Goal: Task Accomplishment & Management: Use online tool/utility

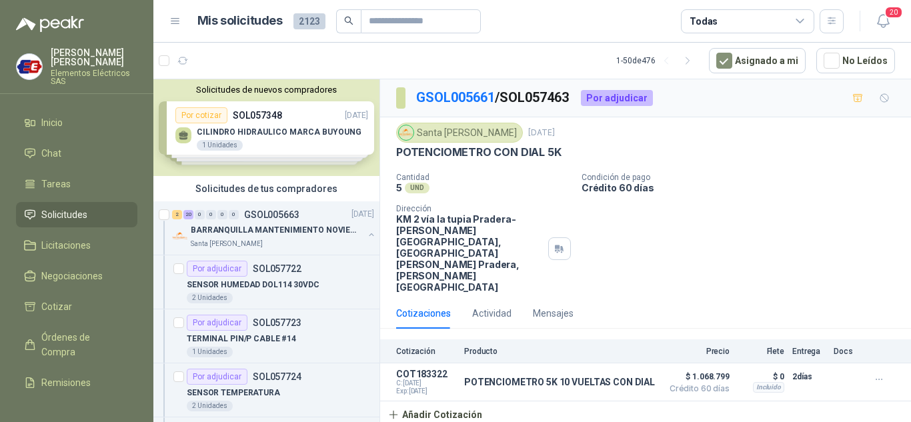
scroll to position [2667, 0]
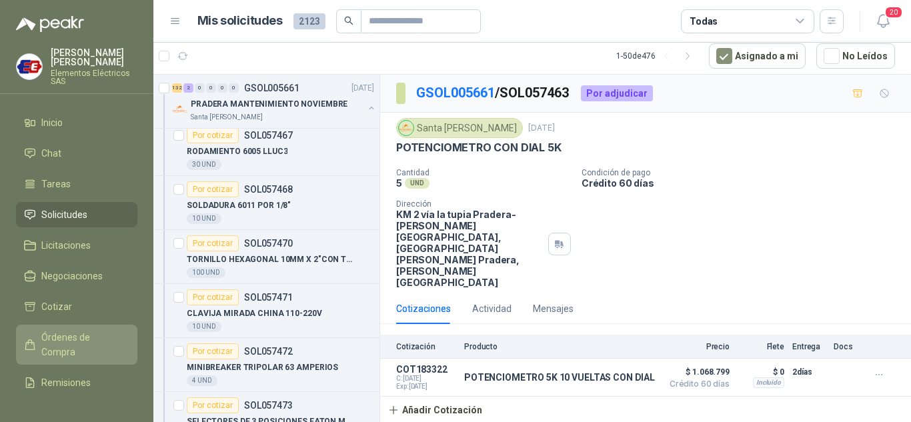
click at [61, 340] on span "Órdenes de Compra" at bounding box center [82, 344] width 83 height 29
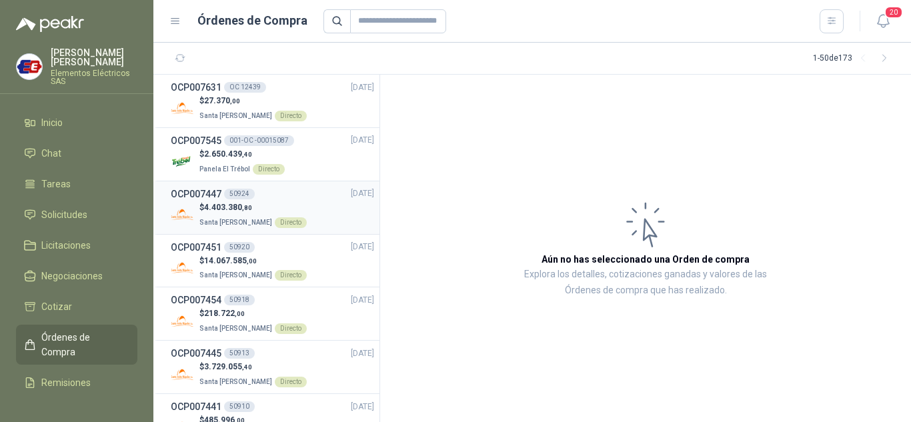
click at [219, 197] on h3 "OCP007447" at bounding box center [196, 194] width 51 height 15
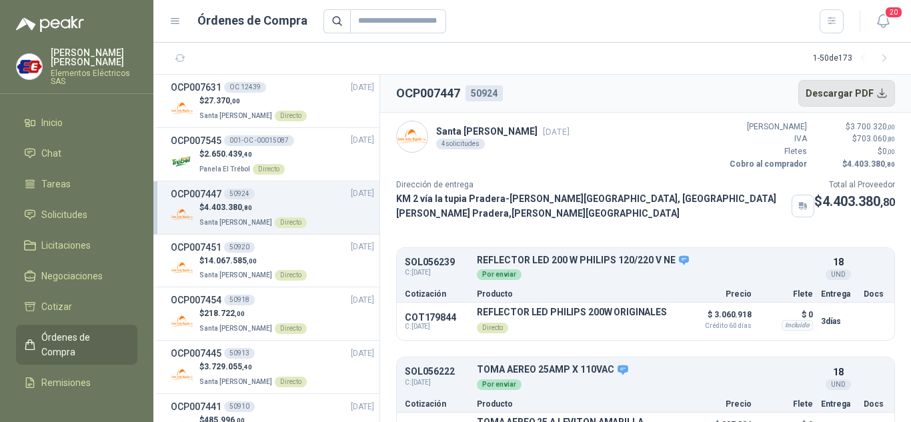
click at [825, 90] on button "Descargar PDF" at bounding box center [846, 93] width 97 height 27
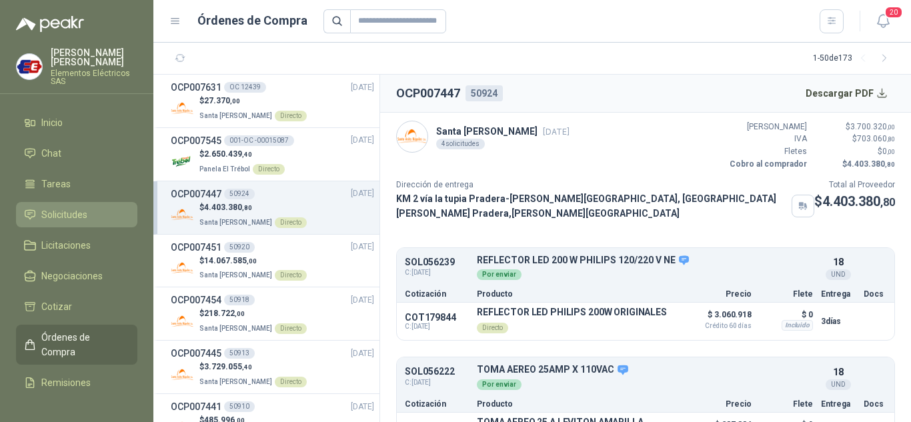
click at [66, 209] on span "Solicitudes" at bounding box center [64, 214] width 46 height 15
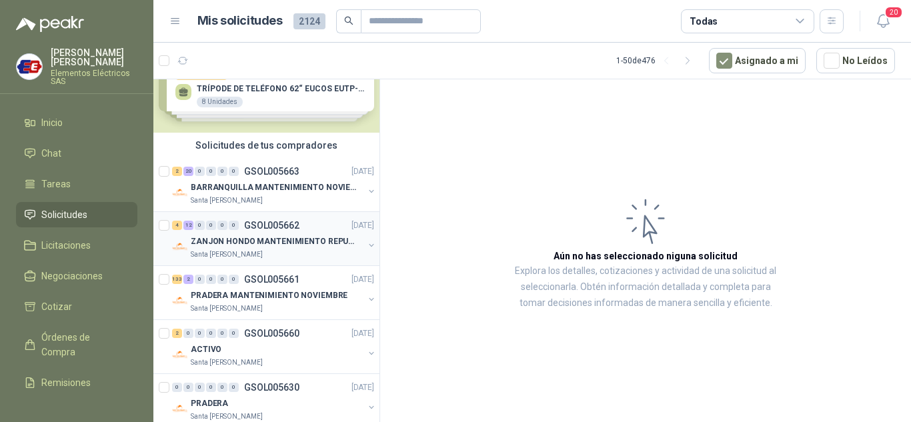
scroll to position [67, 0]
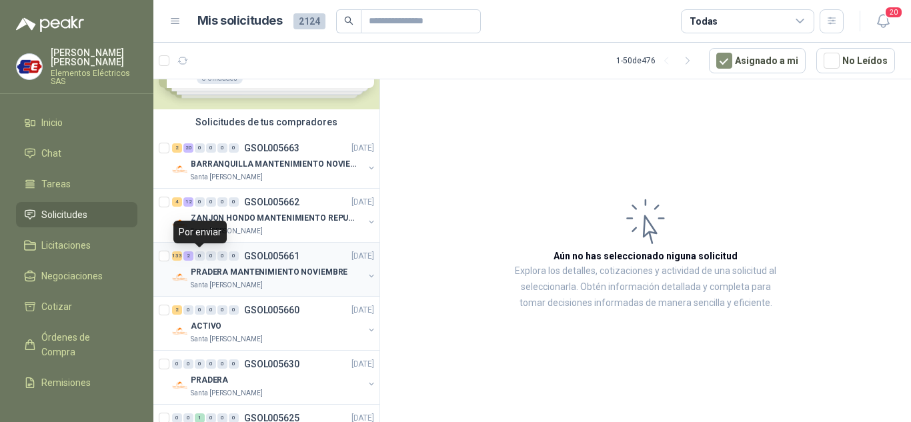
click at [198, 259] on div "0" at bounding box center [200, 255] width 10 height 9
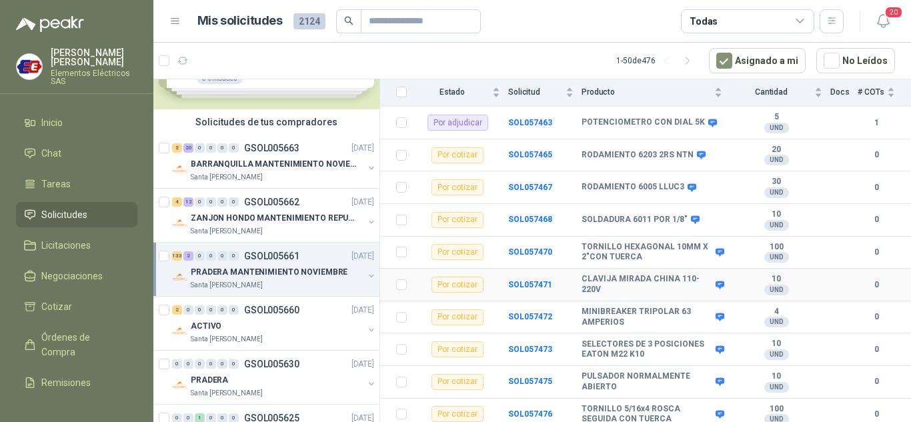
scroll to position [267, 0]
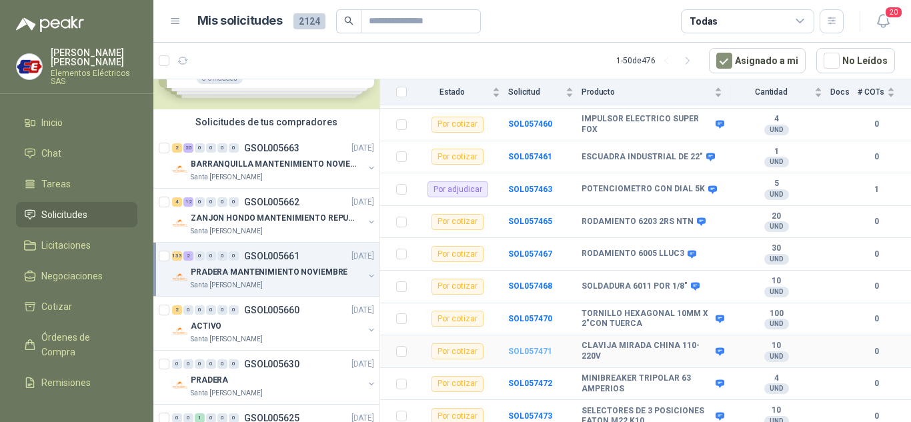
click at [521, 347] on b "SOL057471" at bounding box center [530, 351] width 44 height 9
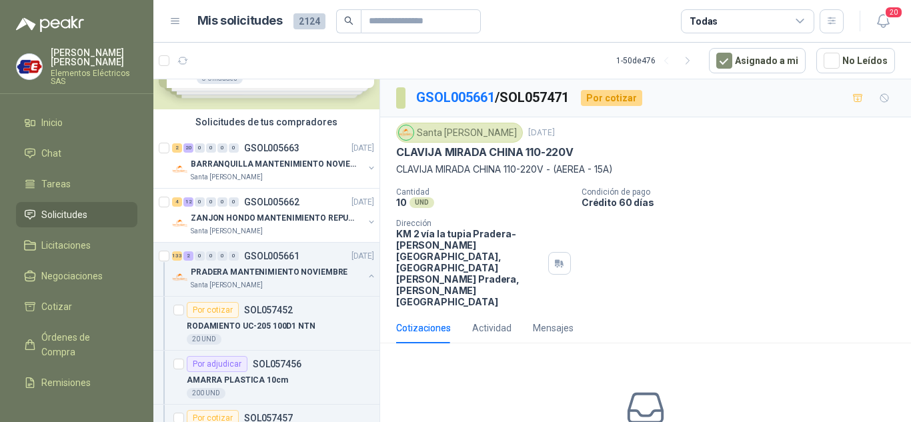
scroll to position [53, 0]
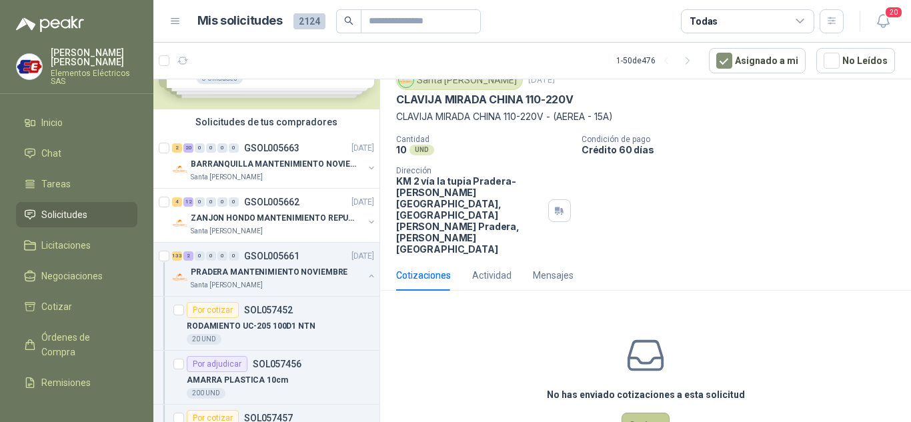
click at [650, 413] on button "Cotizar" at bounding box center [645, 425] width 48 height 25
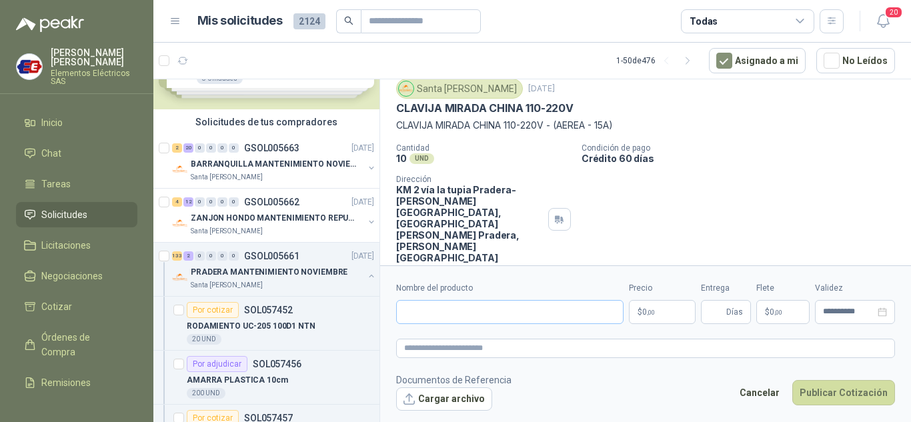
scroll to position [43, 0]
click at [477, 308] on input "Nombre del producto" at bounding box center [509, 312] width 227 height 24
type input "**********"
click at [655, 314] on span ",00" at bounding box center [651, 312] width 8 height 7
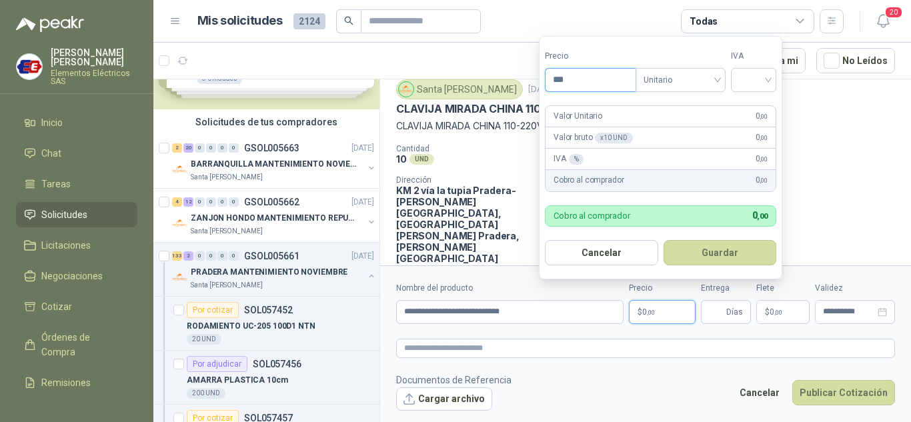
click at [575, 75] on input "***" at bounding box center [590, 80] width 90 height 23
type input "*******"
click at [763, 85] on input "search" at bounding box center [753, 79] width 29 height 20
click at [748, 106] on div "19%" at bounding box center [756, 107] width 25 height 15
click at [713, 309] on input "Entrega" at bounding box center [716, 312] width 15 height 23
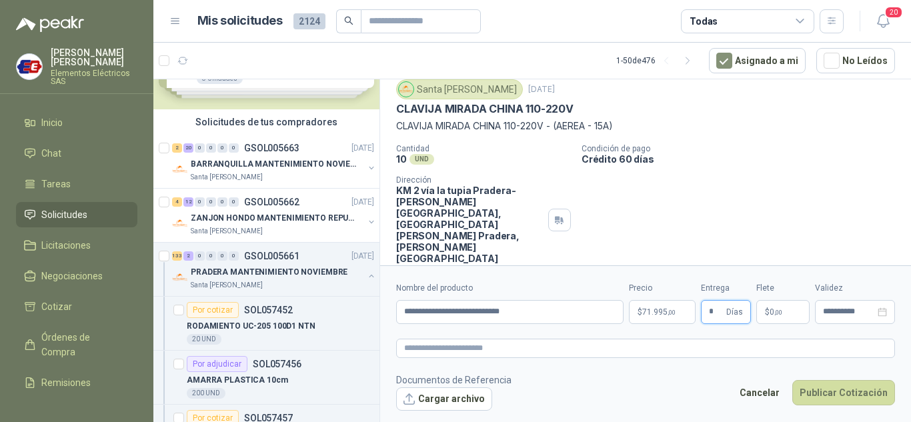
type input "*"
drag, startPoint x: 702, startPoint y: 192, endPoint x: 713, endPoint y: 222, distance: 31.8
click at [702, 195] on div "Cantidad 10 UND  Condición de pago Crédito 60 días Dirección KM 2 vía la tupia…" at bounding box center [645, 204] width 499 height 120
click at [762, 307] on p "$ 0 ,00" at bounding box center [782, 312] width 53 height 24
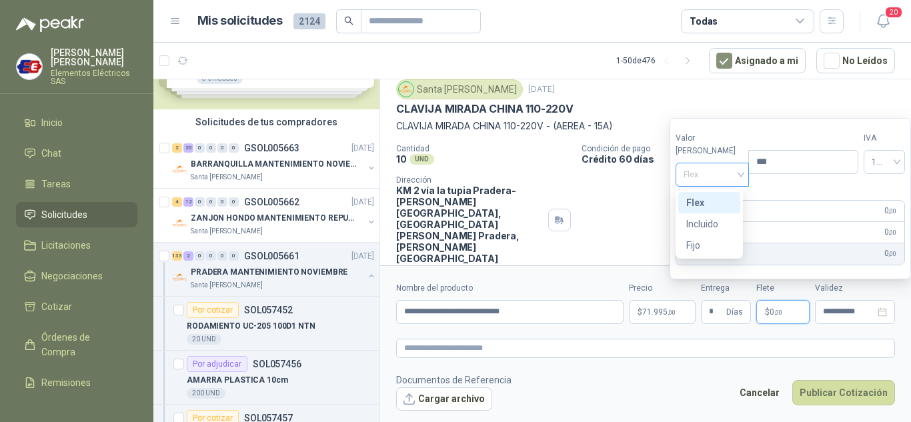
click at [717, 176] on span "Flex" at bounding box center [712, 175] width 58 height 20
click at [701, 223] on div "Incluido" at bounding box center [709, 224] width 46 height 15
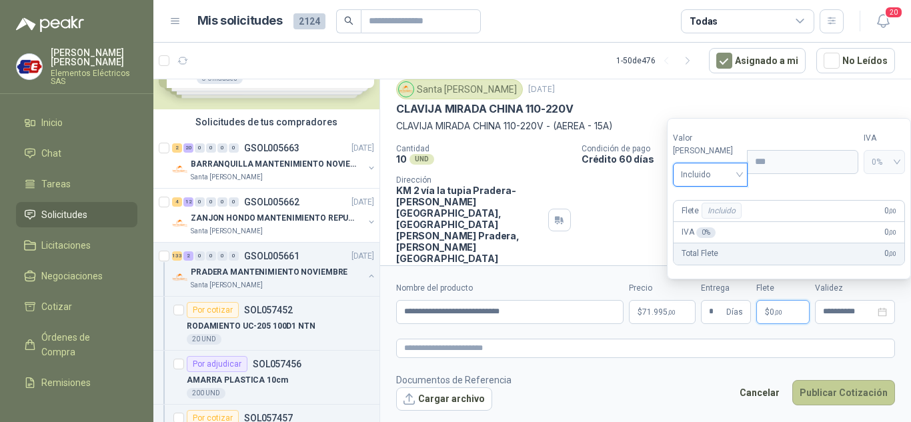
click at [830, 387] on button "Publicar Cotización" at bounding box center [843, 392] width 103 height 25
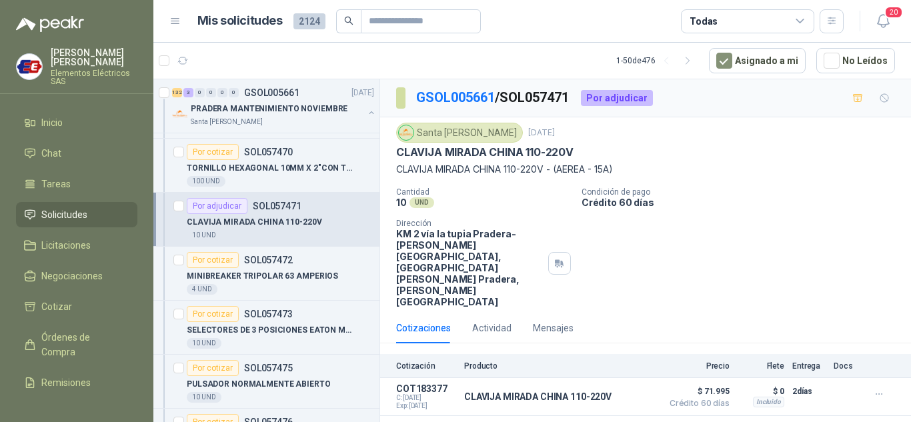
scroll to position [733, 0]
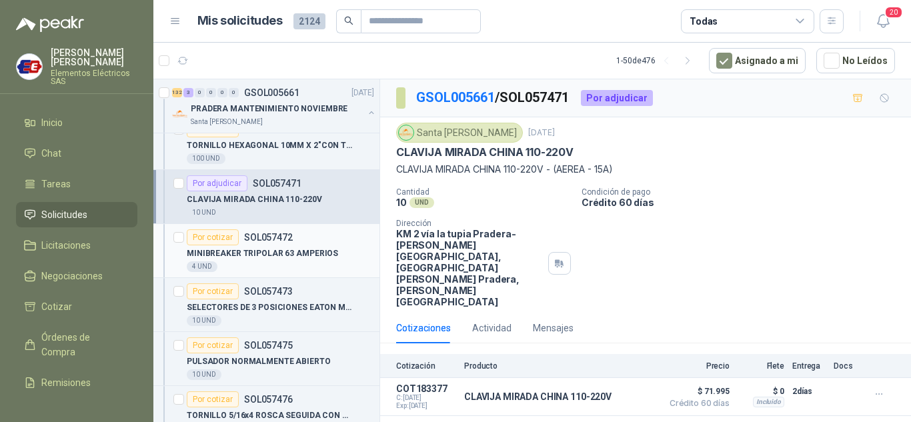
click at [217, 235] on div "Por cotizar" at bounding box center [213, 237] width 52 height 16
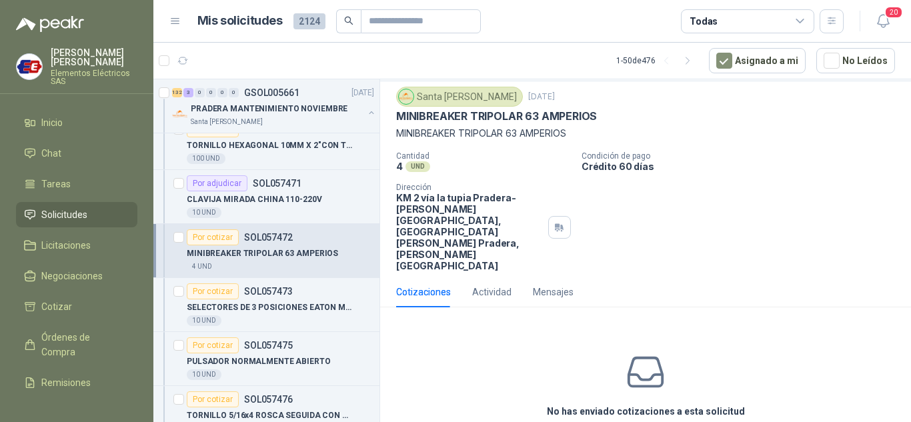
scroll to position [53, 0]
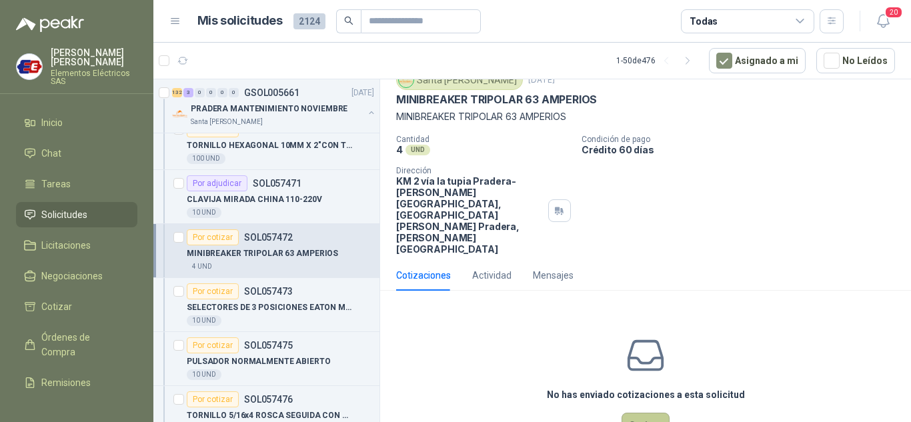
click at [645, 413] on button "Cotizar" at bounding box center [645, 425] width 48 height 25
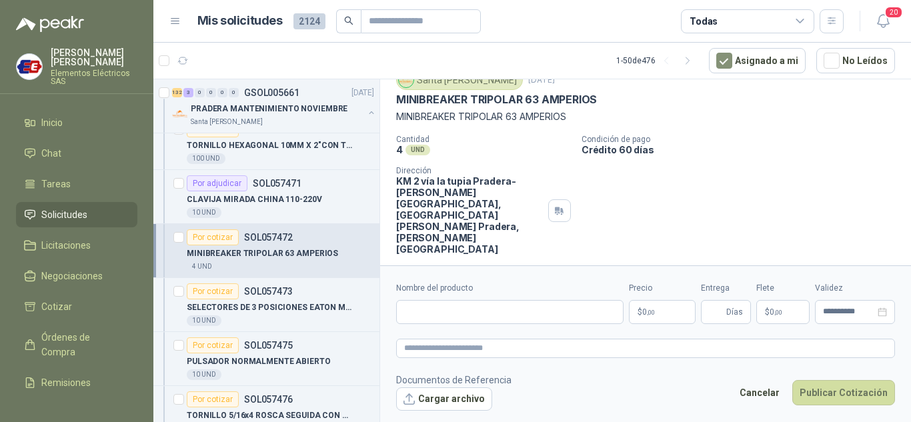
scroll to position [43, 0]
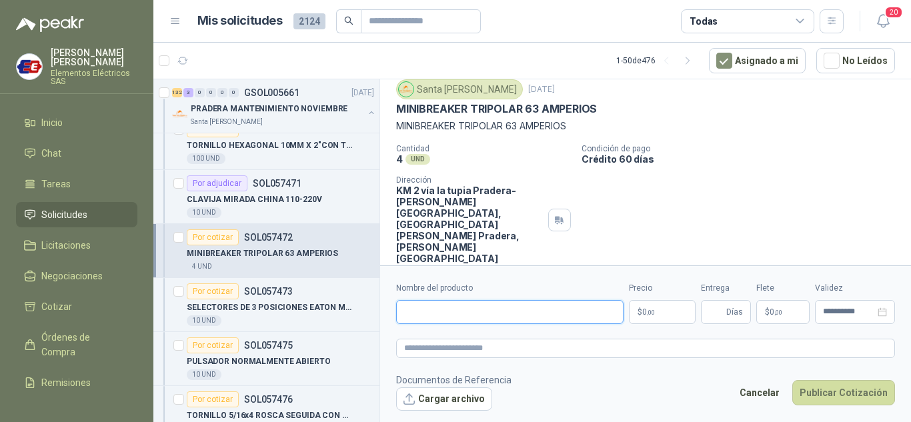
click at [407, 307] on input "Nombre del producto" at bounding box center [509, 312] width 227 height 24
type input "**********"
click at [657, 309] on p "$ 0 ,00" at bounding box center [662, 312] width 67 height 24
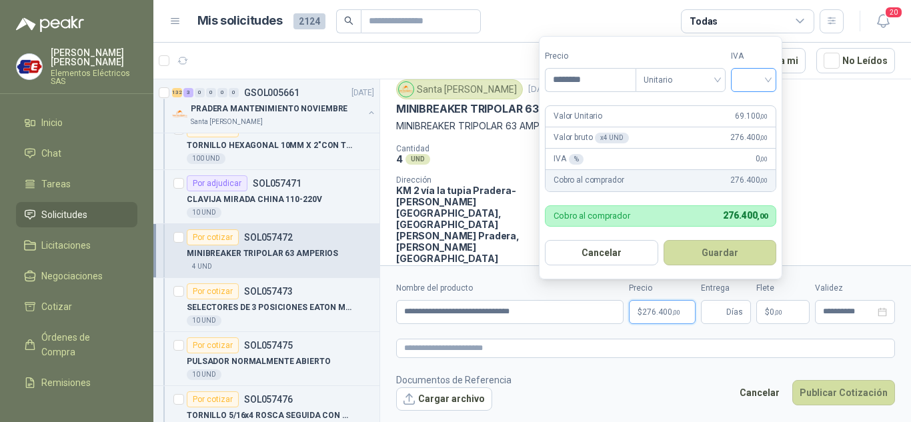
type input "********"
click at [762, 76] on input "search" at bounding box center [753, 79] width 29 height 20
drag, startPoint x: 755, startPoint y: 107, endPoint x: 755, endPoint y: 186, distance: 78.7
click at [755, 117] on div "19%" at bounding box center [756, 107] width 41 height 21
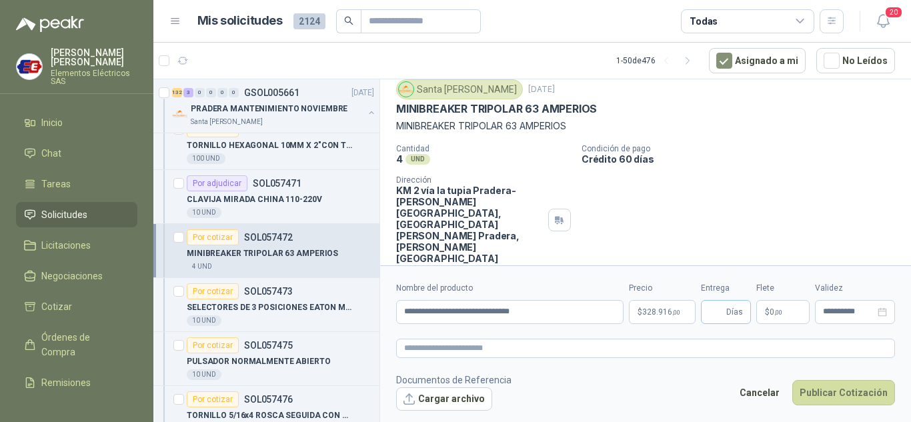
click at [729, 316] on span "Días" at bounding box center [734, 312] width 17 height 23
type input "*"
drag, startPoint x: 734, startPoint y: 191, endPoint x: 737, endPoint y: 213, distance: 22.2
click at [734, 191] on div "Cantidad 4 UND  Condición de pago Crédito 60 días Dirección KM 2 vía la tupia …" at bounding box center [645, 204] width 499 height 120
click at [778, 315] on span ",00" at bounding box center [778, 312] width 8 height 7
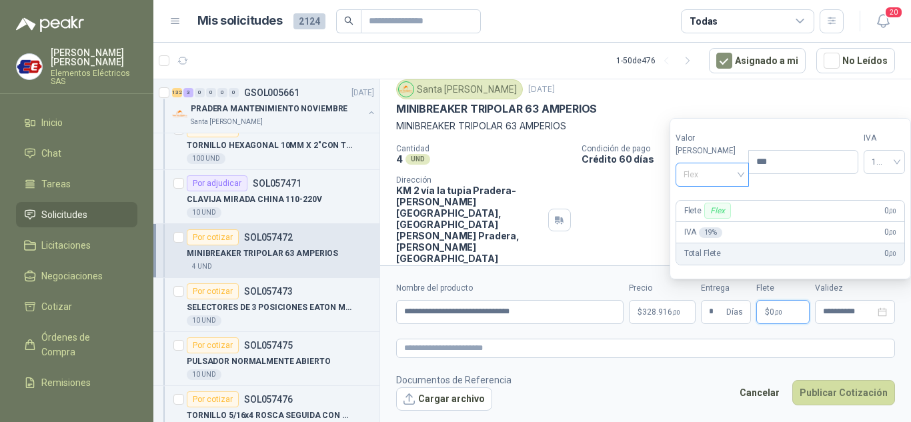
click at [733, 173] on span "Flex" at bounding box center [712, 175] width 58 height 20
click at [694, 221] on div "Incluido" at bounding box center [709, 224] width 46 height 15
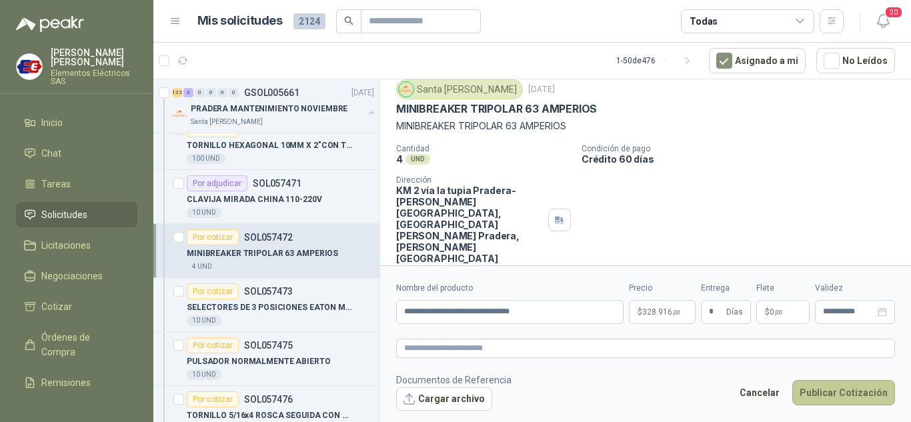
click at [831, 387] on button "Publicar Cotización" at bounding box center [843, 392] width 103 height 25
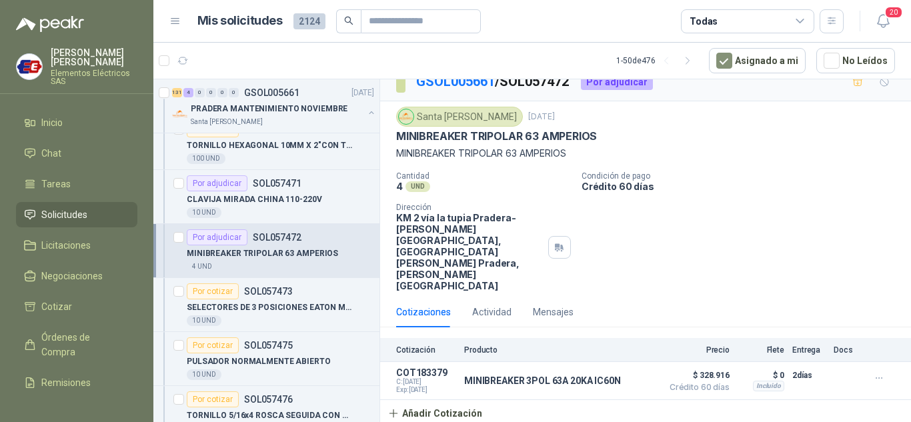
scroll to position [0, 0]
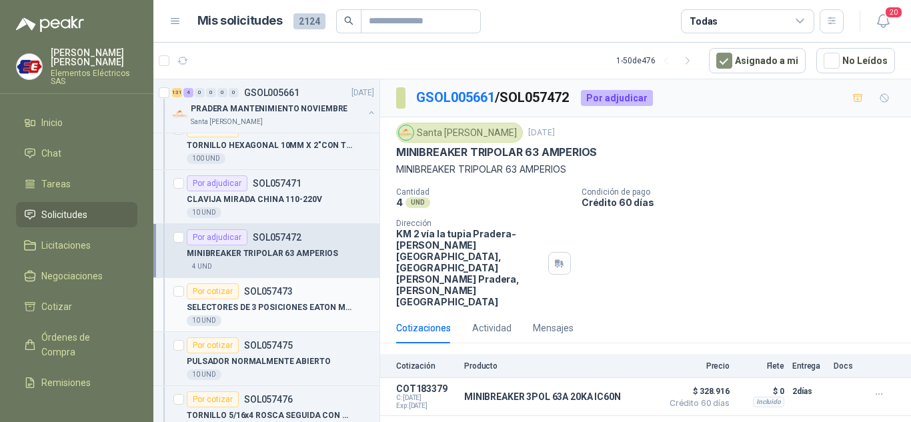
click at [213, 295] on div "Por cotizar" at bounding box center [213, 291] width 52 height 16
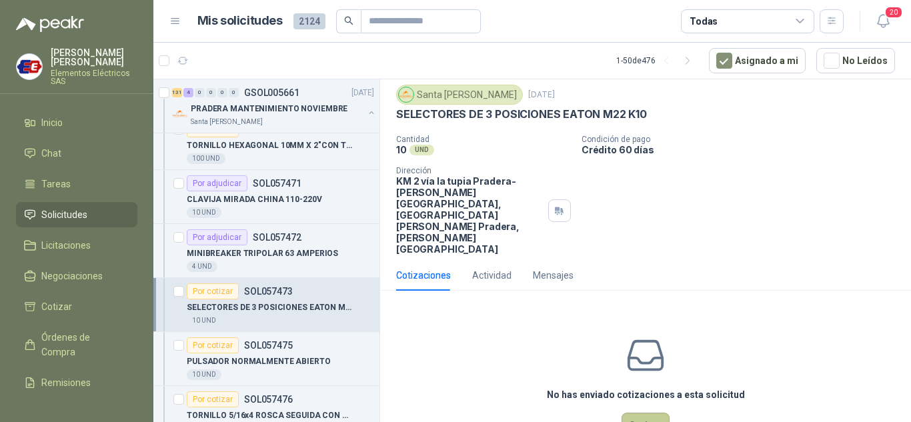
click at [644, 413] on button "Cotizar" at bounding box center [645, 425] width 48 height 25
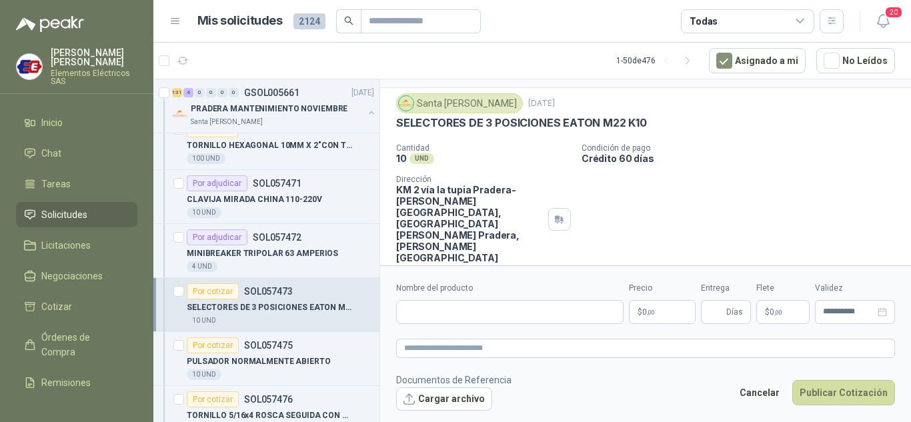
scroll to position [29, 0]
click at [415, 311] on input "Nombre del producto" at bounding box center [509, 312] width 227 height 24
type input "**********"
click at [661, 311] on p "$ 0 ,00" at bounding box center [662, 312] width 67 height 24
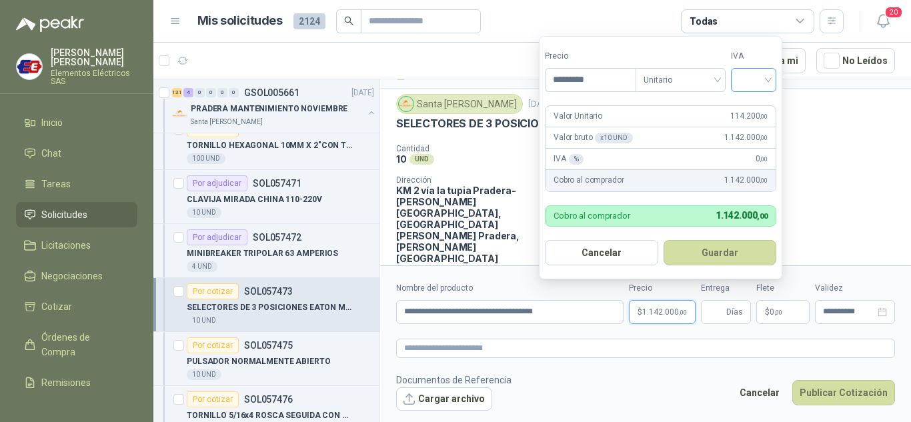
click at [771, 77] on div at bounding box center [753, 80] width 45 height 24
type input "*********"
drag, startPoint x: 753, startPoint y: 104, endPoint x: 741, endPoint y: 345, distance: 241.6
click at [753, 137] on div "19% 5% 0%" at bounding box center [756, 129] width 41 height 64
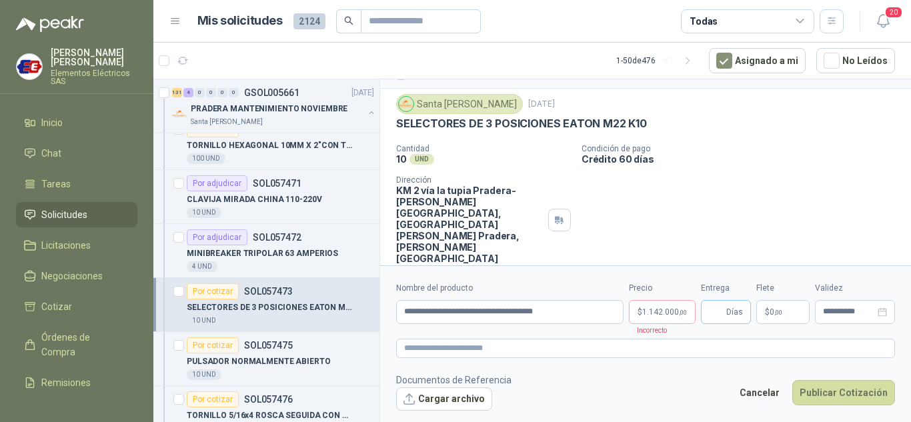
click at [732, 311] on span "Días" at bounding box center [734, 312] width 17 height 23
type input "*"
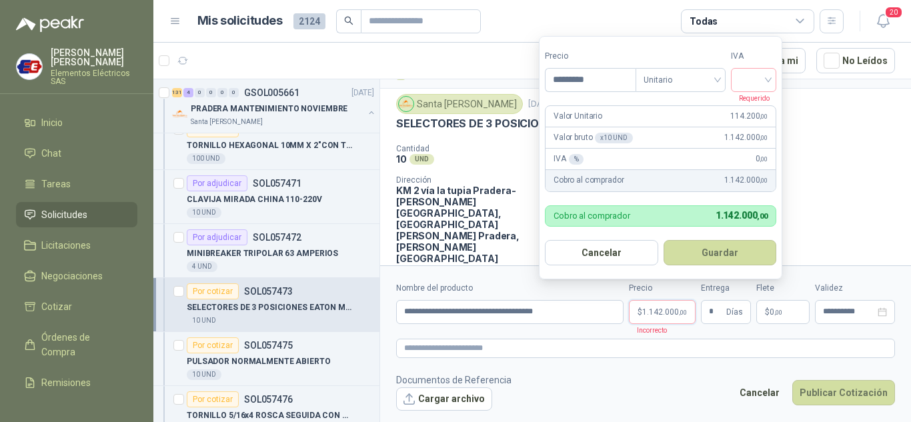
click at [664, 318] on p "$ 1.142.000 ,00" at bounding box center [662, 312] width 67 height 24
click at [766, 81] on input "search" at bounding box center [753, 79] width 29 height 20
click at [751, 109] on div "19%" at bounding box center [756, 107] width 25 height 15
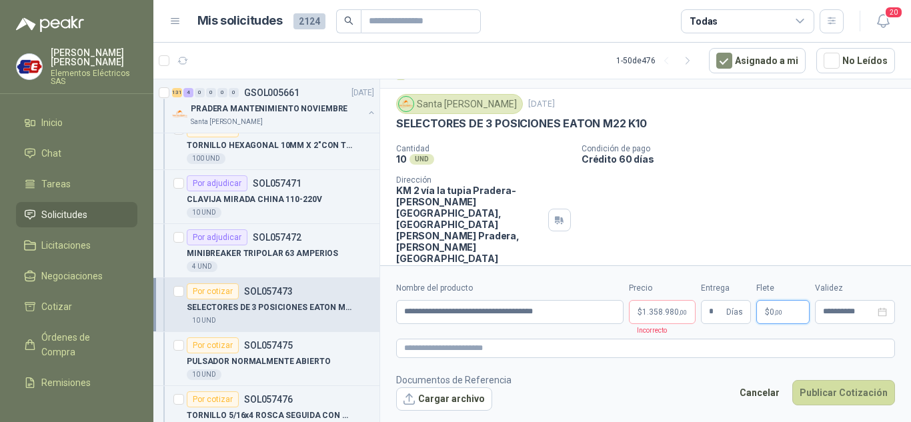
click at [769, 310] on span "0 ,00" at bounding box center [775, 312] width 13 height 8
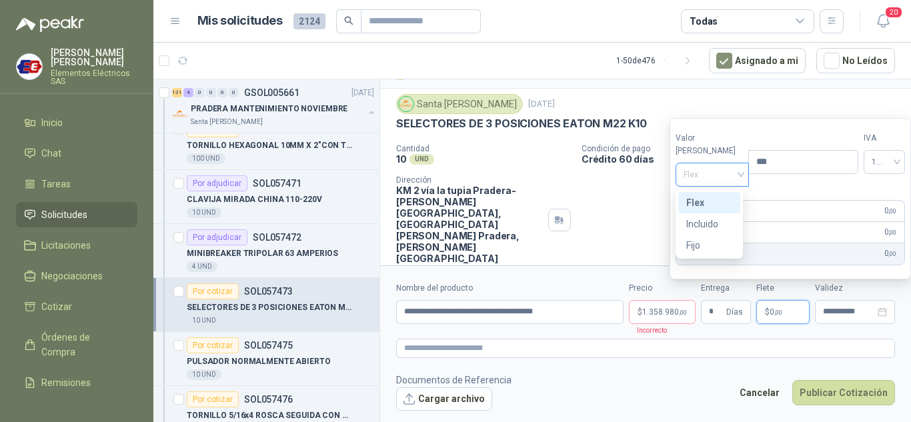
click at [726, 172] on span "Flex" at bounding box center [712, 175] width 58 height 20
click at [703, 219] on div "Incluido" at bounding box center [709, 224] width 46 height 15
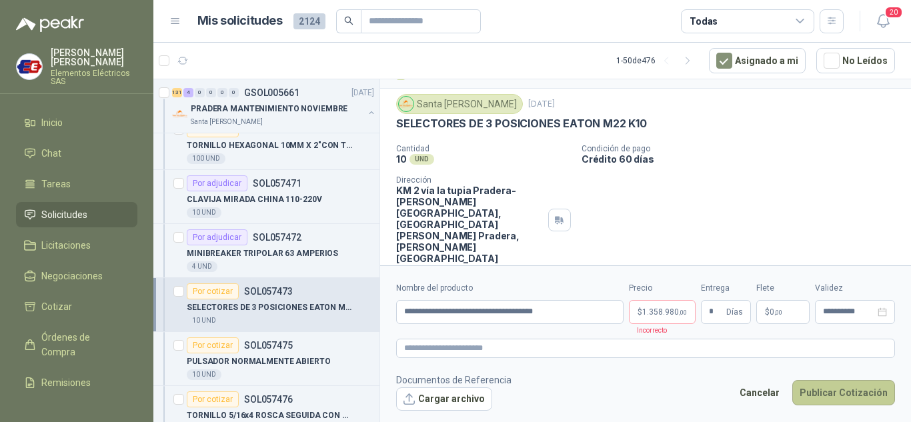
click at [825, 384] on button "Publicar Cotización" at bounding box center [843, 392] width 103 height 25
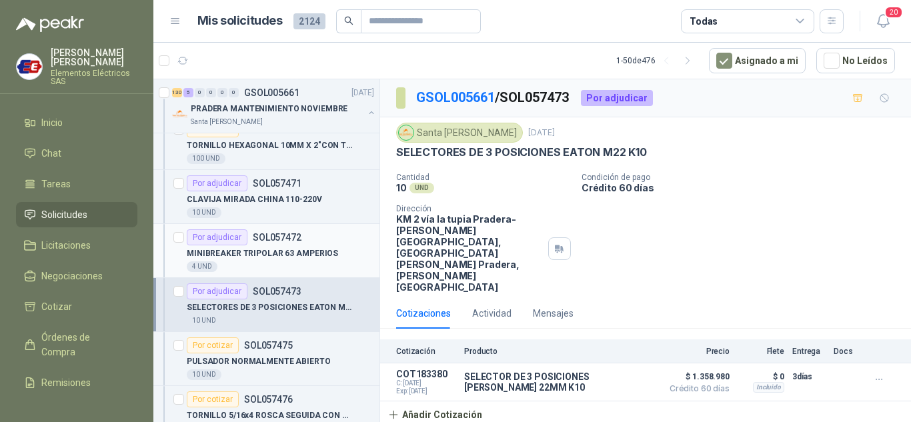
scroll to position [800, 0]
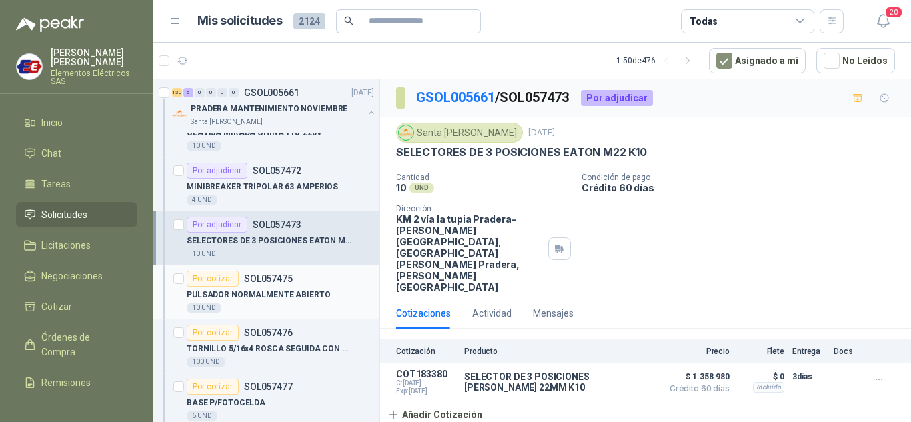
click at [217, 275] on div "Por cotizar" at bounding box center [213, 279] width 52 height 16
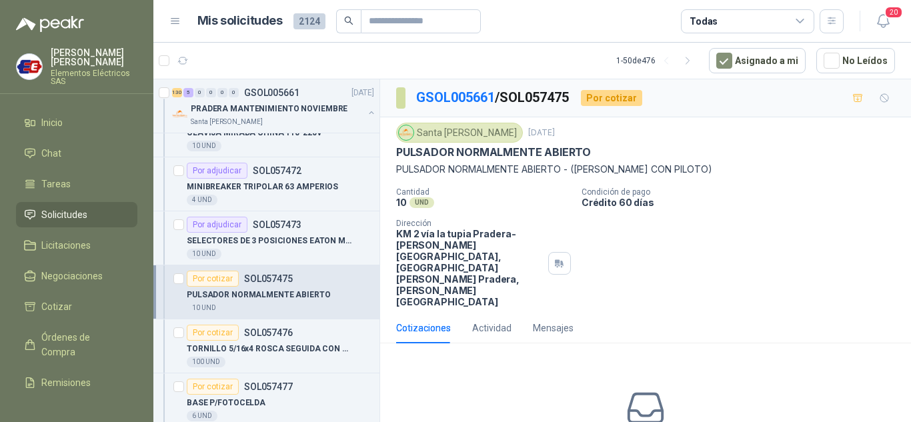
scroll to position [53, 0]
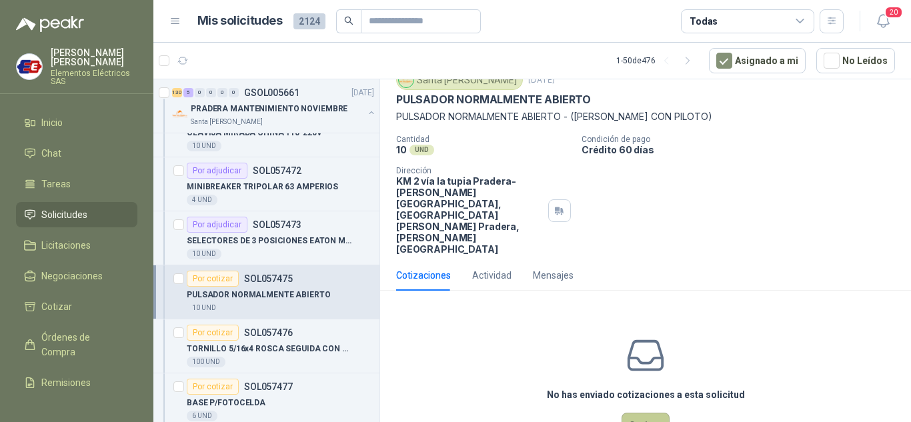
click at [638, 413] on button "Cotizar" at bounding box center [645, 425] width 48 height 25
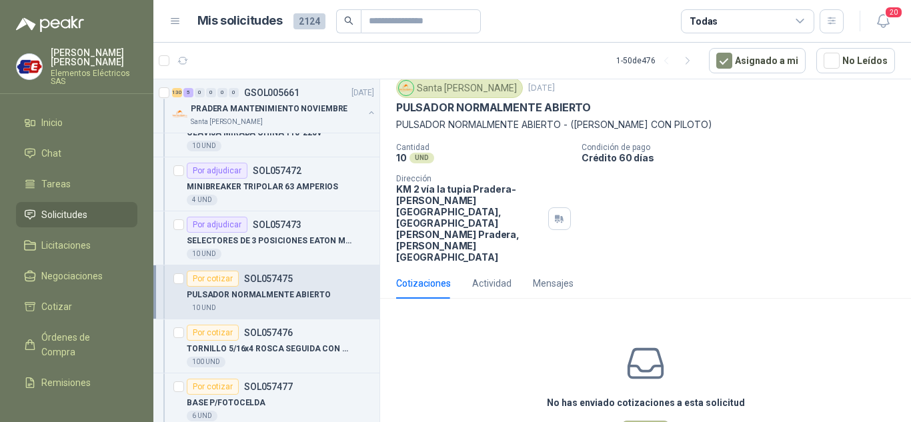
scroll to position [43, 0]
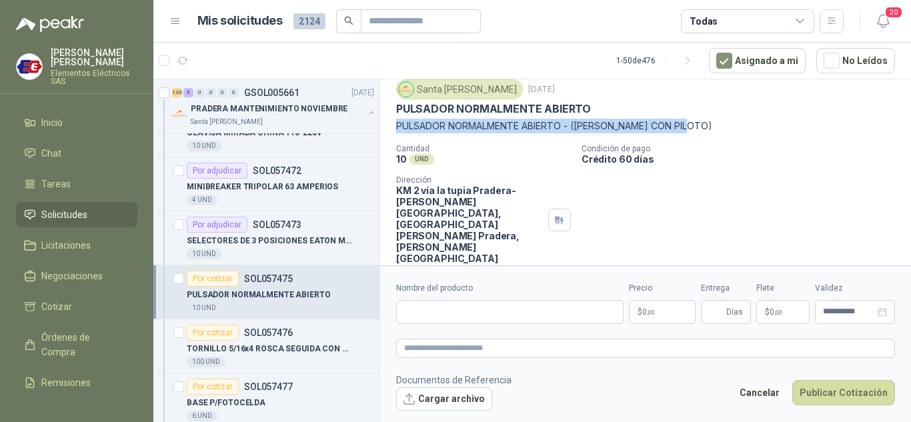
drag, startPoint x: 397, startPoint y: 125, endPoint x: 712, endPoint y: 128, distance: 314.7
click at [712, 128] on p "PULSADOR NORMALMENTE ABIERTO - (SCHNEIDER CON PILOTO)" at bounding box center [645, 126] width 499 height 15
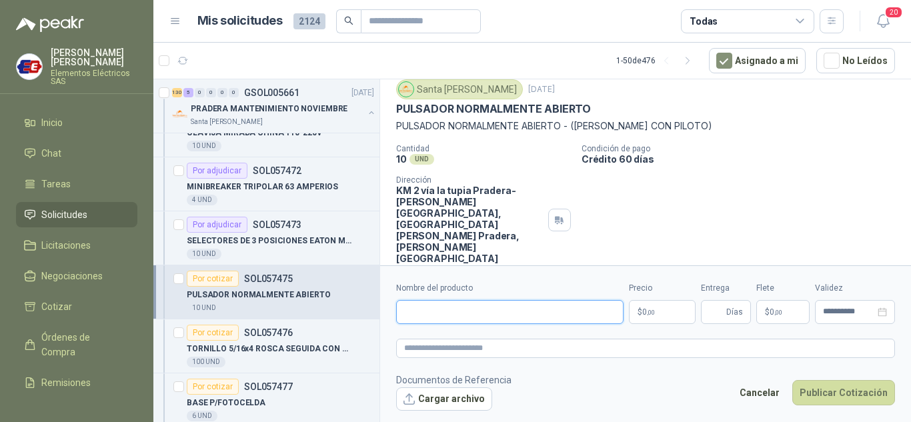
paste input "**********"
type input "*"
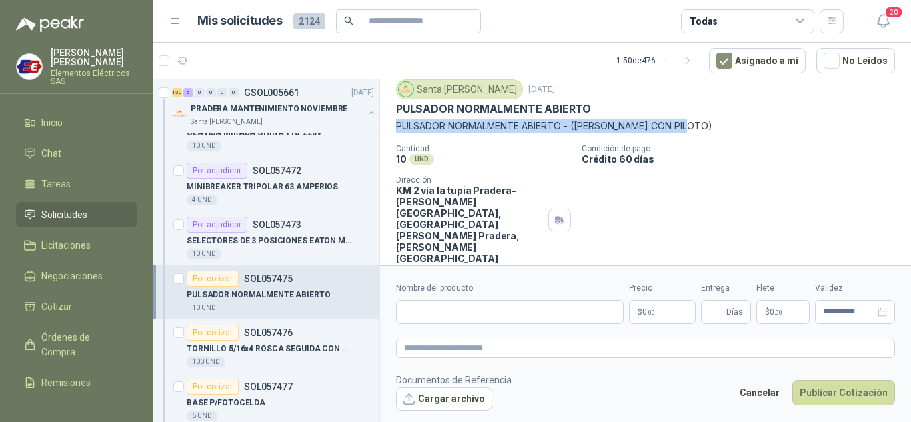
drag, startPoint x: 397, startPoint y: 123, endPoint x: 693, endPoint y: 123, distance: 296.0
click at [693, 123] on p "PULSADOR NORMALMENTE ABIERTO - (SCHNEIDER CON PILOTO)" at bounding box center [645, 126] width 499 height 15
copy p "PULSADOR NORMALMENTE ABIERTO - (SCHNEIDER CON PILOTO)"
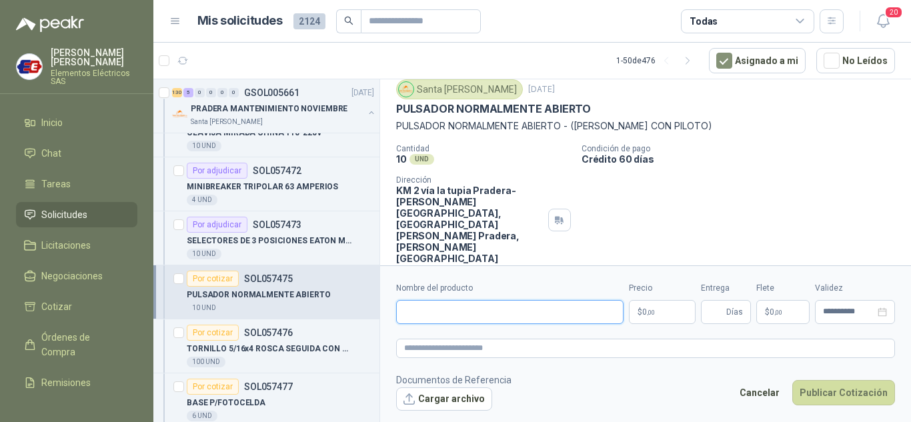
paste input "**********"
type input "**********"
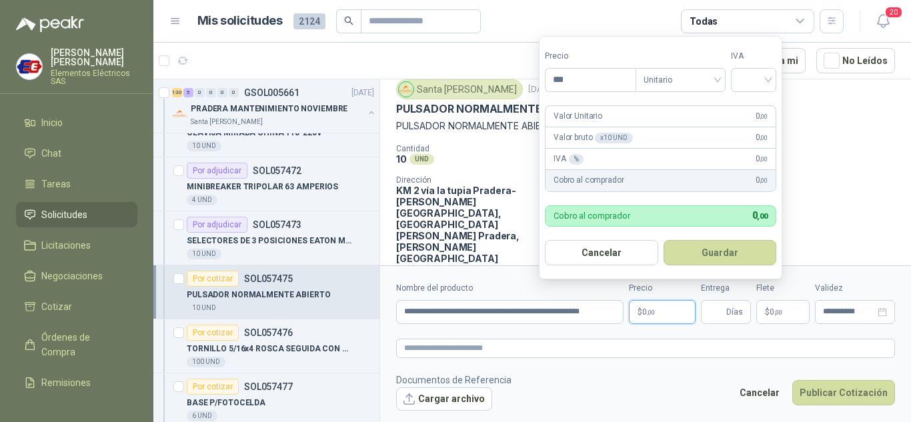
scroll to position [0, 0]
click at [647, 310] on span ",00" at bounding box center [651, 312] width 8 height 7
click at [567, 77] on input "***" at bounding box center [590, 80] width 90 height 23
type input "********"
click at [759, 73] on input "search" at bounding box center [753, 79] width 29 height 20
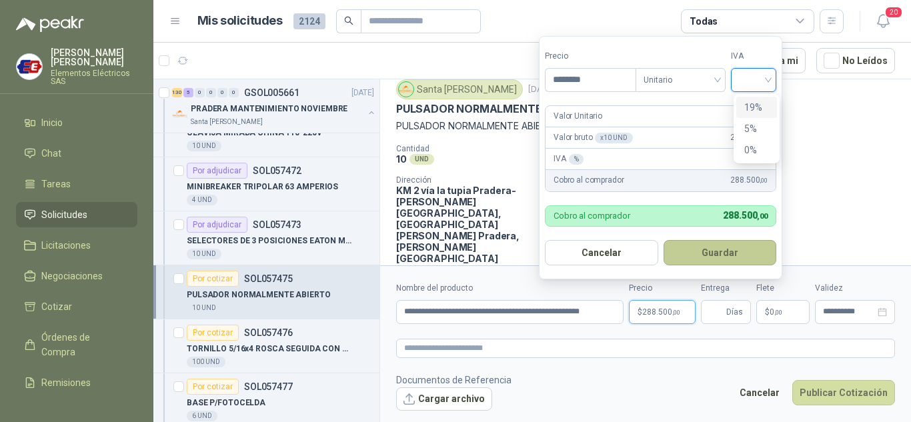
drag, startPoint x: 756, startPoint y: 107, endPoint x: 730, endPoint y: 252, distance: 147.7
click at [755, 107] on div "19%" at bounding box center [756, 107] width 25 height 15
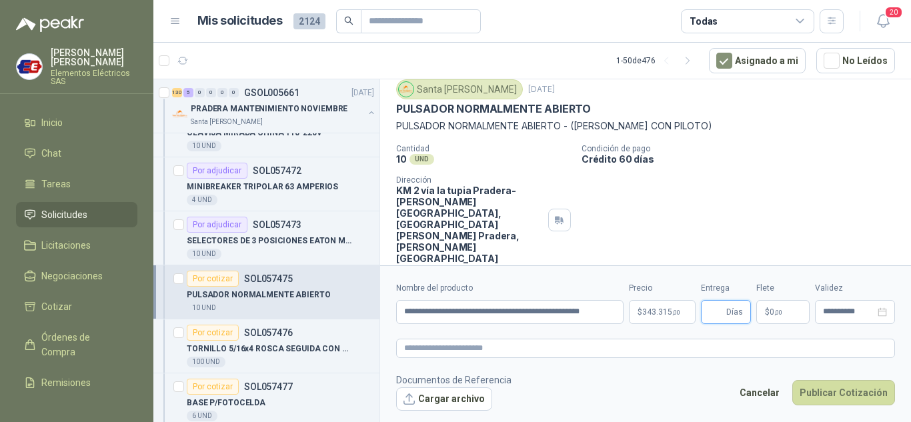
click at [722, 309] on input "Entrega" at bounding box center [716, 312] width 15 height 23
type input "*"
drag, startPoint x: 728, startPoint y: 147, endPoint x: 748, endPoint y: 199, distance: 55.7
click at [732, 159] on div "Condición de pago Crédito 60 días" at bounding box center [743, 154] width 324 height 21
click at [769, 309] on span "0 ,00" at bounding box center [775, 312] width 13 height 8
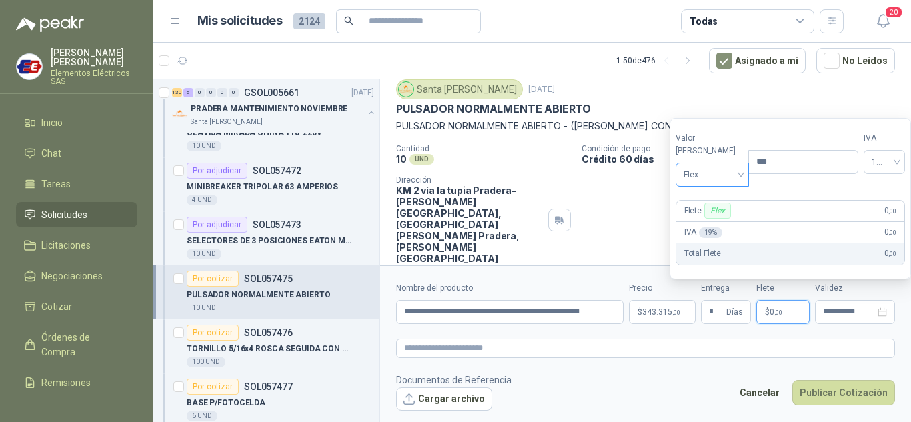
click at [721, 175] on span "Flex" at bounding box center [712, 175] width 58 height 20
drag, startPoint x: 693, startPoint y: 223, endPoint x: 719, endPoint y: 245, distance: 33.6
click at [695, 224] on div "Incluido" at bounding box center [709, 224] width 46 height 15
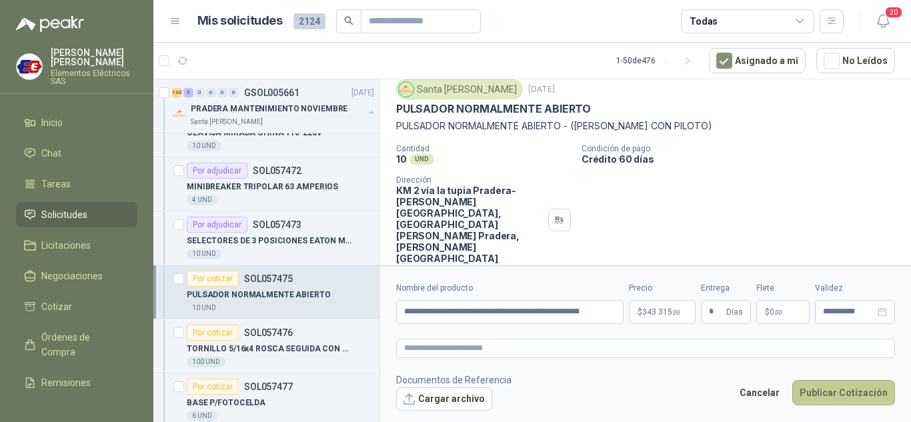
click at [839, 396] on button "Publicar Cotización" at bounding box center [843, 392] width 103 height 25
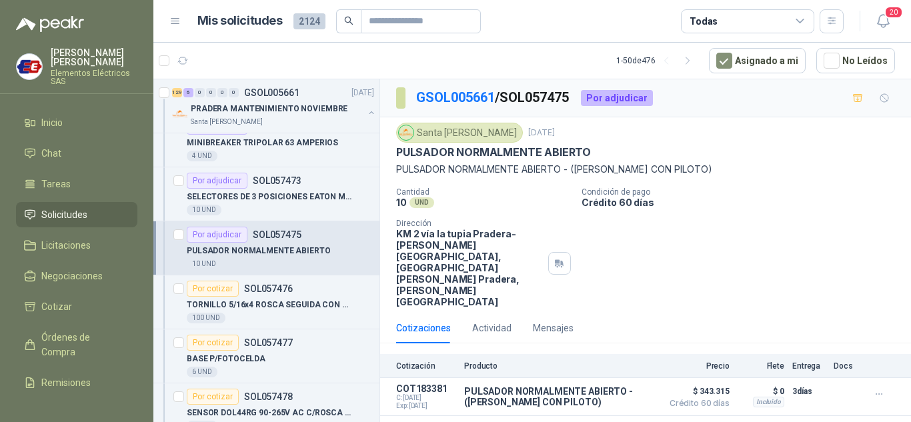
scroll to position [933, 0]
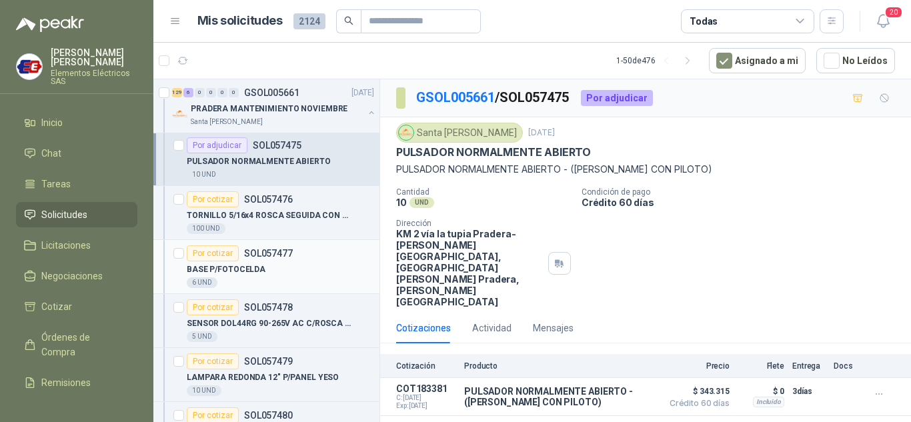
click at [215, 252] on div "Por cotizar" at bounding box center [213, 253] width 52 height 16
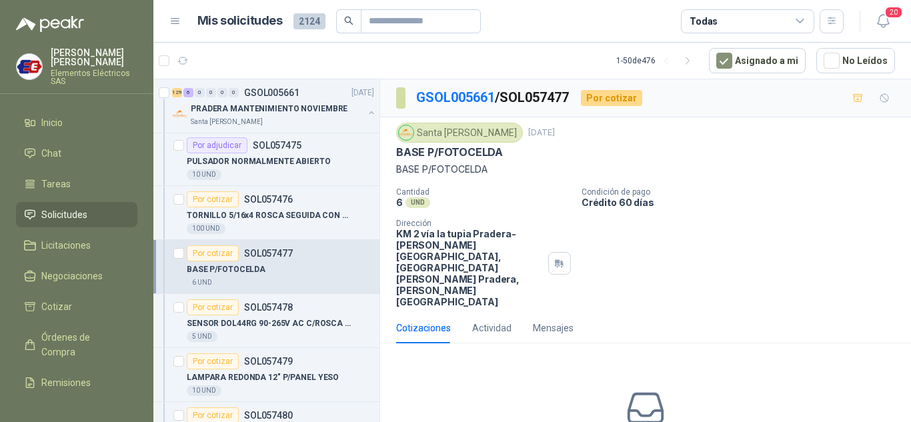
scroll to position [53, 0]
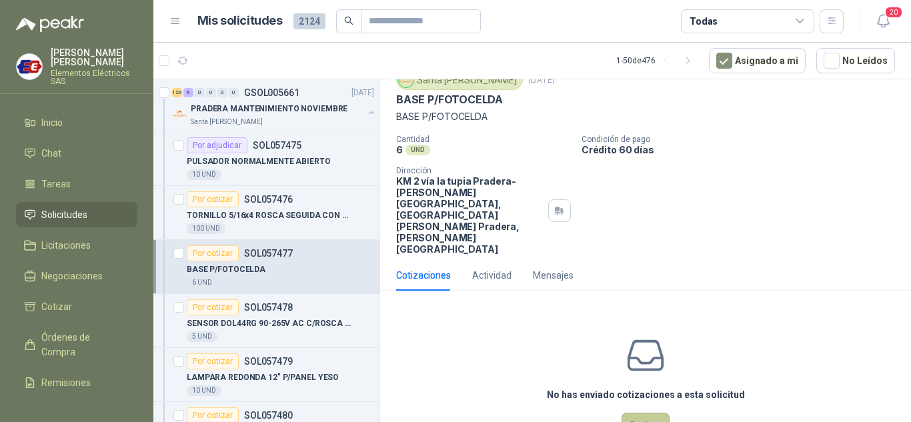
click at [637, 413] on button "Cotizar" at bounding box center [645, 425] width 48 height 25
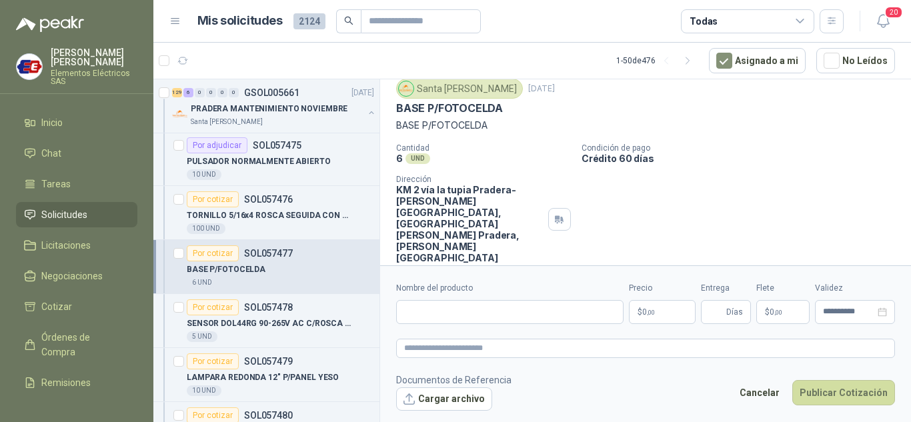
scroll to position [43, 0]
click at [431, 308] on input "Nombre del producto" at bounding box center [509, 312] width 227 height 24
type input "**********"
click at [647, 313] on span ",00" at bounding box center [651, 312] width 8 height 7
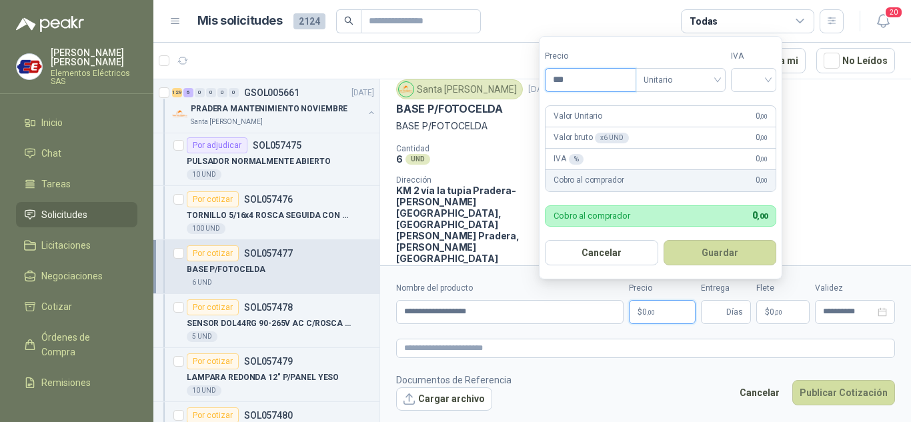
click at [573, 72] on input "***" at bounding box center [590, 80] width 90 height 23
type input "*******"
click at [767, 75] on input "search" at bounding box center [753, 79] width 29 height 20
drag, startPoint x: 752, startPoint y: 103, endPoint x: 745, endPoint y: 215, distance: 112.2
click at [753, 125] on div "19% 5% 0%" at bounding box center [756, 129] width 41 height 64
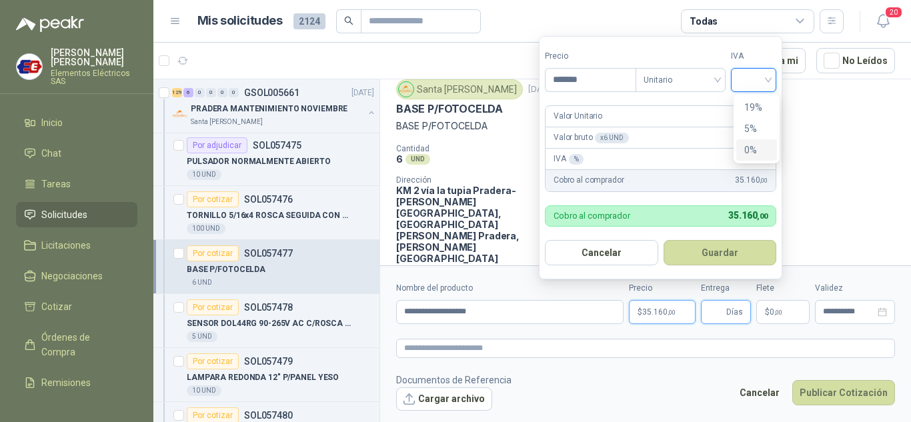
click at [711, 308] on input "Entrega" at bounding box center [716, 312] width 15 height 23
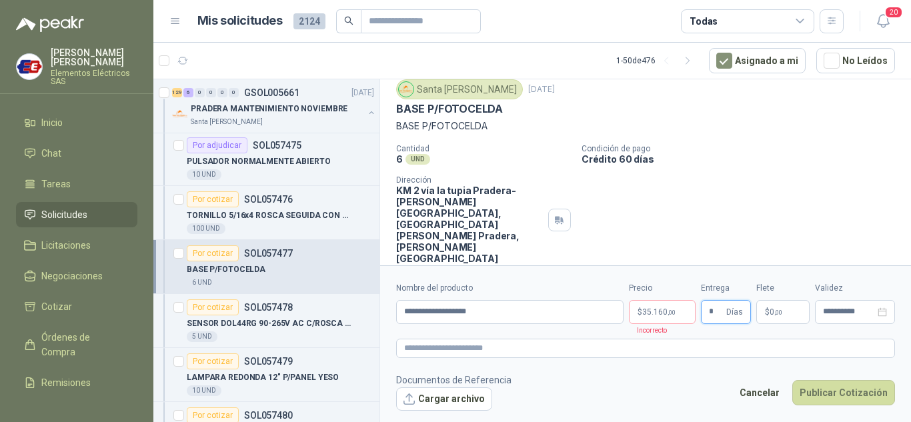
type input "*"
drag, startPoint x: 707, startPoint y: 161, endPoint x: 707, endPoint y: 172, distance: 10.7
click at [707, 172] on div "Cantidad 6 UND  Condición de pago Crédito 60 días Dirección KM 2 vía la tupia …" at bounding box center [645, 204] width 499 height 120
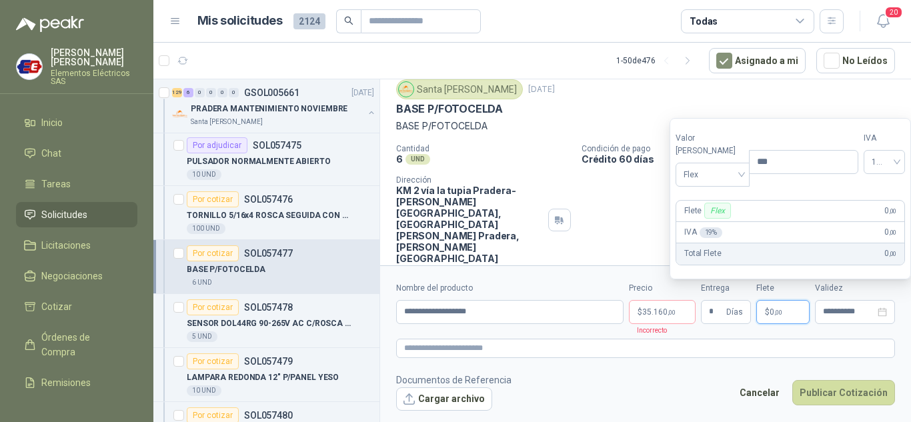
click at [769, 314] on span "0 ,00" at bounding box center [775, 312] width 13 height 8
click at [736, 178] on div "Flex" at bounding box center [712, 175] width 74 height 24
click at [705, 221] on div "Incluido" at bounding box center [709, 224] width 46 height 15
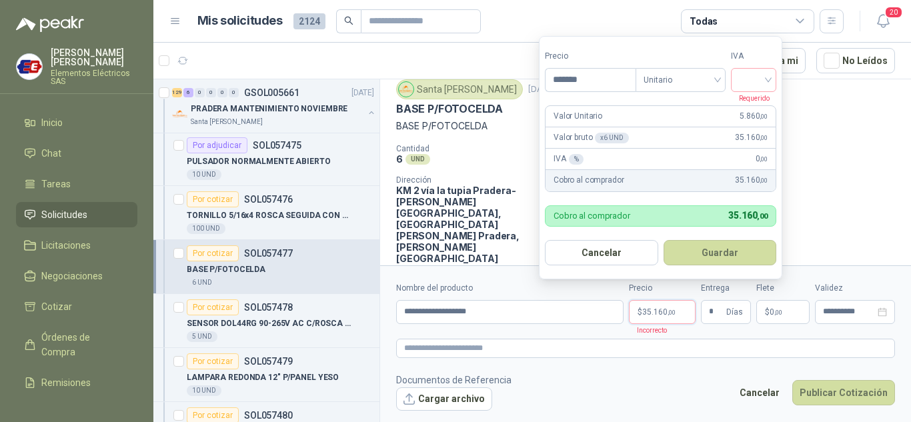
click at [675, 310] on span ",00" at bounding box center [671, 312] width 8 height 7
click at [771, 77] on div at bounding box center [753, 80] width 45 height 24
drag, startPoint x: 753, startPoint y: 104, endPoint x: 757, endPoint y: 203, distance: 98.8
click at [752, 111] on div "19%" at bounding box center [756, 107] width 25 height 15
click at [826, 393] on button "Publicar Cotización" at bounding box center [843, 392] width 103 height 25
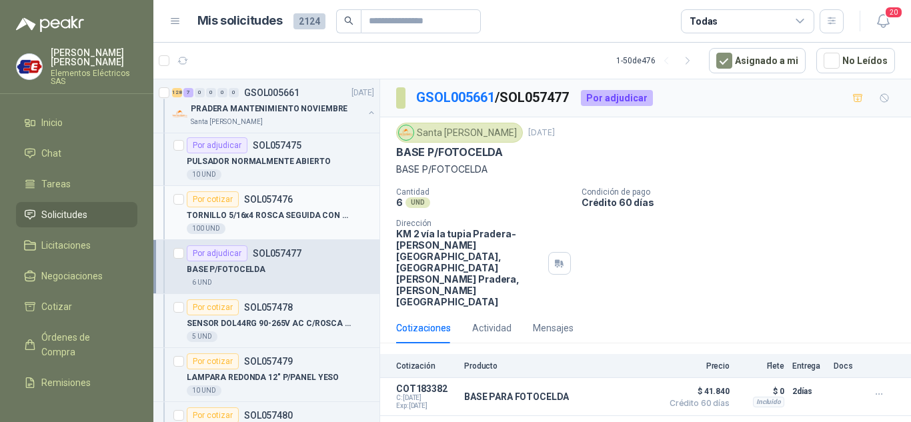
scroll to position [1000, 0]
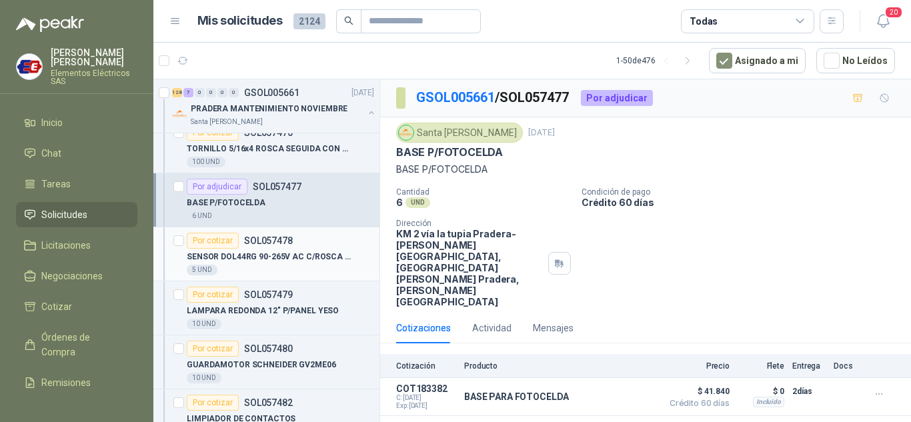
click at [217, 235] on div "Por cotizar" at bounding box center [213, 241] width 52 height 16
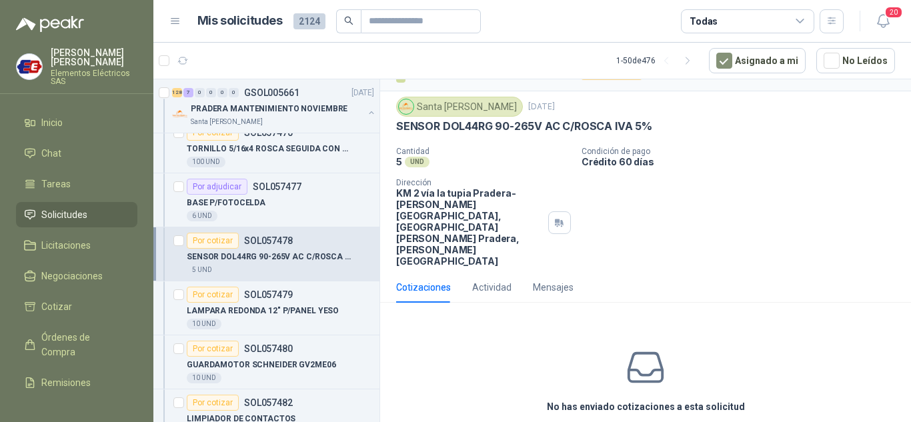
scroll to position [38, 0]
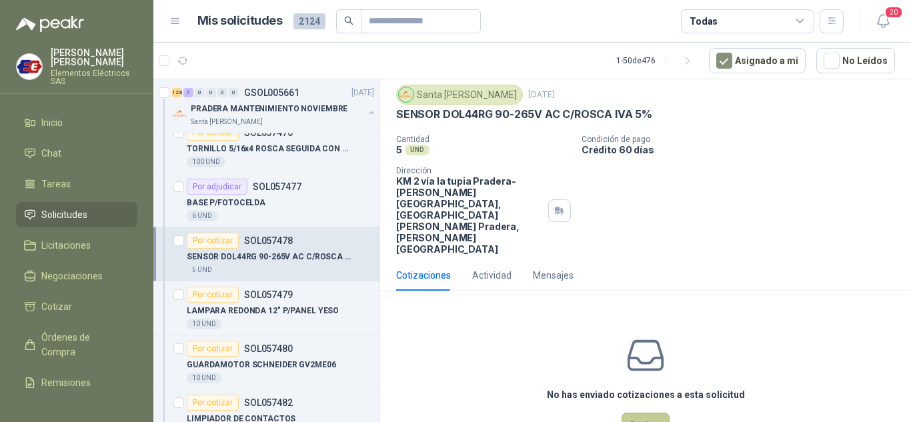
click at [636, 413] on button "Cotizar" at bounding box center [645, 425] width 48 height 25
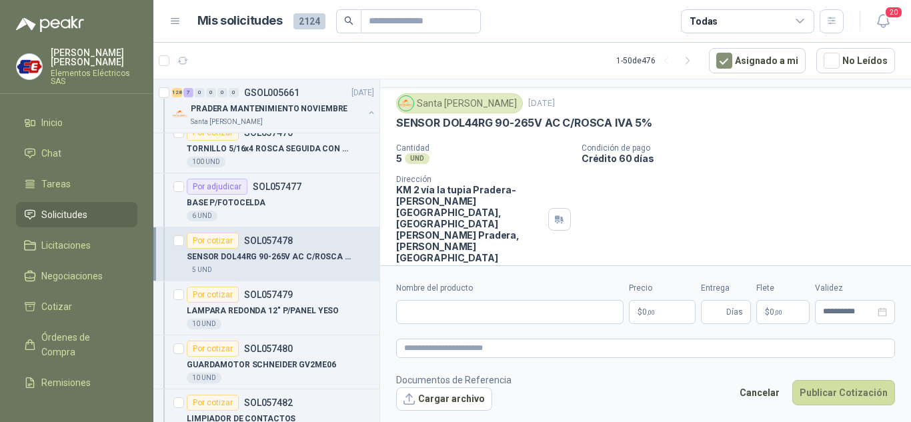
scroll to position [29, 0]
click at [445, 313] on input "Nombre del producto" at bounding box center [509, 312] width 227 height 24
type input "**********"
click at [649, 311] on span ",00" at bounding box center [651, 312] width 8 height 7
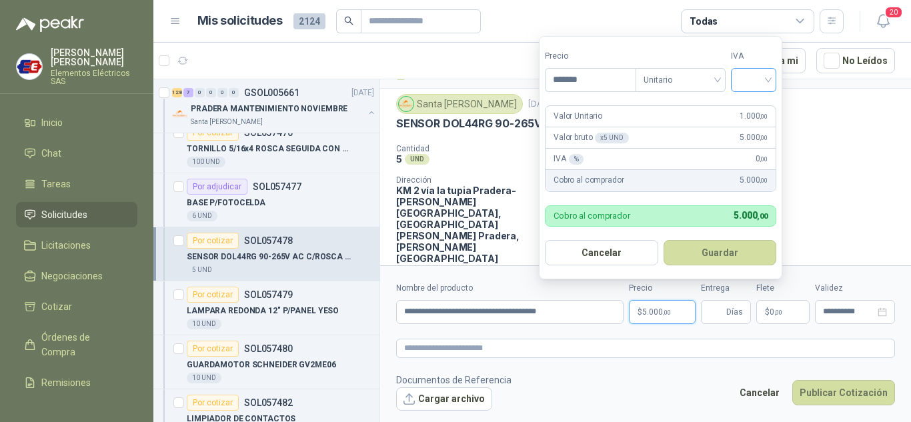
type input "*******"
click at [765, 79] on input "search" at bounding box center [753, 79] width 29 height 20
click at [754, 105] on div "19%" at bounding box center [756, 107] width 25 height 15
click at [729, 312] on span "Días" at bounding box center [734, 312] width 17 height 23
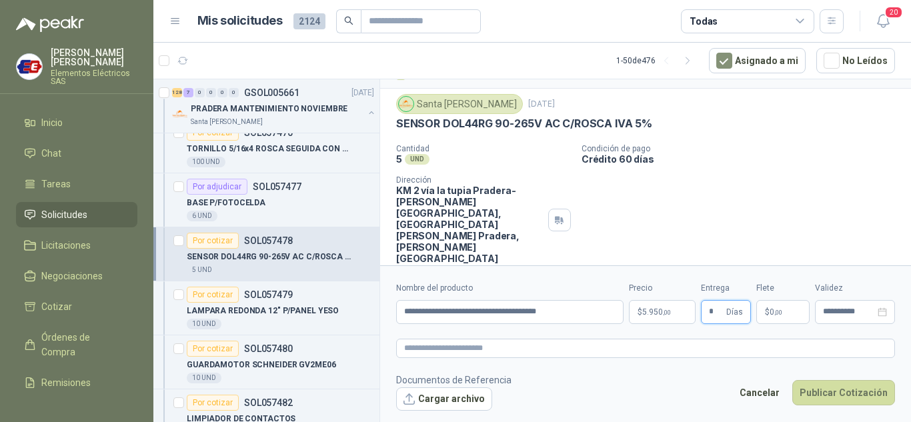
type input "*"
drag, startPoint x: 741, startPoint y: 169, endPoint x: 789, endPoint y: 267, distance: 109.1
click at [755, 199] on div "Cantidad 5 UND  Condición de pago Crédito 60 días Dirección KM 2 vía la tupia …" at bounding box center [645, 204] width 499 height 120
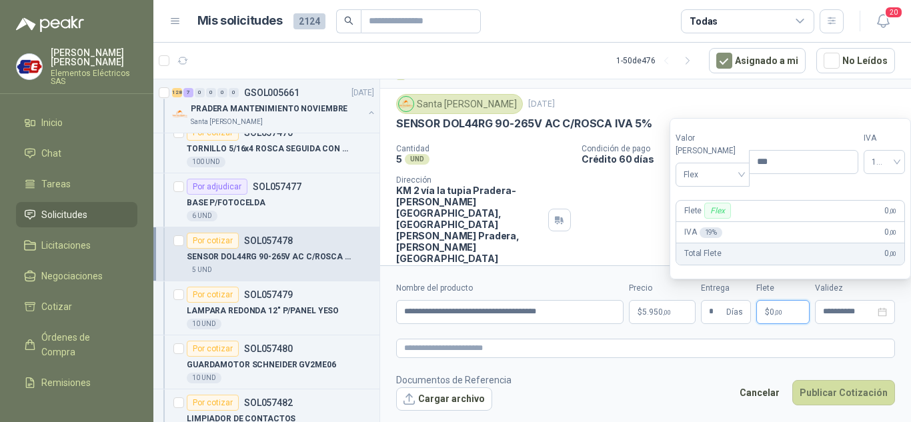
click at [779, 309] on span ",00" at bounding box center [778, 312] width 8 height 7
click at [727, 175] on span "Flex" at bounding box center [712, 175] width 58 height 20
drag, startPoint x: 703, startPoint y: 223, endPoint x: 559, endPoint y: 367, distance: 202.7
click at [701, 225] on div "Incluido" at bounding box center [709, 224] width 46 height 15
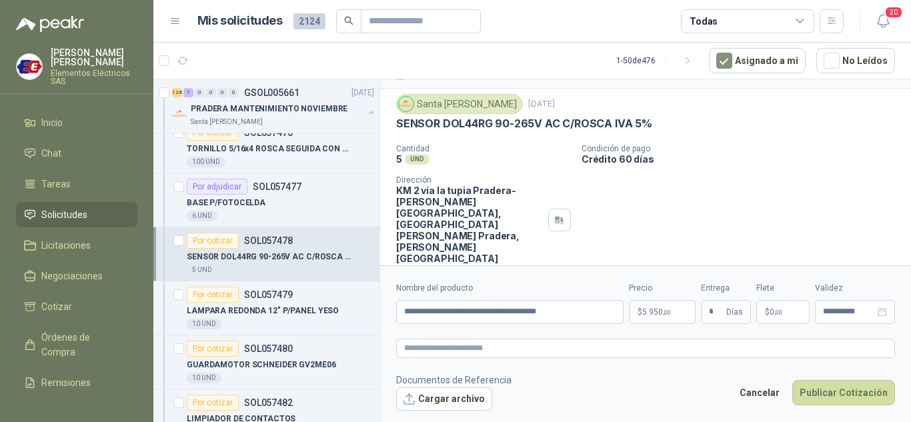
click at [451, 380] on p "Documentos de Referencia" at bounding box center [453, 380] width 115 height 15
click at [441, 398] on button "Cargar archivo" at bounding box center [444, 399] width 96 height 24
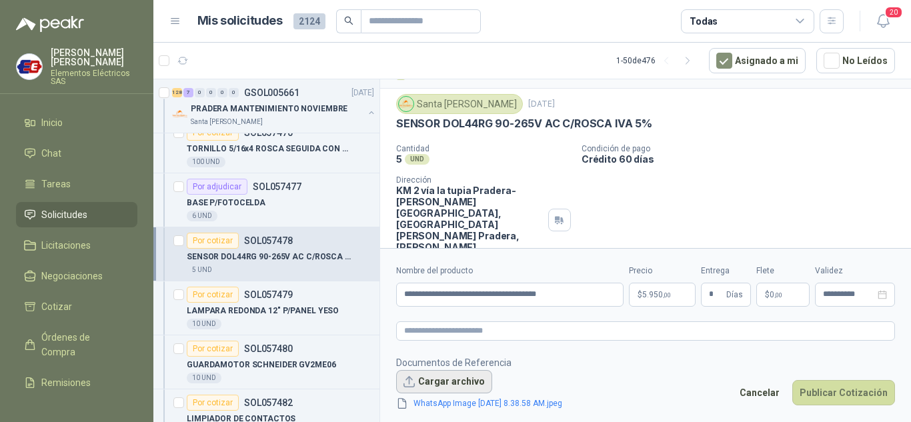
scroll to position [38, 0]
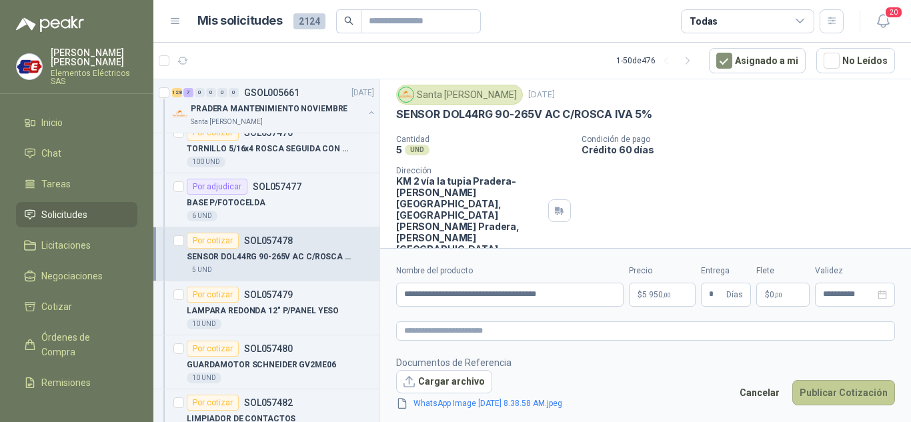
click at [828, 389] on button "Publicar Cotización" at bounding box center [843, 392] width 103 height 25
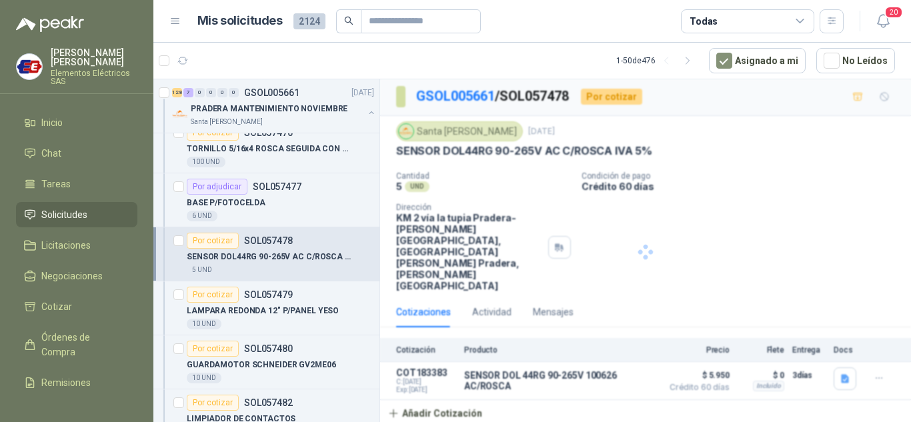
scroll to position [0, 0]
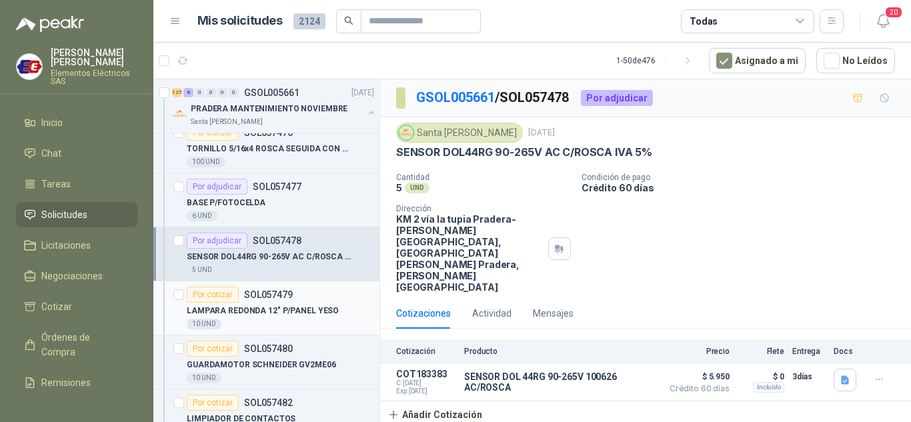
click at [213, 299] on div "Por cotizar" at bounding box center [213, 295] width 52 height 16
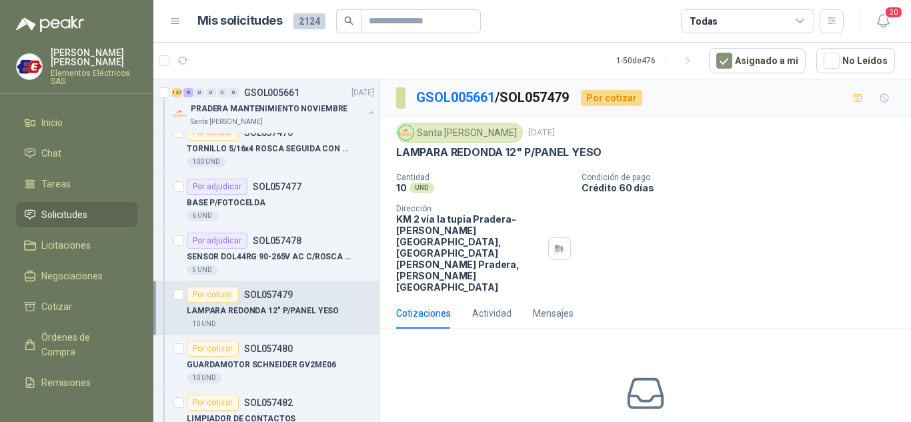
scroll to position [38, 0]
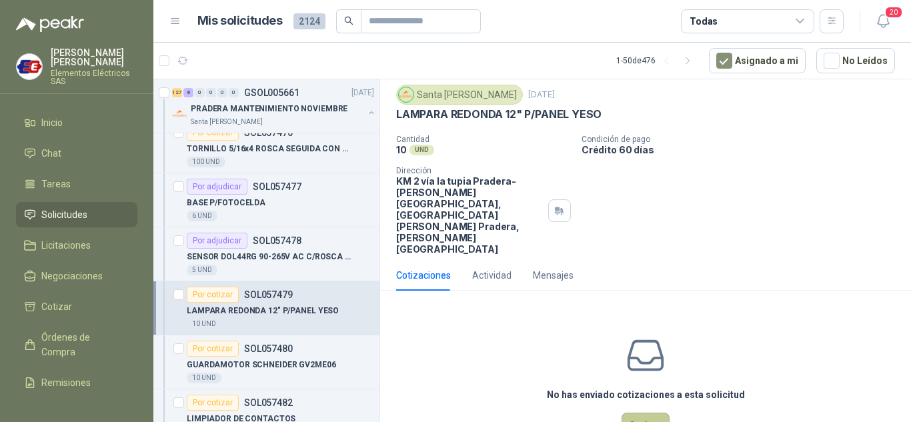
click at [631, 413] on button "Cotizar" at bounding box center [645, 425] width 48 height 25
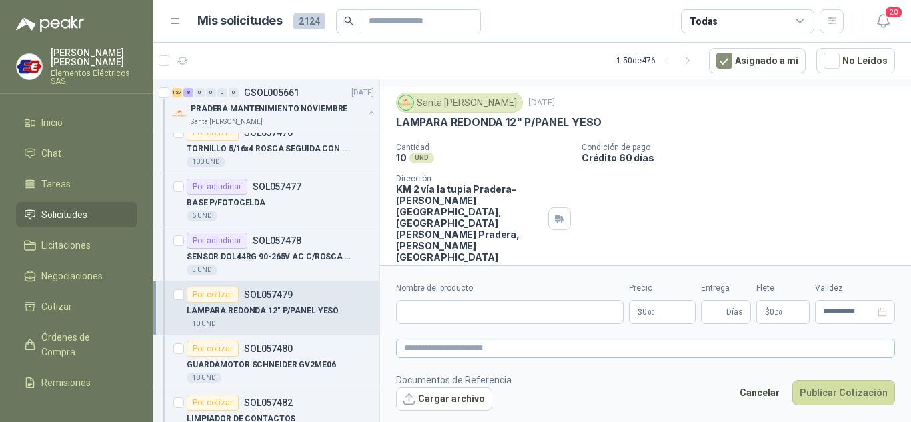
scroll to position [29, 0]
click at [412, 312] on input "Nombre del producto" at bounding box center [509, 312] width 227 height 24
click at [456, 311] on input "Nombre del producto" at bounding box center [509, 312] width 227 height 24
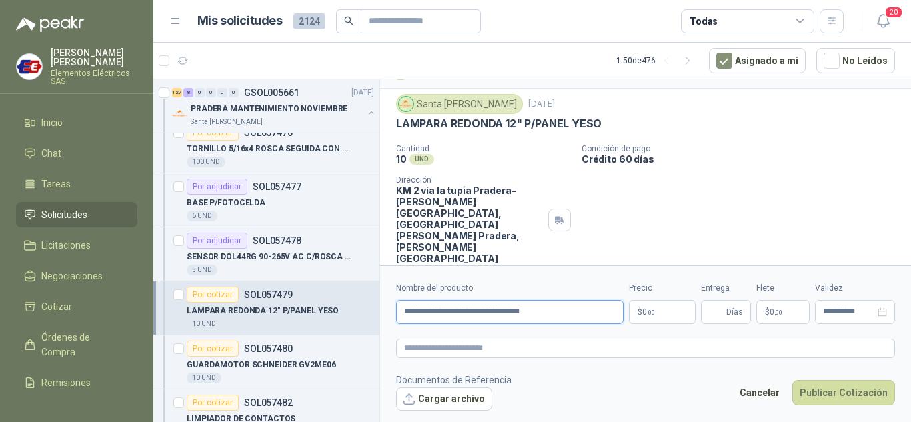
type input "**********"
click at [648, 309] on span ",00" at bounding box center [651, 312] width 8 height 7
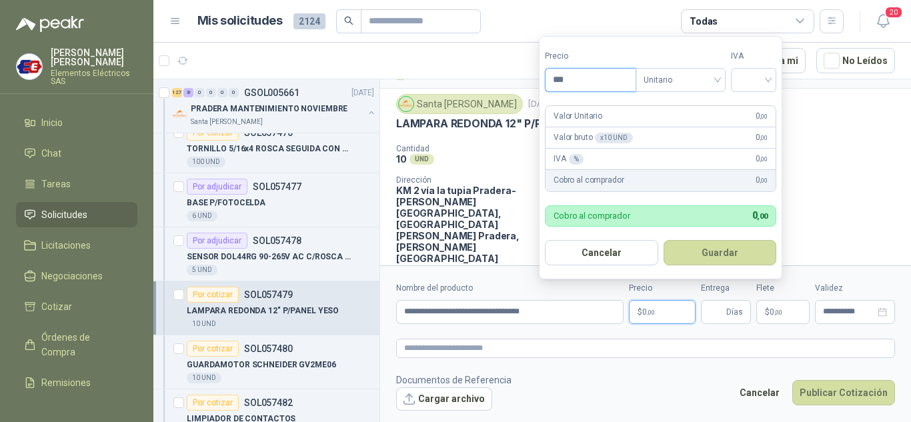
click at [569, 83] on input "***" at bounding box center [590, 80] width 90 height 23
type input "********"
click at [754, 76] on input "search" at bounding box center [753, 79] width 29 height 20
drag, startPoint x: 753, startPoint y: 105, endPoint x: 735, endPoint y: 271, distance: 166.3
click at [751, 111] on div "19%" at bounding box center [756, 107] width 25 height 15
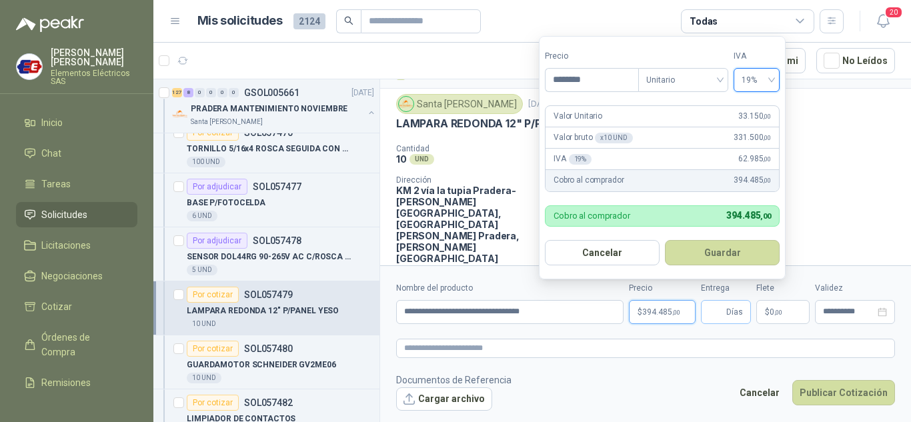
click at [733, 307] on span "Días" at bounding box center [734, 312] width 17 height 23
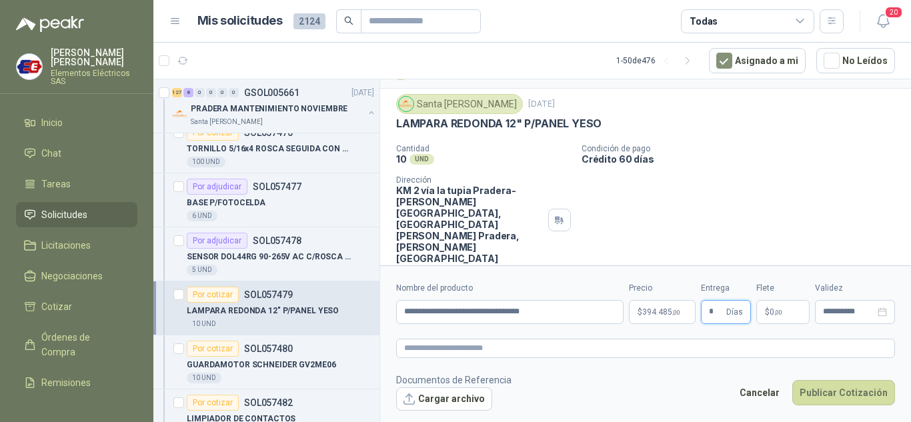
type input "*"
drag, startPoint x: 714, startPoint y: 186, endPoint x: 715, endPoint y: 202, distance: 16.0
click at [713, 196] on div "Cantidad 10 UND  Condición de pago Crédito 60 días Dirección KM 2 vía la tupia…" at bounding box center [645, 204] width 499 height 120
click at [770, 310] on span "0 ,00" at bounding box center [775, 312] width 13 height 8
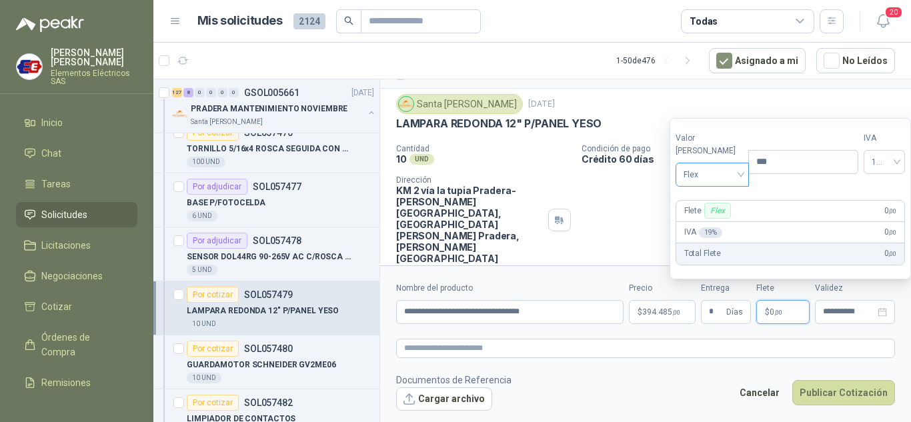
click at [701, 177] on span "Flex" at bounding box center [712, 175] width 58 height 20
drag, startPoint x: 703, startPoint y: 221, endPoint x: 698, endPoint y: 284, distance: 63.5
click at [703, 223] on div "Incluido" at bounding box center [709, 224] width 46 height 15
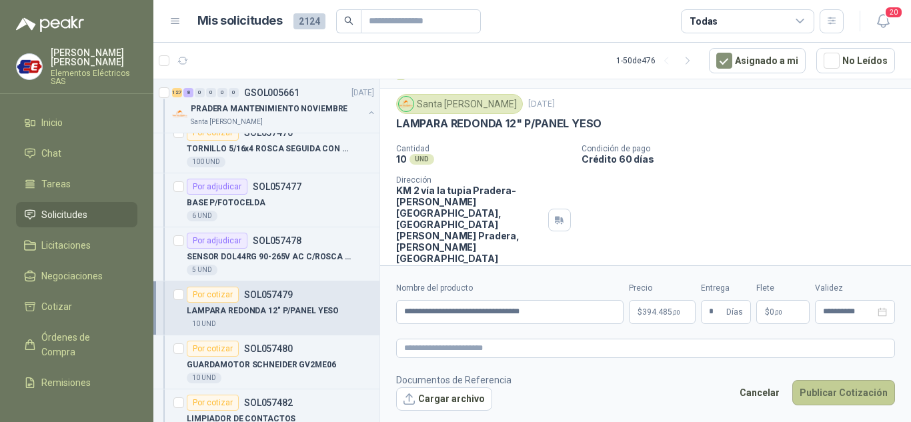
click at [833, 391] on button "Publicar Cotización" at bounding box center [843, 392] width 103 height 25
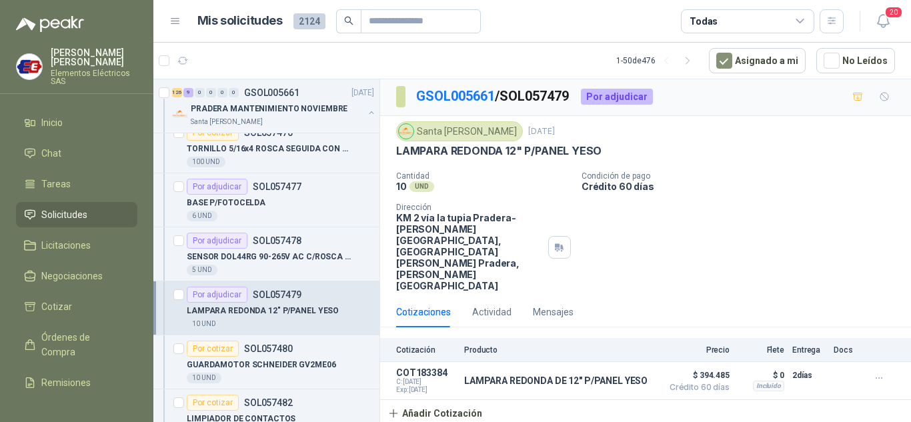
scroll to position [0, 0]
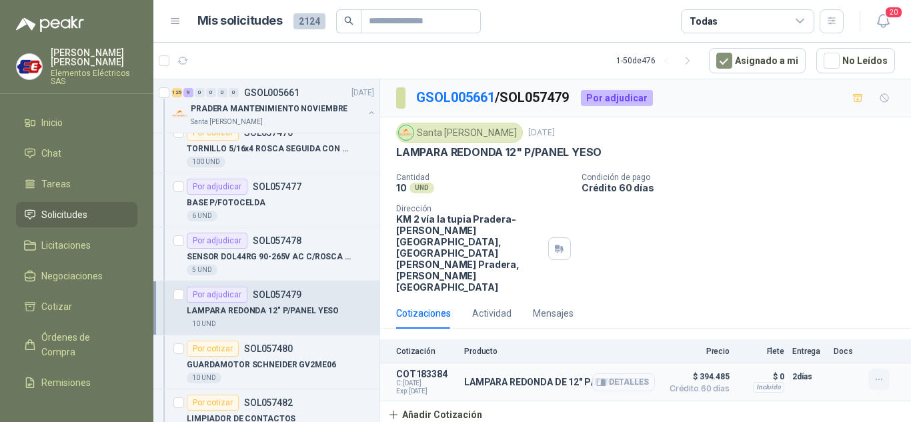
click at [875, 374] on icon "button" at bounding box center [878, 379] width 11 height 11
click at [809, 282] on button "Editar" at bounding box center [852, 280] width 107 height 21
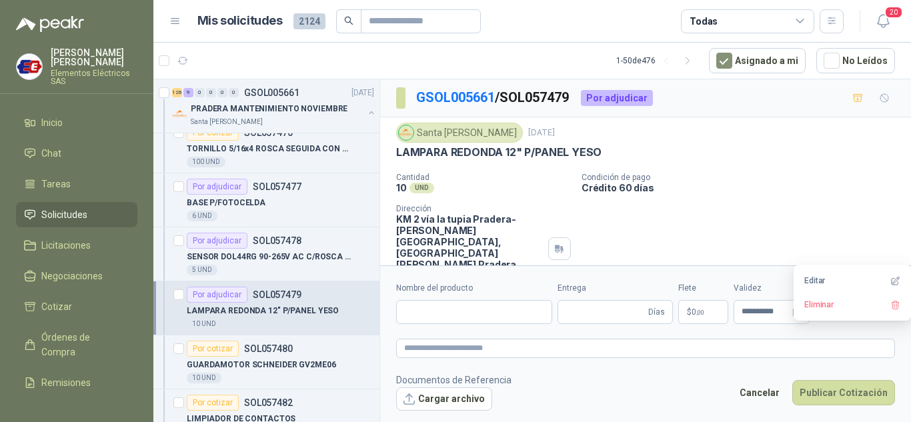
type input "**********"
type input "*"
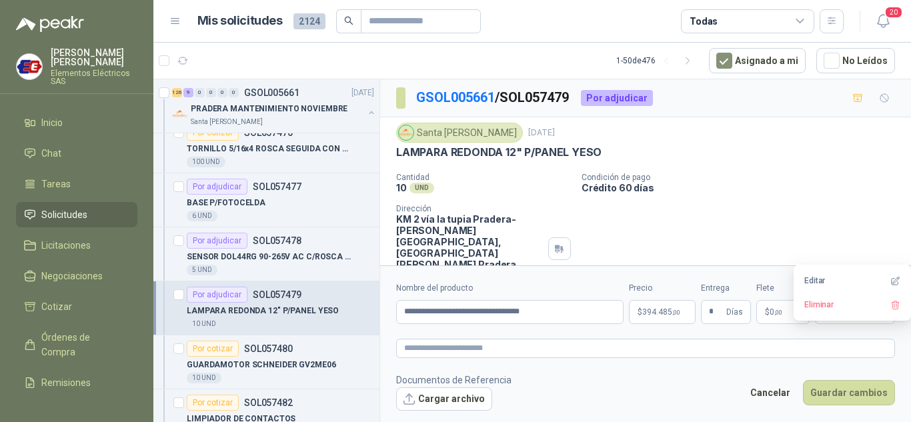
click at [677, 312] on span ",00" at bounding box center [676, 312] width 8 height 7
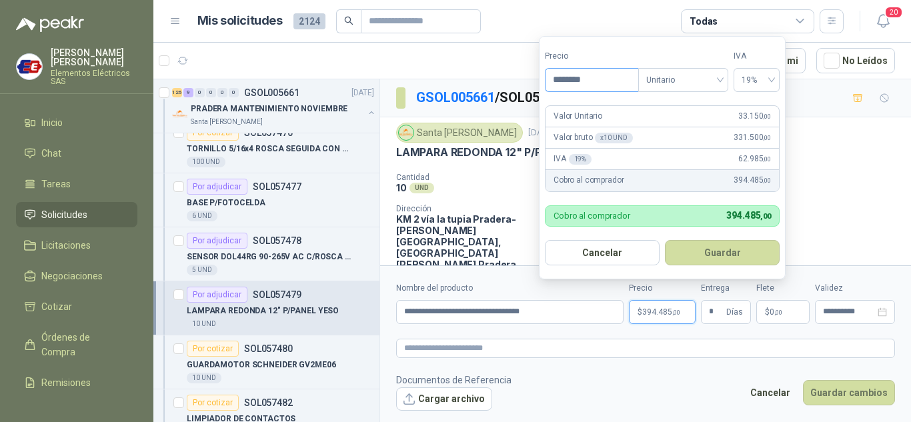
click at [559, 75] on input "********" at bounding box center [591, 80] width 93 height 23
click at [561, 79] on input "********" at bounding box center [591, 80] width 93 height 23
type input "********"
click at [707, 253] on button "Guardar" at bounding box center [722, 252] width 115 height 25
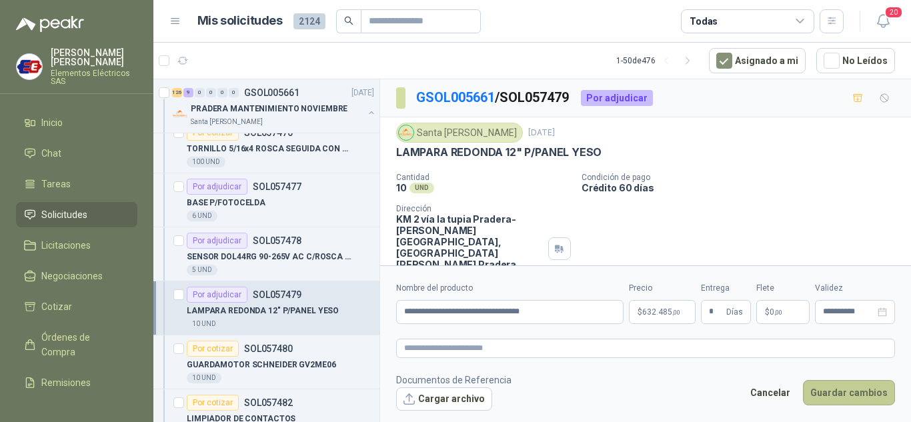
click at [835, 394] on button "Guardar cambios" at bounding box center [849, 392] width 92 height 25
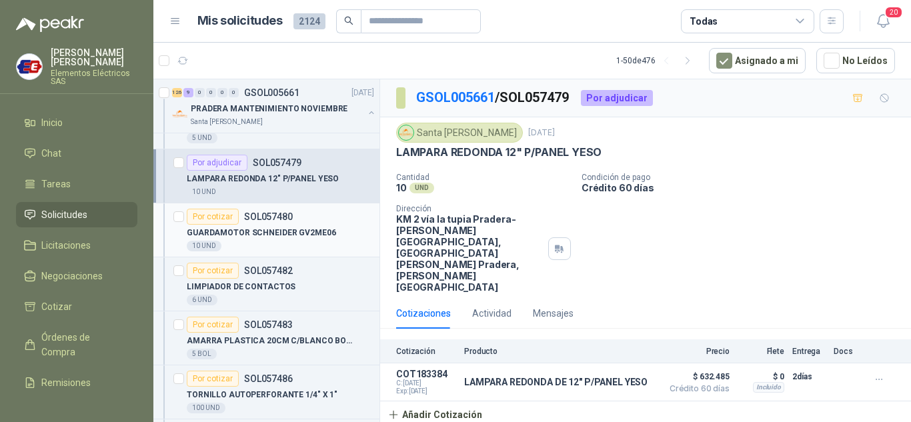
scroll to position [1133, 0]
click at [204, 213] on div "Por cotizar" at bounding box center [213, 215] width 52 height 16
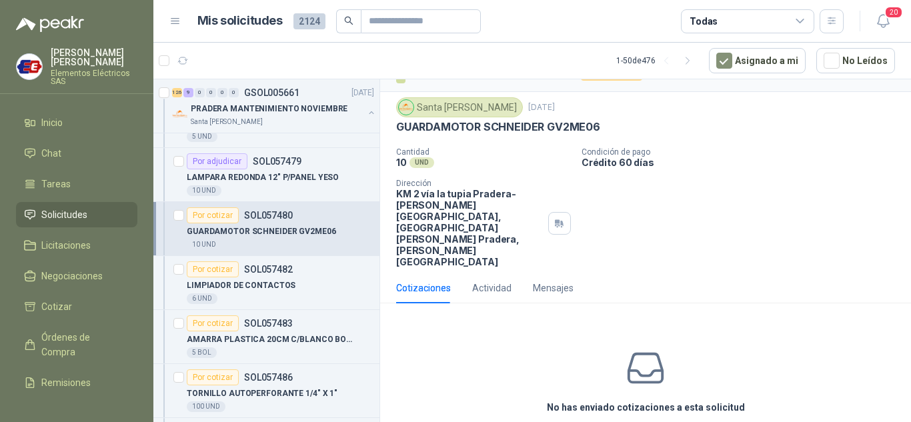
scroll to position [38, 0]
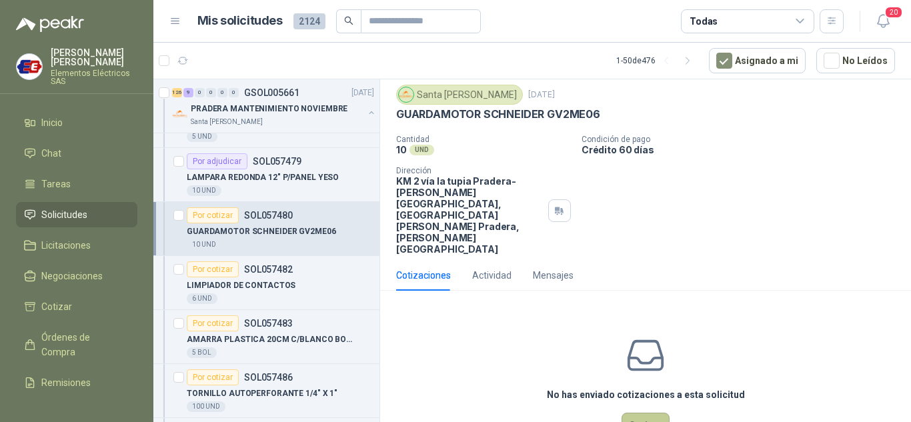
click at [626, 413] on button "Cotizar" at bounding box center [645, 425] width 48 height 25
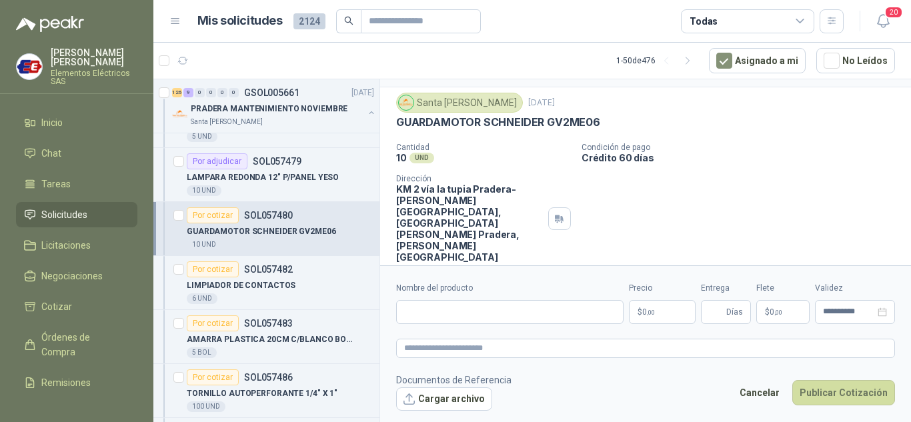
scroll to position [29, 0]
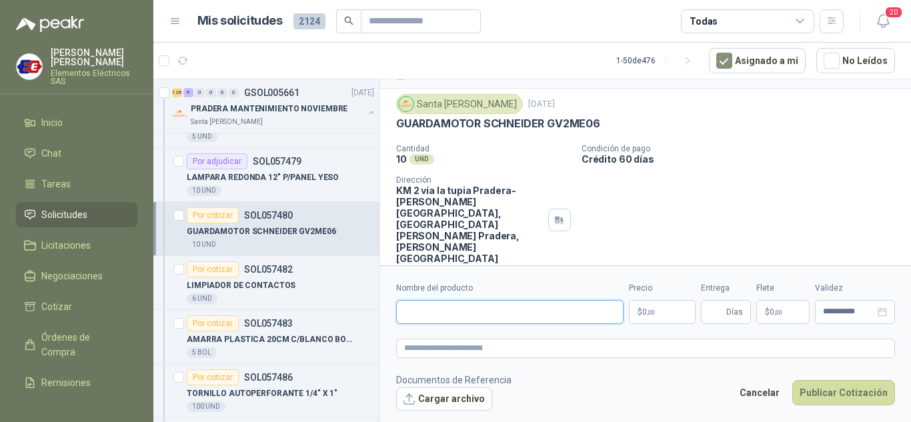
click at [434, 313] on input "Nombre del producto" at bounding box center [509, 312] width 227 height 24
type input "**********"
click at [649, 315] on span ",00" at bounding box center [651, 312] width 8 height 7
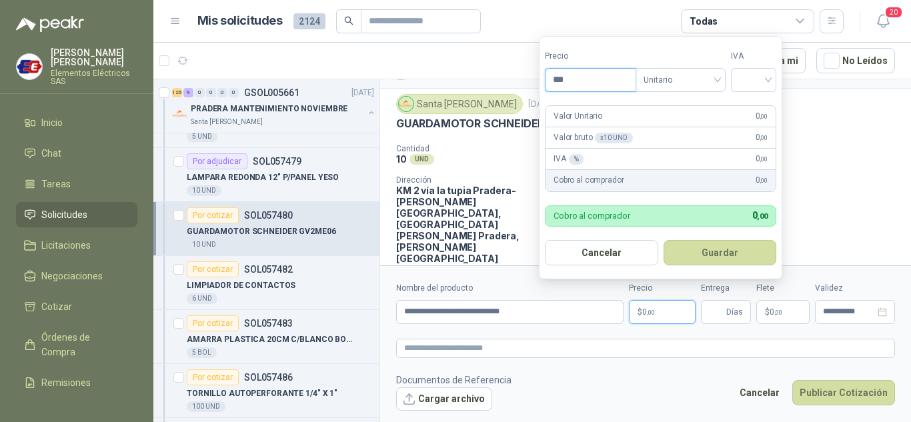
click at [569, 75] on input "***" at bounding box center [590, 80] width 90 height 23
type input "*********"
click at [768, 77] on input "search" at bounding box center [753, 79] width 29 height 20
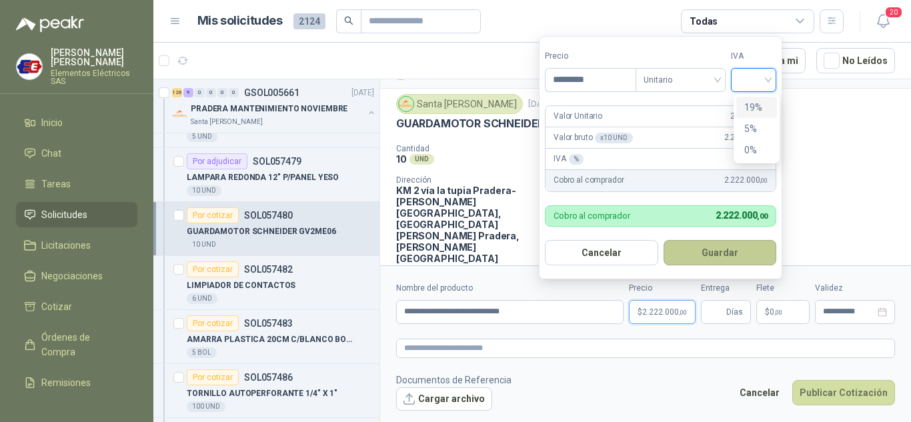
drag, startPoint x: 746, startPoint y: 107, endPoint x: 729, endPoint y: 253, distance: 147.0
click at [745, 114] on div "19%" at bounding box center [756, 107] width 25 height 15
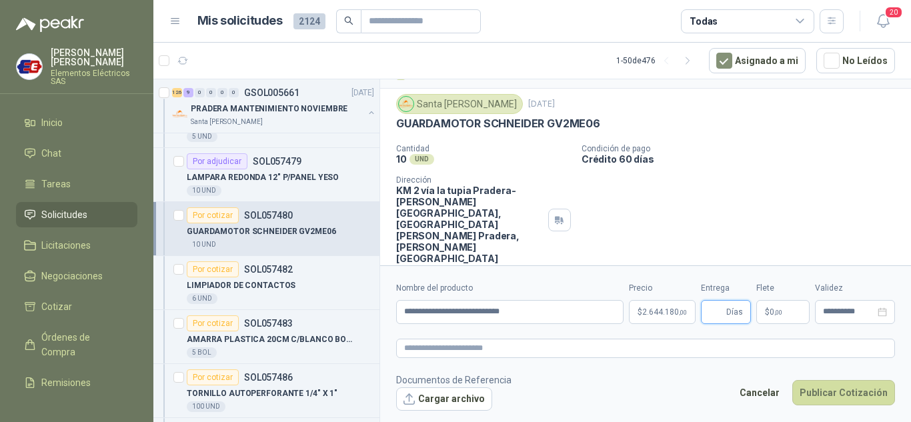
click at [721, 316] on input "Entrega" at bounding box center [716, 312] width 15 height 23
type input "*"
click at [766, 311] on span "$" at bounding box center [767, 312] width 5 height 8
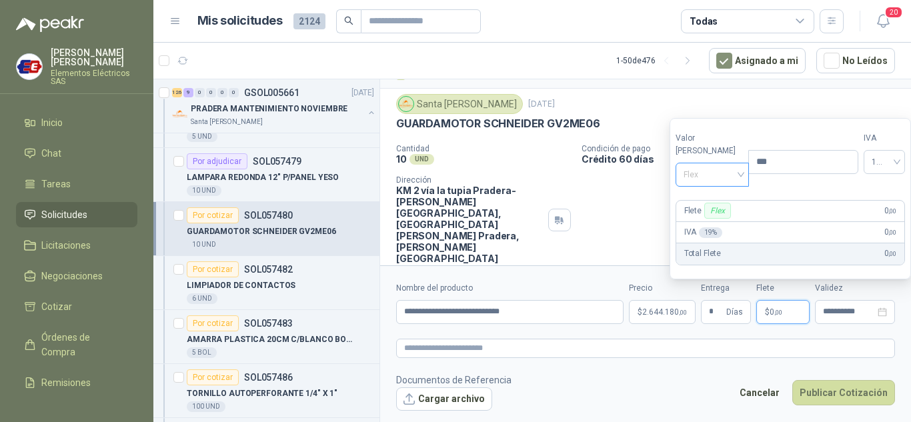
click at [730, 174] on span "Flex" at bounding box center [712, 175] width 58 height 20
drag, startPoint x: 699, startPoint y: 219, endPoint x: 756, endPoint y: 338, distance: 131.5
click at [700, 223] on div "Incluido" at bounding box center [709, 224] width 46 height 15
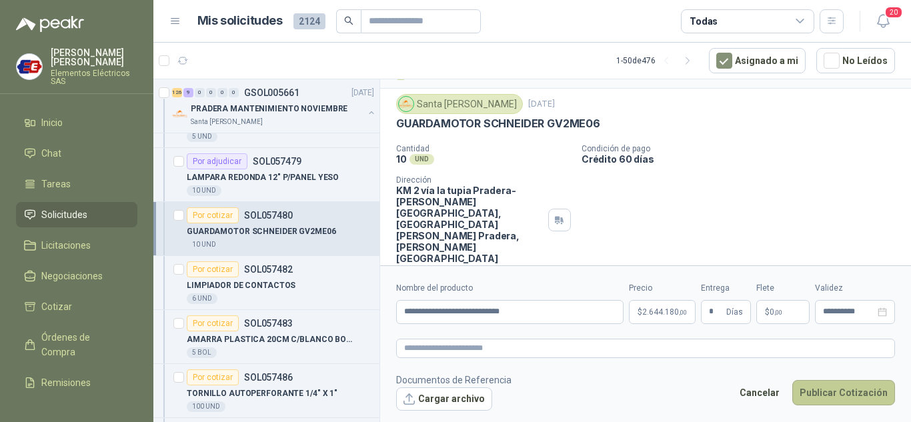
click at [851, 397] on button "Publicar Cotización" at bounding box center [843, 392] width 103 height 25
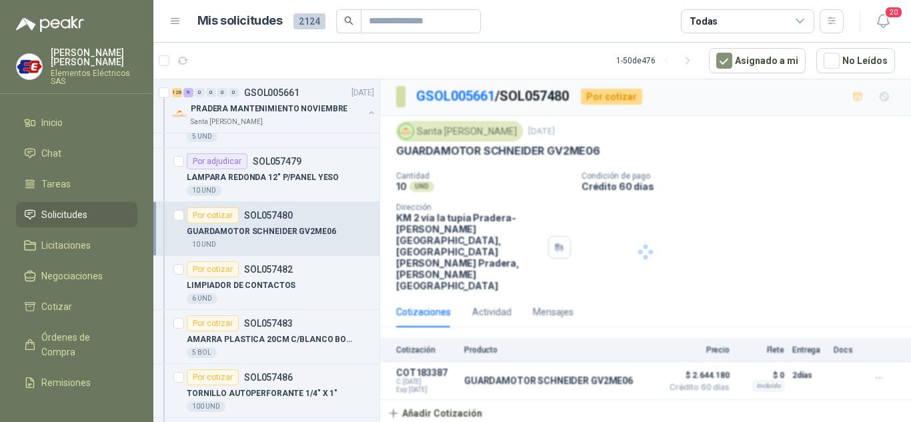
scroll to position [0, 0]
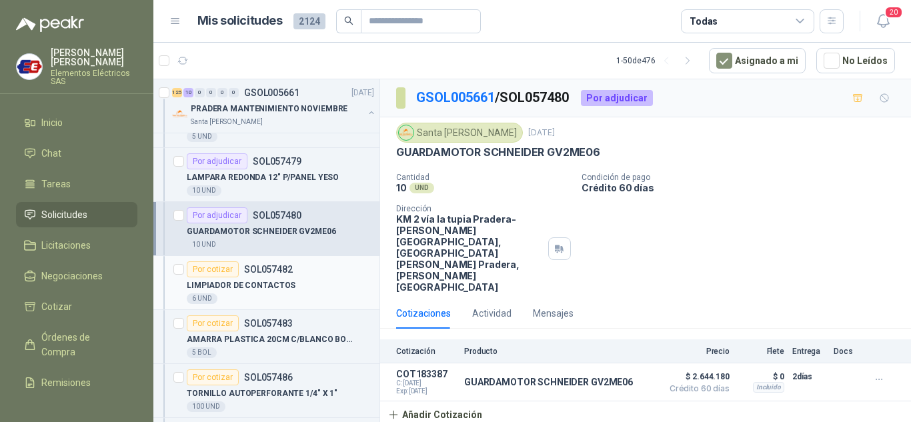
click at [215, 267] on div "Por cotizar" at bounding box center [213, 269] width 52 height 16
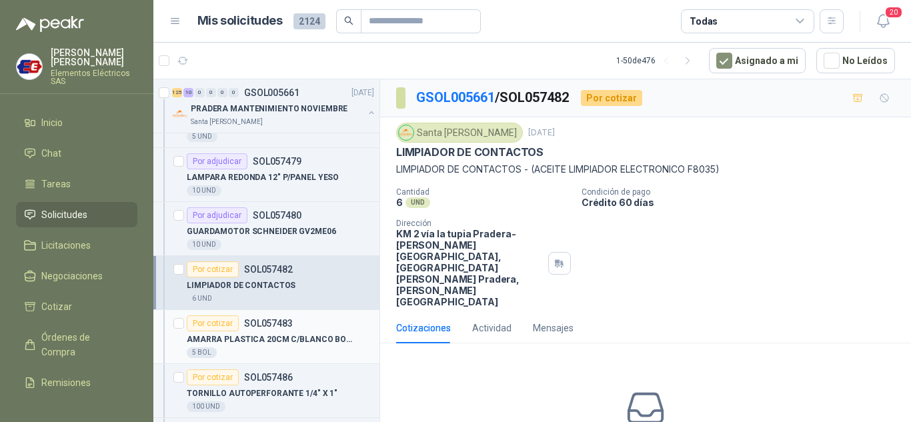
click at [208, 328] on div "Por cotizar" at bounding box center [213, 323] width 52 height 16
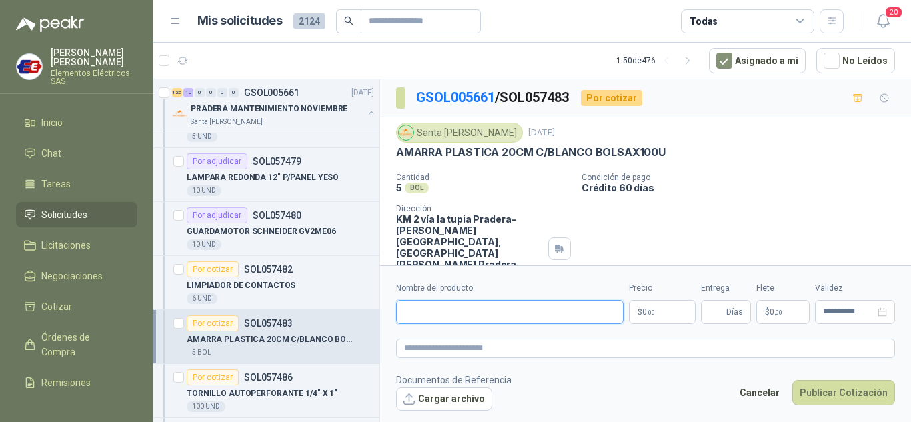
click at [433, 315] on input "Nombre del producto" at bounding box center [509, 312] width 227 height 24
type input "**********"
click at [644, 314] on span "0 ,00" at bounding box center [648, 312] width 13 height 8
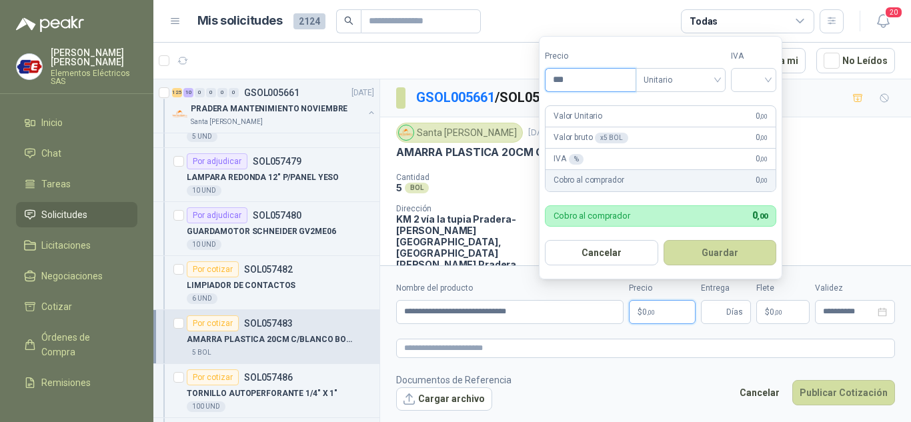
click at [579, 77] on input "***" at bounding box center [590, 80] width 90 height 23
type input "****"
click at [765, 75] on input "search" at bounding box center [753, 79] width 29 height 20
drag, startPoint x: 759, startPoint y: 105, endPoint x: 759, endPoint y: 159, distance: 53.3
click at [759, 107] on div "19%" at bounding box center [756, 107] width 25 height 15
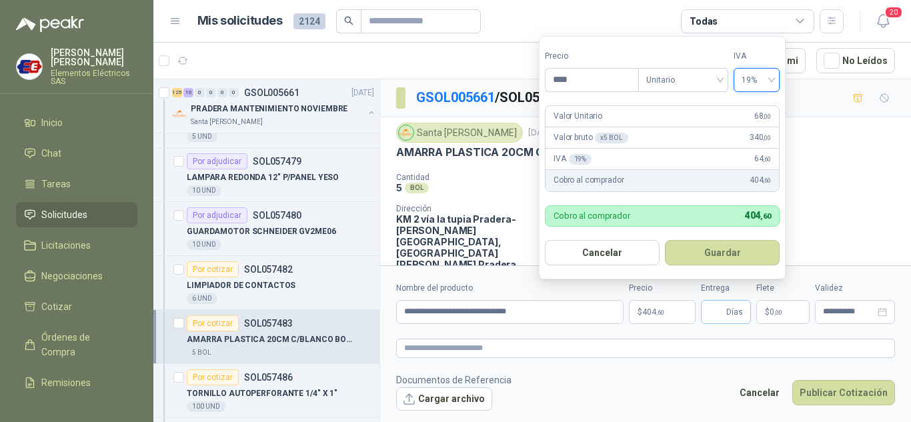
click at [730, 312] on span "Días" at bounding box center [734, 312] width 17 height 23
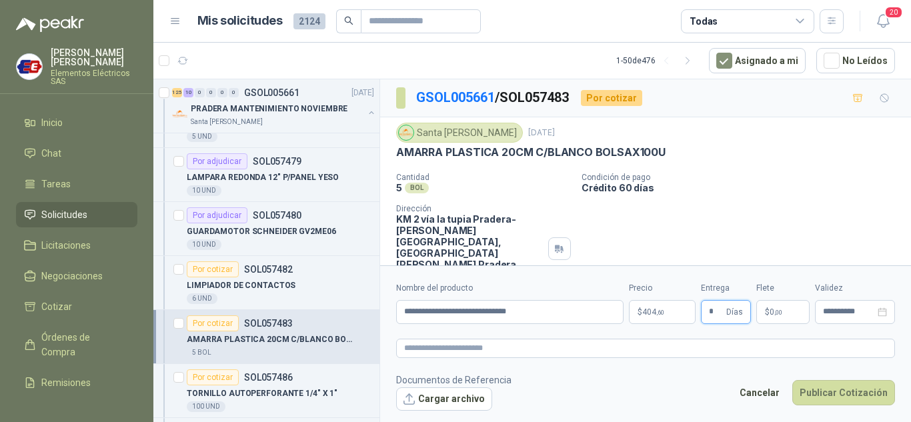
type input "*"
drag, startPoint x: 744, startPoint y: 185, endPoint x: 747, endPoint y: 261, distance: 76.1
click at [746, 202] on div "Cantidad 5 BOL  Condición de pago Crédito 60 días Dirección KM 2 vía la tupia …" at bounding box center [645, 233] width 499 height 120
click at [768, 315] on span "$" at bounding box center [767, 312] width 5 height 8
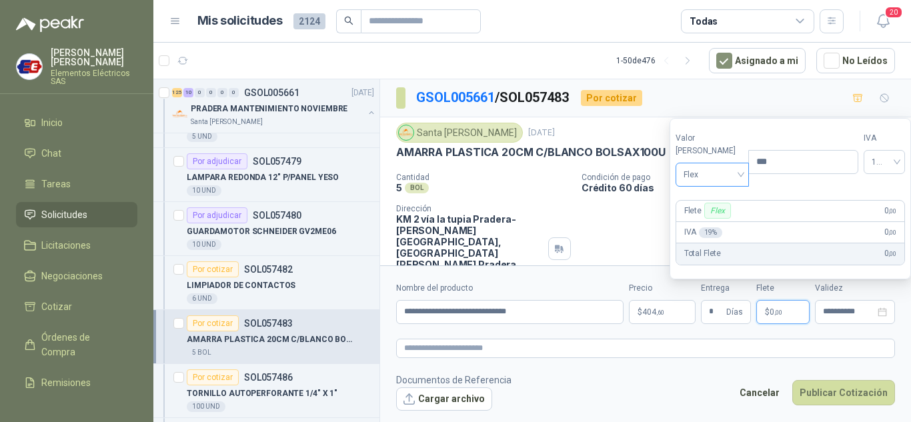
click at [725, 173] on span "Flex" at bounding box center [712, 175] width 58 height 20
drag, startPoint x: 711, startPoint y: 221, endPoint x: 751, endPoint y: 295, distance: 83.8
click at [711, 222] on div "Incluido" at bounding box center [709, 224] width 46 height 15
click at [813, 387] on button "Publicar Cotización" at bounding box center [843, 392] width 103 height 25
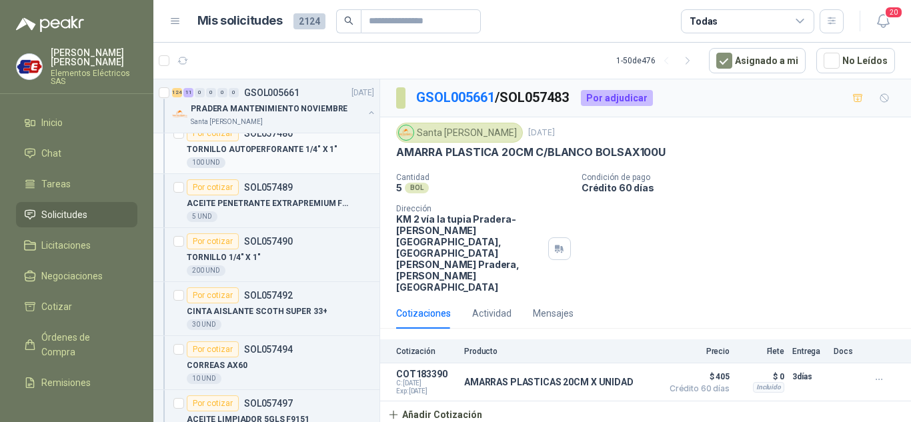
scroll to position [1400, 0]
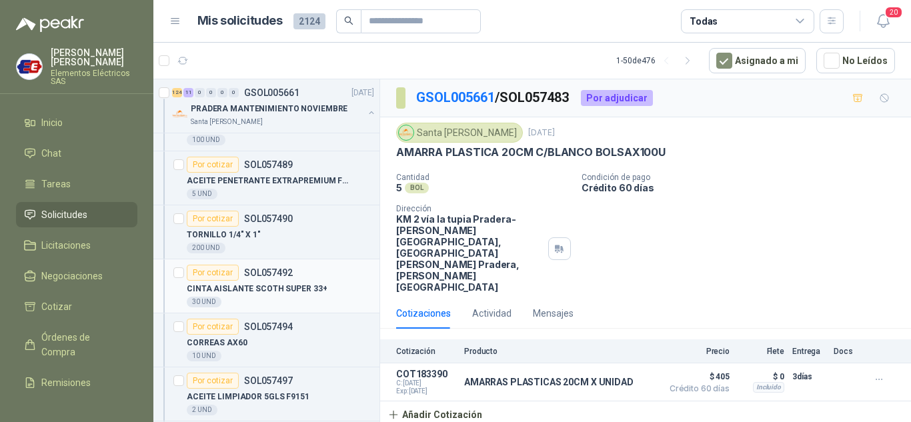
drag, startPoint x: 220, startPoint y: 274, endPoint x: 241, endPoint y: 279, distance: 22.0
click at [220, 274] on div "Por cotizar" at bounding box center [213, 273] width 52 height 16
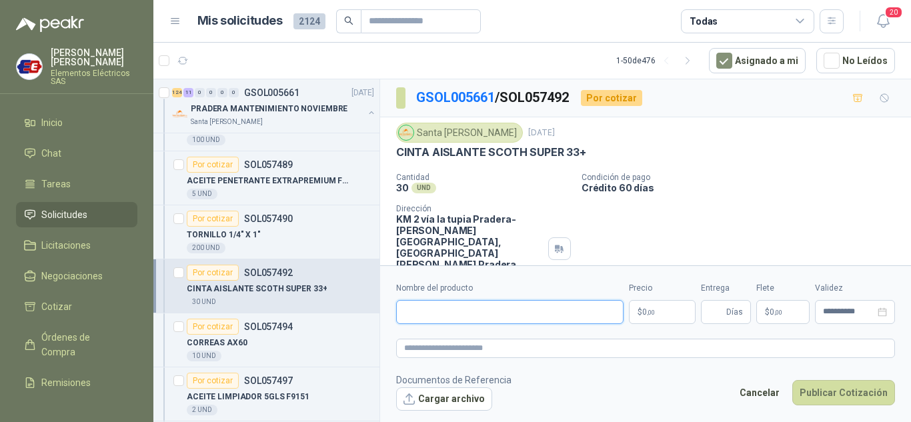
click at [440, 315] on input "Nombre del producto" at bounding box center [509, 312] width 227 height 24
type input "*****"
click at [653, 316] on p "$ 0 ,00" at bounding box center [662, 312] width 67 height 24
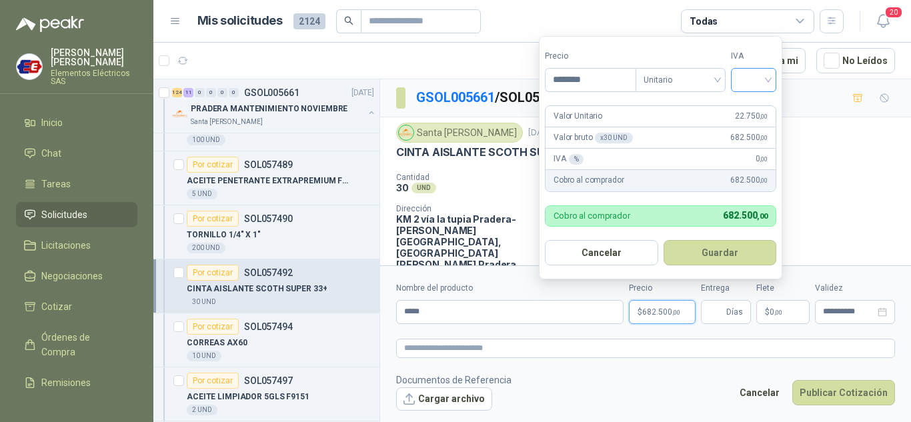
type input "********"
drag, startPoint x: 753, startPoint y: 70, endPoint x: 745, endPoint y: 90, distance: 21.5
click at [753, 72] on input "search" at bounding box center [753, 79] width 29 height 20
click at [755, 103] on div "19%" at bounding box center [756, 107] width 25 height 15
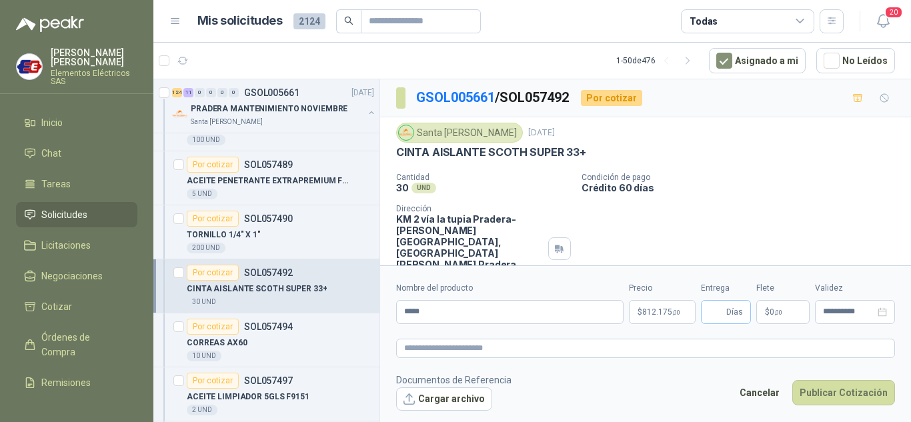
click at [731, 311] on span "Días" at bounding box center [734, 312] width 17 height 23
type input "*"
drag, startPoint x: 725, startPoint y: 174, endPoint x: 772, endPoint y: 288, distance: 123.4
click at [727, 190] on div "Condición de pago Crédito 60 días" at bounding box center [743, 183] width 324 height 21
click at [773, 309] on span "0 ,00" at bounding box center [775, 312] width 13 height 8
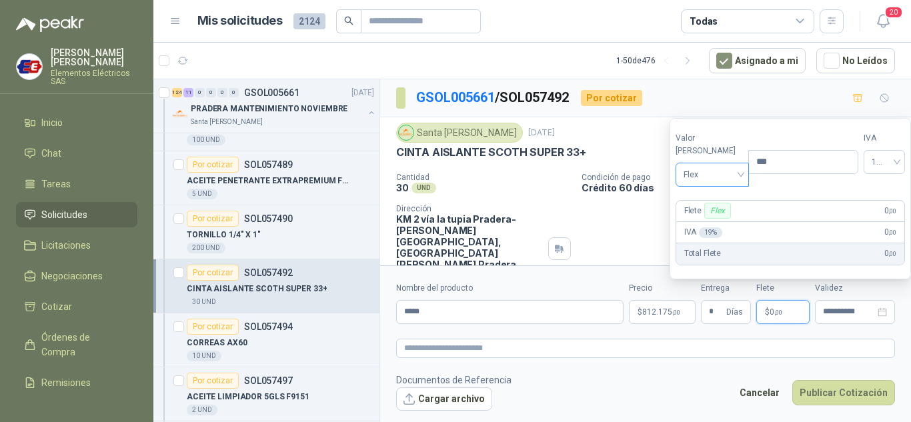
click at [703, 174] on span "Flex" at bounding box center [712, 175] width 58 height 20
click at [716, 227] on div "Incluido" at bounding box center [709, 224] width 46 height 15
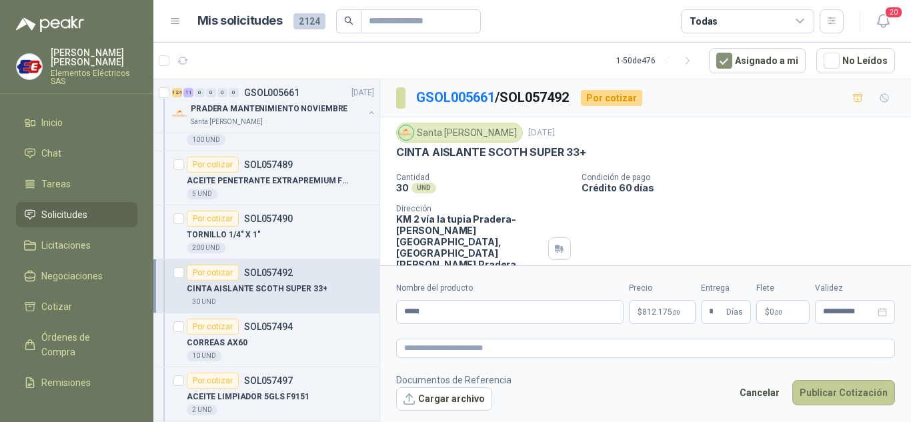
click at [852, 393] on button "Publicar Cotización" at bounding box center [843, 392] width 103 height 25
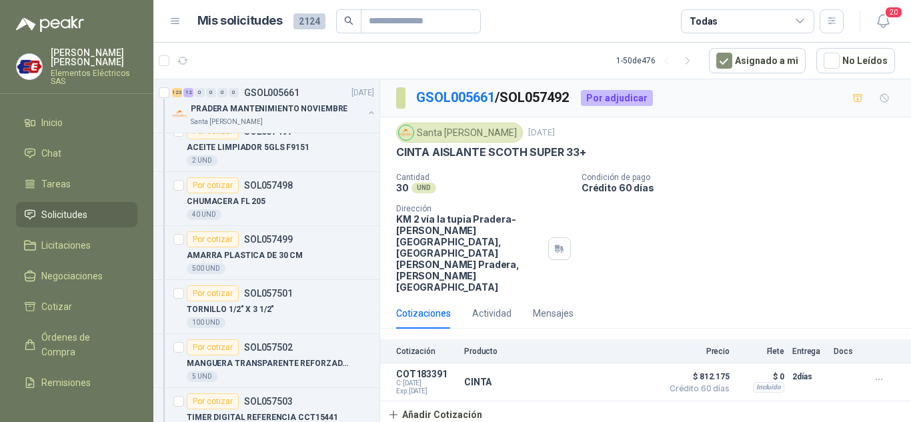
scroll to position [1667, 0]
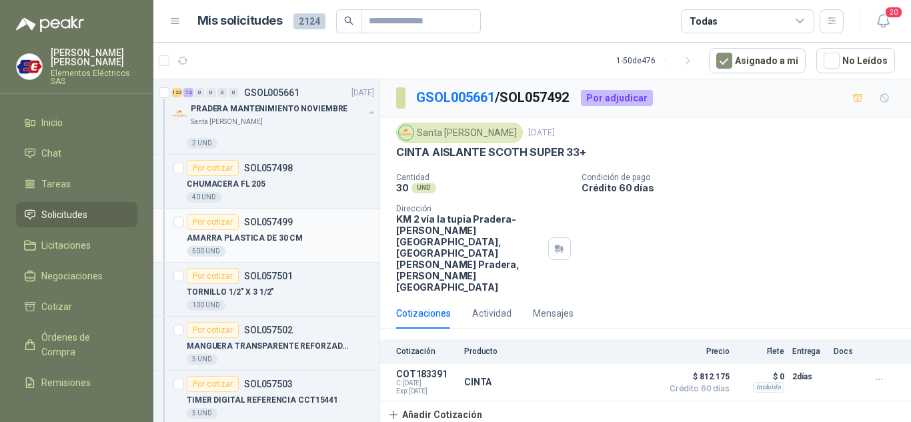
click at [216, 221] on div "Por cotizar" at bounding box center [213, 222] width 52 height 16
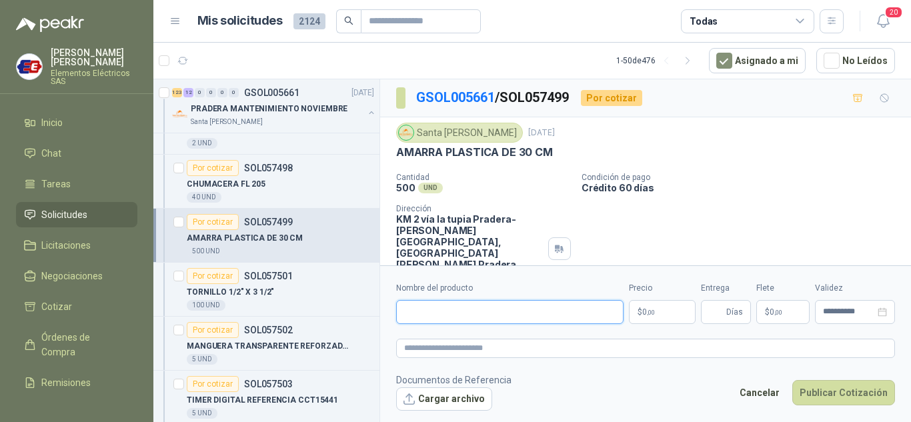
click at [429, 316] on input "Nombre del producto" at bounding box center [509, 312] width 227 height 24
type input "**********"
click at [671, 306] on p "$ 0 ,00" at bounding box center [662, 312] width 67 height 24
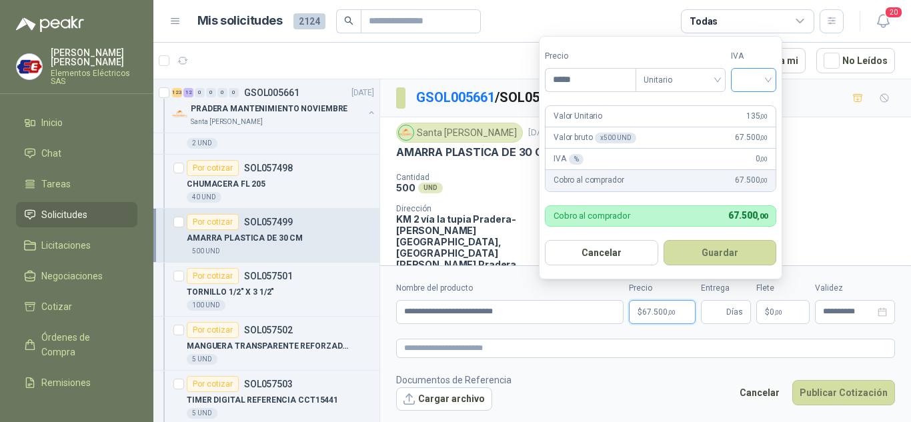
type input "*****"
click at [766, 77] on input "search" at bounding box center [753, 79] width 29 height 20
drag, startPoint x: 754, startPoint y: 104, endPoint x: 751, endPoint y: 161, distance: 57.4
click at [754, 111] on div "19%" at bounding box center [756, 107] width 25 height 15
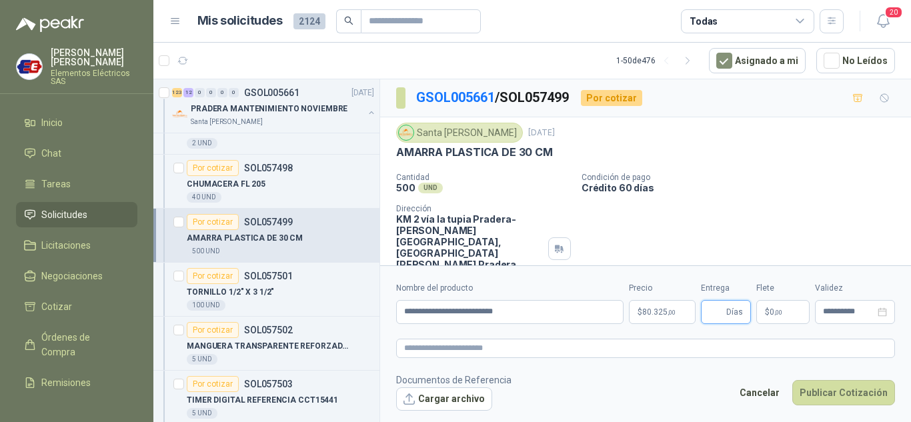
click at [721, 322] on input "Entrega" at bounding box center [716, 312] width 15 height 23
type input "*"
drag, startPoint x: 721, startPoint y: 176, endPoint x: 787, endPoint y: 270, distance: 114.5
click at [737, 209] on div "Cantidad 500 UND  Condición de pago Crédito 60 días Dirección KM 2 vía la tupi…" at bounding box center [645, 233] width 499 height 120
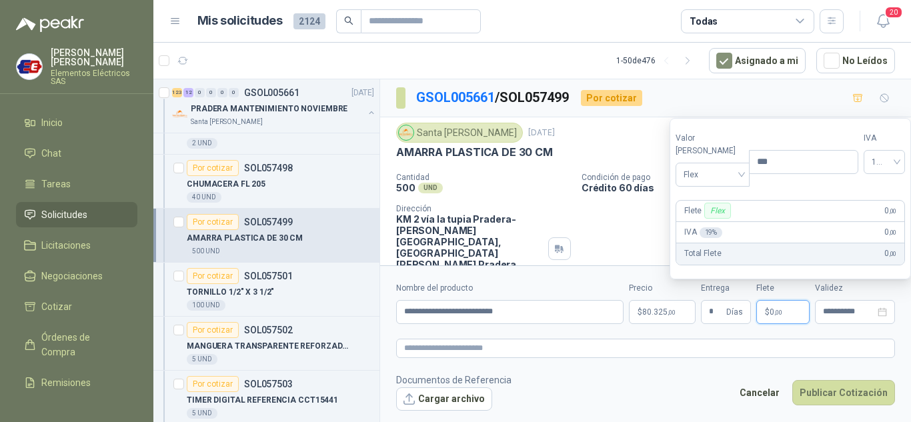
click at [764, 317] on p "$ 0 ,00" at bounding box center [782, 312] width 53 height 24
click at [707, 179] on span "Flex" at bounding box center [712, 175] width 58 height 20
drag, startPoint x: 699, startPoint y: 224, endPoint x: 813, endPoint y: 355, distance: 173.0
click at [708, 233] on div "Incluido" at bounding box center [709, 223] width 62 height 21
click at [823, 390] on button "Publicar Cotización" at bounding box center [843, 392] width 103 height 25
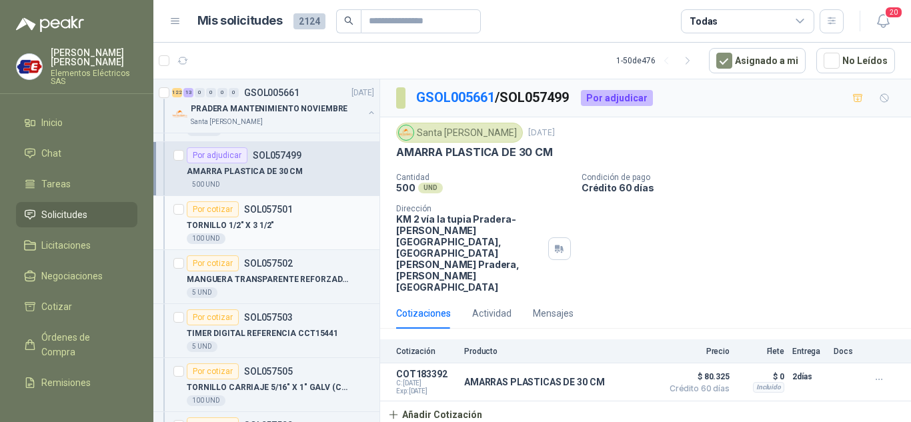
scroll to position [1800, 0]
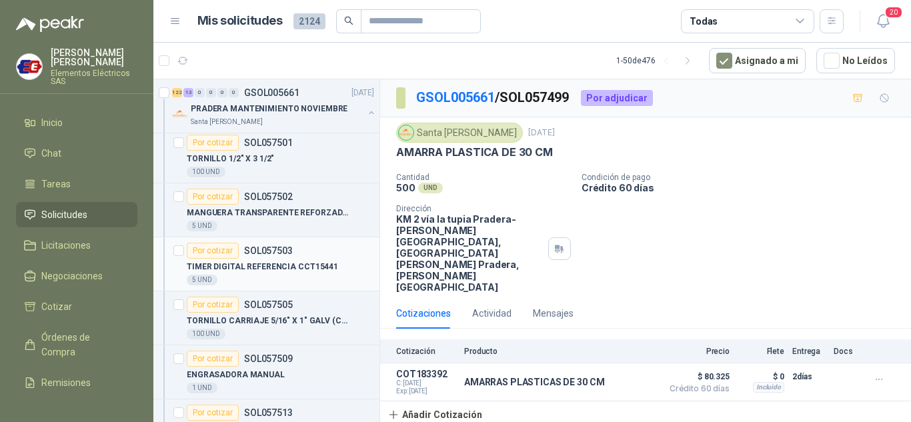
click at [223, 250] on div "Por cotizar" at bounding box center [213, 251] width 52 height 16
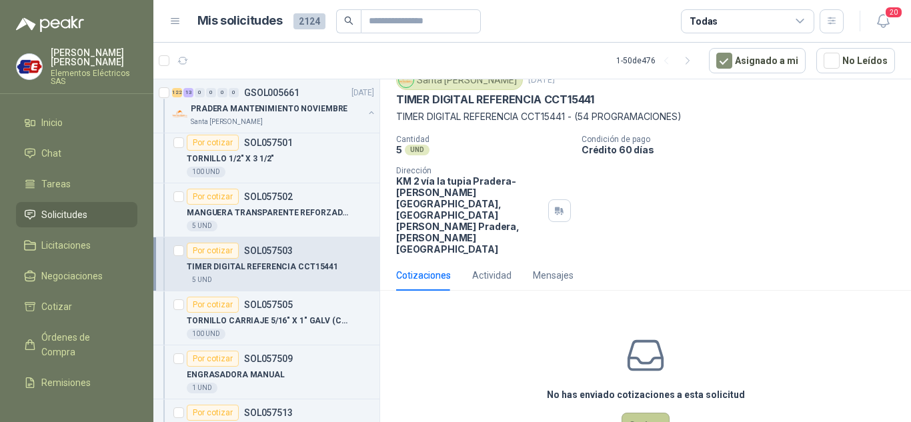
click at [641, 413] on button "Cotizar" at bounding box center [645, 425] width 48 height 25
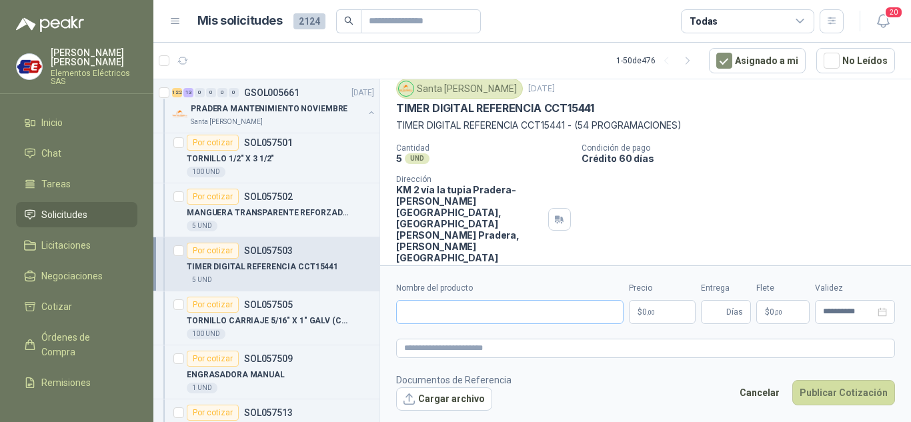
scroll to position [43, 0]
drag, startPoint x: 397, startPoint y: 123, endPoint x: 649, endPoint y: 127, distance: 252.7
click at [693, 119] on p "TIMER DIGITAL REFERENCIA CCT15441 - (54 PROGRAMACIONES)" at bounding box center [645, 126] width 499 height 15
copy p "TIMER DIGITAL REFERENCIA CCT15441 - (54 PROGRAMACIONES)"
paste input "**********"
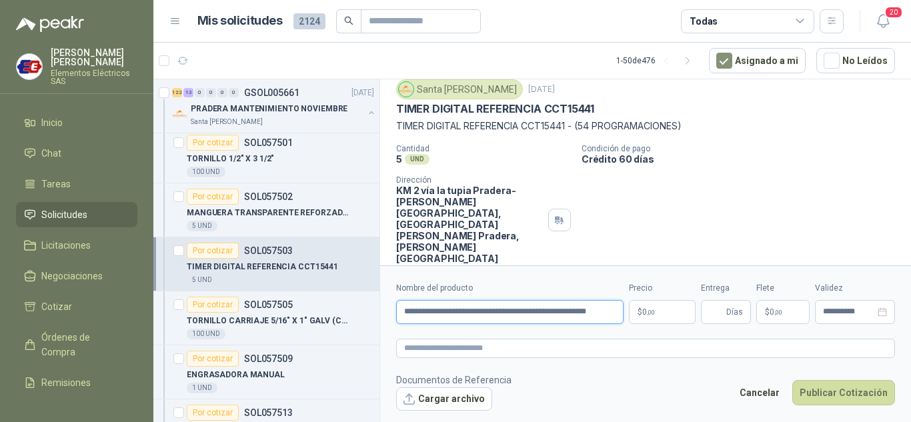
scroll to position [0, 25]
type input "**********"
click at [645, 309] on span "0 ,00" at bounding box center [648, 312] width 13 height 8
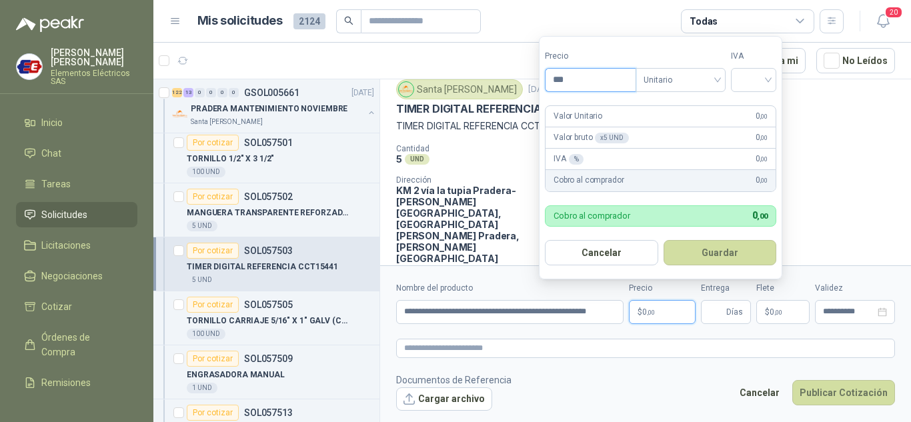
click at [586, 75] on input "***" at bounding box center [590, 80] width 90 height 23
type input "*********"
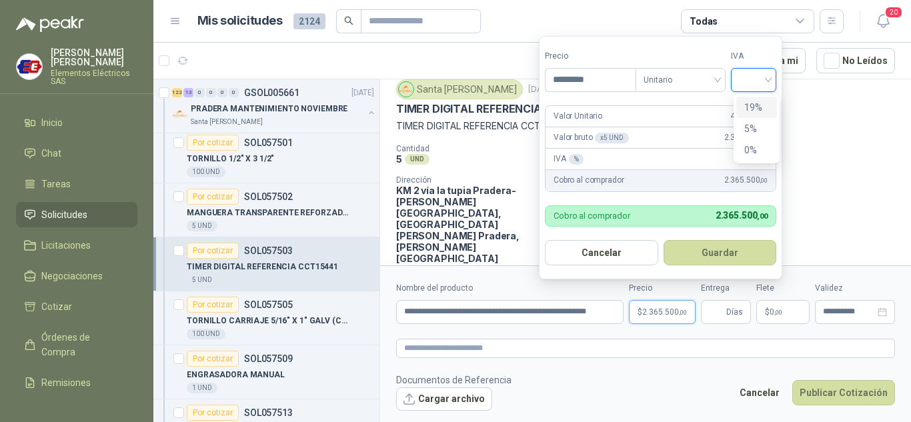
drag, startPoint x: 754, startPoint y: 75, endPoint x: 751, endPoint y: 125, distance: 49.4
click at [753, 78] on input "search" at bounding box center [753, 79] width 29 height 20
drag, startPoint x: 751, startPoint y: 105, endPoint x: 744, endPoint y: 143, distance: 39.2
click at [751, 106] on div "19%" at bounding box center [756, 107] width 25 height 15
click at [737, 302] on span "Días" at bounding box center [734, 312] width 17 height 23
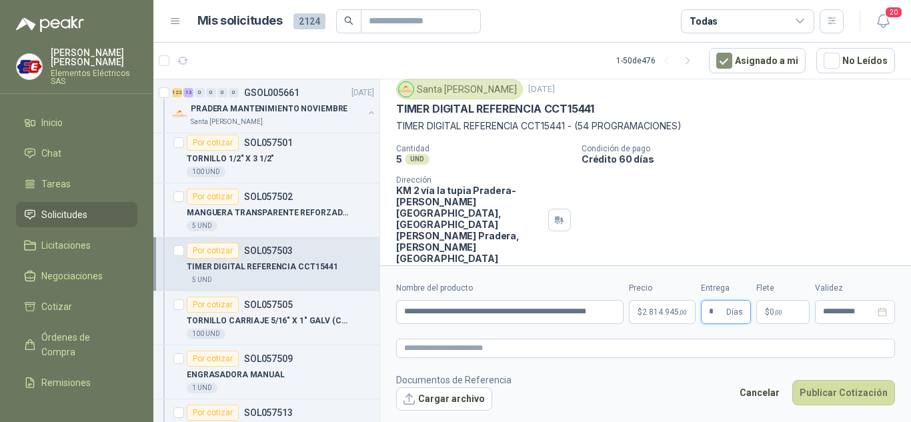
type input "*"
drag, startPoint x: 751, startPoint y: 145, endPoint x: 783, endPoint y: 254, distance: 114.1
click at [754, 155] on div "Condición de pago Crédito 60 días" at bounding box center [743, 154] width 324 height 21
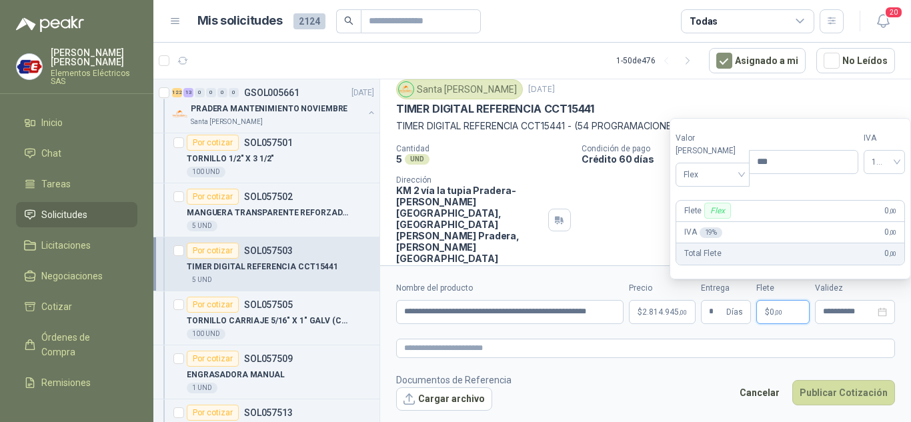
click at [780, 310] on span ",00" at bounding box center [778, 312] width 8 height 7
click at [728, 175] on span "Flex" at bounding box center [712, 175] width 58 height 20
drag, startPoint x: 707, startPoint y: 221, endPoint x: 745, endPoint y: 293, distance: 81.4
click at [707, 222] on div "Incluido" at bounding box center [709, 224] width 46 height 15
click at [823, 389] on button "Publicar Cotización" at bounding box center [843, 392] width 103 height 25
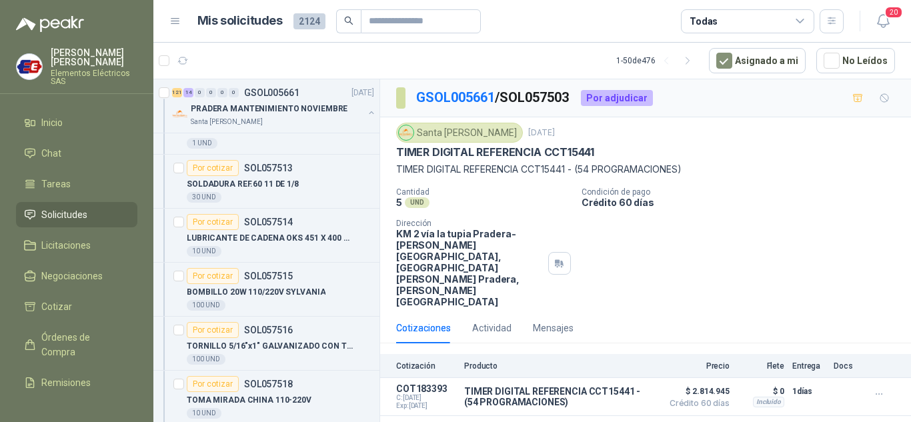
scroll to position [2067, 0]
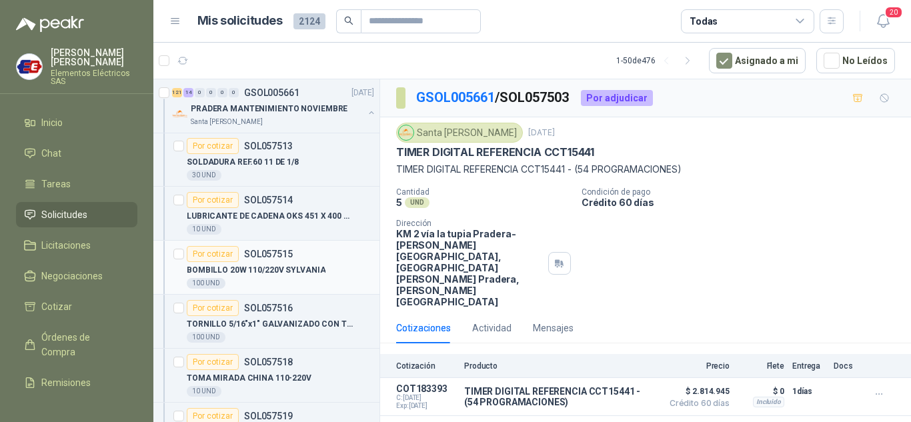
click at [213, 253] on div "Por cotizar" at bounding box center [213, 254] width 52 height 16
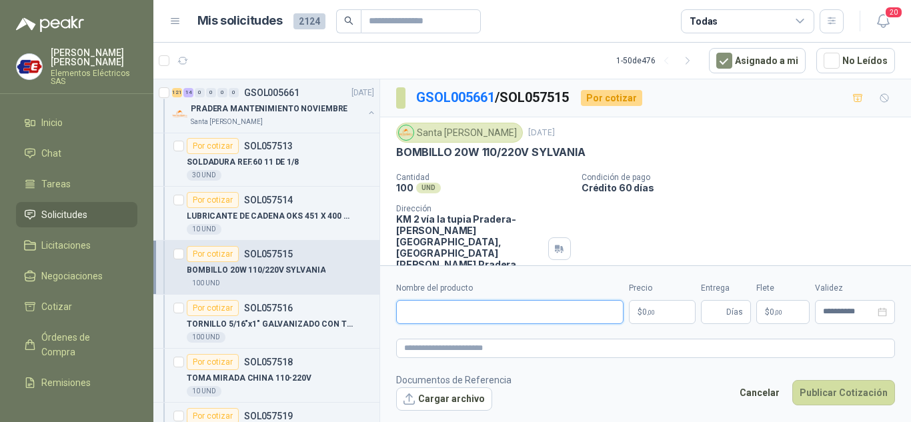
click at [453, 315] on input "Nombre del producto" at bounding box center [509, 312] width 227 height 24
type input "**********"
click at [669, 303] on p "$ 0 ,00" at bounding box center [662, 312] width 67 height 24
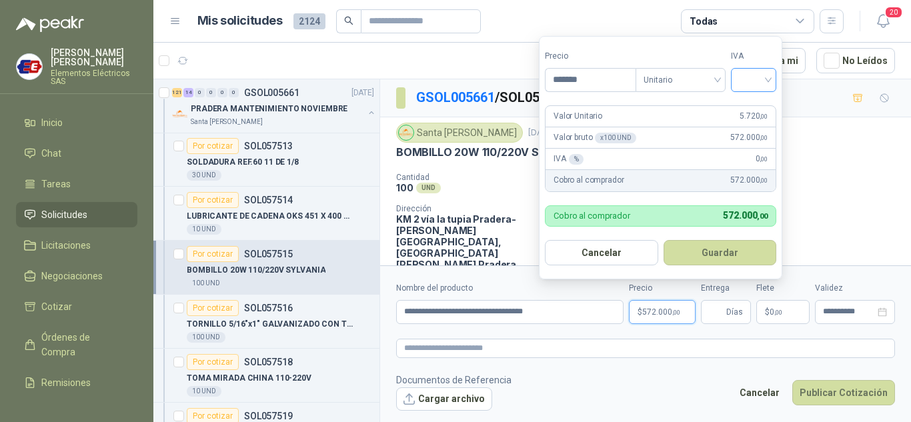
type input "*******"
click at [765, 81] on input "search" at bounding box center [753, 79] width 29 height 20
drag, startPoint x: 757, startPoint y: 106, endPoint x: 771, endPoint y: 257, distance: 152.1
click at [757, 111] on div "19%" at bounding box center [756, 107] width 25 height 15
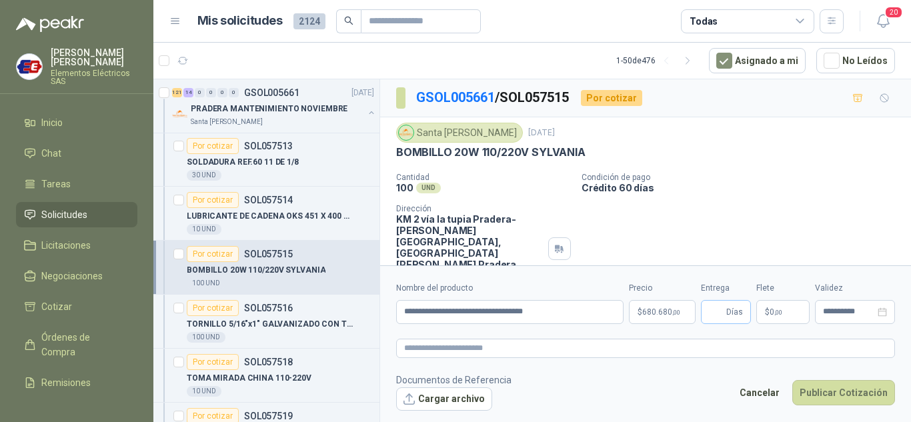
click at [726, 315] on span "Días" at bounding box center [726, 312] width 50 height 24
type input "*"
drag, startPoint x: 727, startPoint y: 182, endPoint x: 739, endPoint y: 211, distance: 31.1
click at [737, 205] on div "Cantidad 100 UND  Condición de pago Crédito 60 días Dirección KM 2 vía la tupi…" at bounding box center [645, 233] width 499 height 120
click at [763, 312] on p "$ 0 ,00" at bounding box center [782, 312] width 53 height 24
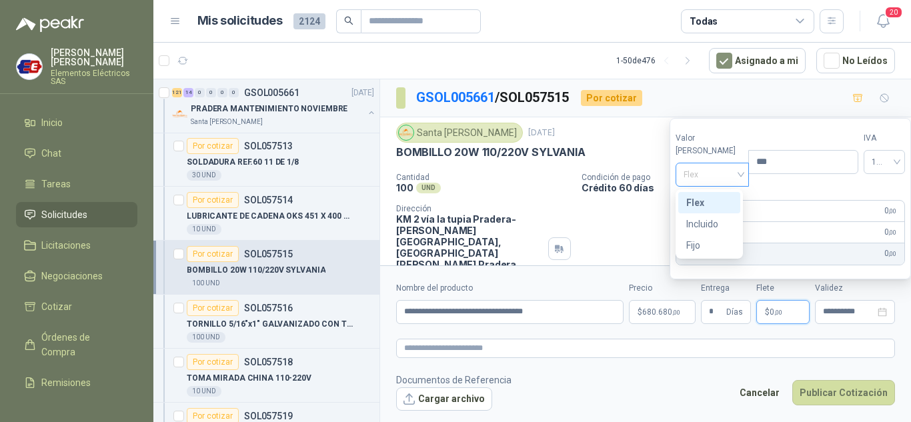
click at [720, 176] on span "Flex" at bounding box center [712, 175] width 58 height 20
click at [706, 222] on div "Incluido" at bounding box center [709, 224] width 46 height 15
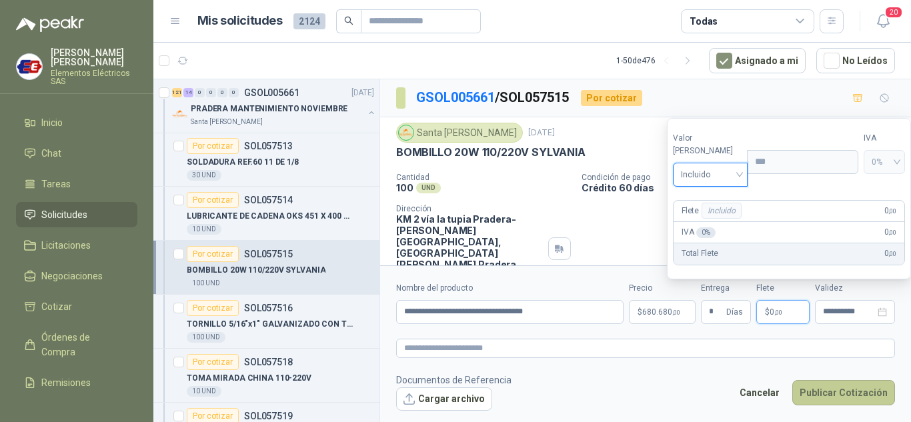
click at [826, 399] on button "Publicar Cotización" at bounding box center [843, 392] width 103 height 25
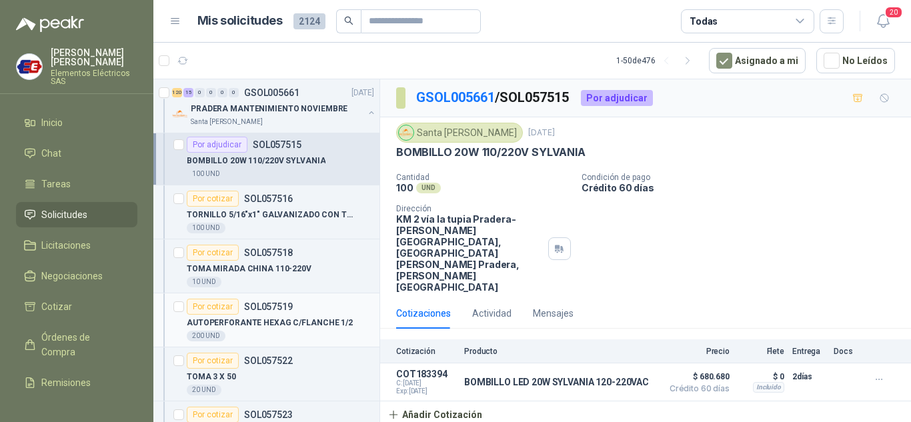
scroll to position [2200, 0]
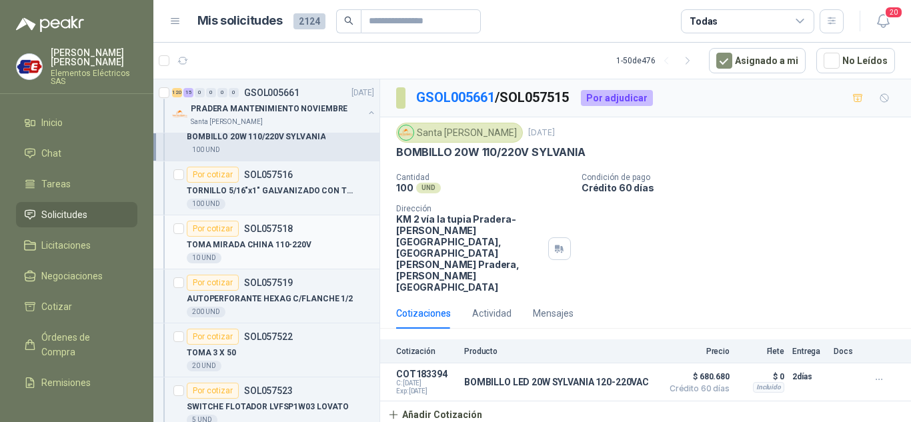
click at [210, 227] on div "Por cotizar" at bounding box center [213, 229] width 52 height 16
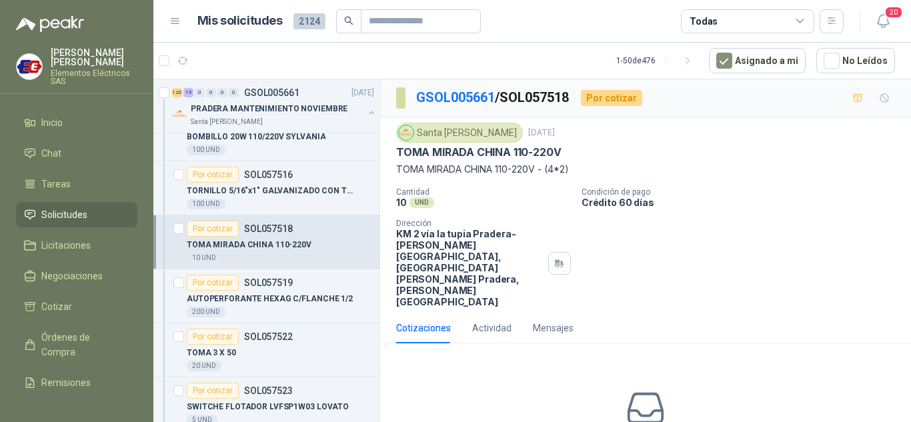
scroll to position [53, 0]
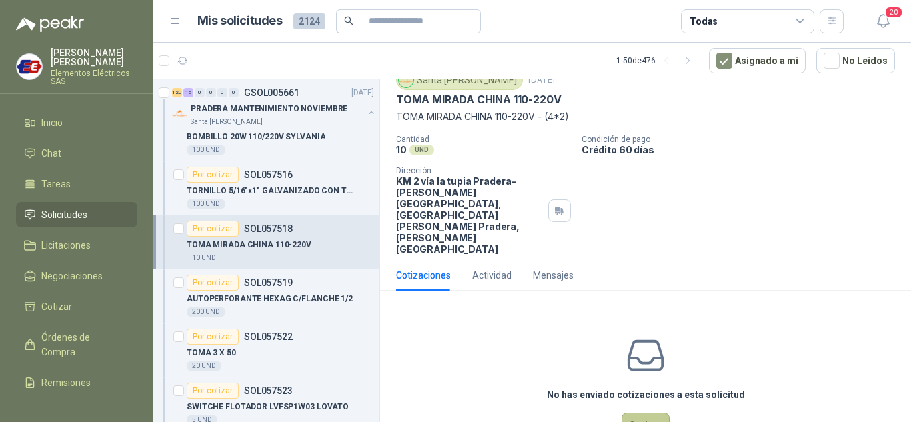
click at [641, 413] on button "Cotizar" at bounding box center [645, 425] width 48 height 25
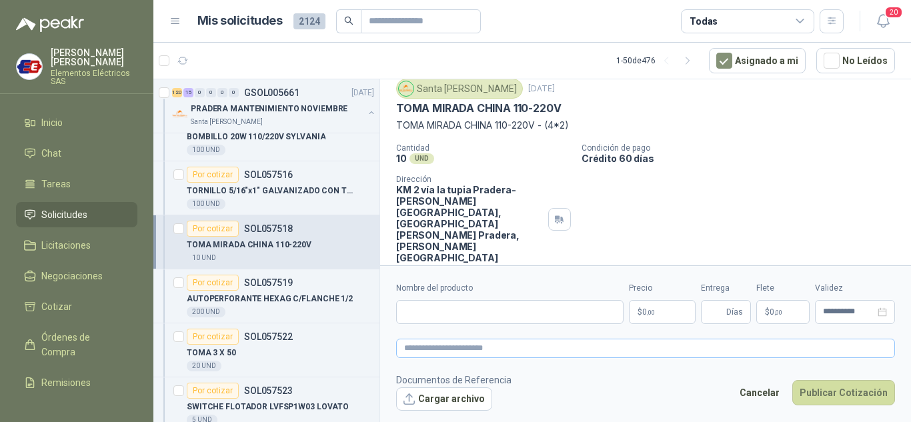
scroll to position [43, 0]
click at [424, 319] on input "Nombre del producto" at bounding box center [509, 312] width 227 height 24
type input "**********"
click at [640, 309] on p "$ 0 ,00" at bounding box center [662, 312] width 67 height 24
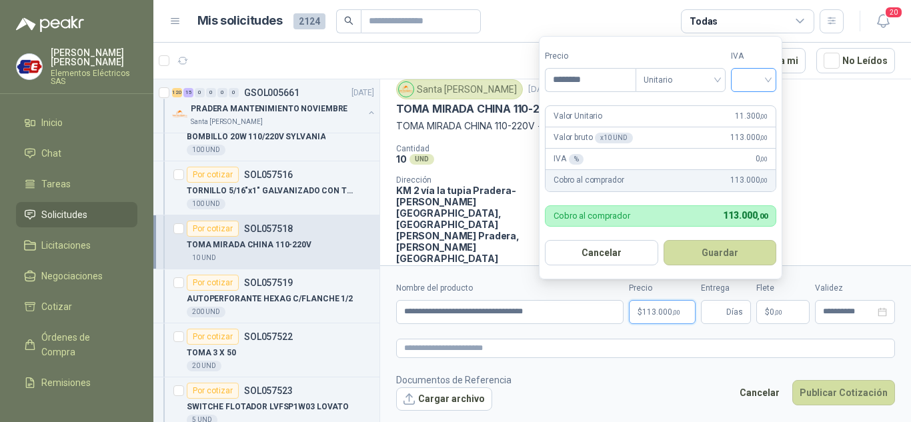
type input "********"
click at [768, 76] on input "search" at bounding box center [753, 79] width 29 height 20
drag, startPoint x: 751, startPoint y: 106, endPoint x: 749, endPoint y: 119, distance: 13.5
click at [751, 109] on div "19%" at bounding box center [756, 107] width 25 height 15
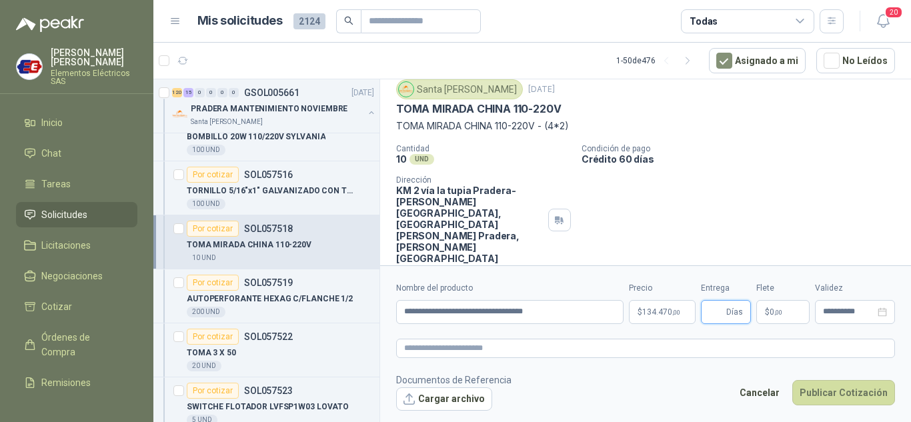
click at [723, 307] on input "Entrega" at bounding box center [716, 312] width 15 height 23
type input "*"
drag, startPoint x: 745, startPoint y: 225, endPoint x: 757, endPoint y: 248, distance: 26.0
click at [748, 269] on div "Cotizaciones Actividad Mensajes" at bounding box center [645, 284] width 499 height 31
click at [770, 312] on span "0 ,00" at bounding box center [775, 312] width 13 height 8
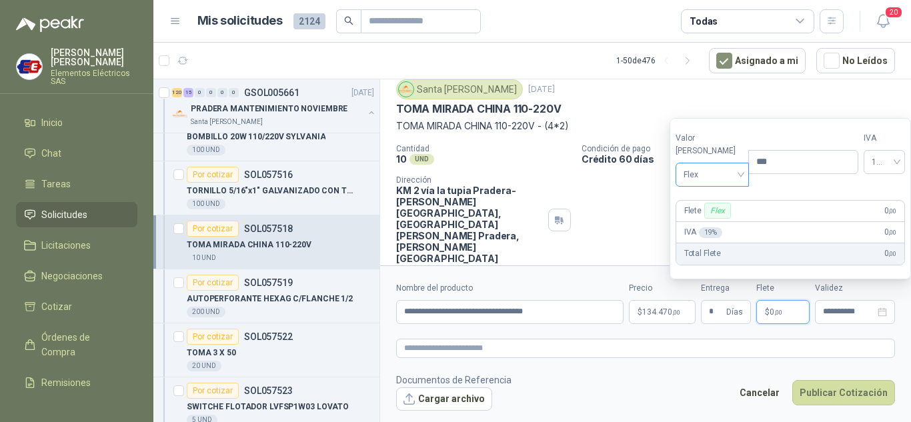
click at [711, 178] on span "Flex" at bounding box center [712, 175] width 58 height 20
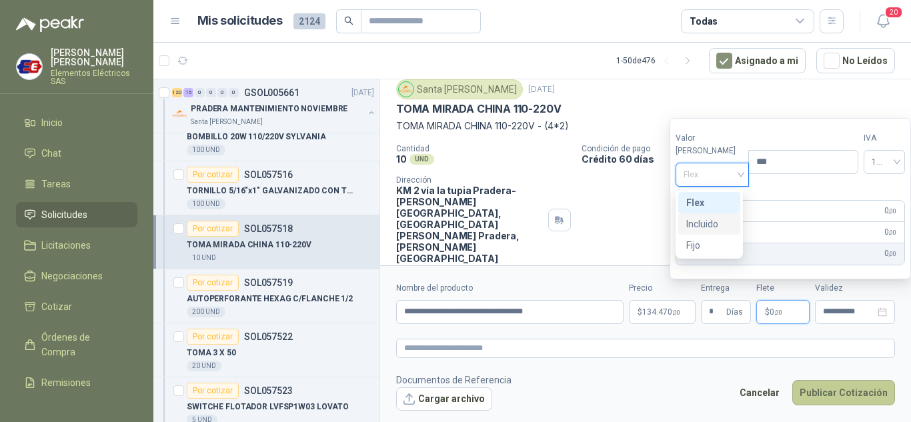
drag, startPoint x: 700, startPoint y: 224, endPoint x: 816, endPoint y: 381, distance: 195.0
click at [706, 230] on div "Incluido" at bounding box center [709, 224] width 46 height 15
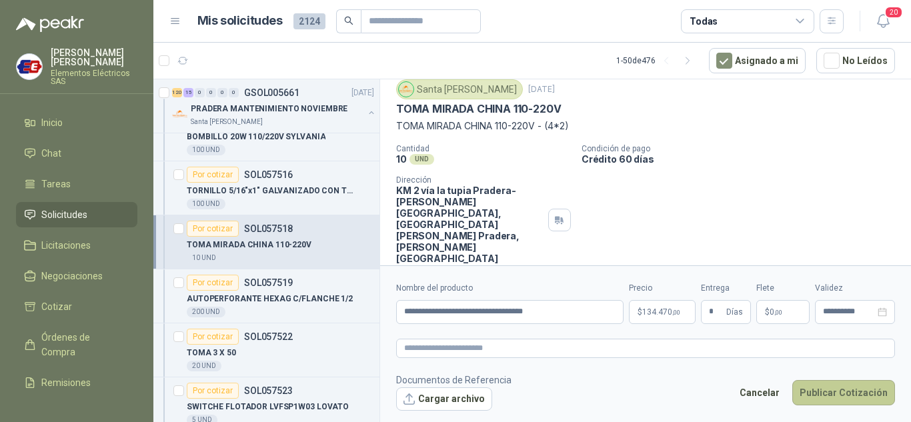
click at [826, 395] on button "Publicar Cotización" at bounding box center [843, 392] width 103 height 25
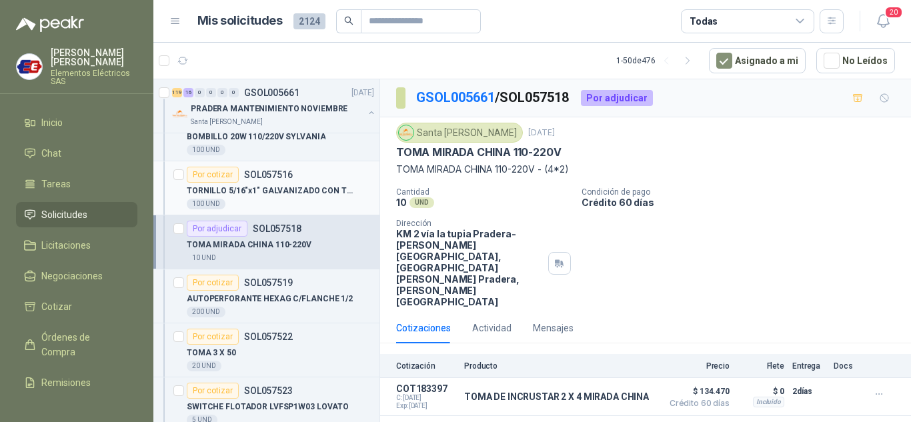
scroll to position [2267, 0]
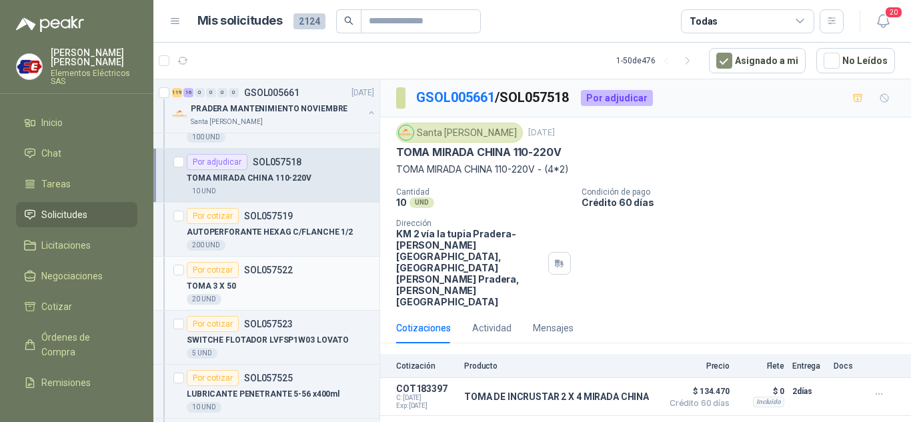
click at [213, 267] on div "Por cotizar" at bounding box center [213, 270] width 52 height 16
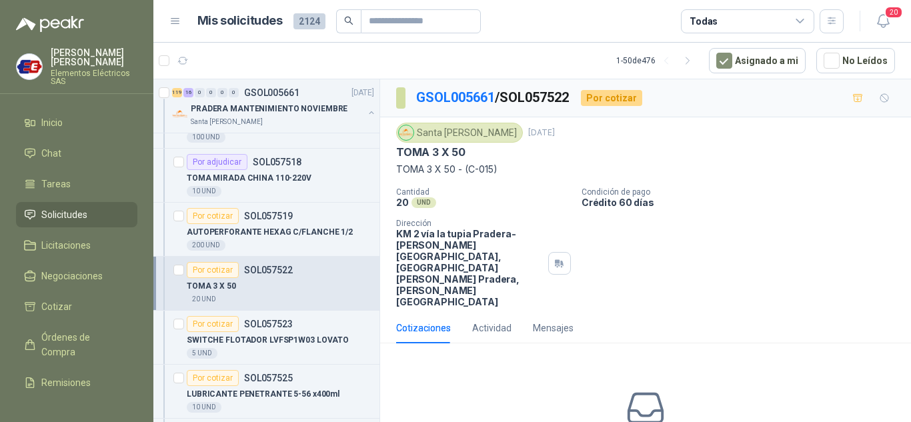
scroll to position [53, 0]
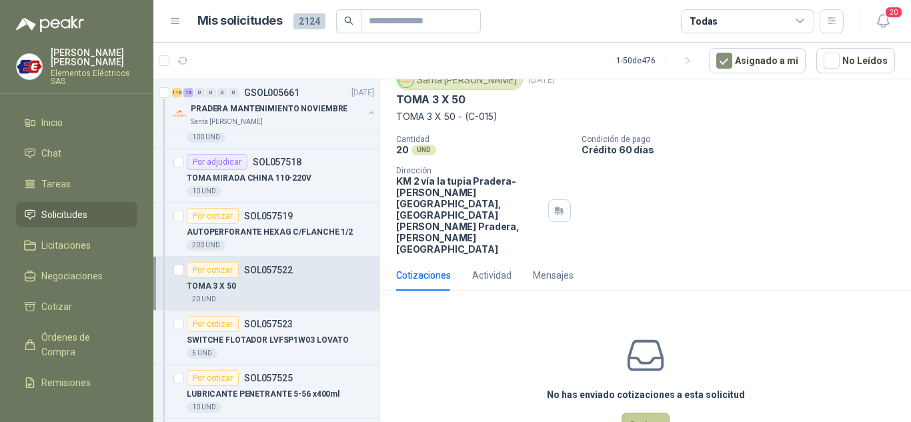
click at [642, 413] on button "Cotizar" at bounding box center [645, 425] width 48 height 25
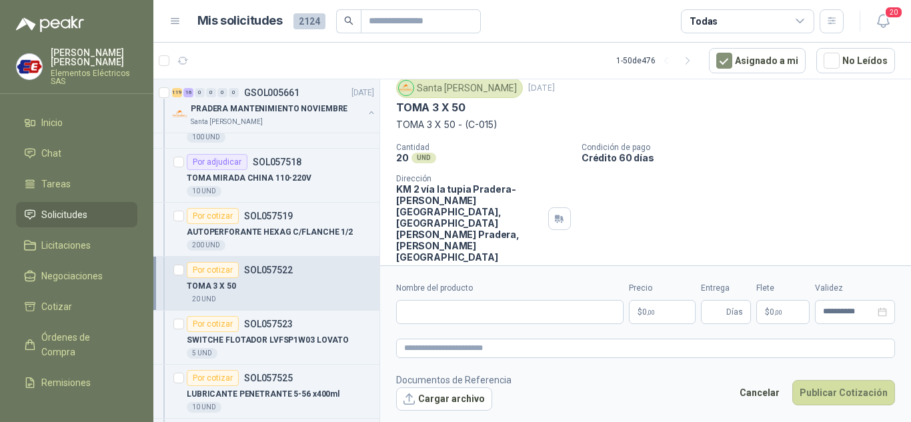
scroll to position [43, 0]
click at [435, 314] on input "Nombre del producto" at bounding box center [509, 312] width 227 height 24
type input "**********"
click at [655, 305] on p "$ 0 ,00" at bounding box center [662, 312] width 67 height 24
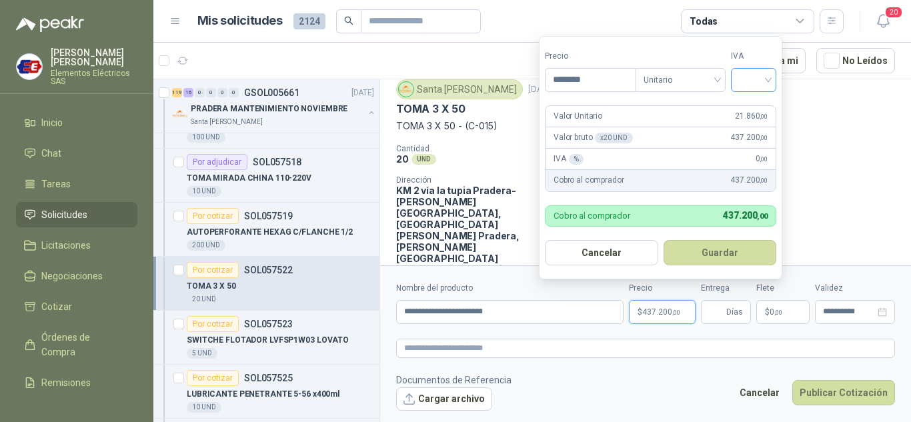
type input "********"
drag, startPoint x: 768, startPoint y: 70, endPoint x: 749, endPoint y: 90, distance: 27.4
click at [767, 70] on input "search" at bounding box center [753, 79] width 29 height 20
drag, startPoint x: 747, startPoint y: 109, endPoint x: 717, endPoint y: 227, distance: 121.9
click at [743, 132] on div "19% 5% 0%" at bounding box center [756, 129] width 41 height 64
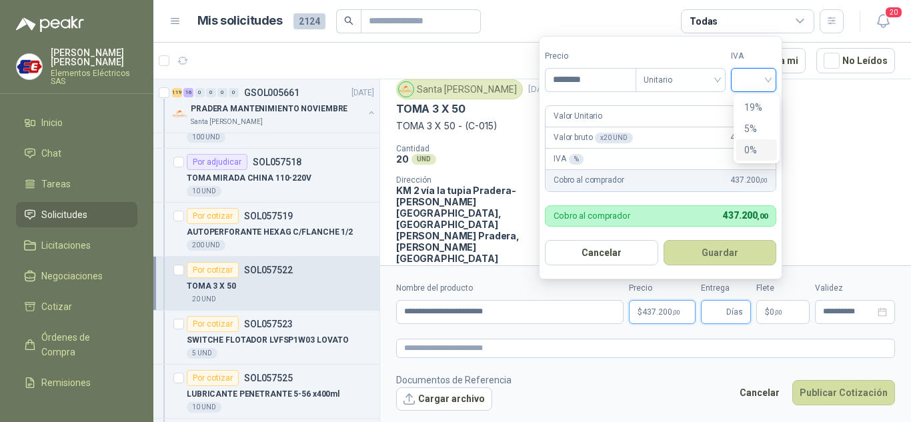
click at [720, 315] on input "Entrega" at bounding box center [716, 312] width 15 height 23
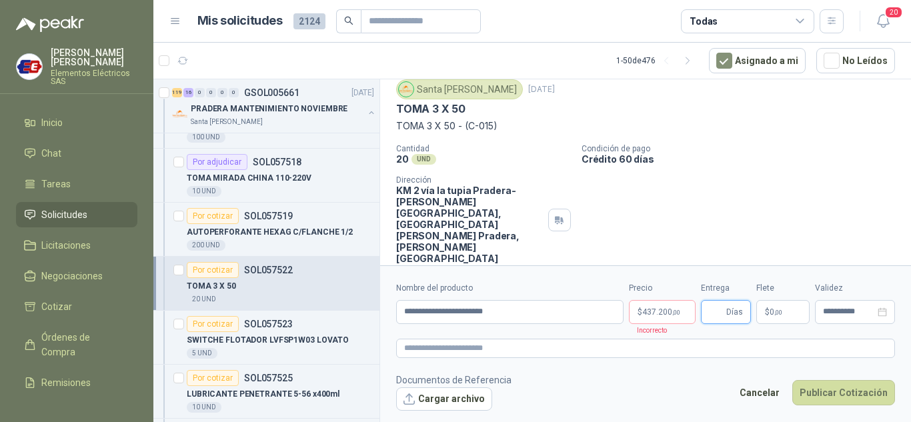
type input "*"
click at [764, 313] on p "$ 0 ,00" at bounding box center [782, 312] width 53 height 24
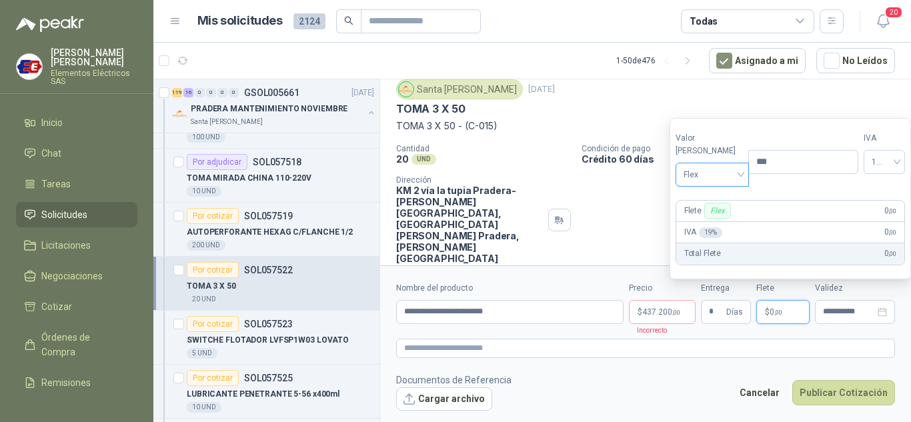
drag, startPoint x: 701, startPoint y: 179, endPoint x: 706, endPoint y: 187, distance: 9.6
click at [701, 181] on span "Flex" at bounding box center [712, 175] width 58 height 20
drag, startPoint x: 709, startPoint y: 221, endPoint x: 669, endPoint y: 309, distance: 97.6
click at [705, 231] on div "Incluido" at bounding box center [709, 224] width 46 height 15
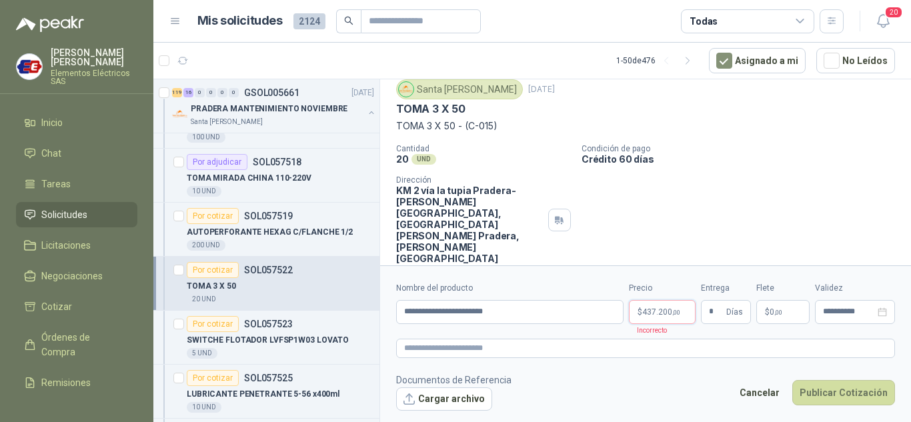
click at [669, 310] on span "437.200 ,00" at bounding box center [661, 312] width 38 height 8
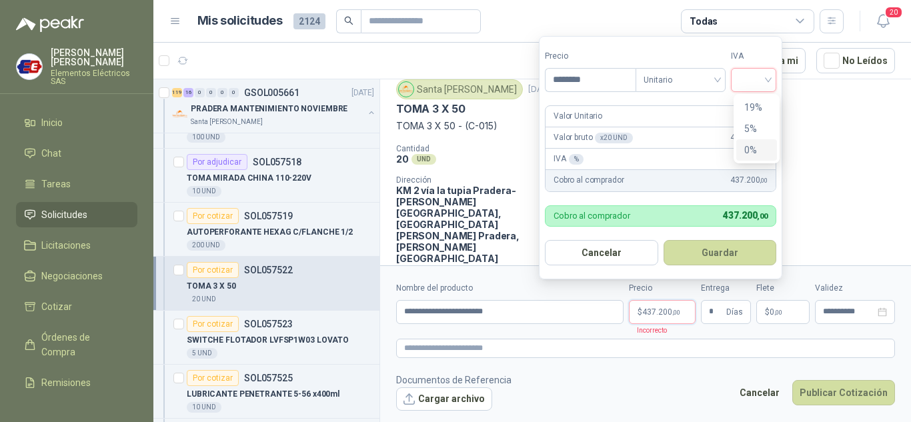
click at [763, 77] on input "search" at bounding box center [753, 79] width 29 height 20
drag, startPoint x: 752, startPoint y: 106, endPoint x: 757, endPoint y: 171, distance: 65.6
click at [752, 108] on div "19%" at bounding box center [756, 107] width 25 height 15
click at [834, 391] on button "Publicar Cotización" at bounding box center [843, 392] width 103 height 25
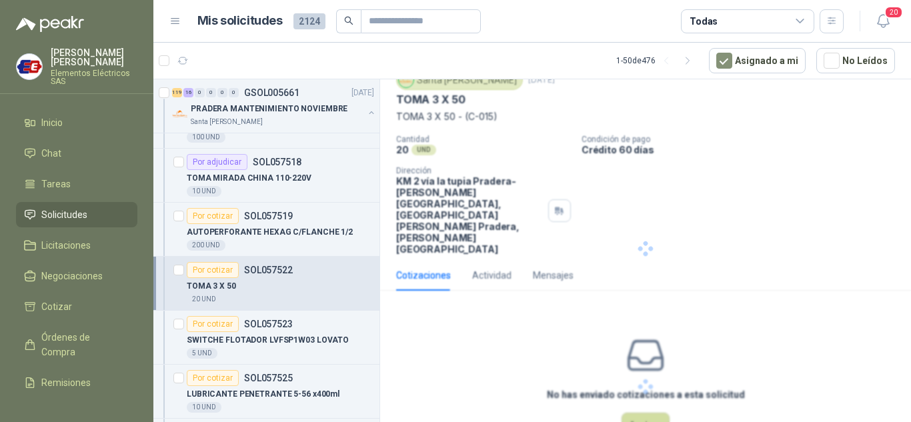
scroll to position [0, 0]
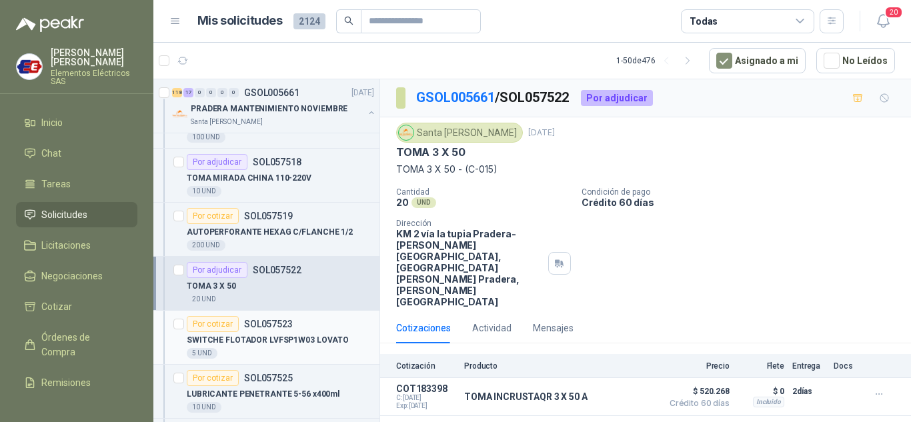
click at [216, 315] on article "Por cotizar SOL057523 SWITCHE FLOTADOR LVFSP1W03 LOVATO 5 UND" at bounding box center [266, 338] width 226 height 54
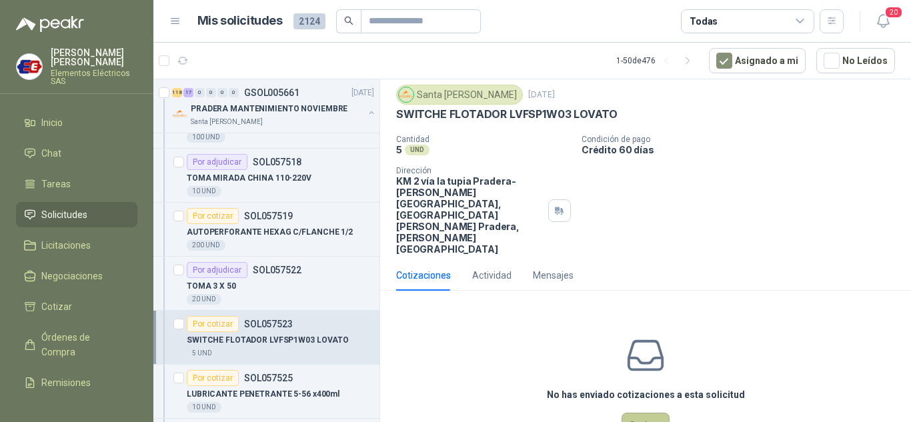
click at [633, 413] on button "Cotizar" at bounding box center [645, 425] width 48 height 25
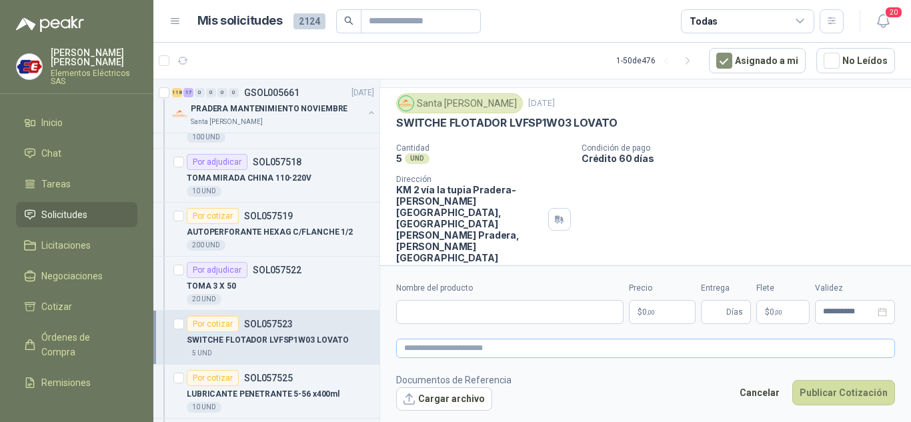
scroll to position [29, 0]
click at [440, 315] on input "Nombre del producto" at bounding box center [509, 312] width 227 height 24
type input "**********"
click at [649, 315] on span ",00" at bounding box center [651, 312] width 8 height 7
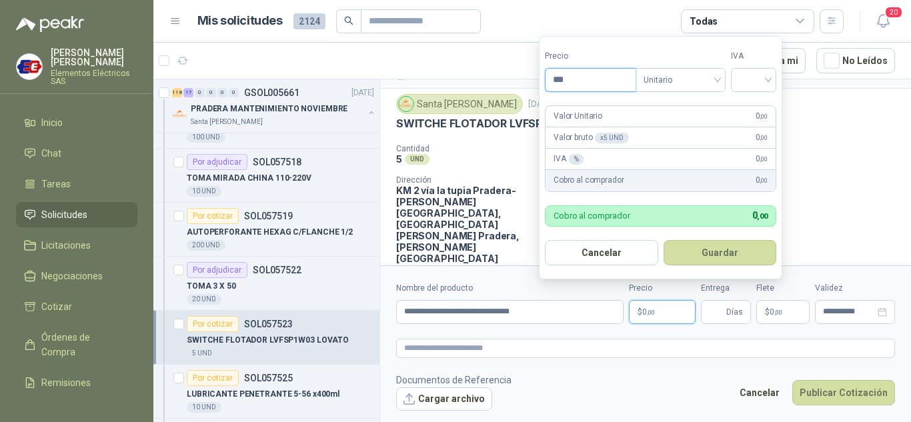
click at [565, 84] on input "***" at bounding box center [590, 80] width 90 height 23
click at [771, 74] on div at bounding box center [753, 80] width 45 height 24
type input "********"
drag, startPoint x: 747, startPoint y: 107, endPoint x: 730, endPoint y: 171, distance: 66.1
click at [743, 117] on div "19%" at bounding box center [756, 107] width 41 height 21
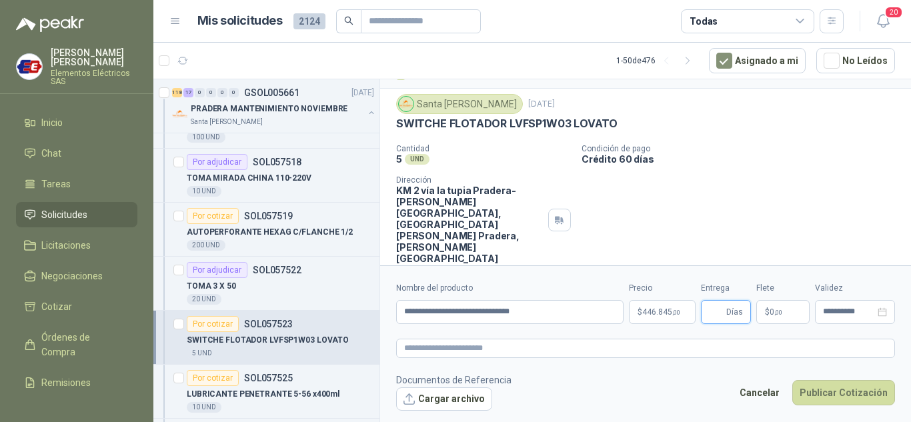
click at [710, 306] on input "Entrega" at bounding box center [716, 312] width 15 height 23
type input "*"
drag, startPoint x: 721, startPoint y: 181, endPoint x: 743, endPoint y: 287, distance: 107.5
click at [729, 212] on div "Cantidad 5 UND  Condición de pago Crédito 60 días Dirección KM 2 vía la tupia …" at bounding box center [645, 204] width 499 height 120
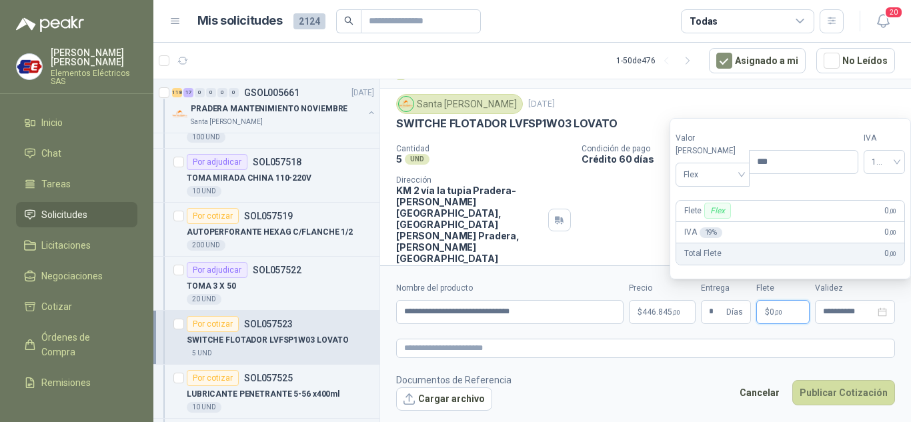
click at [763, 313] on p "$ 0 ,00" at bounding box center [782, 312] width 53 height 24
click at [719, 171] on span "Flex" at bounding box center [712, 175] width 58 height 20
drag, startPoint x: 700, startPoint y: 223, endPoint x: 773, endPoint y: 305, distance: 109.6
click at [705, 229] on div "Incluido" at bounding box center [709, 224] width 46 height 15
click at [827, 389] on button "Publicar Cotización" at bounding box center [843, 392] width 103 height 25
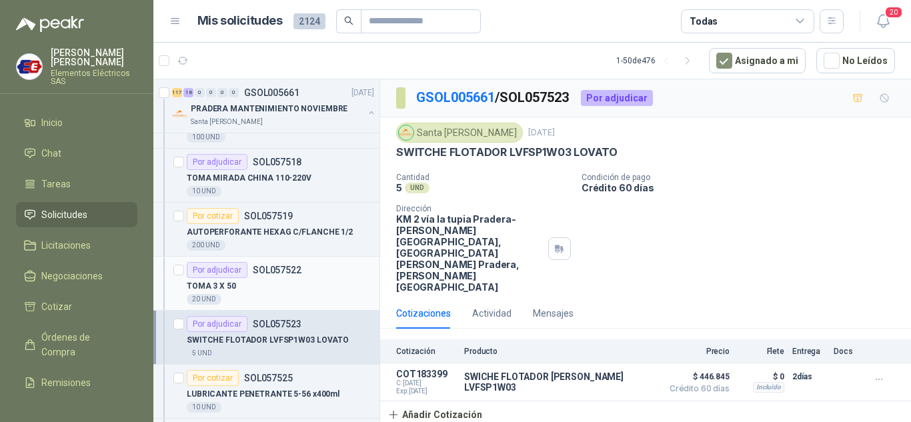
scroll to position [2334, 0]
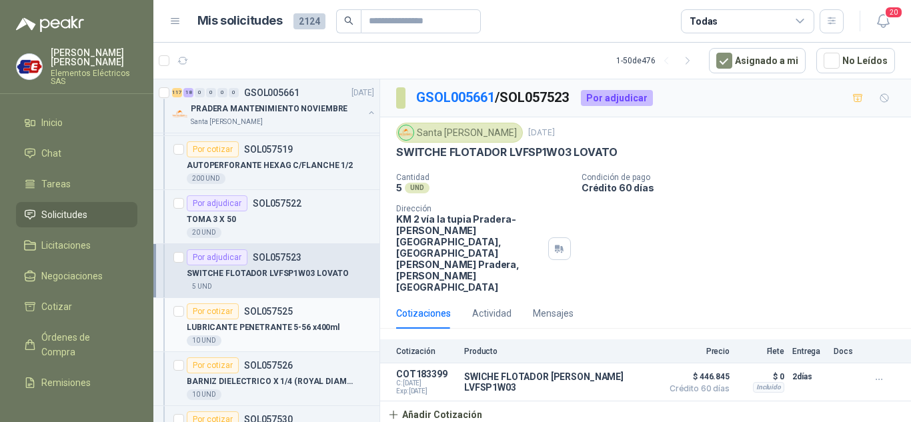
click at [223, 313] on div "Por cotizar" at bounding box center [213, 311] width 52 height 16
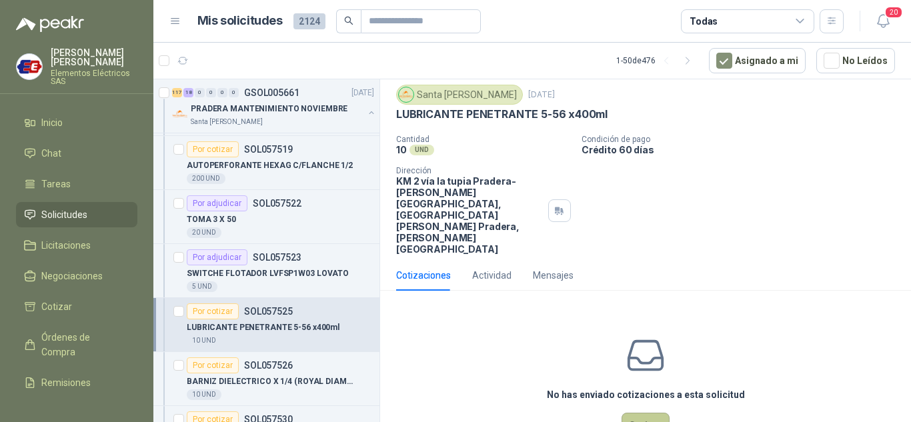
click at [638, 413] on button "Cotizar" at bounding box center [645, 425] width 48 height 25
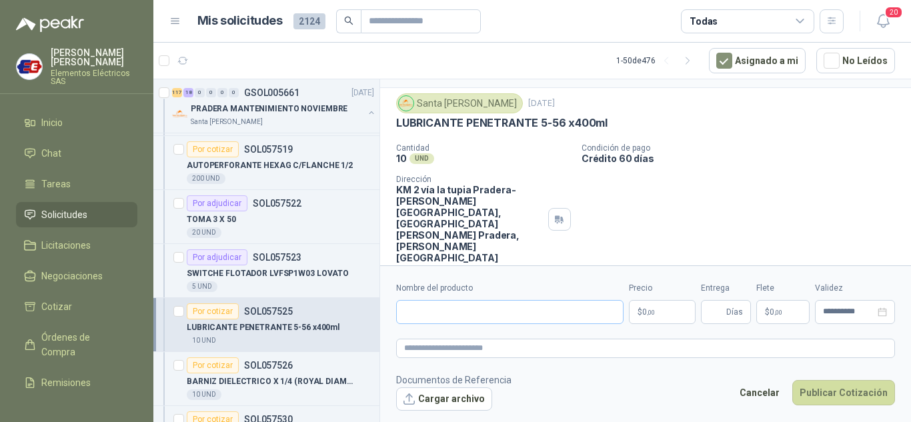
scroll to position [29, 0]
click at [444, 311] on input "Nombre del producto" at bounding box center [509, 312] width 227 height 24
type input "**********"
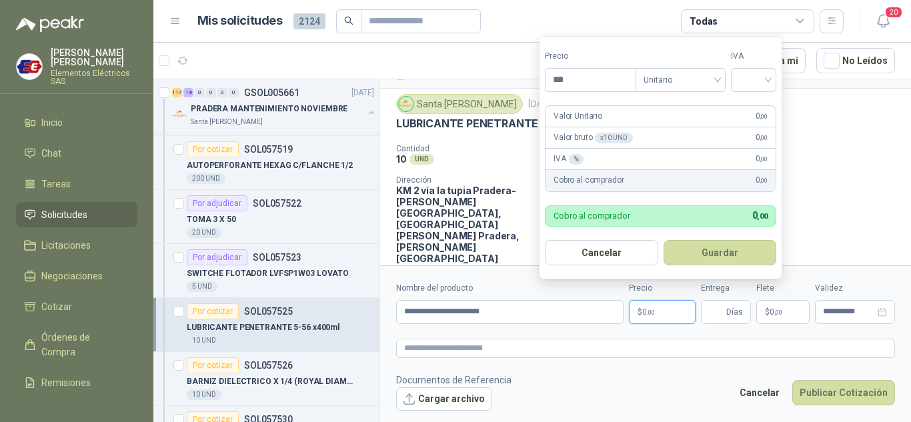
drag, startPoint x: 637, startPoint y: 309, endPoint x: 859, endPoint y: 287, distance: 222.5
click at [640, 309] on p "$ 0 ,00" at bounding box center [662, 312] width 67 height 24
click at [583, 81] on input "***" at bounding box center [590, 80] width 90 height 23
type input "********"
click at [765, 79] on input "search" at bounding box center [753, 79] width 29 height 20
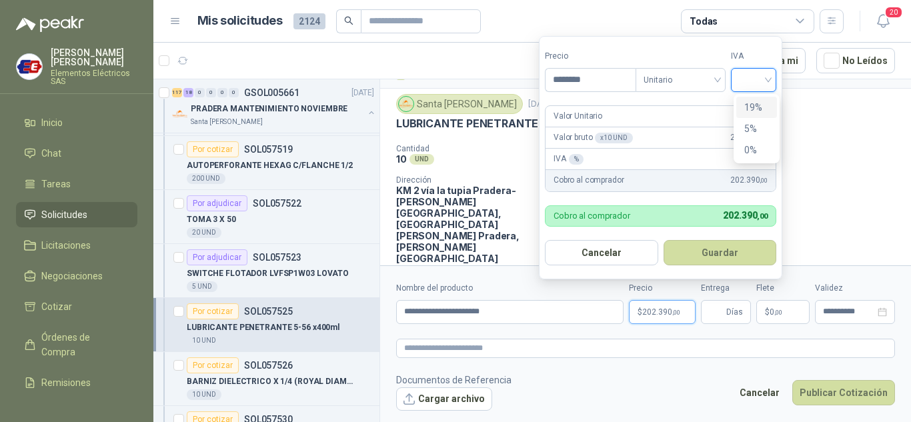
drag, startPoint x: 749, startPoint y: 108, endPoint x: 727, endPoint y: 236, distance: 129.8
click at [746, 115] on div "19%" at bounding box center [756, 107] width 41 height 21
click at [712, 310] on input "Entrega" at bounding box center [716, 312] width 15 height 23
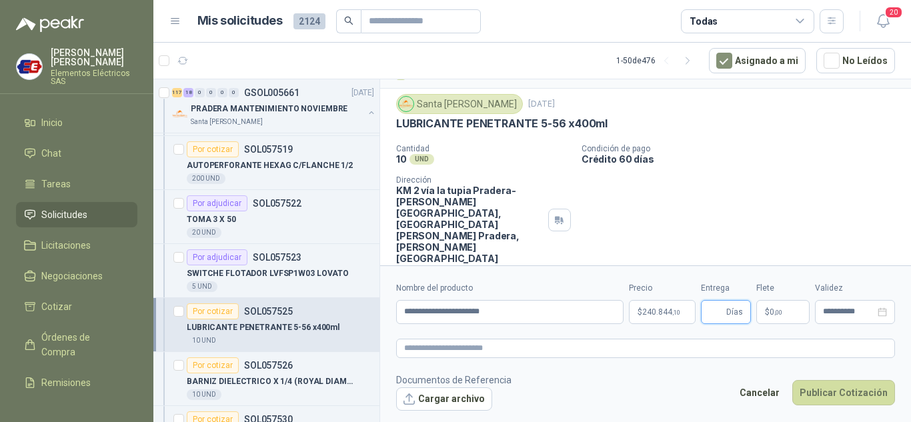
type input "*"
drag, startPoint x: 776, startPoint y: 214, endPoint x: 769, endPoint y: 273, distance: 59.8
click at [779, 228] on div "GSOL005661 / SOL057525 Por cotizar Santa Anita Napoles 25 sept, 2025 LUBRICANTE…" at bounding box center [645, 181] width 531 height 260
click at [771, 307] on p "$ 0 ,00" at bounding box center [782, 312] width 53 height 24
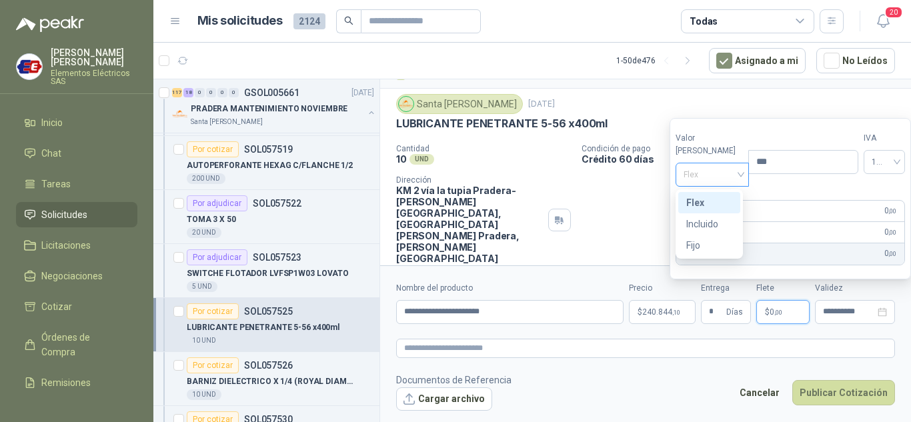
click at [699, 176] on span "Flex" at bounding box center [712, 175] width 58 height 20
click at [707, 222] on div "Incluido" at bounding box center [709, 224] width 46 height 15
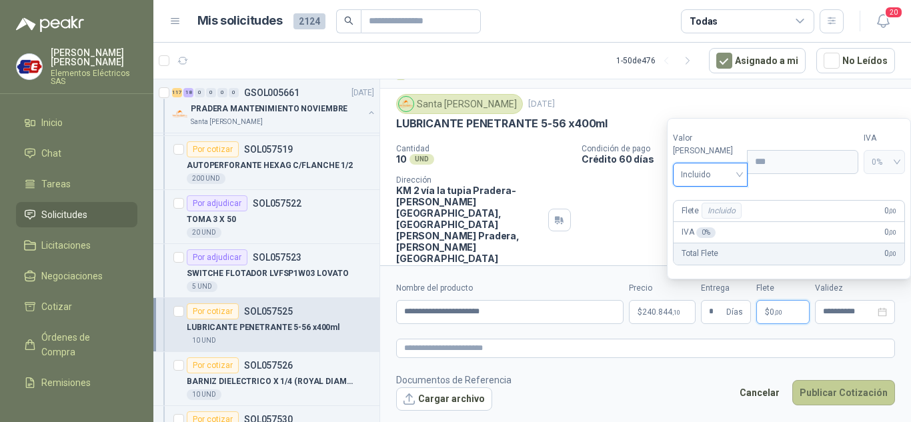
click at [831, 393] on button "Publicar Cotización" at bounding box center [843, 392] width 103 height 25
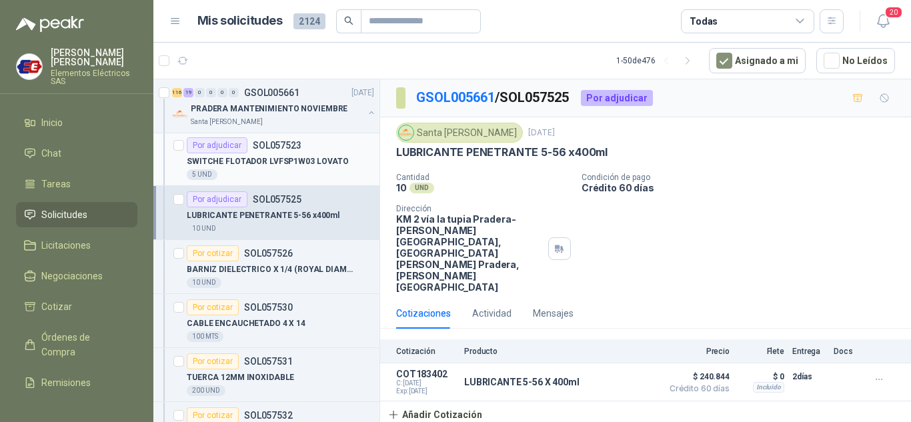
scroll to position [2467, 0]
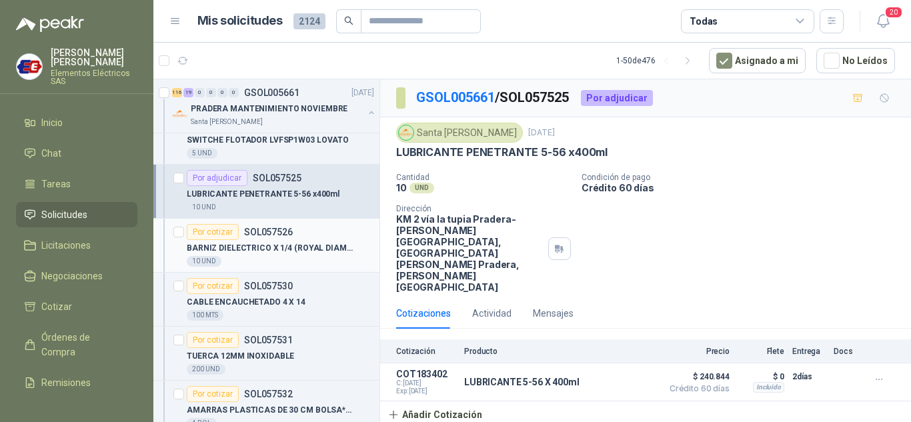
click at [213, 231] on div "Por cotizar" at bounding box center [213, 232] width 52 height 16
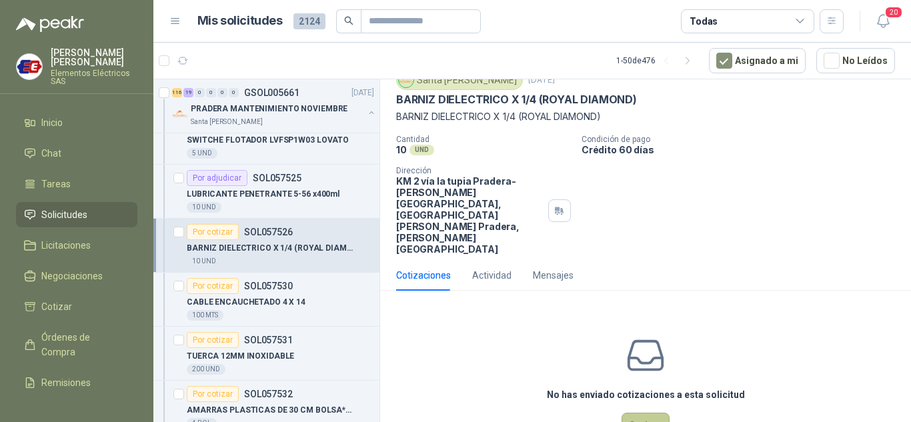
click at [631, 413] on button "Cotizar" at bounding box center [645, 425] width 48 height 25
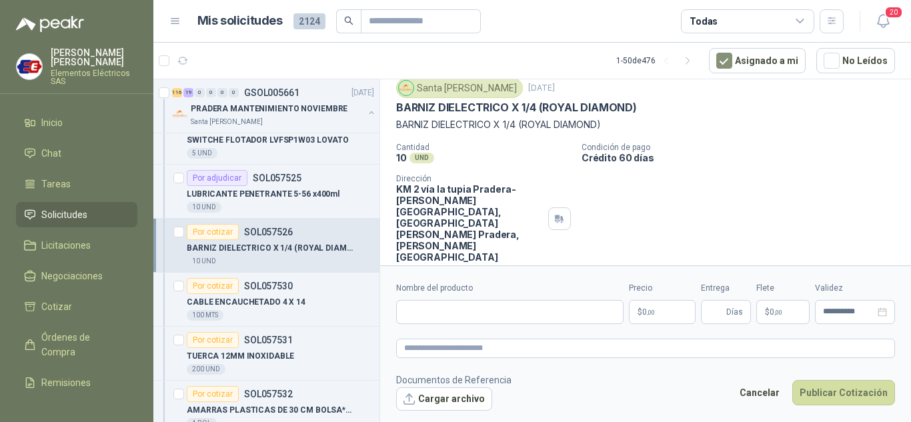
scroll to position [43, 0]
click at [407, 311] on input "Nombre del producto" at bounding box center [509, 312] width 227 height 24
type input "**********"
click at [653, 317] on p "$ 0 ,00" at bounding box center [662, 312] width 67 height 24
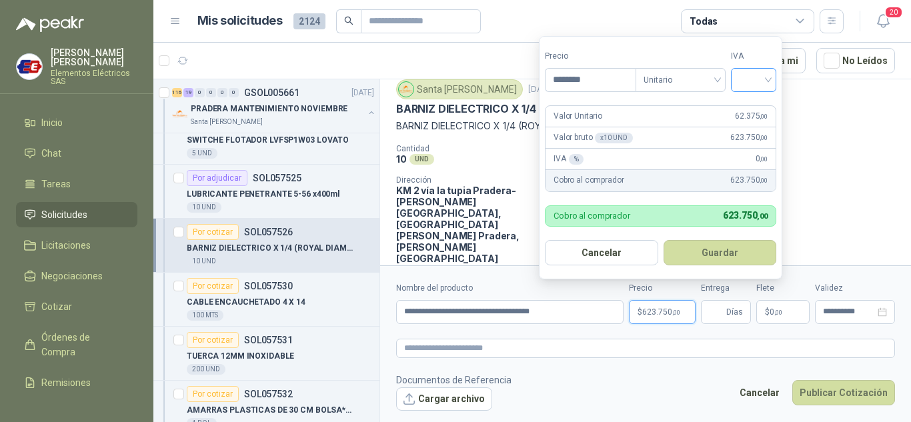
type input "********"
click at [766, 84] on input "search" at bounding box center [753, 79] width 29 height 20
drag, startPoint x: 749, startPoint y: 105, endPoint x: 744, endPoint y: 142, distance: 37.0
click at [746, 132] on div "19% 5% 0%" at bounding box center [756, 129] width 41 height 64
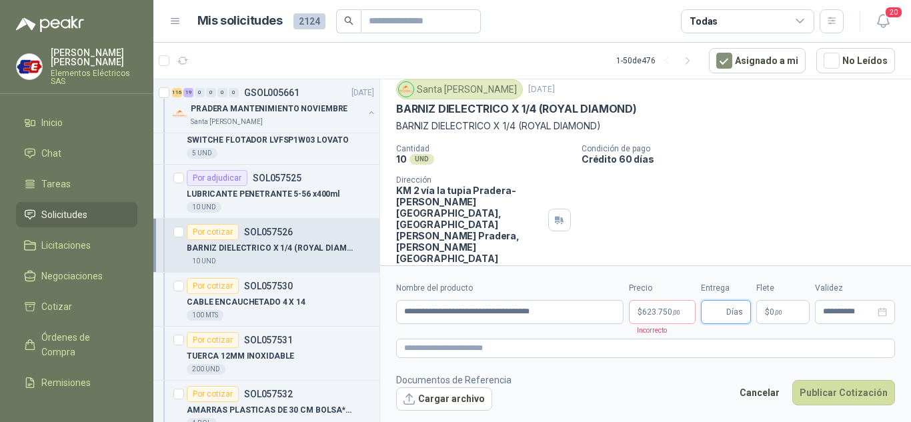
click at [719, 313] on input "Entrega" at bounding box center [716, 312] width 15 height 23
type input "*"
drag, startPoint x: 727, startPoint y: 165, endPoint x: 737, endPoint y: 199, distance: 35.0
click at [732, 185] on div "Cantidad 10 UND  Condición de pago Crédito 60 días Dirección KM 2 vía la tupia…" at bounding box center [645, 204] width 499 height 120
click at [765, 306] on p "$ 0 ,00" at bounding box center [782, 312] width 53 height 24
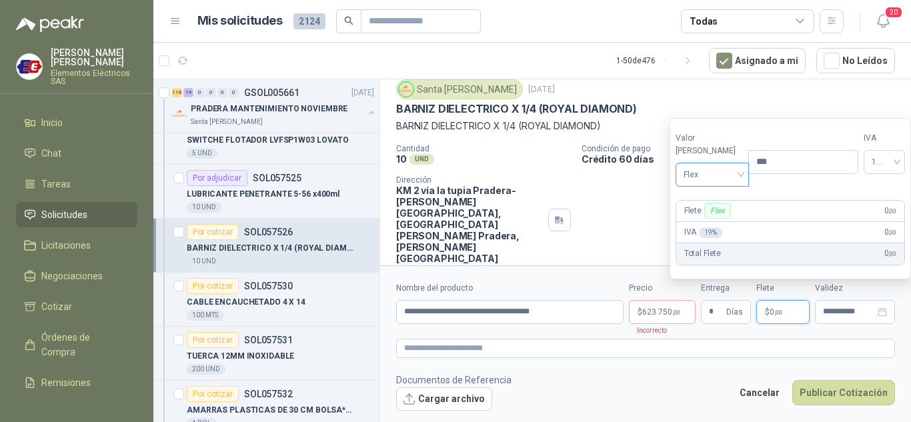
drag, startPoint x: 714, startPoint y: 167, endPoint x: 715, endPoint y: 185, distance: 18.7
click at [715, 169] on span "Flex" at bounding box center [712, 175] width 58 height 20
drag, startPoint x: 705, startPoint y: 220, endPoint x: 647, endPoint y: 313, distance: 109.7
click at [699, 229] on div "Incluido" at bounding box center [709, 224] width 46 height 15
click at [649, 311] on span "623.750 ,00" at bounding box center [661, 312] width 38 height 8
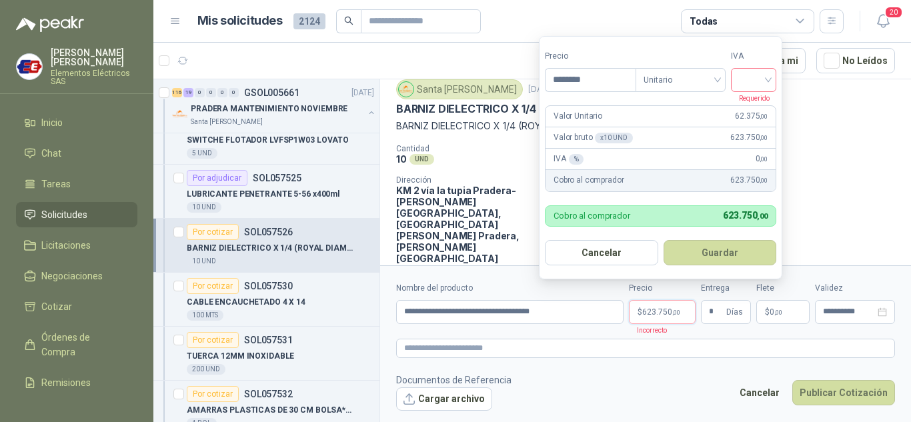
drag, startPoint x: 763, startPoint y: 78, endPoint x: 755, endPoint y: 101, distance: 23.8
click at [763, 80] on input "search" at bounding box center [753, 79] width 29 height 20
click at [755, 105] on div "19%" at bounding box center [756, 107] width 25 height 15
click at [822, 393] on button "Publicar Cotización" at bounding box center [843, 392] width 103 height 25
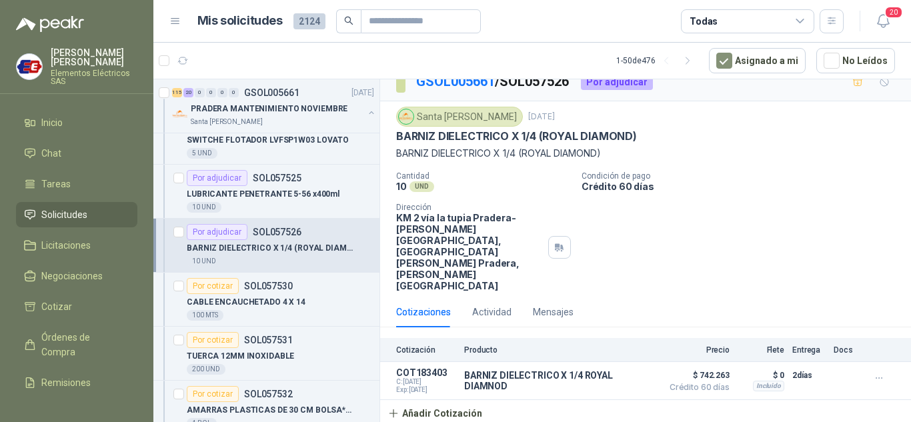
scroll to position [0, 0]
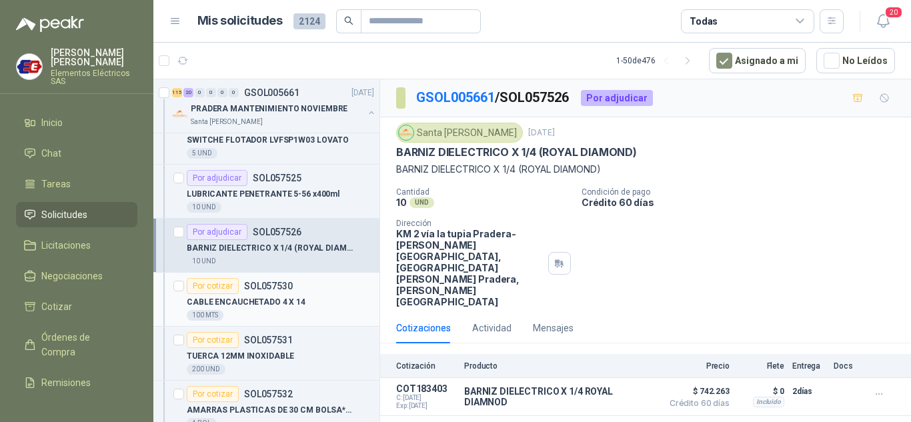
click at [211, 283] on div "Por cotizar" at bounding box center [213, 286] width 52 height 16
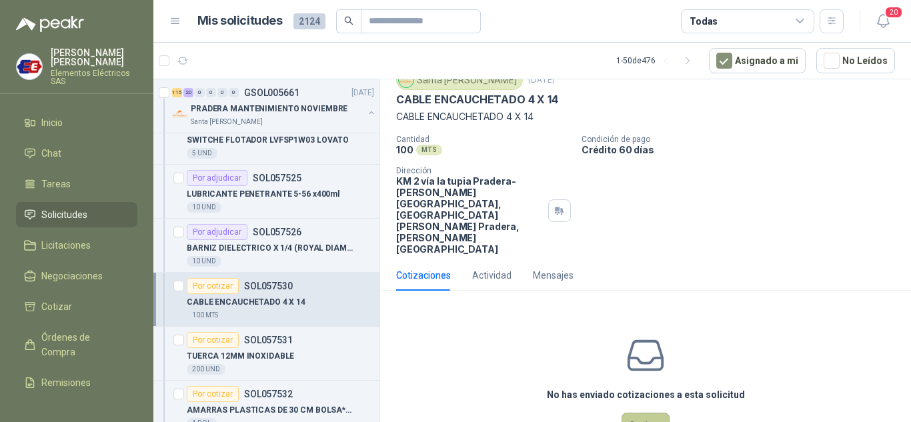
click at [639, 413] on button "Cotizar" at bounding box center [645, 425] width 48 height 25
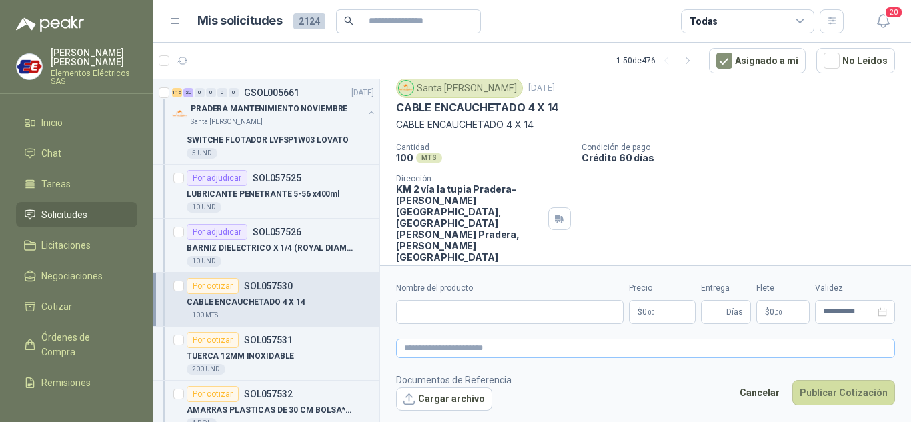
scroll to position [43, 0]
click at [429, 317] on input "Nombre del producto" at bounding box center [509, 312] width 227 height 24
type input "**********"
drag, startPoint x: 639, startPoint y: 314, endPoint x: 625, endPoint y: 286, distance: 31.0
click at [639, 314] on p "$ 0 ,00" at bounding box center [662, 312] width 67 height 24
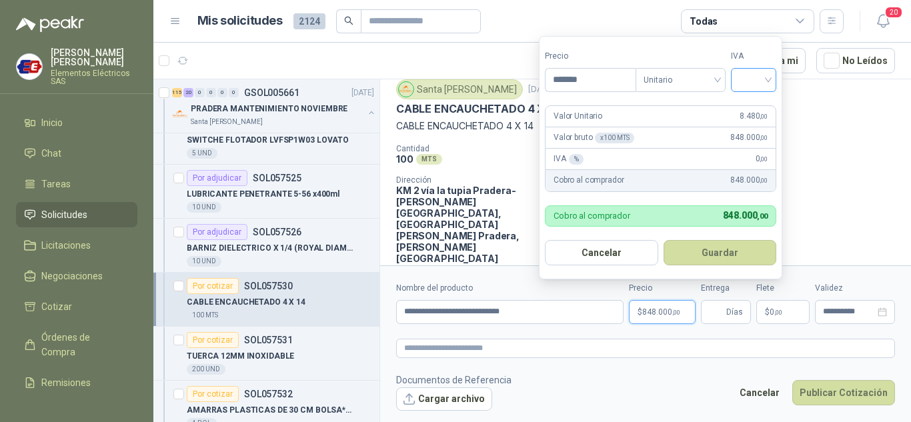
type input "*******"
click at [768, 79] on input "search" at bounding box center [753, 79] width 29 height 20
drag, startPoint x: 747, startPoint y: 109, endPoint x: 730, endPoint y: 211, distance: 103.5
click at [747, 111] on div "19%" at bounding box center [756, 107] width 25 height 15
click at [710, 313] on input "Entrega" at bounding box center [716, 312] width 15 height 23
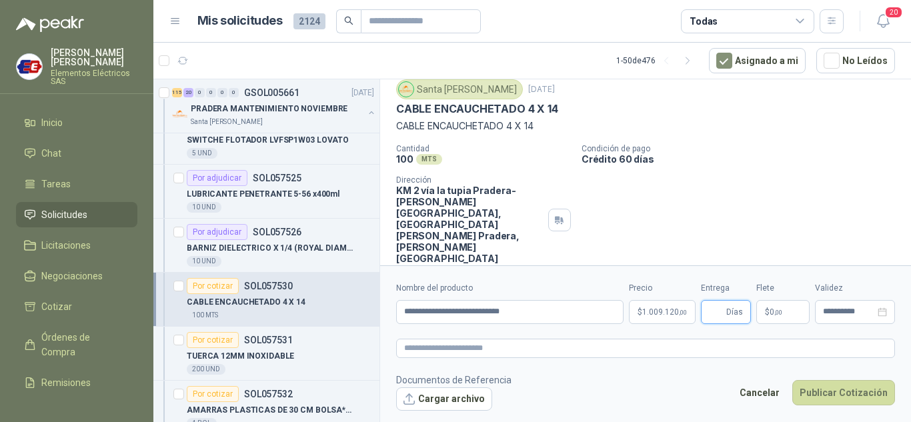
type input "*"
drag, startPoint x: 749, startPoint y: 183, endPoint x: 755, endPoint y: 277, distance: 94.9
click at [753, 195] on div "Cantidad 100 MTS  Condición de pago Crédito 60 días Dirección KM 2 vía la tupi…" at bounding box center [645, 204] width 499 height 120
click at [764, 307] on p "$ 0 ,00" at bounding box center [782, 312] width 53 height 24
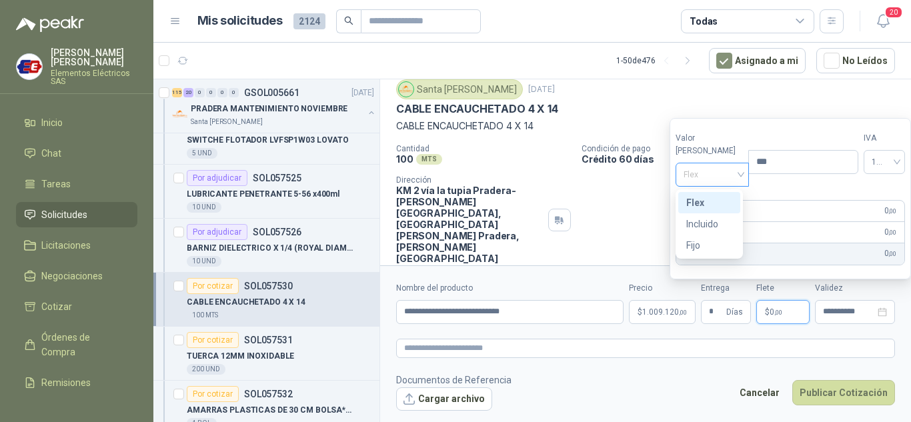
click at [733, 178] on span "Flex" at bounding box center [712, 175] width 58 height 20
drag, startPoint x: 702, startPoint y: 227, endPoint x: 813, endPoint y: 403, distance: 208.8
click at [704, 230] on div "Incluido" at bounding box center [709, 224] width 46 height 15
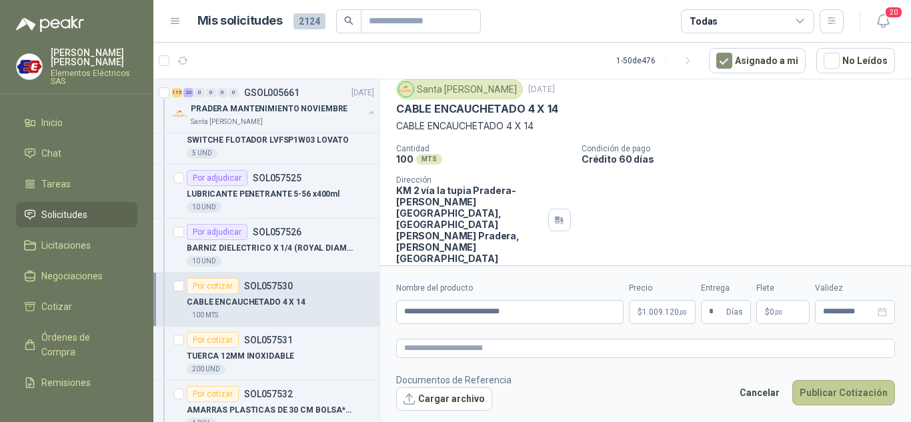
click at [837, 394] on button "Publicar Cotización" at bounding box center [843, 392] width 103 height 25
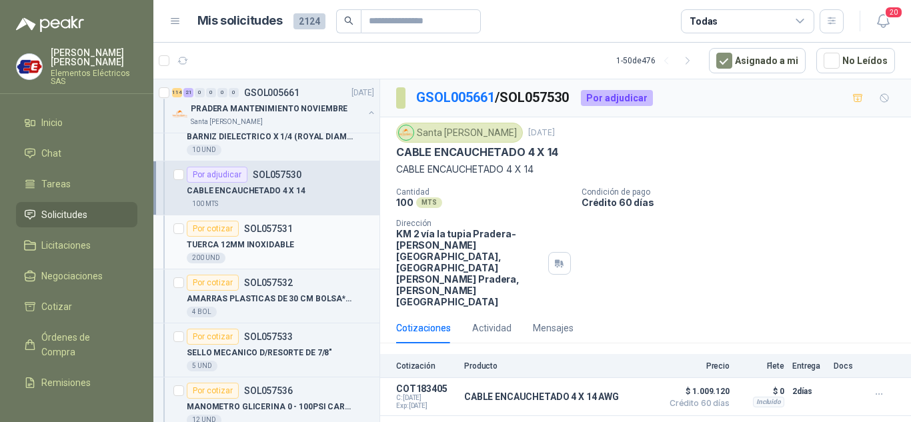
scroll to position [2600, 0]
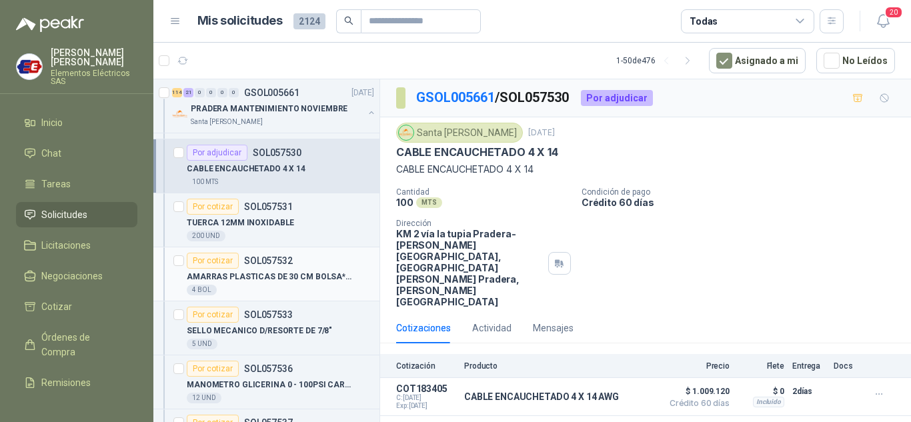
click at [215, 259] on div "Por cotizar" at bounding box center [213, 261] width 52 height 16
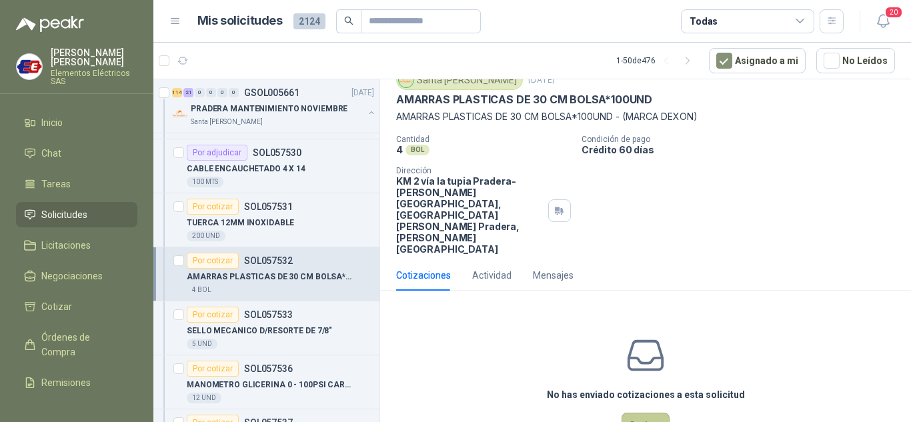
click at [652, 413] on button "Cotizar" at bounding box center [645, 425] width 48 height 25
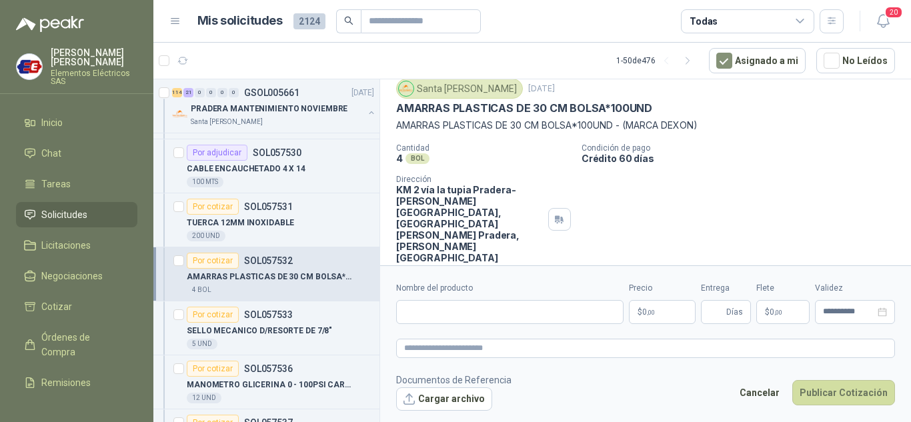
scroll to position [43, 0]
click at [422, 313] on input "Nombre del producto" at bounding box center [509, 312] width 227 height 24
type input "**********"
click at [671, 311] on p "$ 0 ,00" at bounding box center [662, 312] width 67 height 24
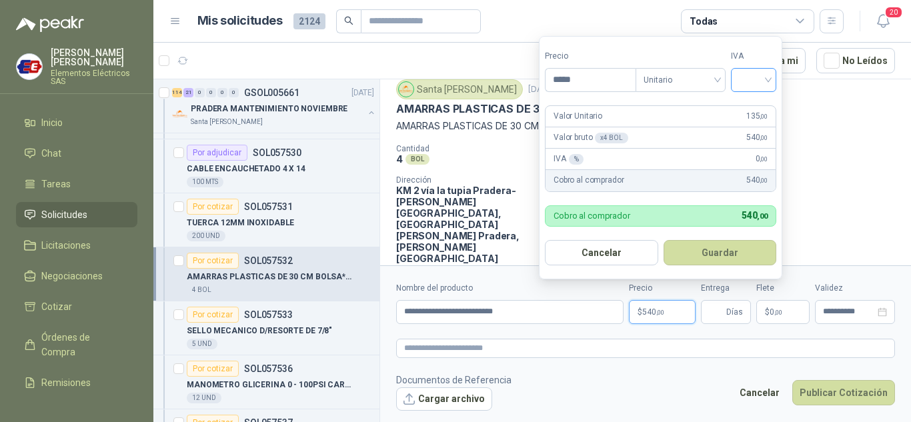
type input "*****"
drag, startPoint x: 766, startPoint y: 78, endPoint x: 763, endPoint y: 94, distance: 16.2
click at [766, 79] on input "search" at bounding box center [753, 79] width 29 height 20
drag, startPoint x: 745, startPoint y: 105, endPoint x: 750, endPoint y: 273, distance: 167.4
click at [747, 106] on div "19%" at bounding box center [756, 107] width 25 height 15
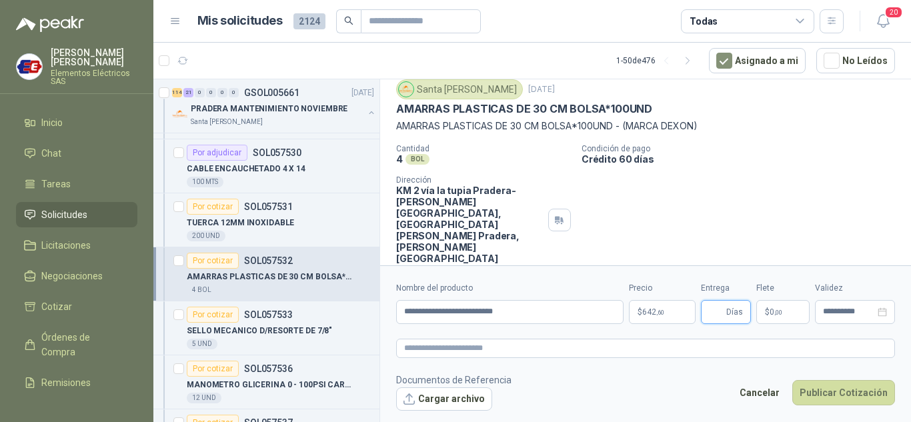
click at [723, 314] on input "Entrega" at bounding box center [716, 312] width 15 height 23
type input "*"
drag, startPoint x: 697, startPoint y: 158, endPoint x: 745, endPoint y: 264, distance: 116.6
click at [701, 159] on p "Crédito 60 días" at bounding box center [743, 158] width 324 height 11
click at [773, 321] on p "$ 0 ,00" at bounding box center [782, 312] width 53 height 24
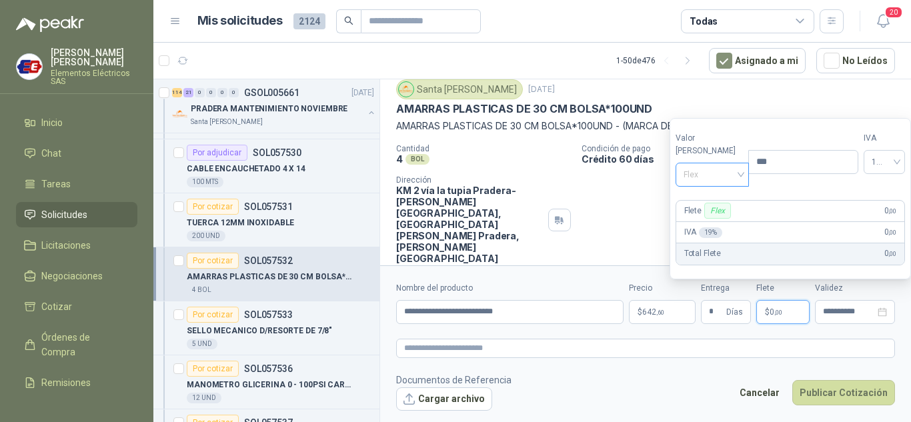
click at [718, 170] on span "Flex" at bounding box center [712, 175] width 58 height 20
click at [704, 227] on div "Incluido" at bounding box center [709, 224] width 46 height 15
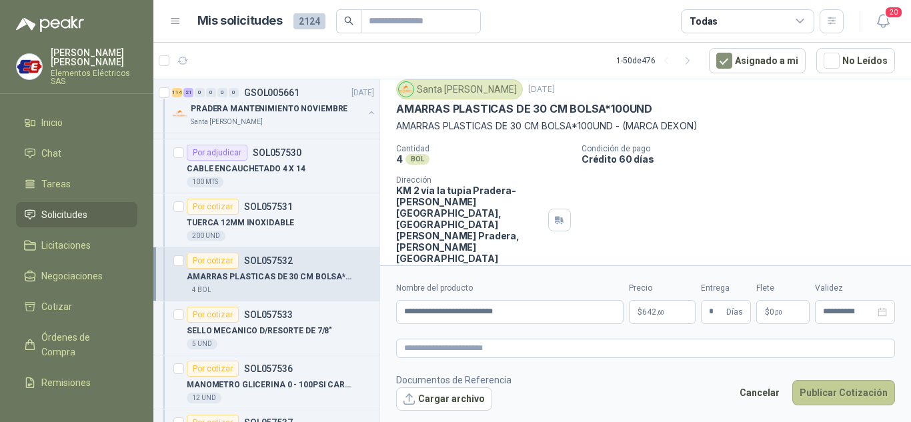
click at [831, 393] on button "Publicar Cotización" at bounding box center [843, 392] width 103 height 25
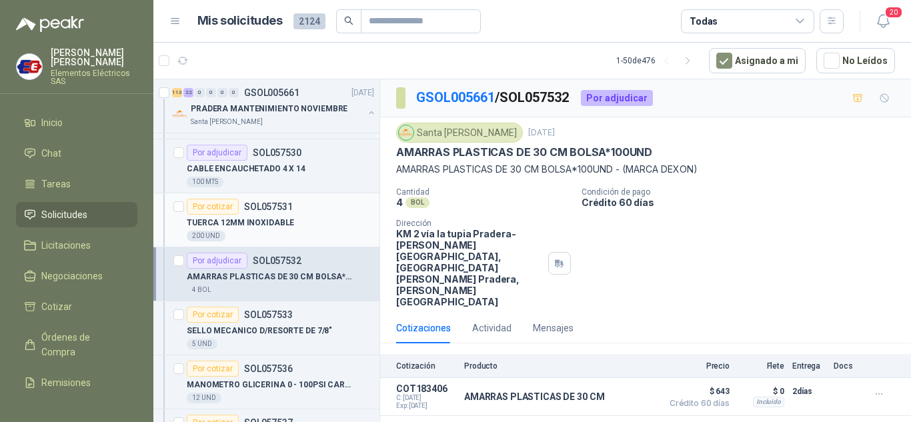
scroll to position [2667, 0]
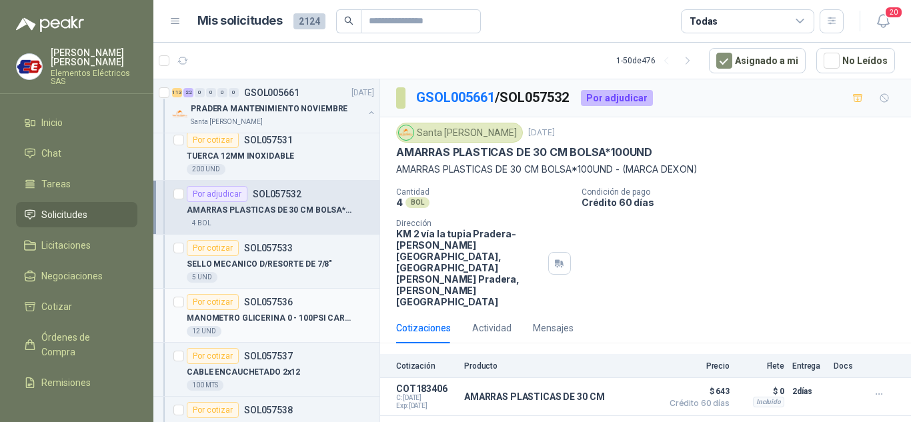
click at [207, 297] on div "Por cotizar" at bounding box center [213, 302] width 52 height 16
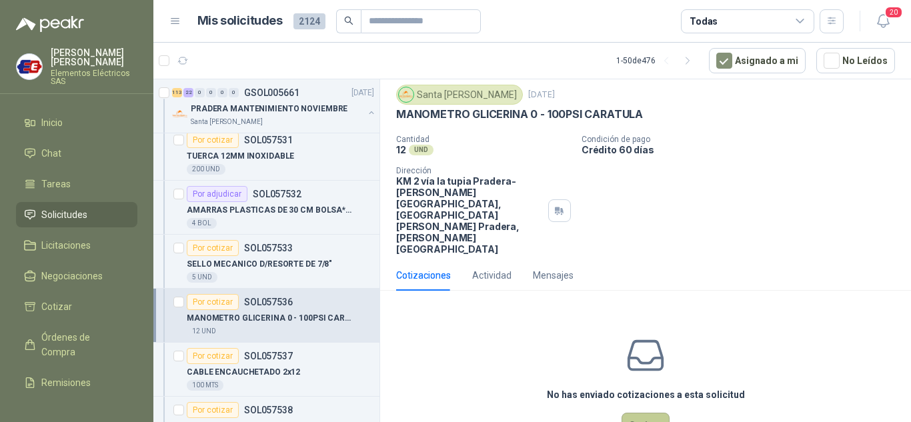
click at [642, 413] on button "Cotizar" at bounding box center [645, 425] width 48 height 25
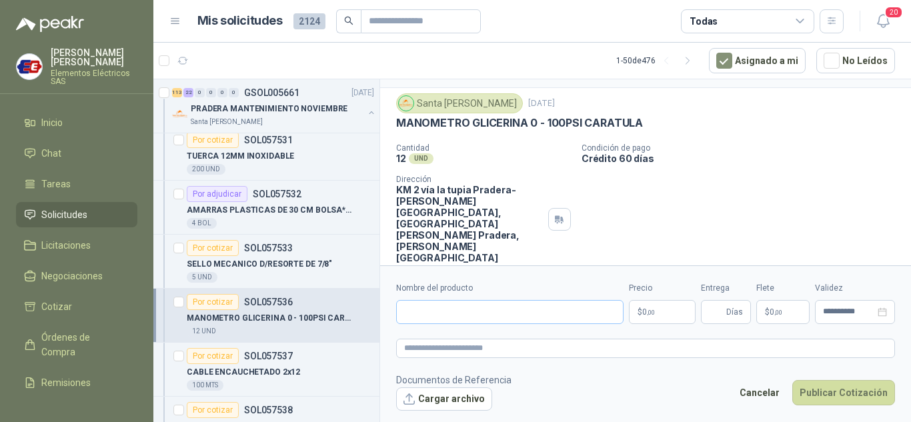
scroll to position [29, 0]
click at [421, 300] on input "Nombre del producto" at bounding box center [509, 312] width 227 height 24
type input "**********"
click at [647, 311] on span ",00" at bounding box center [651, 312] width 8 height 7
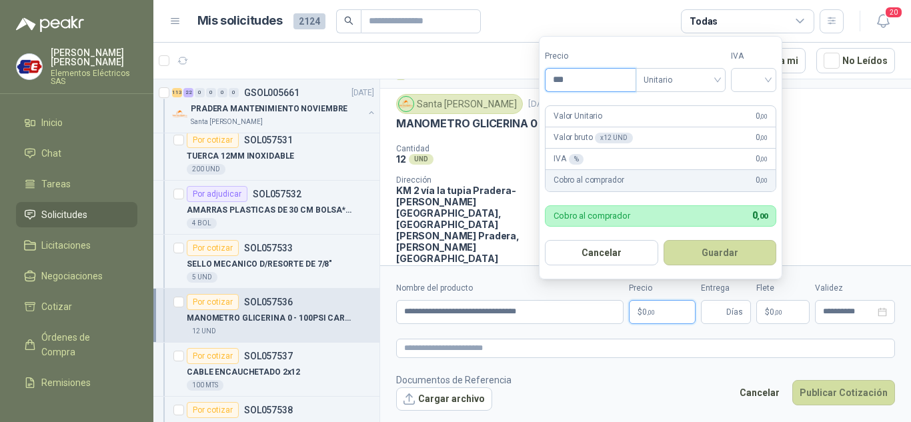
click at [577, 78] on input "***" at bounding box center [590, 80] width 90 height 23
type input "*********"
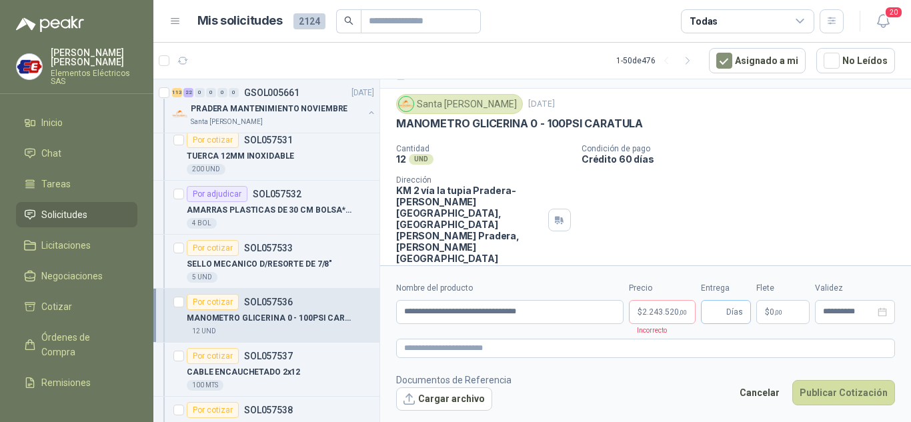
click at [726, 308] on span "Días" at bounding box center [726, 312] width 50 height 24
type input "*"
click at [661, 309] on span "2.243.520 ,00" at bounding box center [664, 312] width 45 height 8
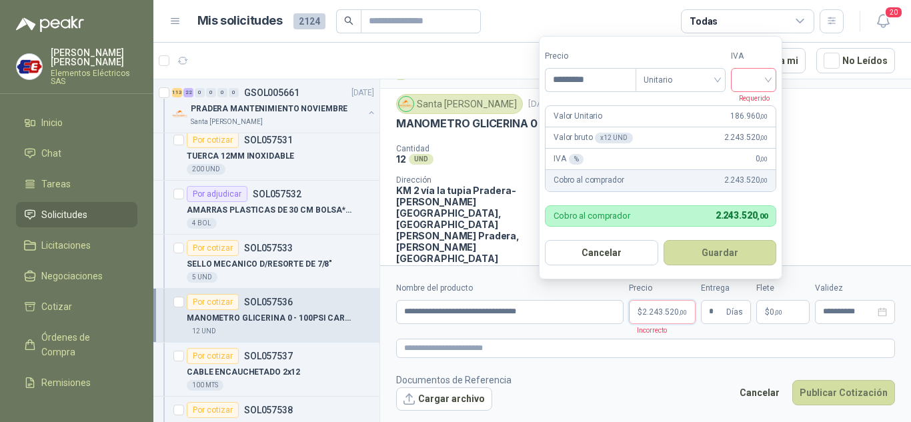
click at [768, 80] on input "search" at bounding box center [753, 79] width 29 height 20
drag, startPoint x: 757, startPoint y: 107, endPoint x: 755, endPoint y: 281, distance: 174.0
click at [757, 114] on div "19%" at bounding box center [756, 107] width 25 height 15
click at [777, 313] on span ",00" at bounding box center [778, 312] width 8 height 7
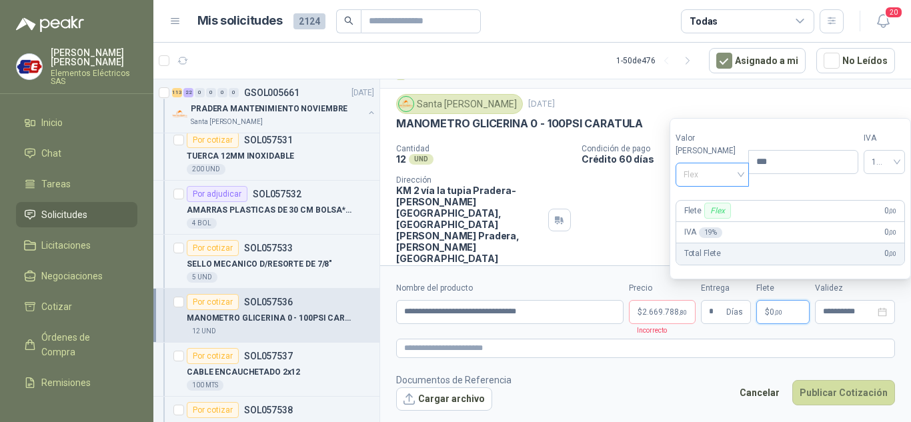
click at [727, 171] on span "Flex" at bounding box center [712, 175] width 58 height 20
click at [707, 221] on div "Incluido" at bounding box center [709, 224] width 46 height 15
click at [648, 313] on span "2.669.788 ,80" at bounding box center [664, 312] width 45 height 8
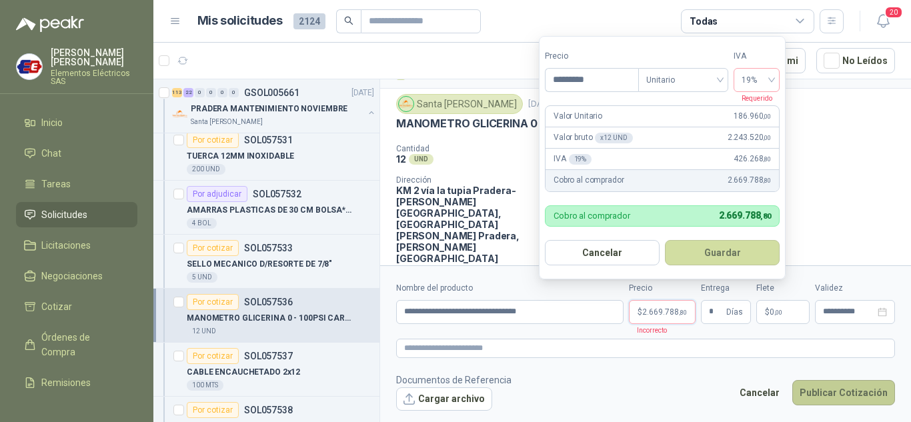
click at [834, 385] on button "Publicar Cotización" at bounding box center [843, 392] width 103 height 25
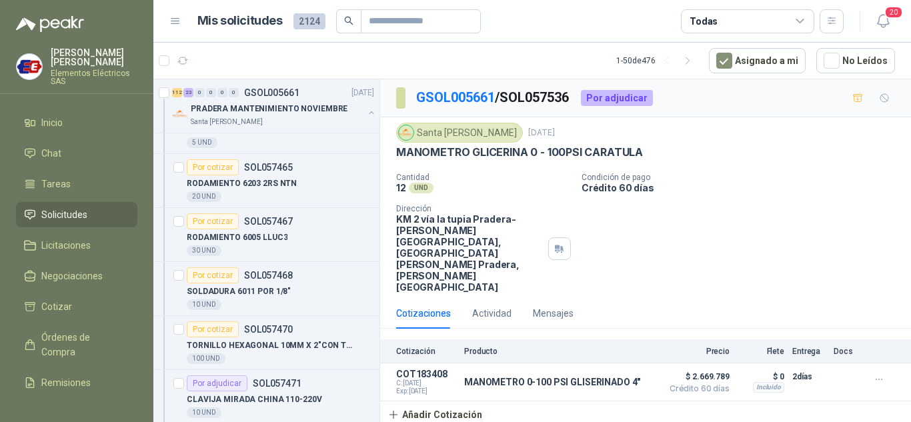
scroll to position [0, 0]
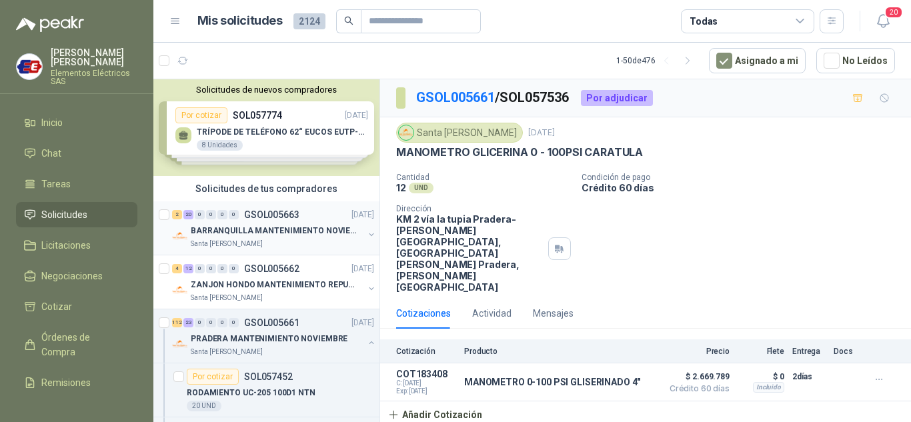
click at [239, 219] on div "2 20 0 0 0 0 GSOL005663 25/09/25" at bounding box center [274, 215] width 205 height 16
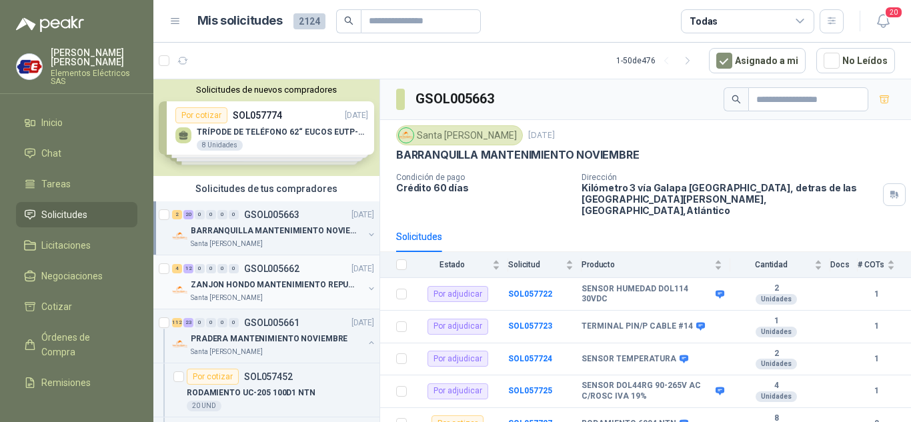
click at [220, 277] on div "ZANJON HONDO MANTENIMIENTO REPUESTOS" at bounding box center [277, 285] width 173 height 16
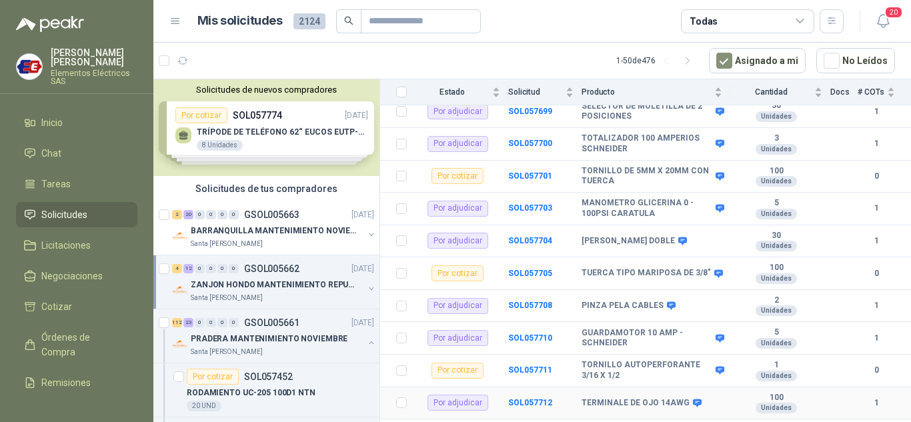
scroll to position [159, 0]
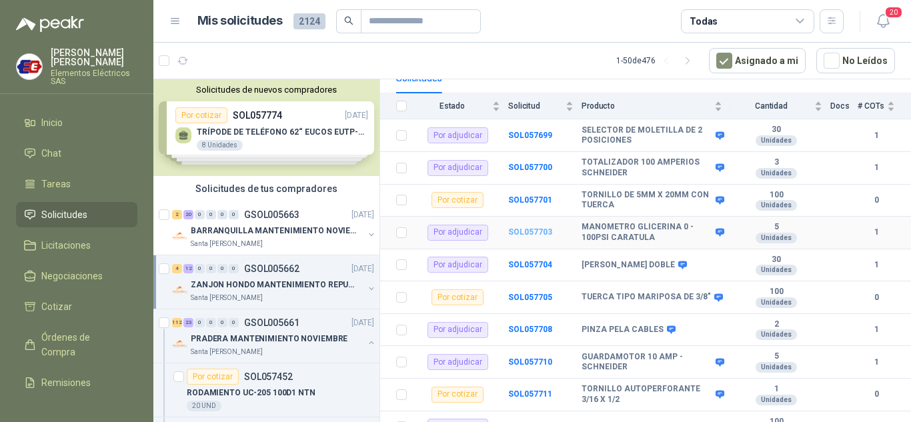
click at [538, 227] on b "SOL057703" at bounding box center [530, 231] width 44 height 9
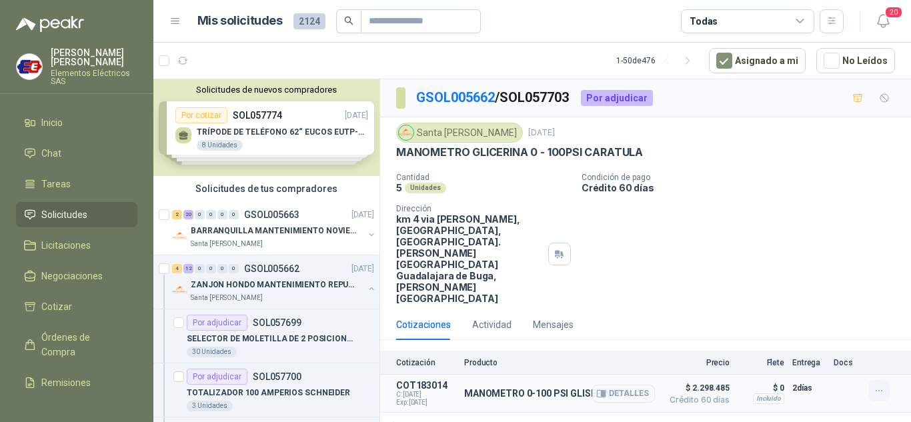
click at [880, 385] on icon "button" at bounding box center [878, 390] width 11 height 11
click at [814, 292] on button "Editar" at bounding box center [852, 291] width 107 height 21
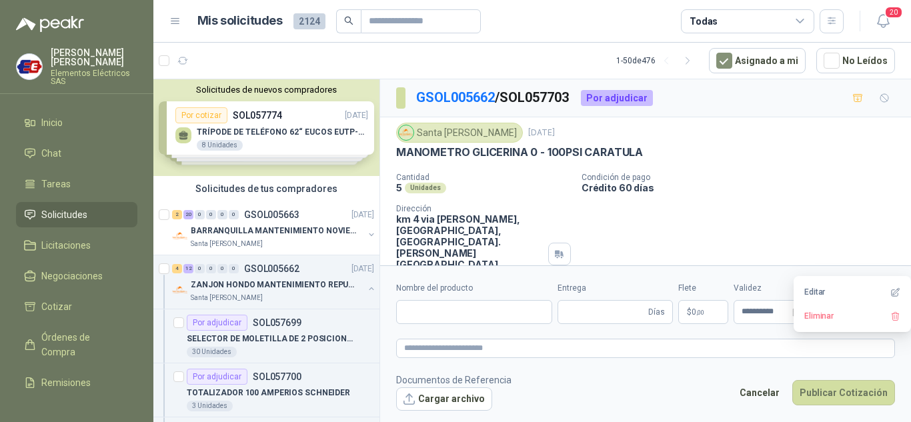
type input "**********"
type input "*"
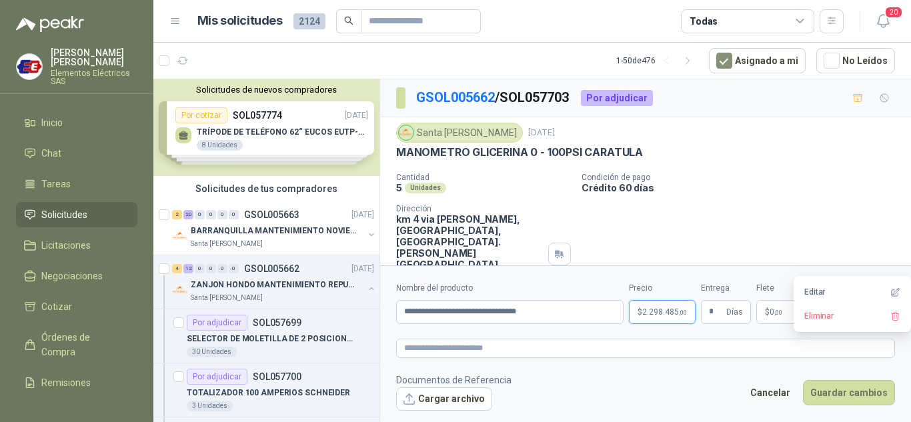
click at [671, 311] on span "2.298.485 ,00" at bounding box center [664, 312] width 45 height 8
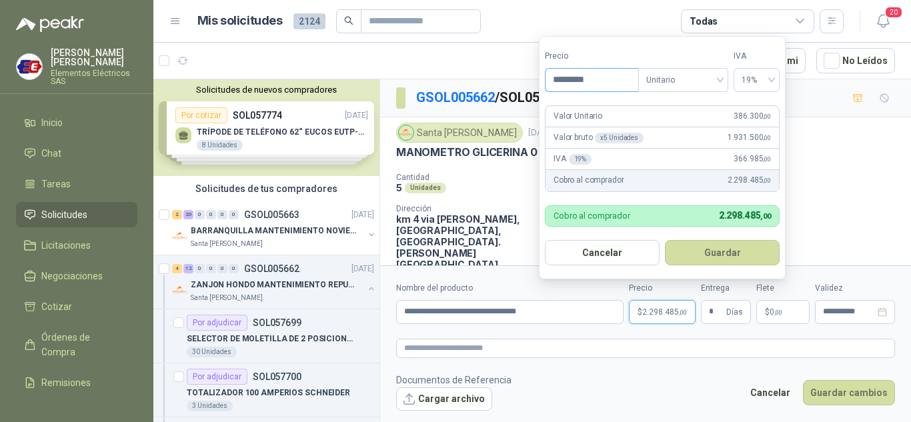
click at [559, 75] on input "*********" at bounding box center [591, 80] width 93 height 23
type input "*********"
click at [720, 251] on button "Guardar" at bounding box center [722, 252] width 115 height 25
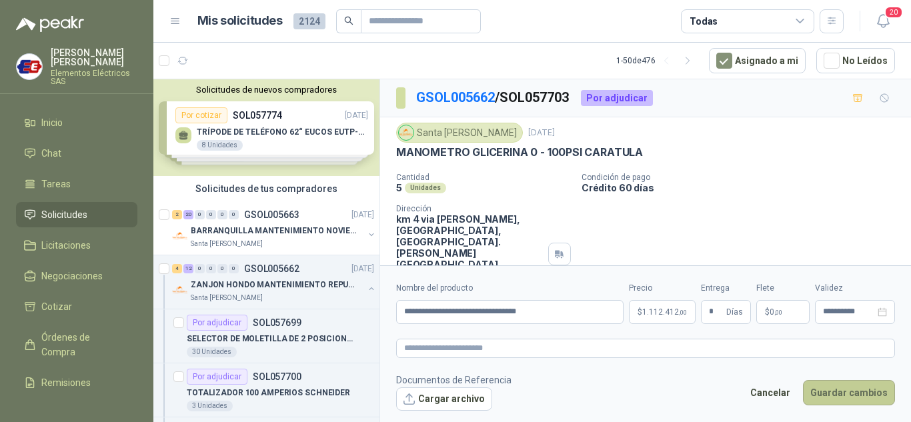
click at [833, 388] on button "Guardar cambios" at bounding box center [849, 392] width 92 height 25
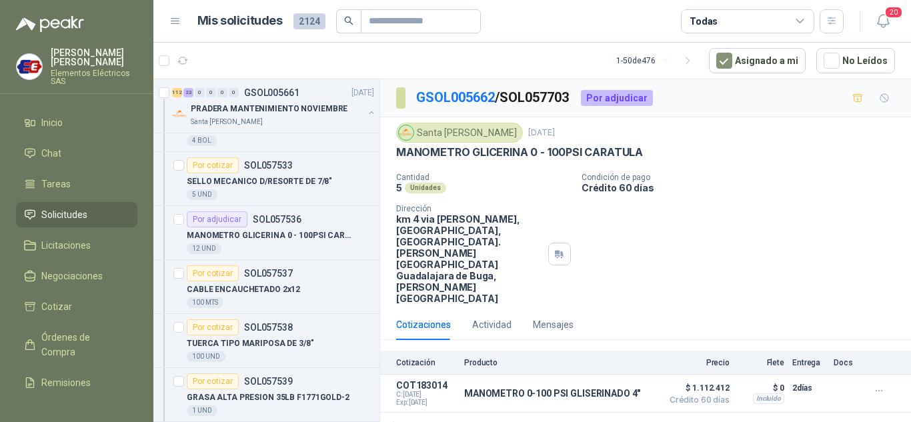
scroll to position [3600, 0]
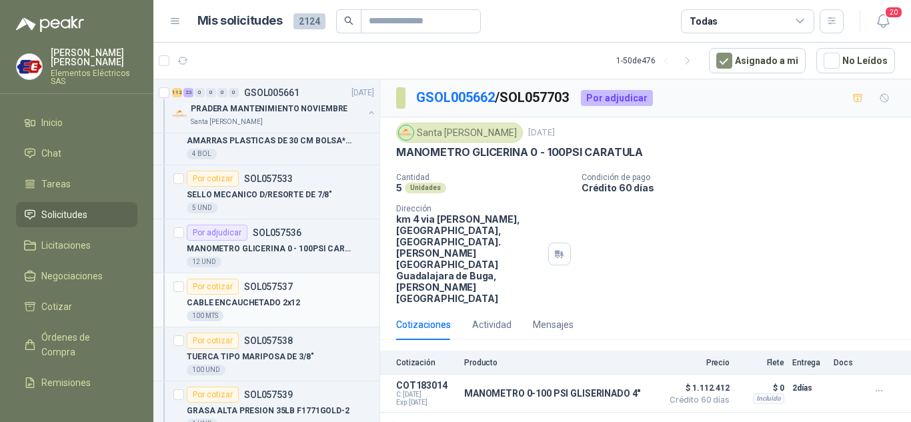
click at [209, 287] on div "Por cotizar" at bounding box center [213, 287] width 52 height 16
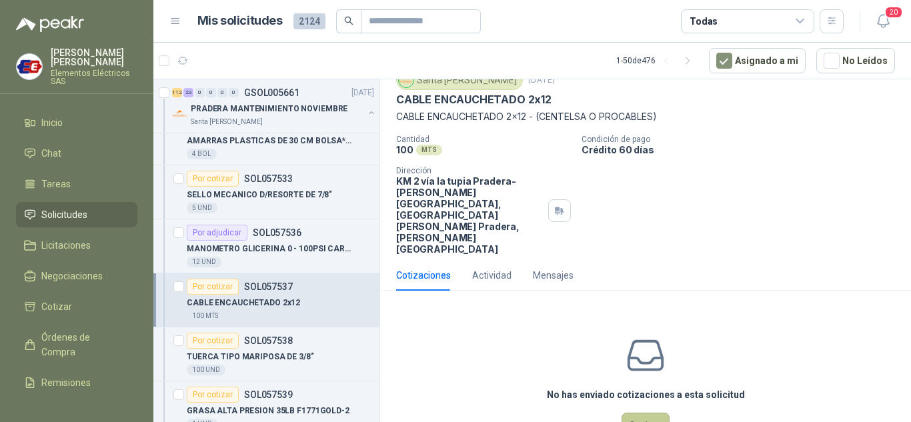
click at [647, 413] on button "Cotizar" at bounding box center [645, 425] width 48 height 25
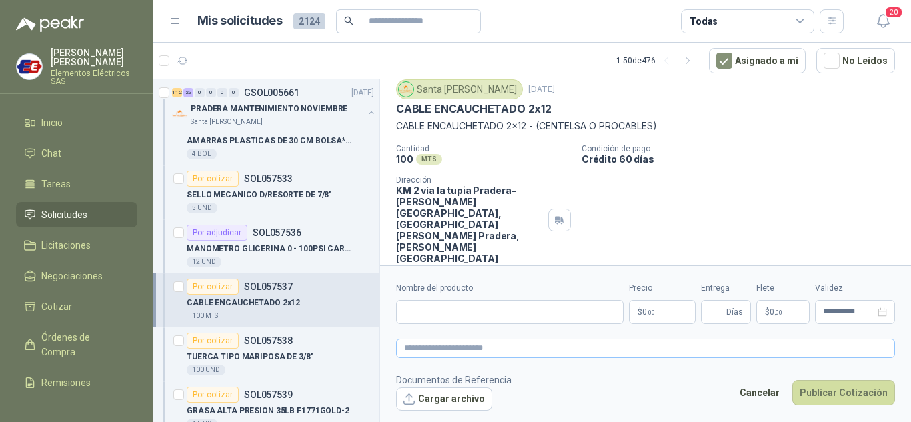
scroll to position [43, 0]
click at [437, 306] on input "Nombre del producto" at bounding box center [509, 312] width 227 height 24
type input "*"
click at [792, 380] on button "Publicar Cotización" at bounding box center [843, 392] width 103 height 25
type input "*"
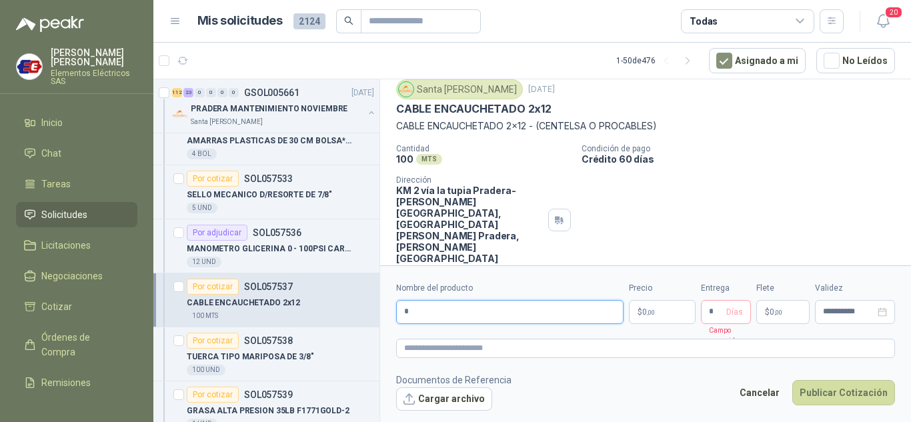
click at [432, 308] on input "*" at bounding box center [509, 312] width 227 height 24
type input "**********"
click at [655, 297] on div "Precio $ 0 ,00" at bounding box center [662, 303] width 67 height 42
click at [651, 308] on span "0 ,00" at bounding box center [648, 312] width 13 height 8
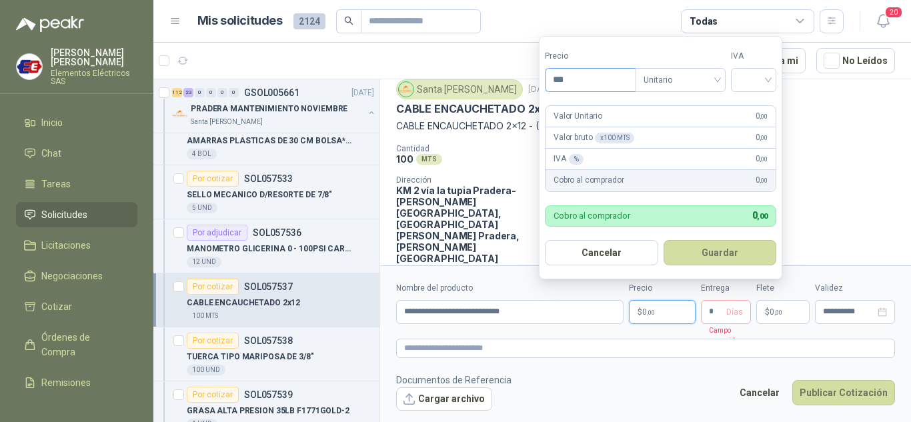
click at [588, 79] on input "***" at bounding box center [590, 80] width 90 height 23
click at [574, 79] on input "***" at bounding box center [590, 80] width 90 height 23
type input "*******"
click at [762, 81] on input "search" at bounding box center [753, 79] width 29 height 20
click at [751, 105] on div "19%" at bounding box center [756, 107] width 25 height 15
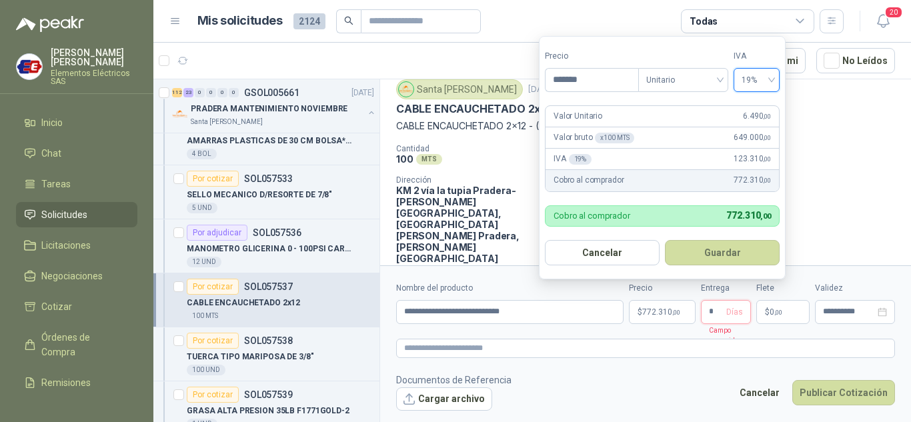
click at [711, 307] on input "*" at bounding box center [716, 312] width 15 height 23
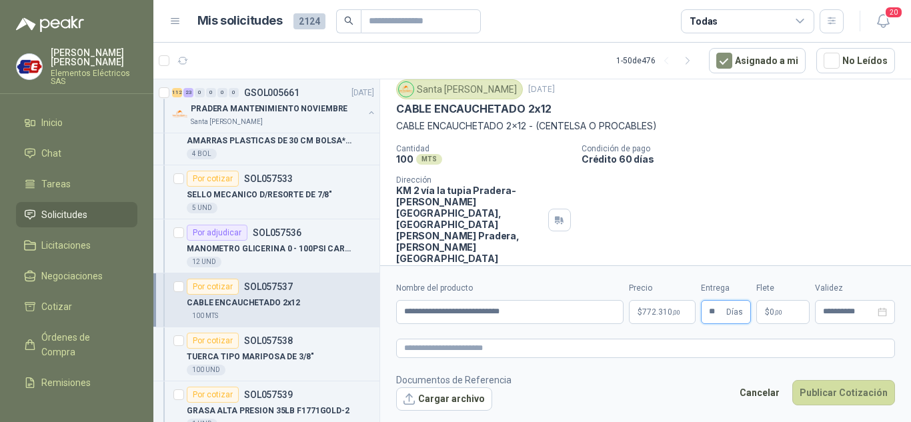
type input "**"
drag, startPoint x: 751, startPoint y: 177, endPoint x: 775, endPoint y: 276, distance: 101.6
click at [756, 187] on div "Cantidad 100 MTS  Condición de pago Crédito 60 días Dirección KM 2 vía la tupi…" at bounding box center [645, 204] width 499 height 120
click at [766, 309] on span "$" at bounding box center [767, 312] width 5 height 8
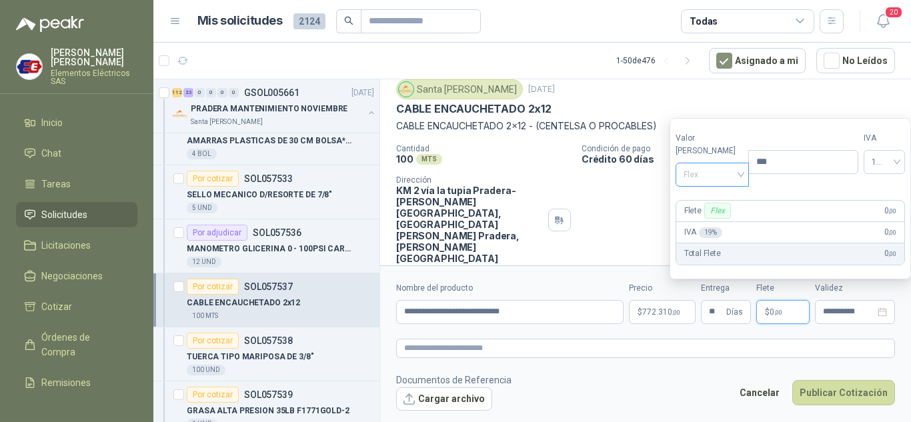
click at [732, 169] on span "Flex" at bounding box center [712, 175] width 58 height 20
click at [703, 222] on div "Incluido" at bounding box center [709, 224] width 46 height 15
click at [831, 389] on button "Publicar Cotización" at bounding box center [843, 392] width 103 height 25
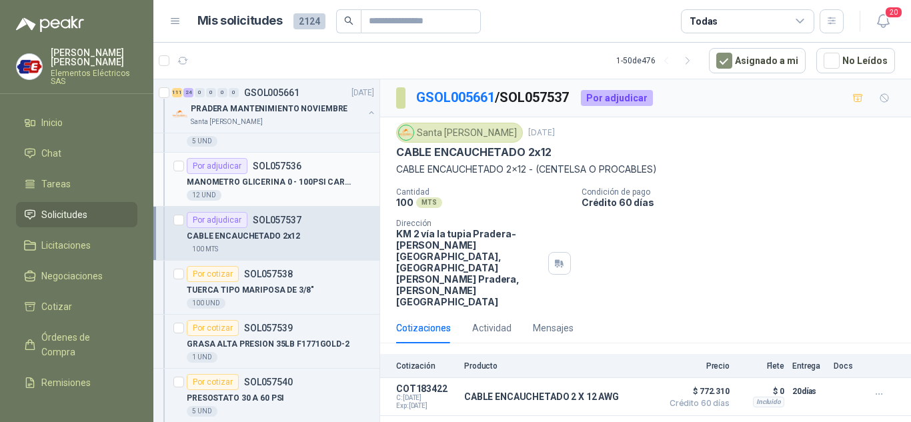
scroll to position [3734, 0]
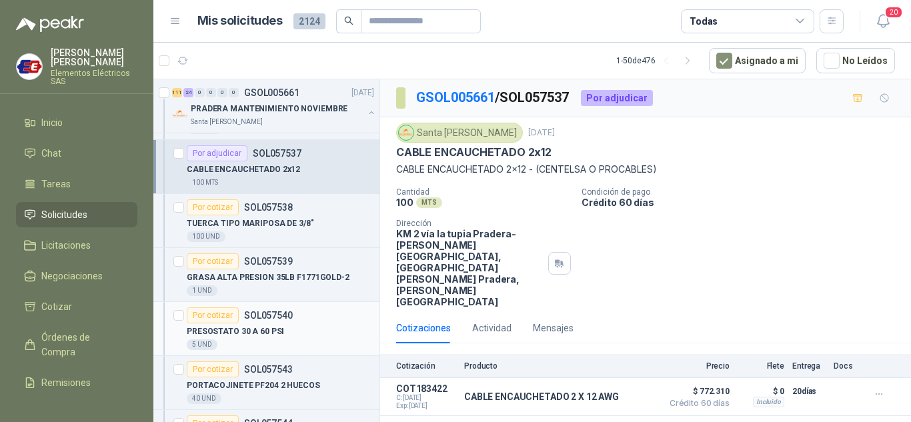
click at [209, 313] on div "Por cotizar" at bounding box center [213, 315] width 52 height 16
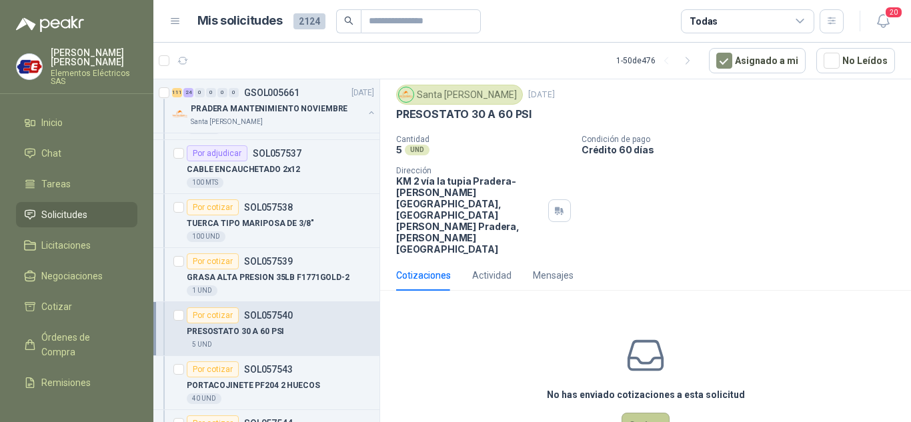
click at [651, 413] on button "Cotizar" at bounding box center [645, 425] width 48 height 25
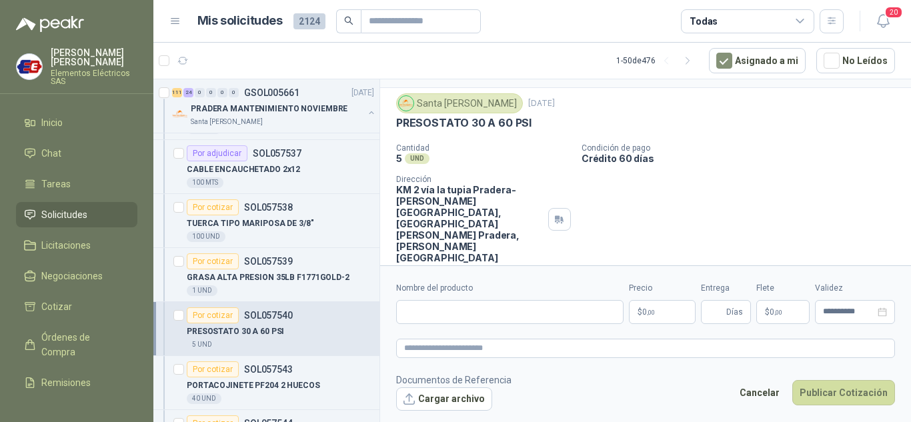
scroll to position [29, 0]
click at [446, 317] on input "Nombre del producto" at bounding box center [509, 312] width 227 height 24
type input "**********"
click at [650, 317] on p "$ 0 ,00" at bounding box center [662, 312] width 67 height 24
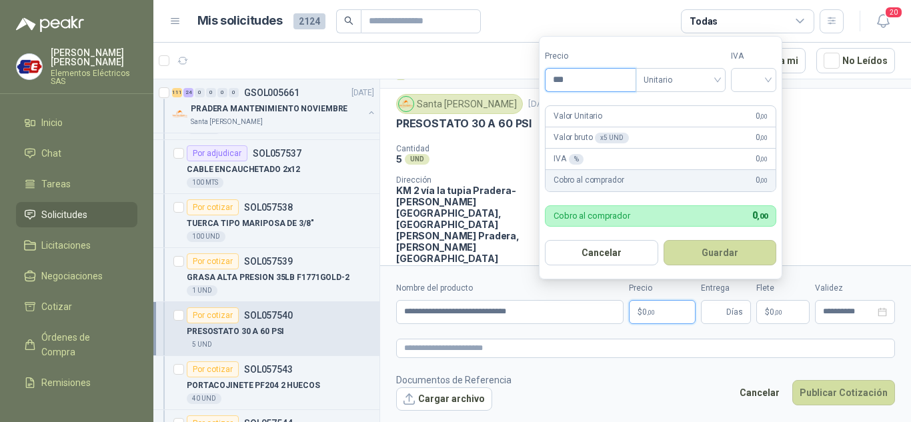
click at [586, 77] on input "***" at bounding box center [590, 80] width 90 height 23
type input "*********"
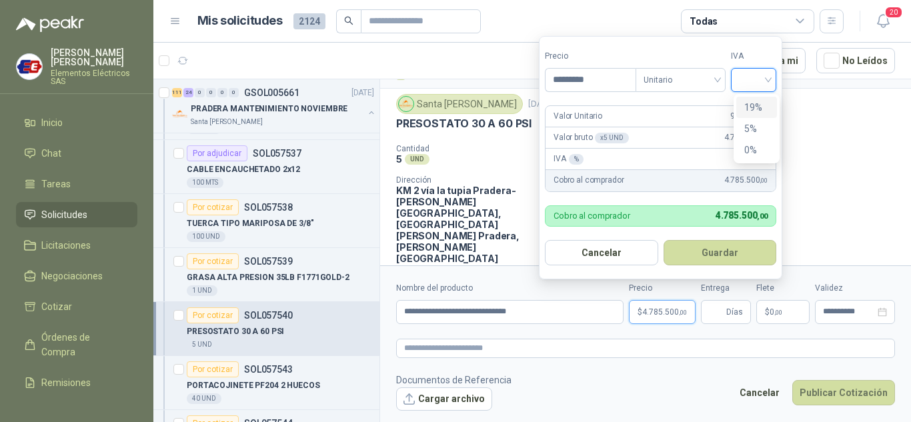
drag, startPoint x: 764, startPoint y: 73, endPoint x: 752, endPoint y: 114, distance: 43.0
click at [764, 75] on input "search" at bounding box center [753, 79] width 29 height 20
drag, startPoint x: 752, startPoint y: 109, endPoint x: 737, endPoint y: 284, distance: 175.4
click at [748, 123] on div "19% 5% 0%" at bounding box center [756, 129] width 41 height 64
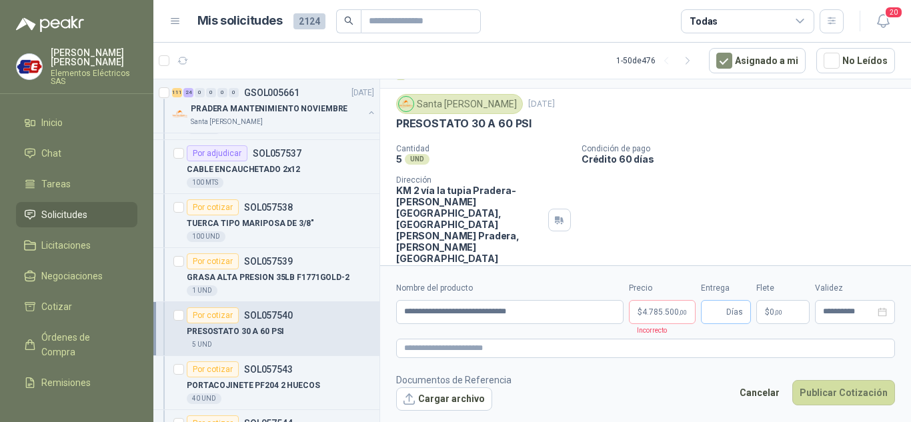
click at [731, 309] on span "Días" at bounding box center [734, 312] width 17 height 23
type input "*"
drag, startPoint x: 731, startPoint y: 203, endPoint x: 741, endPoint y: 295, distance: 93.2
click at [734, 223] on div "Santa Anita Napoles 25 sept, 2025 PRESOSTATO 30 A 60 PSI  Cantidad 5 UND  Con…" at bounding box center [645, 179] width 531 height 181
click at [771, 313] on span "0 ,00" at bounding box center [775, 312] width 13 height 8
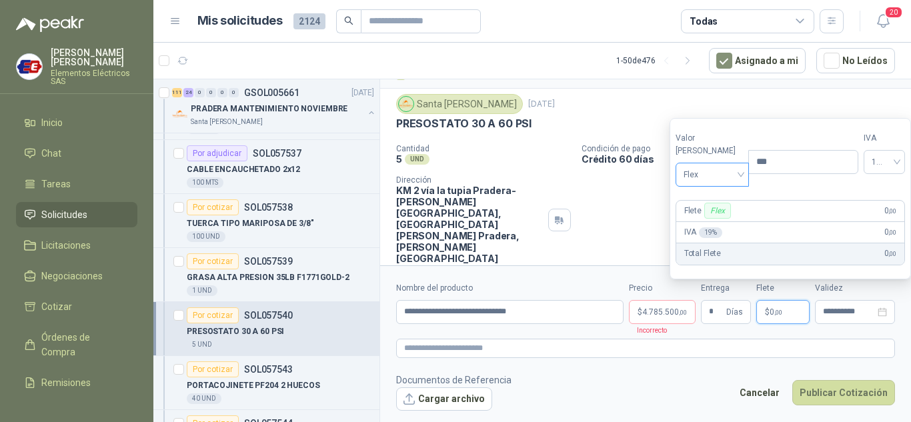
drag, startPoint x: 698, startPoint y: 175, endPoint x: 700, endPoint y: 185, distance: 10.9
click at [699, 183] on span "Flex" at bounding box center [712, 175] width 58 height 20
drag, startPoint x: 705, startPoint y: 219, endPoint x: 669, endPoint y: 332, distance: 118.7
click at [705, 221] on div "Incluido" at bounding box center [709, 224] width 46 height 15
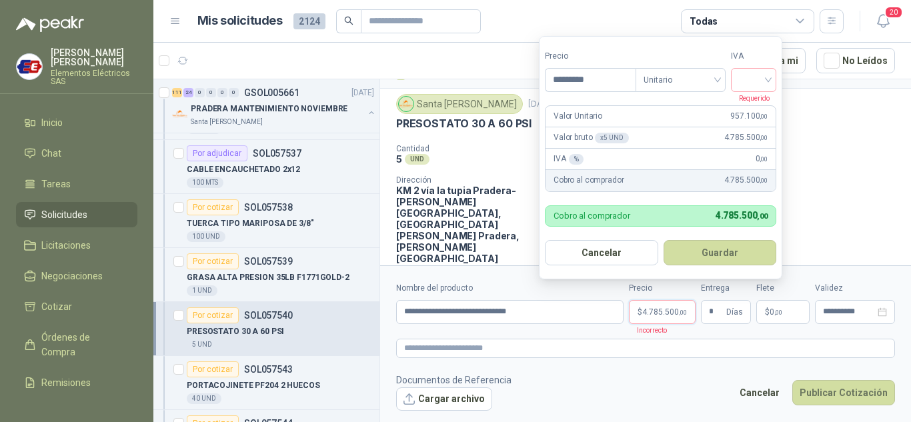
click at [661, 312] on span "4.785.500 ,00" at bounding box center [664, 312] width 45 height 8
click at [758, 72] on input "search" at bounding box center [753, 79] width 29 height 20
drag, startPoint x: 750, startPoint y: 101, endPoint x: 750, endPoint y: 109, distance: 7.3
click at [750, 105] on div "19%" at bounding box center [756, 107] width 25 height 15
click at [851, 389] on button "Publicar Cotización" at bounding box center [843, 392] width 103 height 25
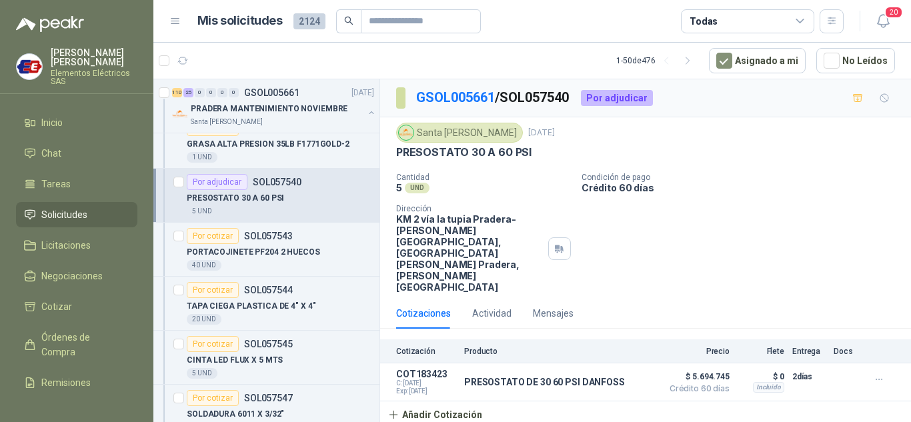
scroll to position [3934, 0]
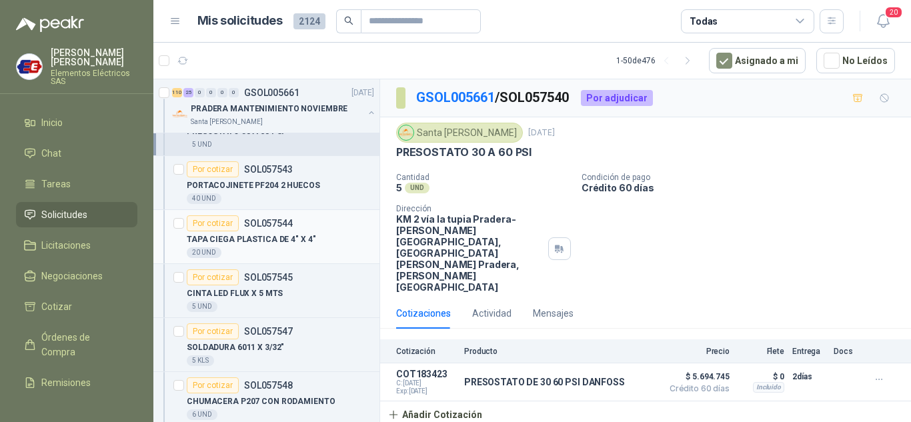
click at [216, 223] on div "Por cotizar" at bounding box center [213, 223] width 52 height 16
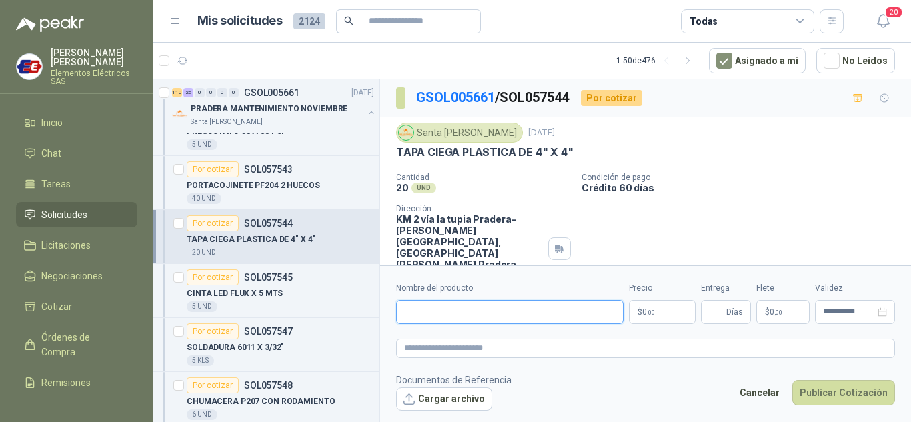
click at [435, 313] on input "Nombre del producto" at bounding box center [509, 312] width 227 height 24
type input "**********"
click at [637, 308] on p "$ 0 ,00" at bounding box center [662, 312] width 67 height 24
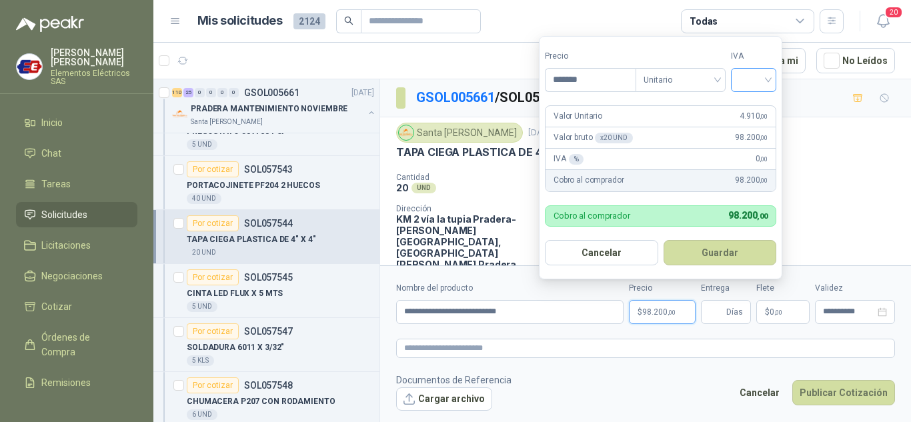
type input "*******"
click at [755, 77] on input "search" at bounding box center [753, 79] width 29 height 20
drag, startPoint x: 750, startPoint y: 105, endPoint x: 729, endPoint y: 278, distance: 173.9
click at [747, 120] on div "19% 5% 0%" at bounding box center [756, 129] width 41 height 64
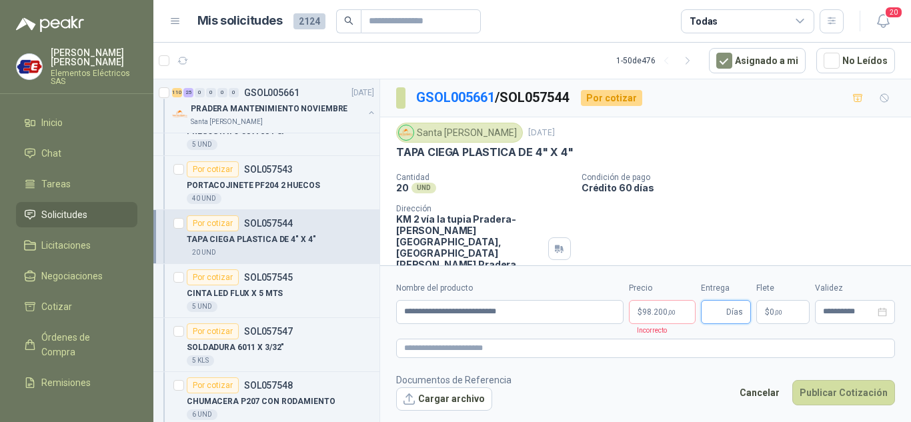
click at [713, 319] on input "Entrega" at bounding box center [716, 312] width 15 height 23
type input "*"
drag, startPoint x: 723, startPoint y: 199, endPoint x: 794, endPoint y: 269, distance: 99.9
click at [749, 218] on div "Cantidad 20 UND  Condición de pago Crédito 60 días Dirección KM 2 vía la tupia…" at bounding box center [645, 233] width 499 height 120
click at [780, 309] on span ",00" at bounding box center [778, 312] width 8 height 7
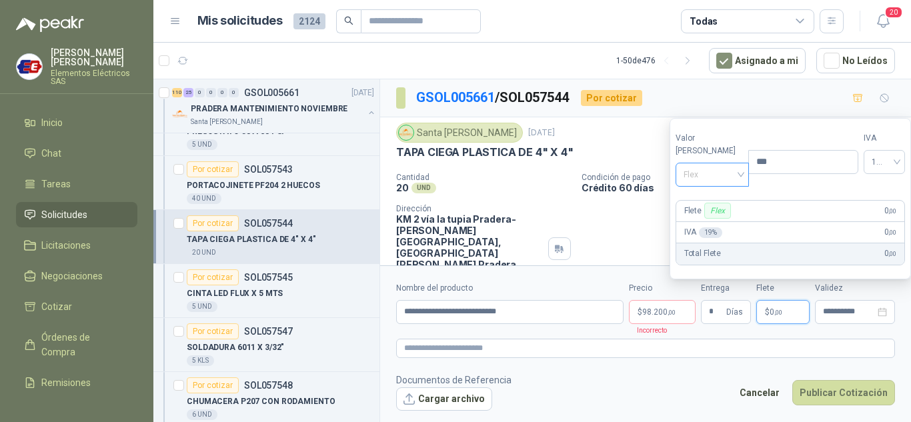
click at [719, 175] on span "Flex" at bounding box center [712, 175] width 58 height 20
drag, startPoint x: 707, startPoint y: 219, endPoint x: 707, endPoint y: 232, distance: 13.4
click at [707, 221] on div "Incluido" at bounding box center [709, 224] width 46 height 15
click at [661, 312] on span "98.200 ,00" at bounding box center [658, 312] width 33 height 8
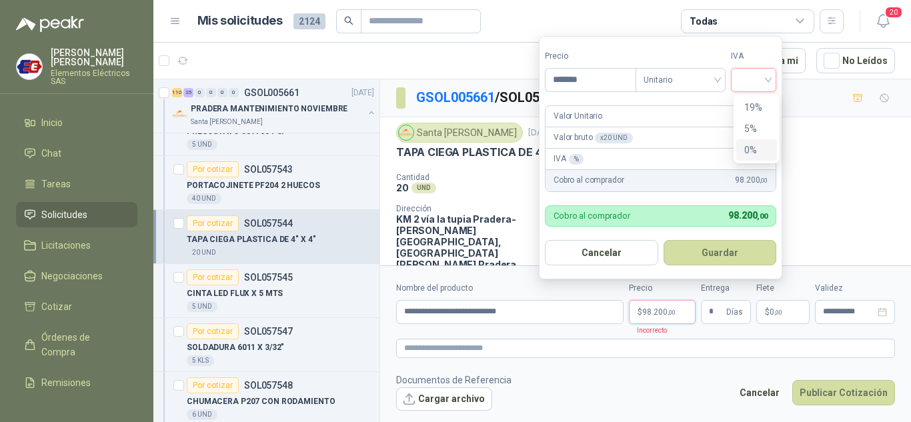
drag, startPoint x: 767, startPoint y: 77, endPoint x: 759, endPoint y: 102, distance: 26.6
click at [767, 79] on input "search" at bounding box center [753, 79] width 29 height 20
click at [759, 109] on div "19%" at bounding box center [756, 107] width 25 height 15
click at [828, 391] on button "Publicar Cotización" at bounding box center [843, 392] width 103 height 25
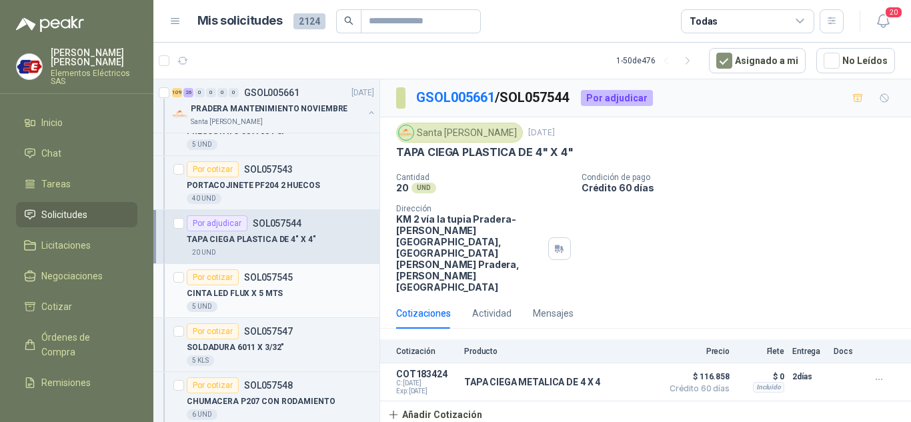
click at [205, 279] on div "Por cotizar" at bounding box center [213, 277] width 52 height 16
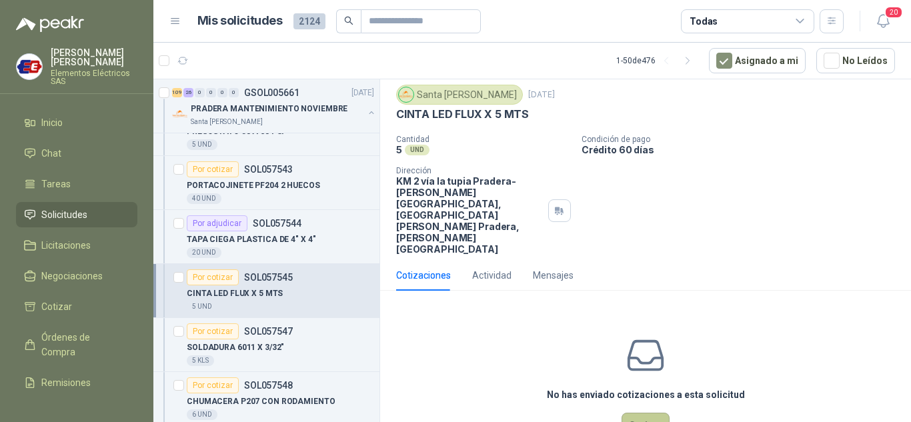
click at [641, 413] on button "Cotizar" at bounding box center [645, 425] width 48 height 25
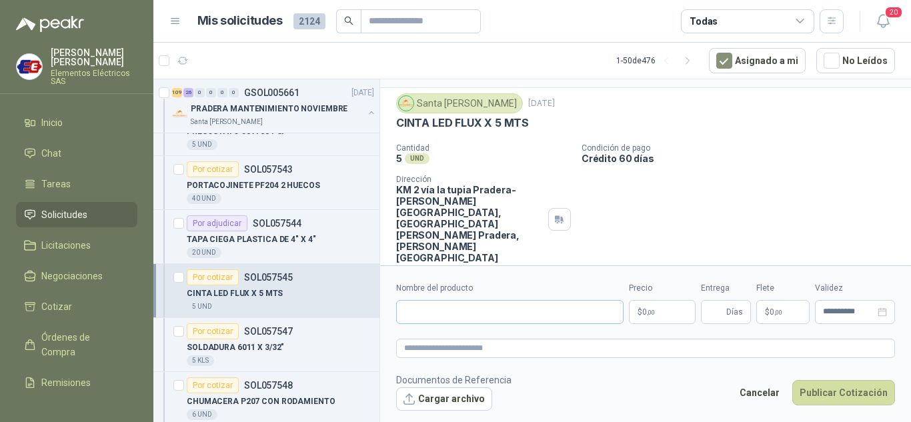
scroll to position [29, 0]
click at [456, 310] on input "Nombre del producto" at bounding box center [509, 312] width 227 height 24
type input "**********"
click at [660, 309] on p "$ 0 ,00" at bounding box center [662, 312] width 67 height 24
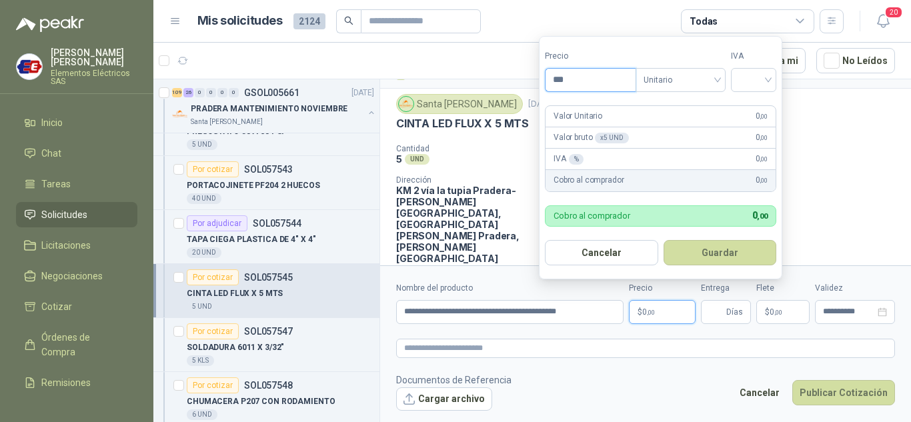
click at [575, 77] on input "***" at bounding box center [590, 80] width 90 height 23
type input "********"
click at [763, 84] on input "search" at bounding box center [753, 79] width 29 height 20
drag, startPoint x: 751, startPoint y: 102, endPoint x: 751, endPoint y: 119, distance: 17.3
click at [751, 112] on div "19%" at bounding box center [756, 107] width 25 height 15
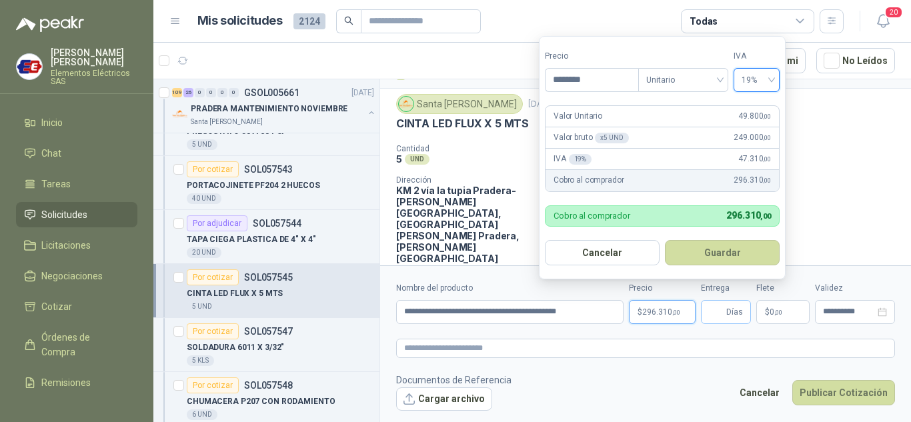
click at [728, 306] on span "Días" at bounding box center [734, 312] width 17 height 23
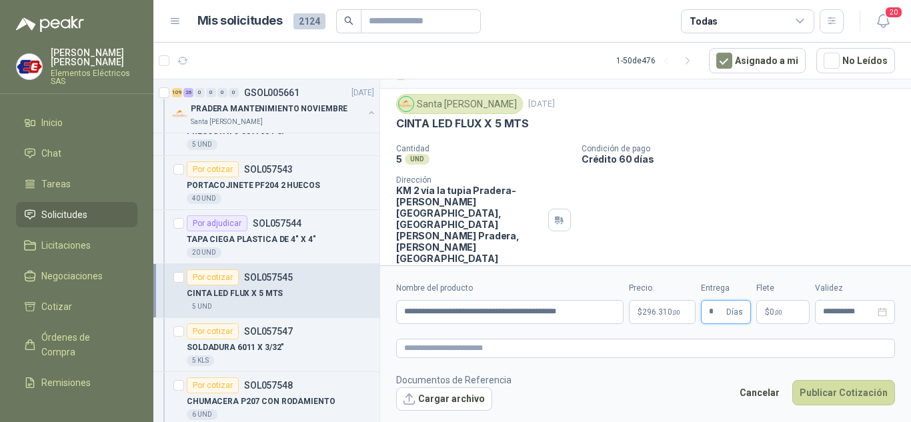
type input "*"
drag, startPoint x: 736, startPoint y: 167, endPoint x: 767, endPoint y: 261, distance: 99.1
click at [740, 181] on div "Cantidad 5 UND  Condición de pago Crédito 60 días Dirección KM 2 vía la tupia …" at bounding box center [645, 204] width 499 height 120
click at [769, 305] on p "$ 0 ,00" at bounding box center [782, 312] width 53 height 24
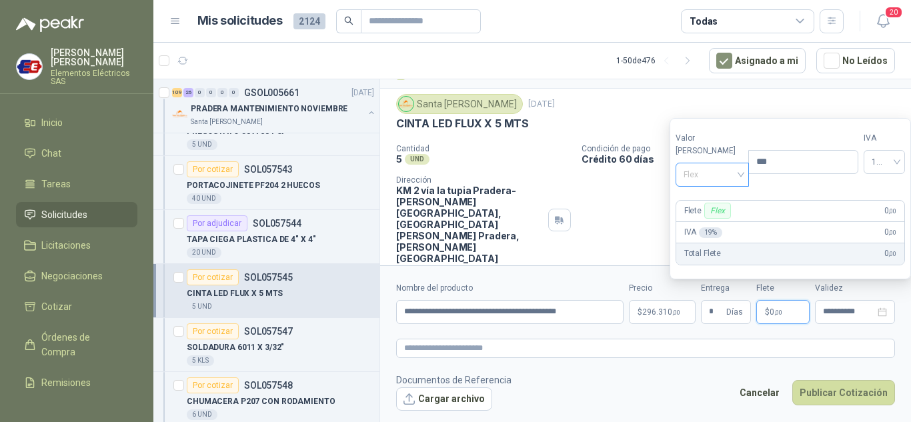
drag, startPoint x: 725, startPoint y: 169, endPoint x: 705, endPoint y: 199, distance: 35.9
click at [725, 171] on span "Flex" at bounding box center [712, 175] width 58 height 20
click at [697, 222] on div "Incluido" at bounding box center [709, 224] width 46 height 15
click at [834, 390] on button "Publicar Cotización" at bounding box center [843, 392] width 103 height 25
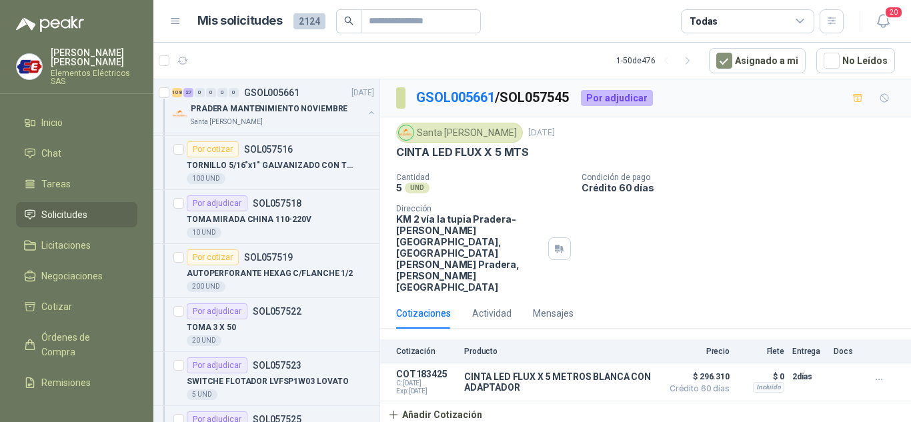
scroll to position [3067, 0]
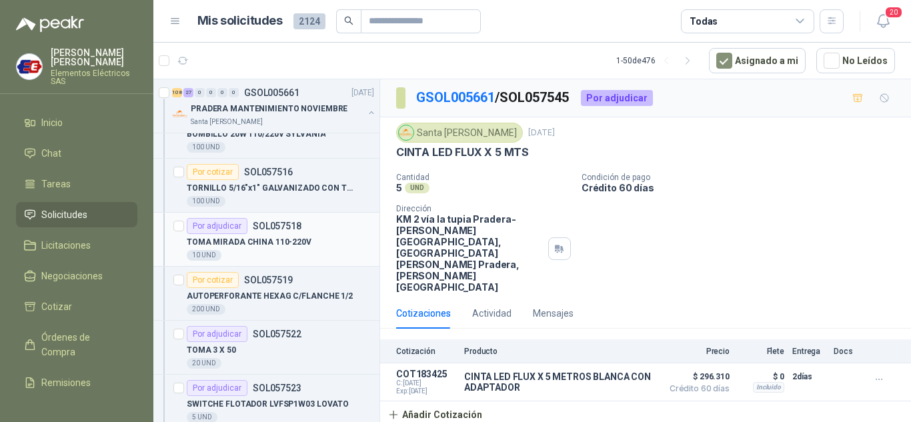
click at [210, 225] on div "Por adjudicar" at bounding box center [217, 226] width 61 height 16
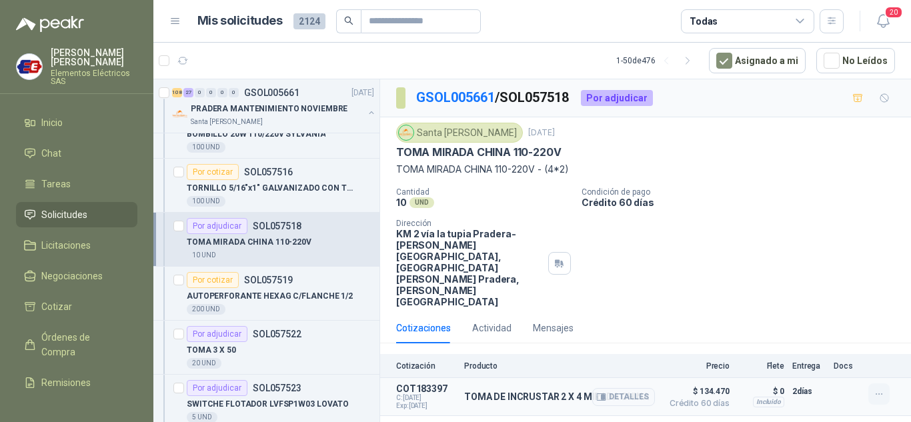
click at [878, 389] on icon "button" at bounding box center [878, 394] width 11 height 11
click at [817, 293] on button "Editar" at bounding box center [852, 295] width 107 height 21
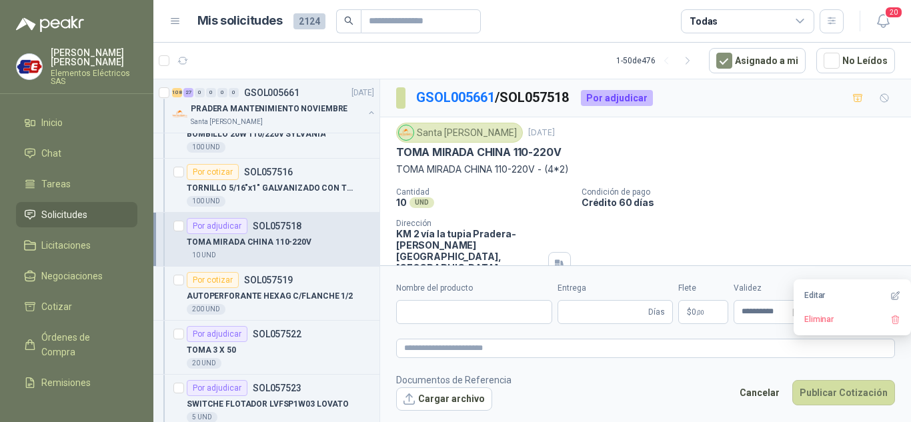
type input "**********"
type input "*"
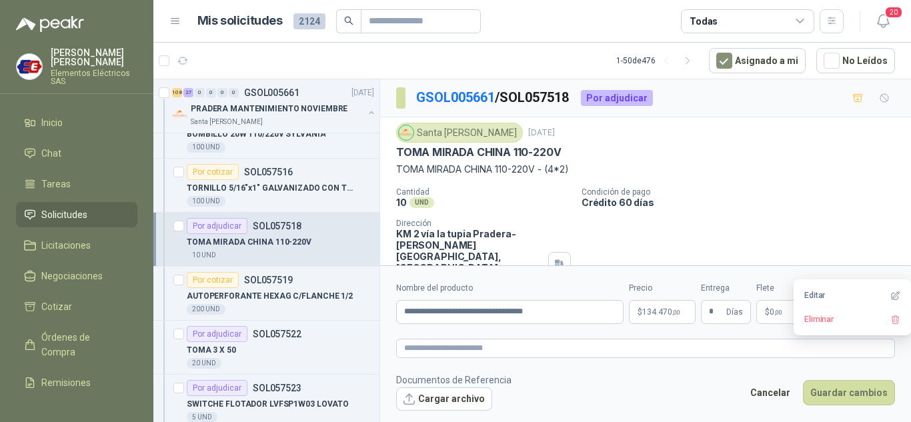
click at [657, 310] on span "134.470 ,00" at bounding box center [661, 312] width 38 height 8
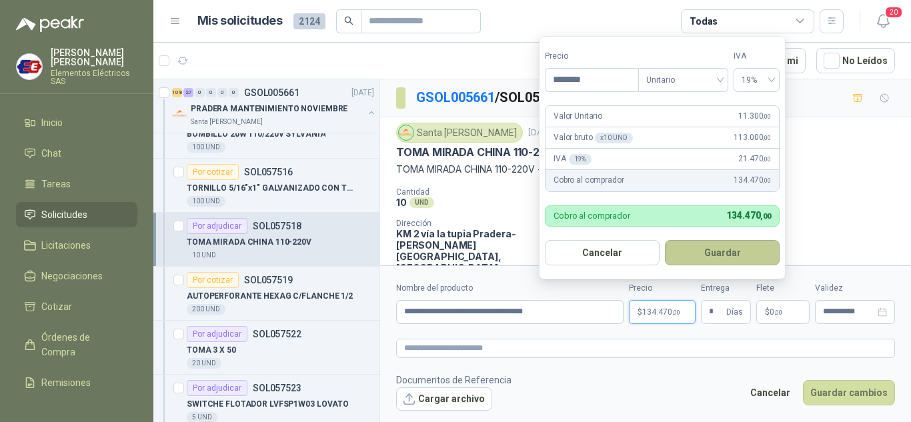
click at [729, 248] on button "Guardar" at bounding box center [722, 252] width 115 height 25
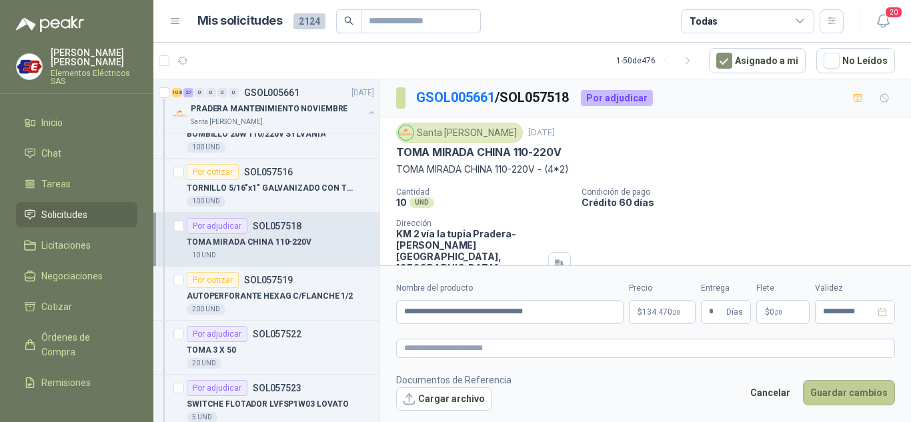
click at [870, 393] on button "Guardar cambios" at bounding box center [849, 392] width 92 height 25
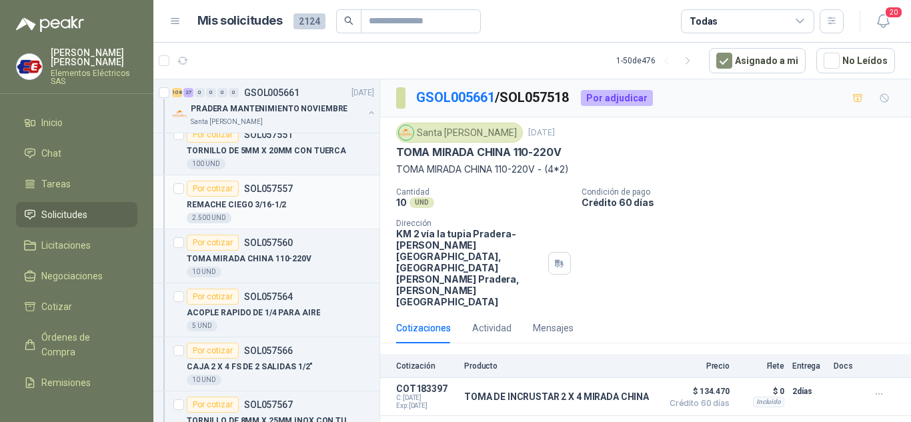
scroll to position [4334, 0]
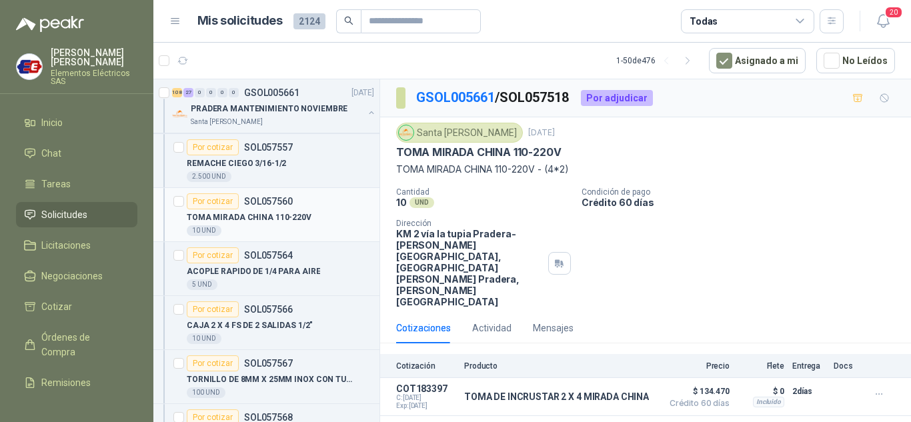
click at [223, 200] on div "Por cotizar" at bounding box center [213, 201] width 52 height 16
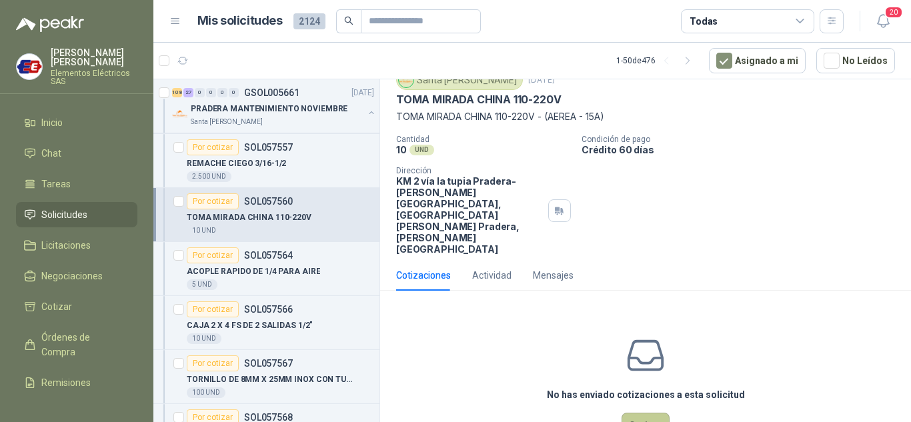
click at [641, 413] on button "Cotizar" at bounding box center [645, 425] width 48 height 25
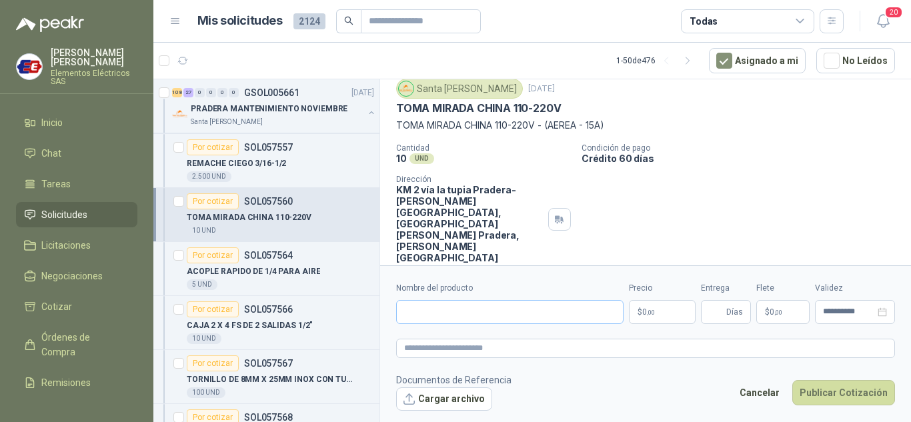
scroll to position [43, 0]
click at [442, 311] on input "Nombre del producto" at bounding box center [509, 312] width 227 height 24
type input "**********"
click at [657, 311] on p "$ 0 ,00" at bounding box center [662, 312] width 67 height 24
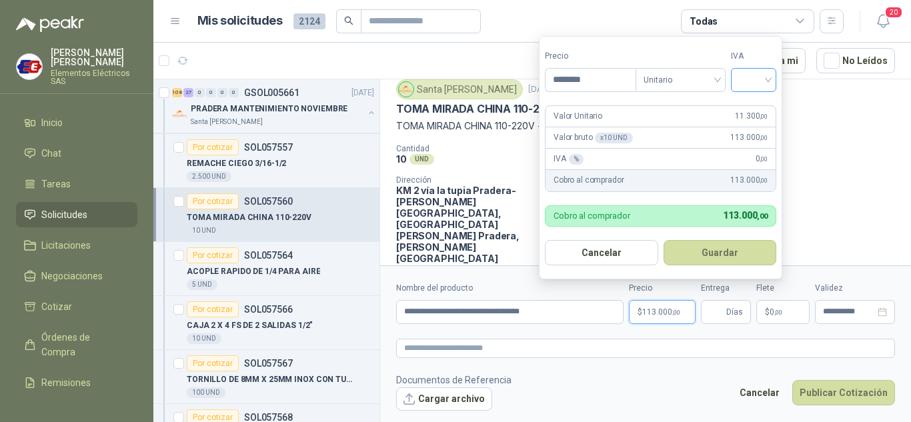
type input "********"
click at [767, 80] on input "search" at bounding box center [753, 79] width 29 height 20
drag, startPoint x: 751, startPoint y: 107, endPoint x: 768, endPoint y: 285, distance: 178.8
click at [755, 129] on div "19% 5% 0%" at bounding box center [756, 129] width 41 height 64
click at [716, 317] on input "Entrega" at bounding box center [716, 312] width 15 height 23
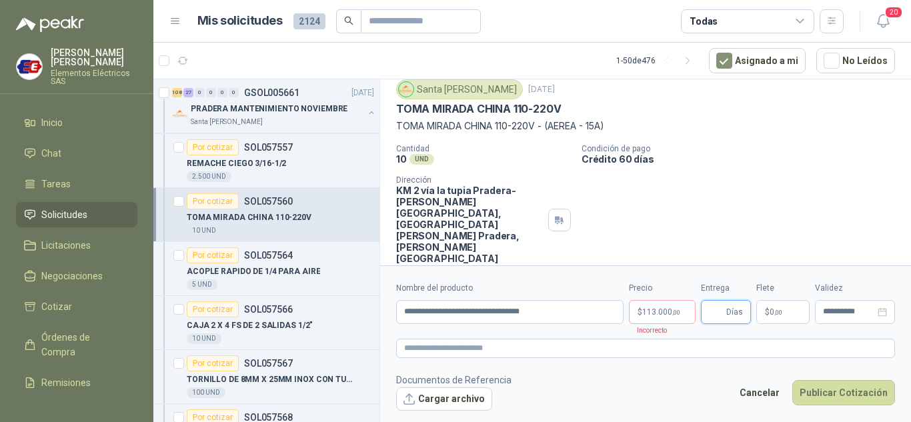
type input "*"
click at [767, 319] on p "$ 0 ,00" at bounding box center [782, 312] width 53 height 24
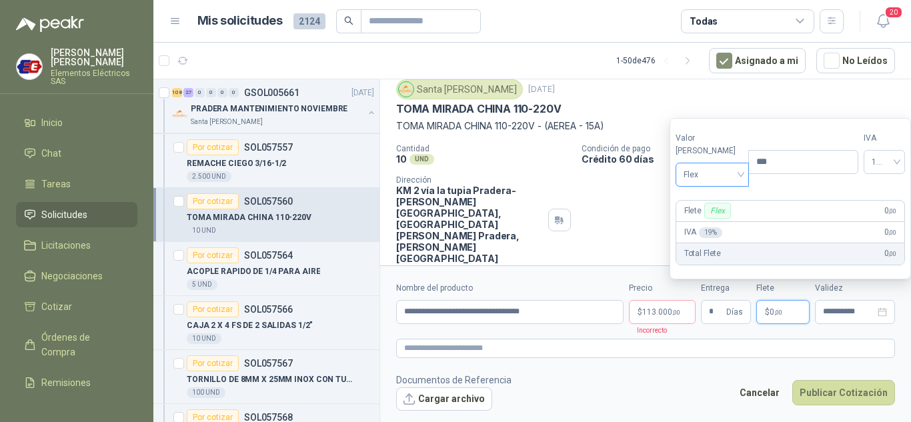
click at [729, 177] on span "Flex" at bounding box center [712, 175] width 58 height 20
click at [701, 219] on div "Incluido" at bounding box center [709, 224] width 46 height 15
click at [650, 311] on span "113.000 ,00" at bounding box center [661, 312] width 38 height 8
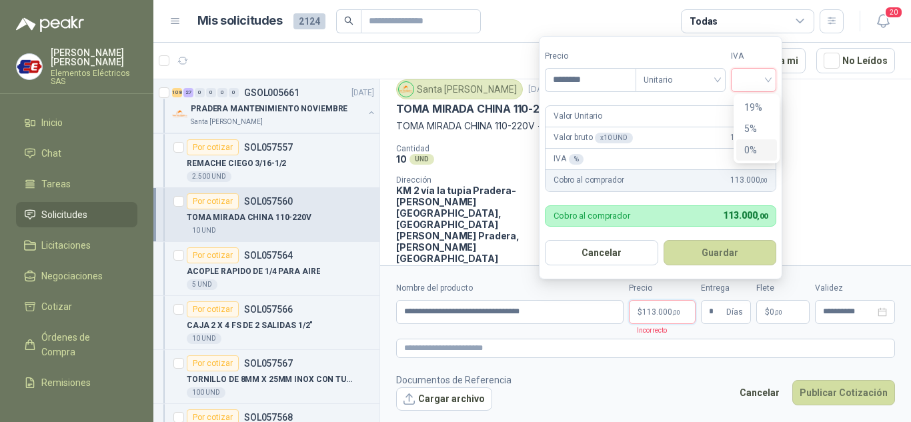
click at [756, 75] on input "search" at bounding box center [753, 79] width 29 height 20
drag, startPoint x: 753, startPoint y: 108, endPoint x: 419, endPoint y: 147, distance: 336.9
click at [751, 109] on div "19%" at bounding box center [756, 107] width 25 height 15
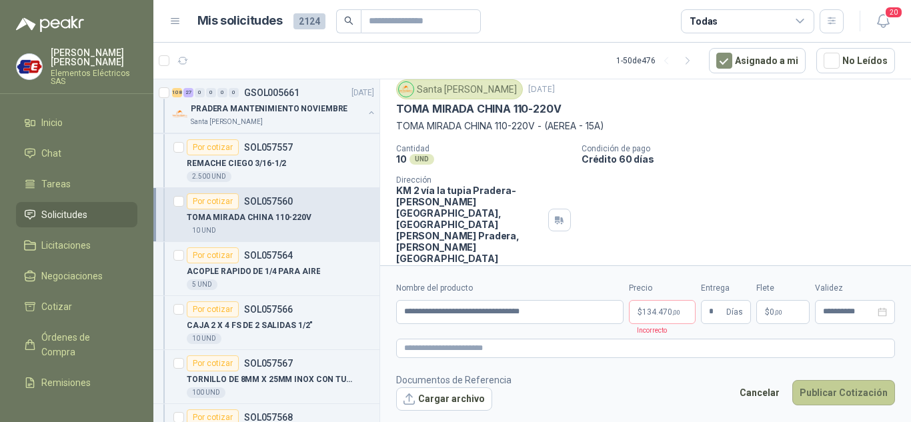
click at [827, 395] on button "Publicar Cotización" at bounding box center [843, 392] width 103 height 25
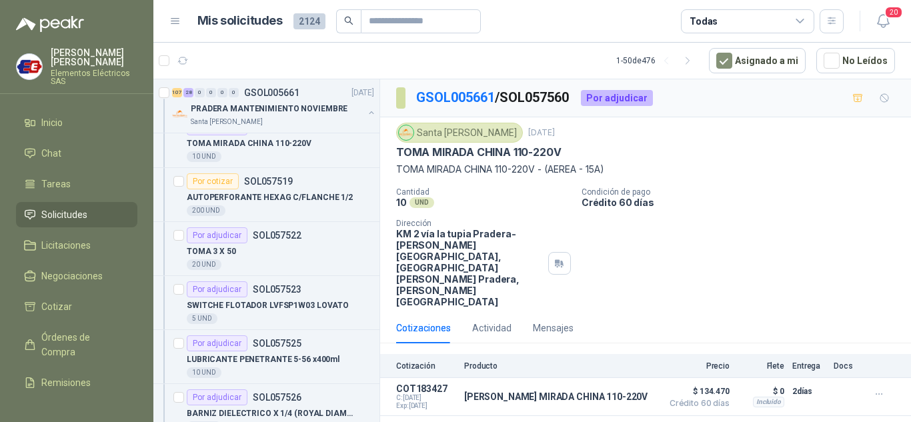
scroll to position [3134, 0]
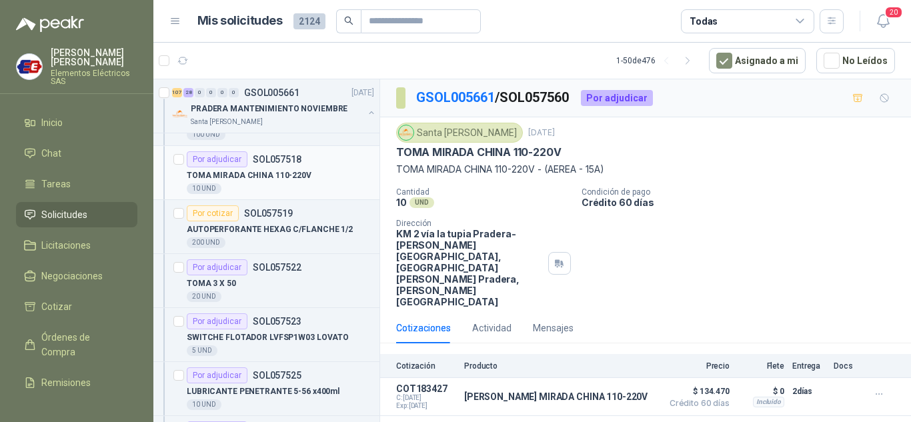
click at [219, 158] on div "Por adjudicar" at bounding box center [217, 159] width 61 height 16
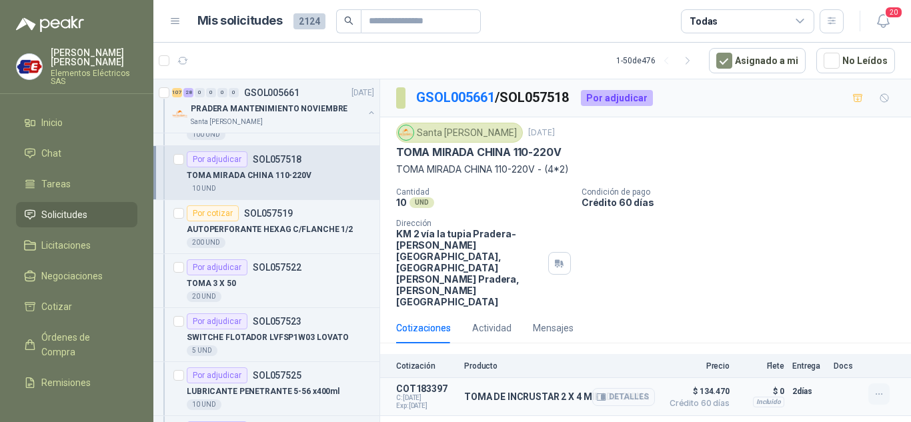
click at [880, 389] on icon "button" at bounding box center [878, 394] width 11 height 11
click at [827, 297] on button "Editar" at bounding box center [852, 295] width 107 height 21
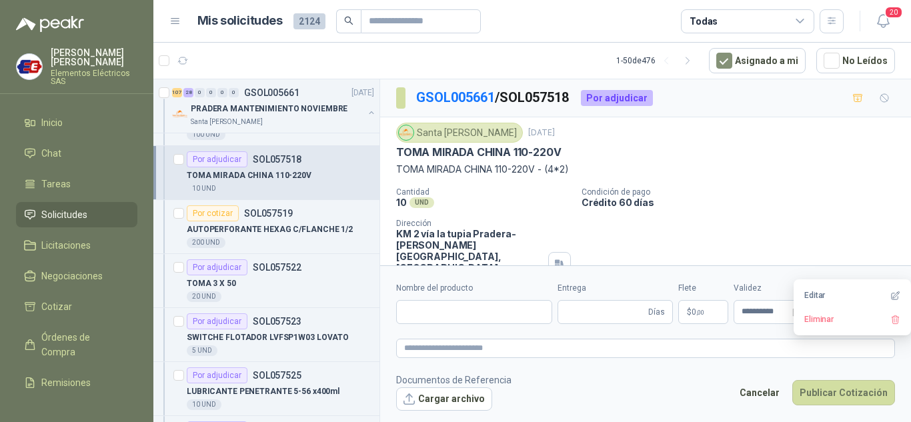
type input "**********"
type input "*"
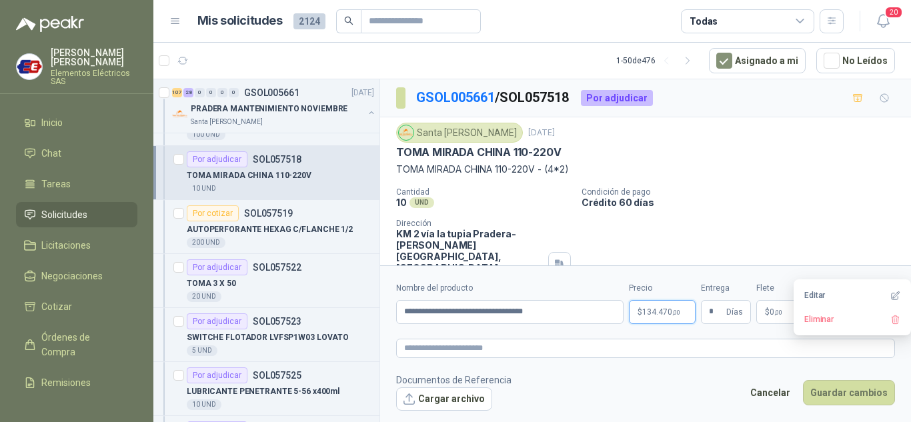
click at [645, 316] on span "134.470 ,00" at bounding box center [661, 312] width 38 height 8
click at [847, 397] on button "Guardar cambios" at bounding box center [849, 392] width 92 height 25
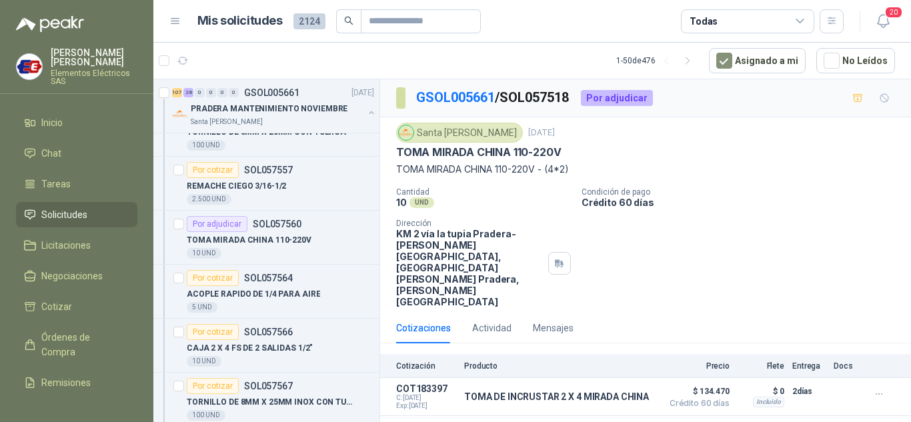
scroll to position [4334, 0]
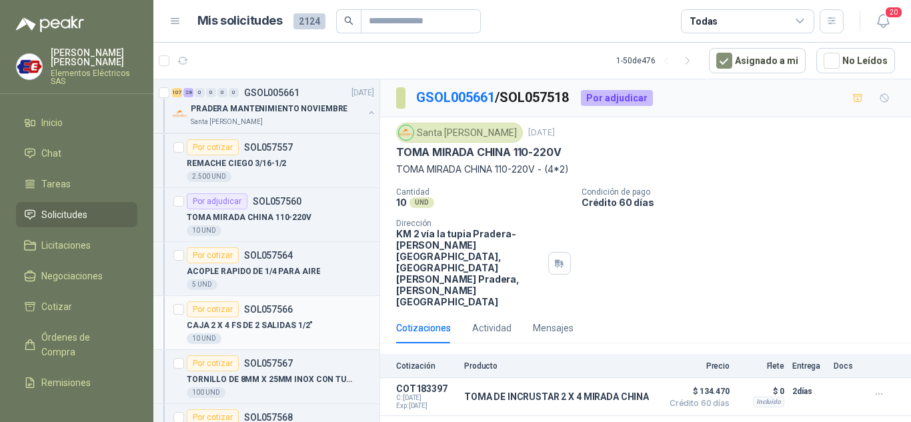
click at [211, 309] on div "Por cotizar" at bounding box center [213, 309] width 52 height 16
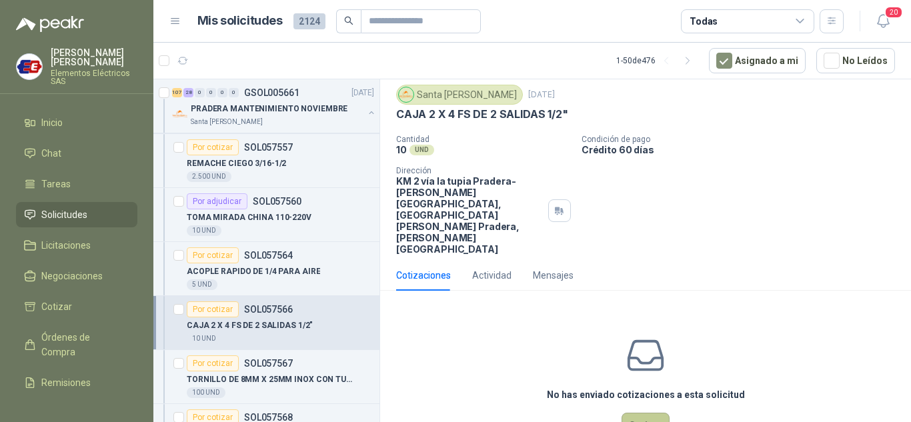
click at [638, 413] on button "Cotizar" at bounding box center [645, 425] width 48 height 25
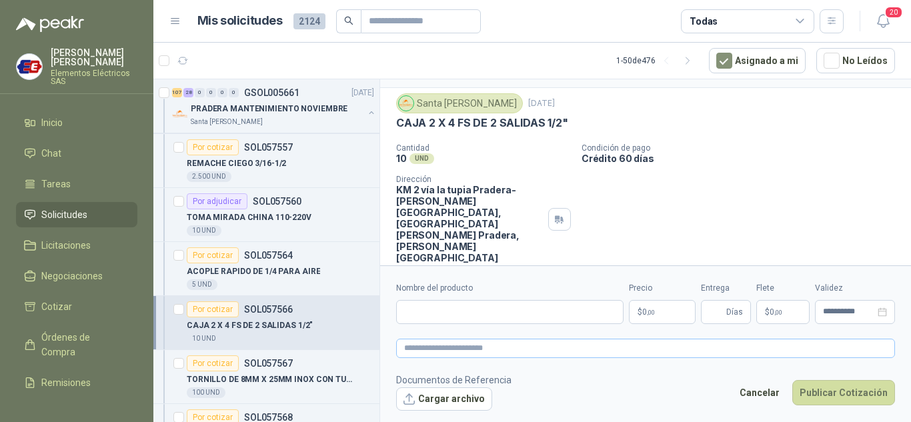
scroll to position [29, 0]
click at [439, 309] on input "Nombre del producto" at bounding box center [509, 312] width 227 height 24
type input "**********"
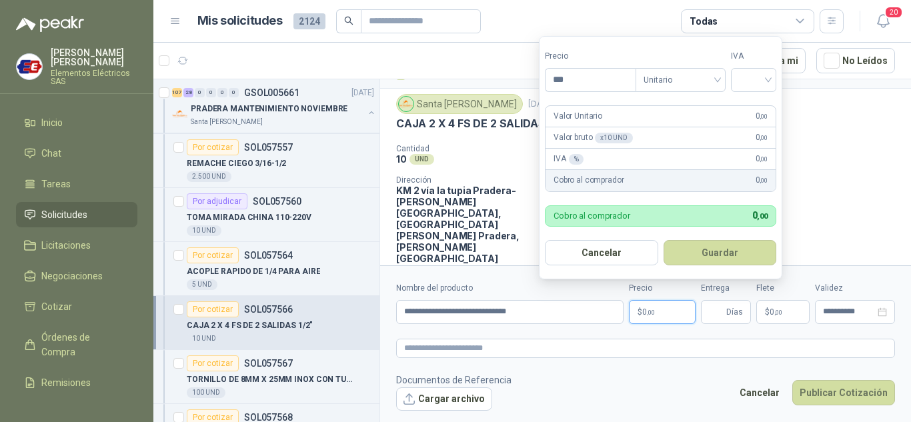
click at [661, 308] on p "$ 0 ,00" at bounding box center [662, 312] width 67 height 24
click at [570, 76] on input "***" at bounding box center [590, 80] width 90 height 23
click at [772, 76] on div at bounding box center [753, 80] width 45 height 24
type input "*******"
drag, startPoint x: 748, startPoint y: 106, endPoint x: 655, endPoint y: 321, distance: 234.1
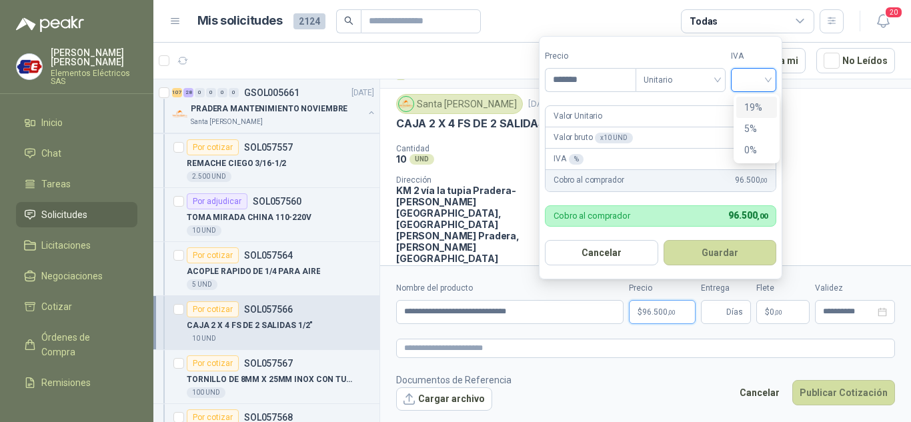
click at [743, 129] on div "19% 5% 0%" at bounding box center [756, 129] width 41 height 64
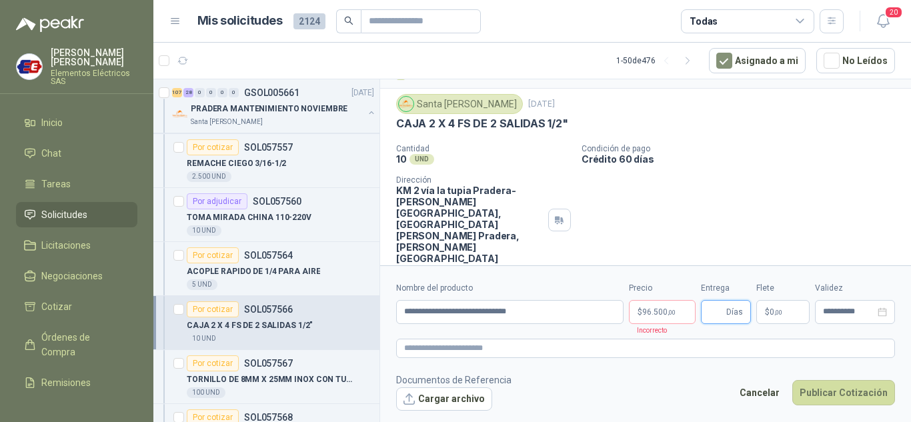
click at [718, 316] on input "Entrega" at bounding box center [716, 312] width 15 height 23
type input "*"
drag, startPoint x: 713, startPoint y: 167, endPoint x: 759, endPoint y: 269, distance: 112.8
click at [733, 199] on div "Cantidad 10 UND  Condición de pago Crédito 60 días Dirección KM 2 vía la tupia…" at bounding box center [645, 204] width 499 height 120
click at [771, 313] on span "0 ,00" at bounding box center [775, 312] width 13 height 8
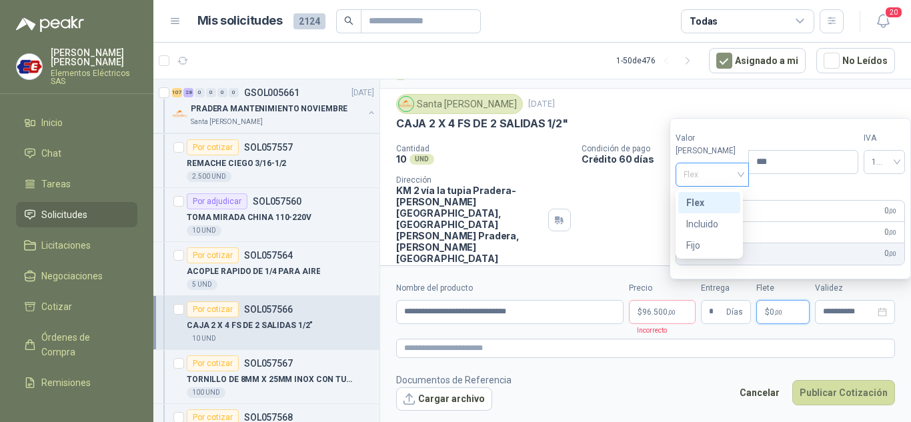
click at [735, 168] on div "Flex" at bounding box center [712, 175] width 74 height 24
click at [699, 223] on div "Incluido" at bounding box center [709, 224] width 46 height 15
click at [679, 309] on p "$ 96.500 ,00" at bounding box center [662, 312] width 67 height 24
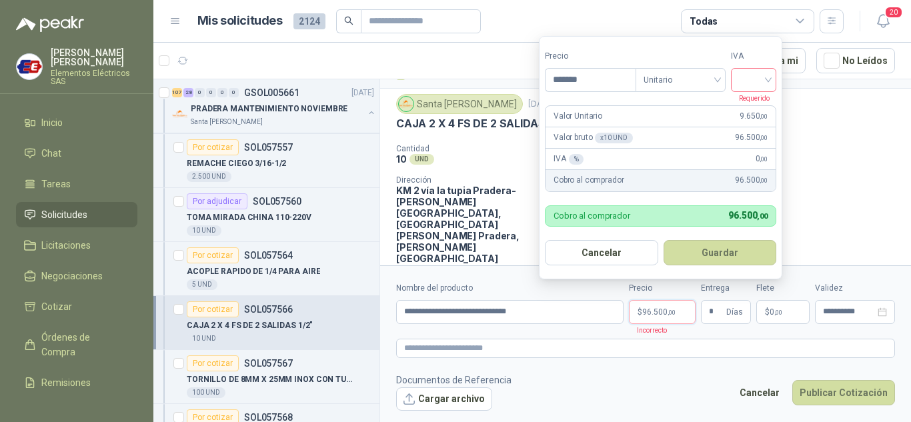
drag, startPoint x: 767, startPoint y: 79, endPoint x: 752, endPoint y: 99, distance: 24.7
click at [767, 81] on input "search" at bounding box center [753, 79] width 29 height 20
drag, startPoint x: 747, startPoint y: 106, endPoint x: 767, endPoint y: 229, distance: 124.3
click at [747, 107] on div "19%" at bounding box center [756, 107] width 25 height 15
click at [823, 399] on button "Publicar Cotización" at bounding box center [843, 392] width 103 height 25
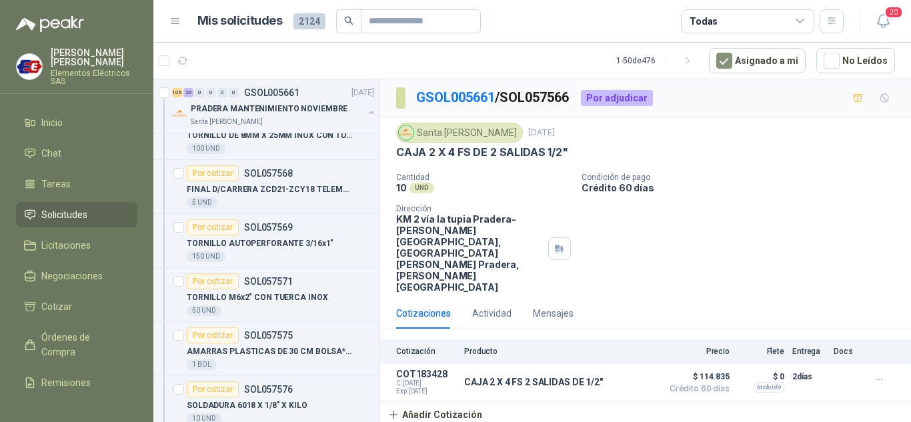
scroll to position [4600, 0]
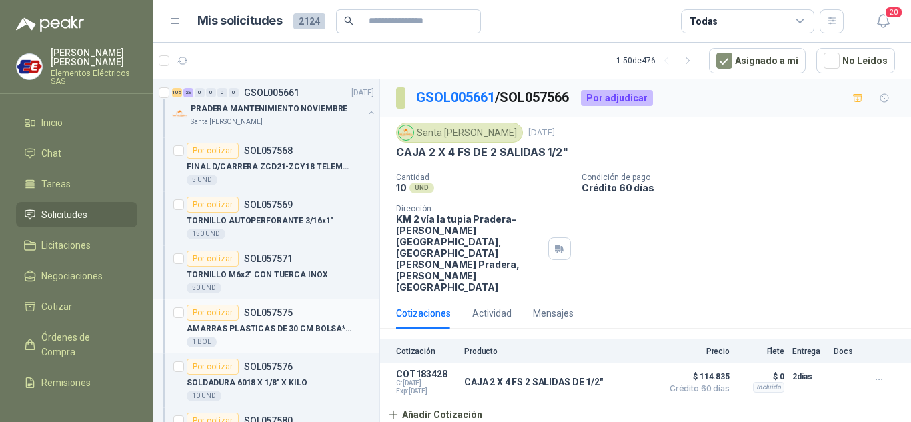
click at [211, 311] on div "Por cotizar" at bounding box center [213, 313] width 52 height 16
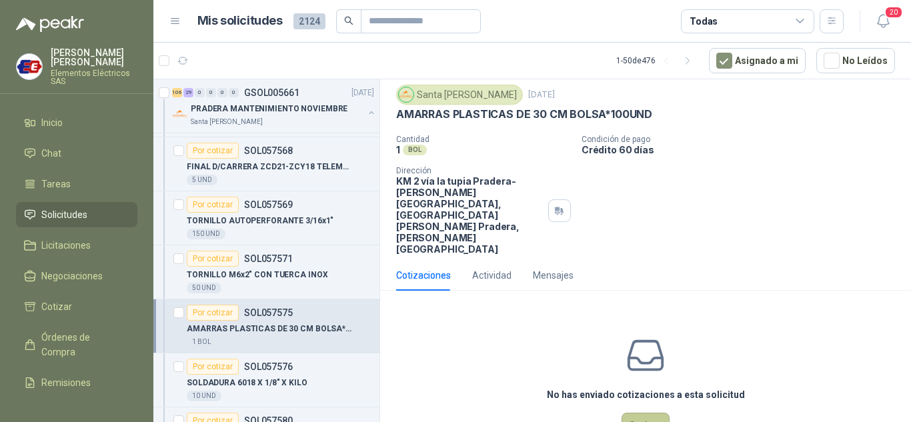
click at [632, 413] on button "Cotizar" at bounding box center [645, 425] width 48 height 25
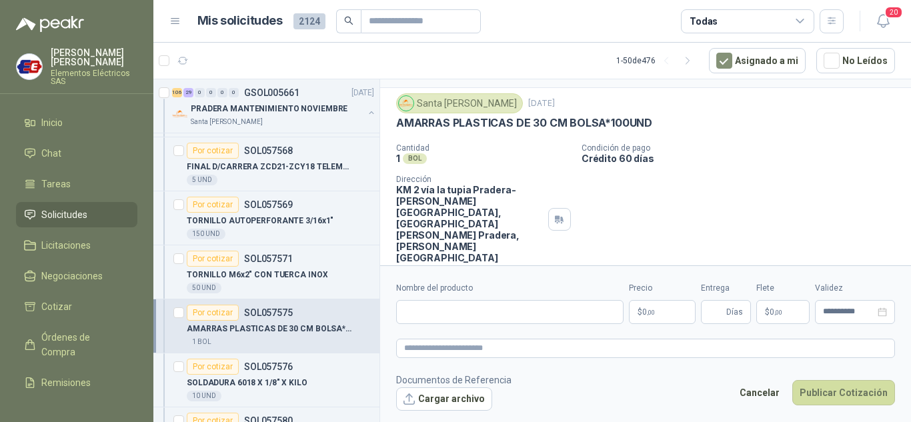
scroll to position [29, 0]
click at [429, 305] on input "Nombre del producto" at bounding box center [509, 312] width 227 height 24
type input "**********"
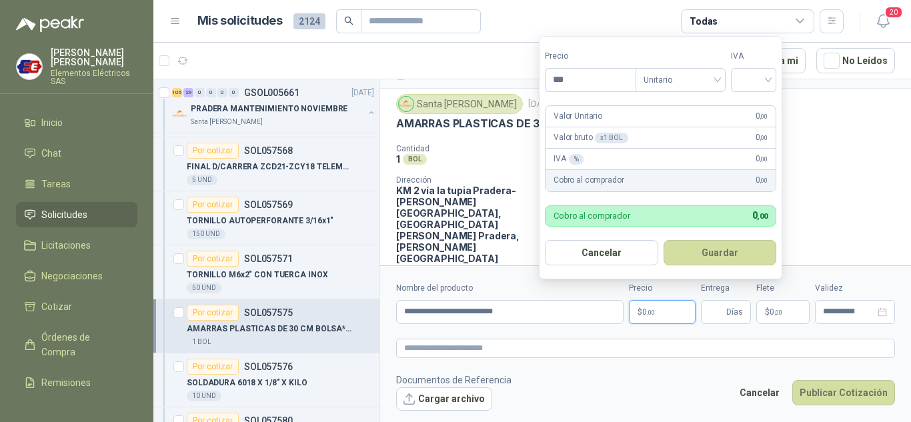
click at [654, 315] on span ",00" at bounding box center [651, 312] width 8 height 7
type input "*****"
click at [768, 76] on input "search" at bounding box center [753, 79] width 29 height 20
click at [752, 107] on div "19%" at bounding box center [756, 107] width 25 height 15
click at [733, 308] on span "Días" at bounding box center [734, 312] width 17 height 23
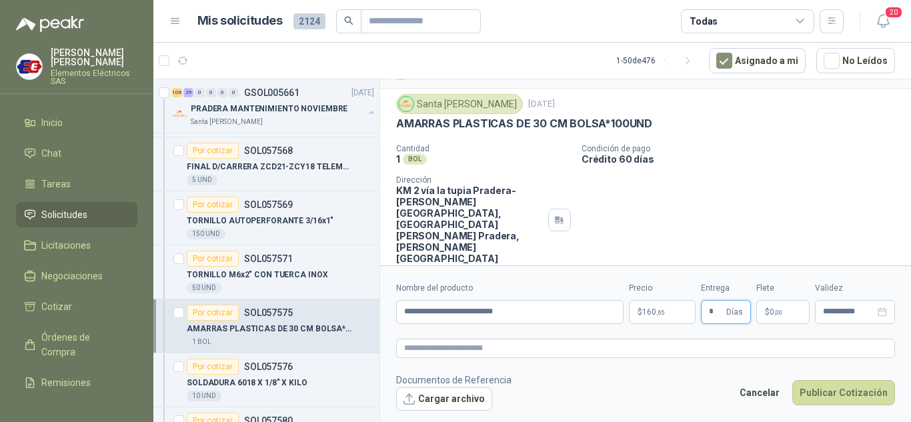
type input "*"
drag, startPoint x: 769, startPoint y: 169, endPoint x: 777, endPoint y: 213, distance: 44.1
click at [769, 177] on div "Cantidad 1 BOL  Condición de pago Crédito 60 días Dirección KM 2 vía la tupia …" at bounding box center [645, 204] width 499 height 120
click at [766, 313] on span "$" at bounding box center [767, 312] width 5 height 8
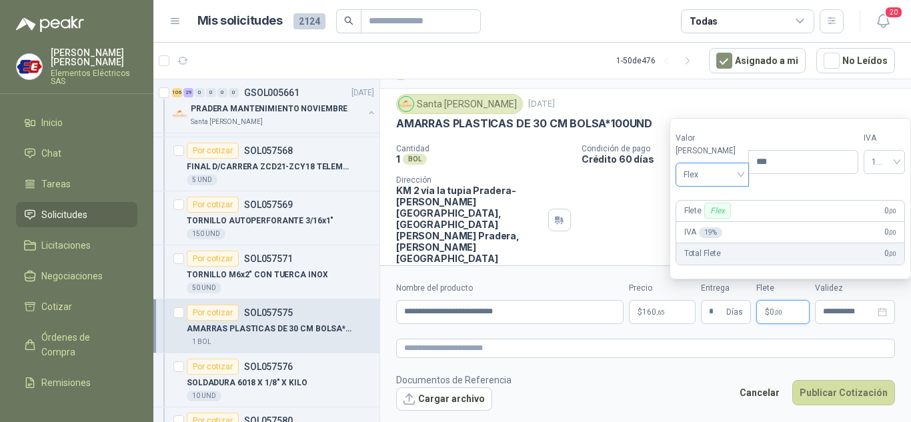
drag, startPoint x: 721, startPoint y: 175, endPoint x: 721, endPoint y: 181, distance: 6.7
click at [721, 176] on span "Flex" at bounding box center [712, 175] width 58 height 20
drag, startPoint x: 703, startPoint y: 222, endPoint x: 779, endPoint y: 333, distance: 134.4
click at [705, 225] on div "Incluido" at bounding box center [709, 224] width 46 height 15
click at [829, 389] on button "Publicar Cotización" at bounding box center [843, 392] width 103 height 25
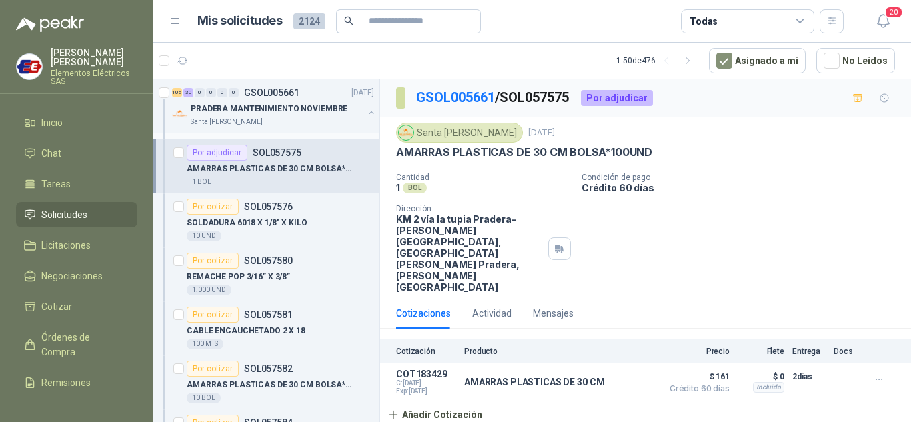
scroll to position [4800, 0]
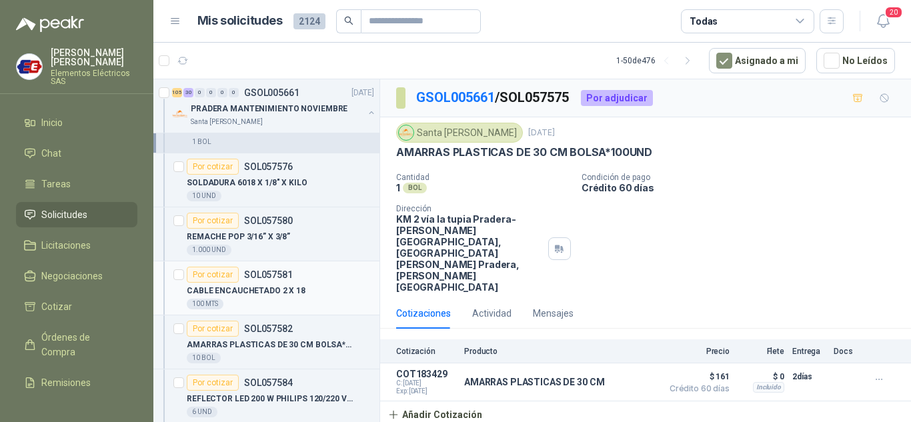
click at [223, 279] on div "Por cotizar" at bounding box center [213, 275] width 52 height 16
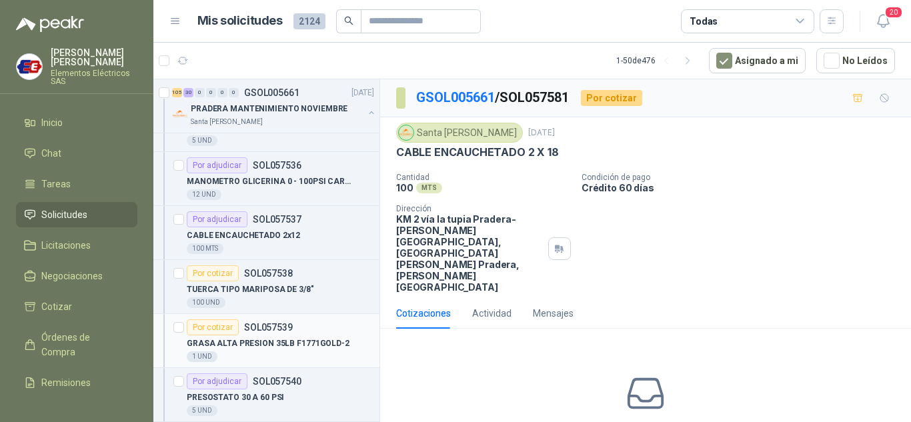
scroll to position [3600, 0]
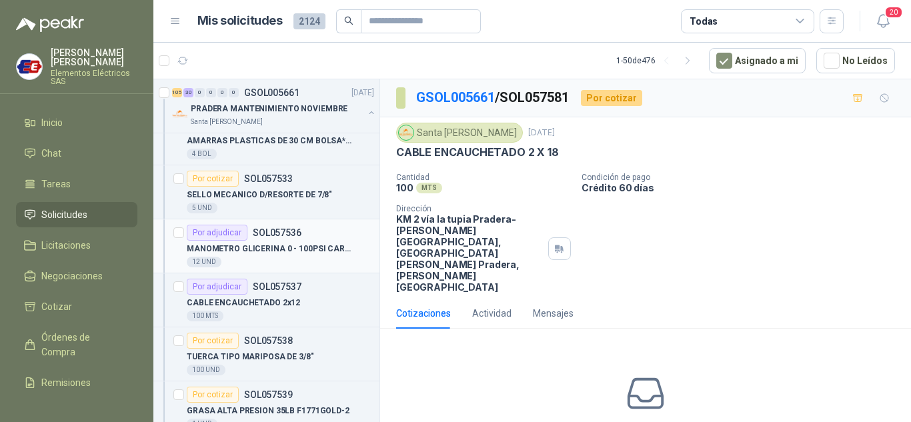
click at [223, 224] on article "Por adjudicar SOL057536 MANOMETRO GLICERINA 0 - 100PSI CARATULA 12 UND" at bounding box center [266, 246] width 226 height 54
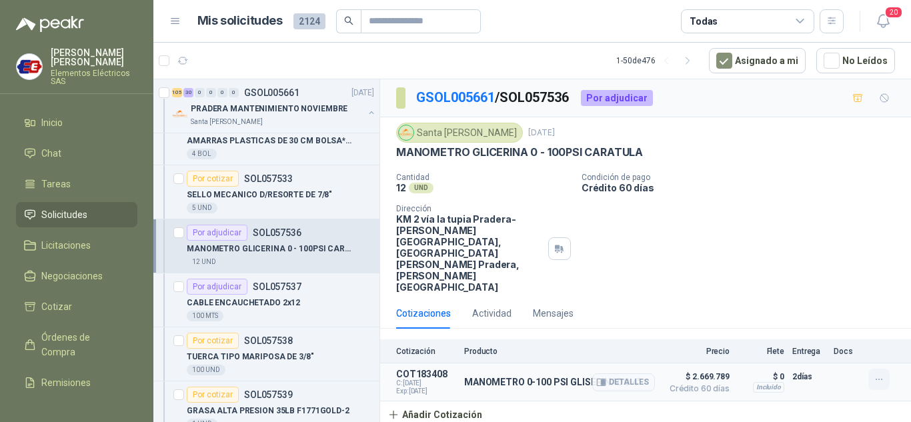
click at [879, 379] on icon "button" at bounding box center [878, 379] width 6 height 1
click at [813, 281] on button "Editar" at bounding box center [852, 280] width 107 height 21
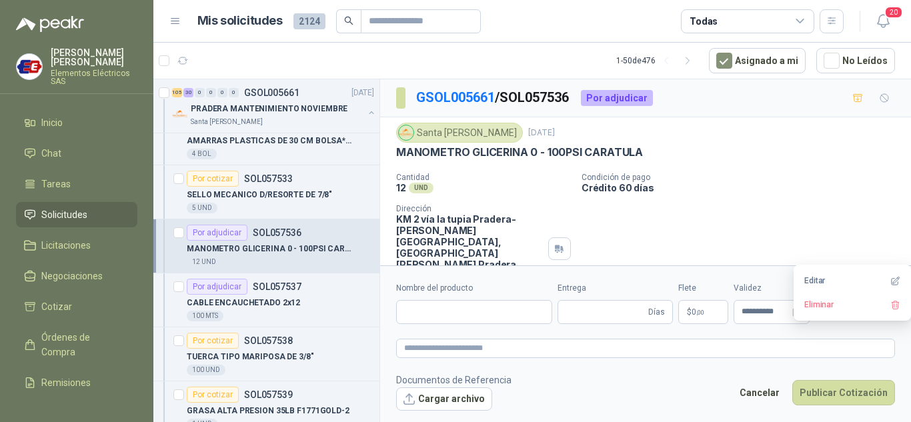
type input "**********"
type input "*"
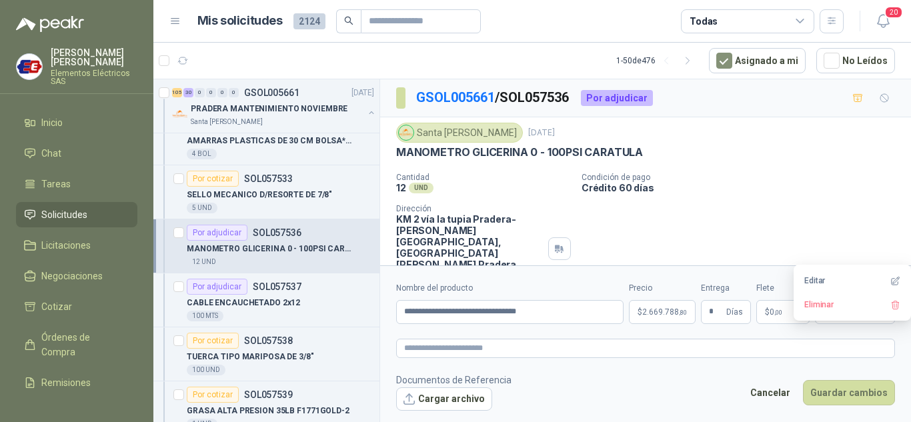
click at [642, 312] on span "2.669.788 ,80" at bounding box center [664, 312] width 45 height 8
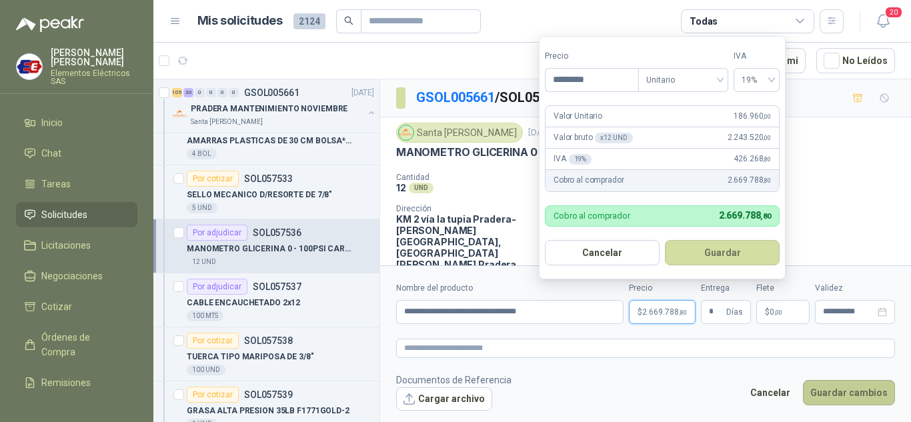
click at [856, 392] on button "Guardar cambios" at bounding box center [849, 392] width 92 height 25
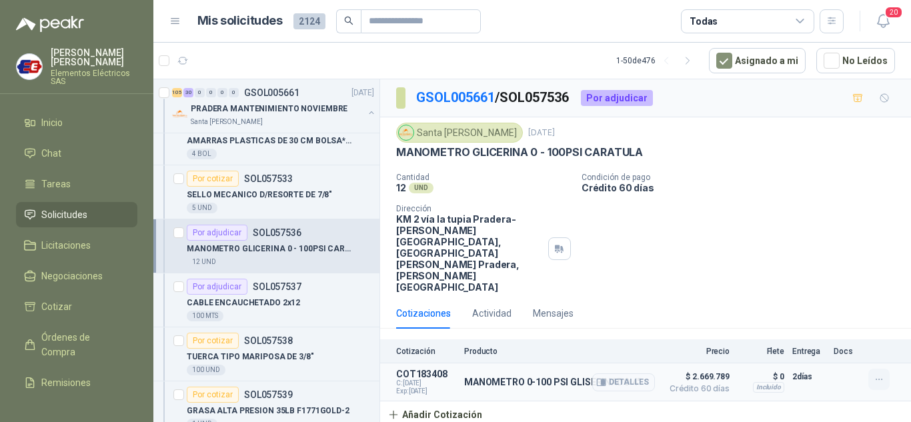
click at [875, 374] on icon "button" at bounding box center [878, 379] width 11 height 11
click at [895, 276] on icon "button" at bounding box center [895, 281] width 10 height 10
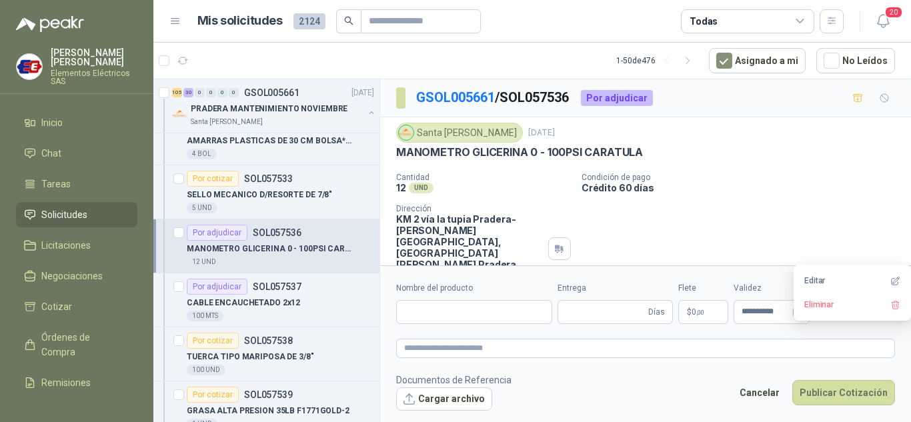
type input "**********"
type input "*"
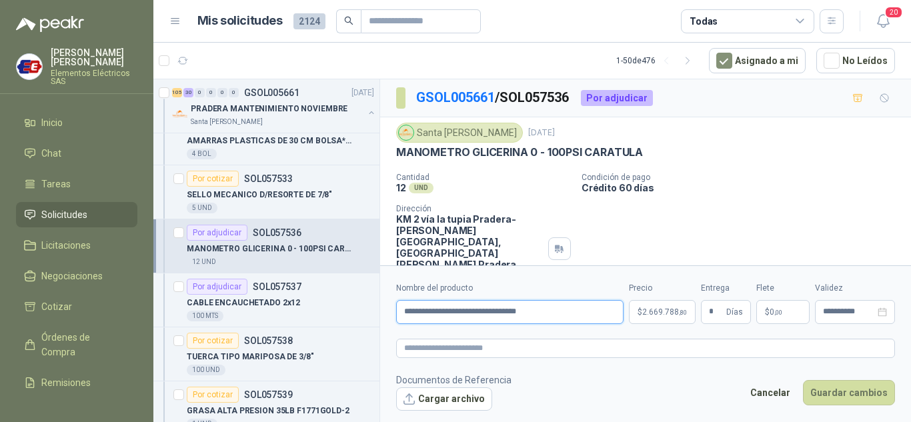
click at [559, 311] on input "**********" at bounding box center [509, 312] width 227 height 24
type input "**********"
click at [830, 393] on button "Guardar cambios" at bounding box center [849, 392] width 92 height 25
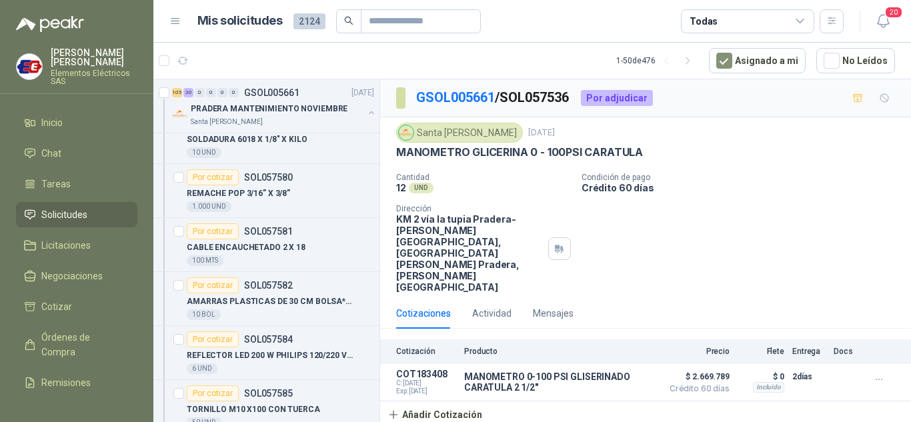
scroll to position [4867, 0]
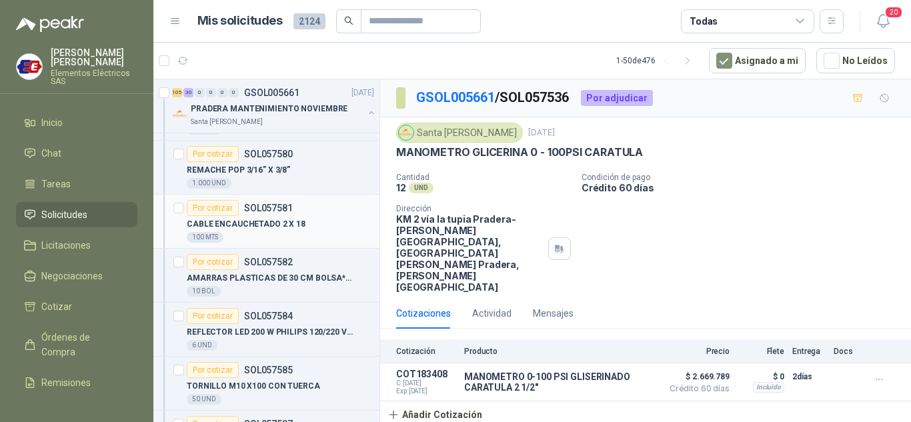
click at [222, 209] on div "Por cotizar" at bounding box center [213, 208] width 52 height 16
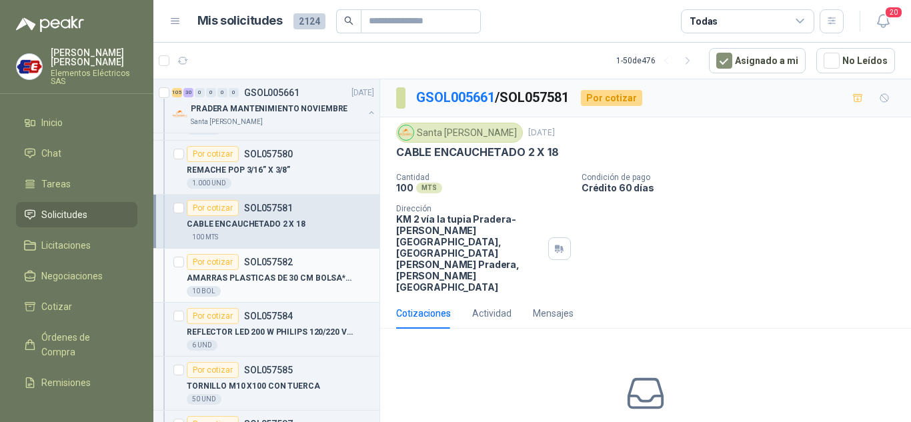
click at [209, 262] on div "Por cotizar" at bounding box center [213, 262] width 52 height 16
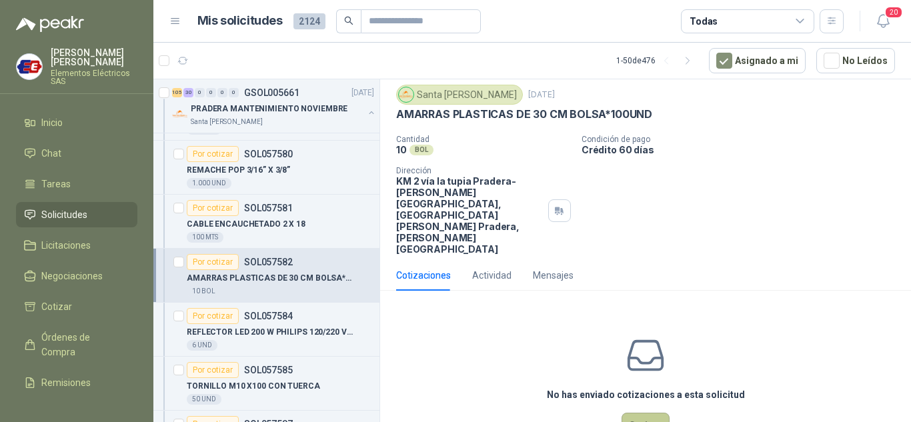
click at [641, 413] on button "Cotizar" at bounding box center [645, 425] width 48 height 25
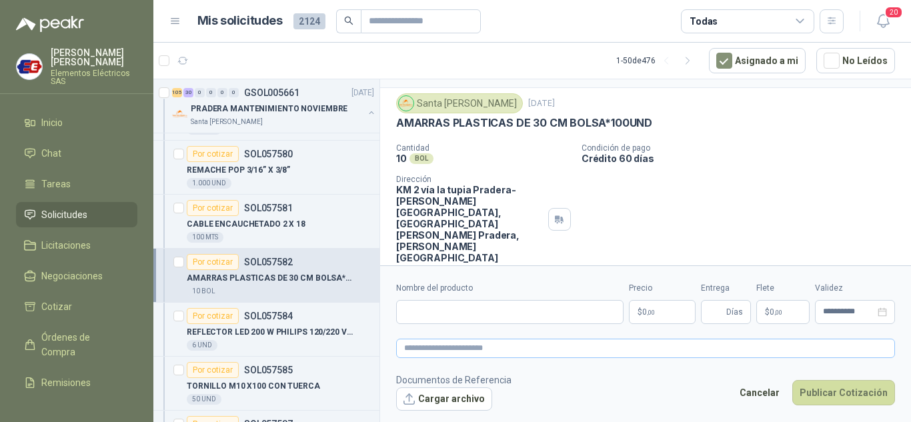
scroll to position [29, 0]
click at [475, 315] on input "Nombre del producto" at bounding box center [509, 312] width 227 height 24
type input "**********"
click at [667, 311] on p "$ 0 ,00" at bounding box center [662, 312] width 67 height 24
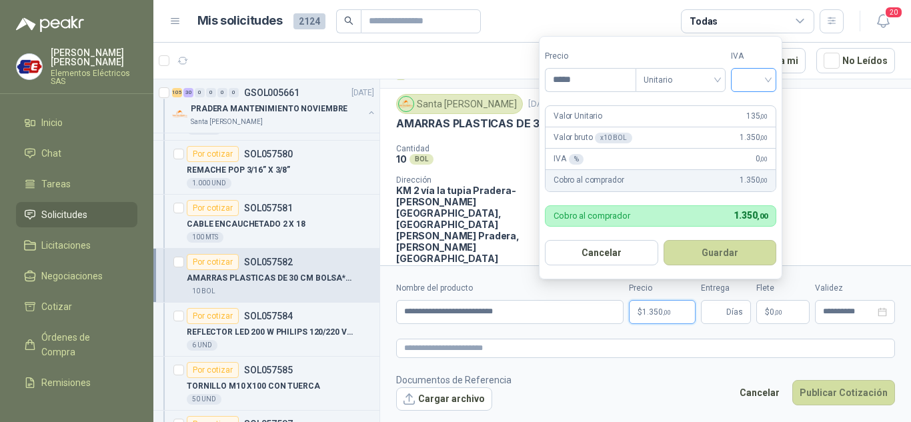
type input "*****"
click at [768, 80] on input "search" at bounding box center [753, 79] width 29 height 20
drag, startPoint x: 755, startPoint y: 104, endPoint x: 757, endPoint y: 317, distance: 212.7
click at [756, 119] on div "19% 5% 0%" at bounding box center [756, 129] width 41 height 64
click at [723, 309] on input "Entrega" at bounding box center [716, 312] width 15 height 23
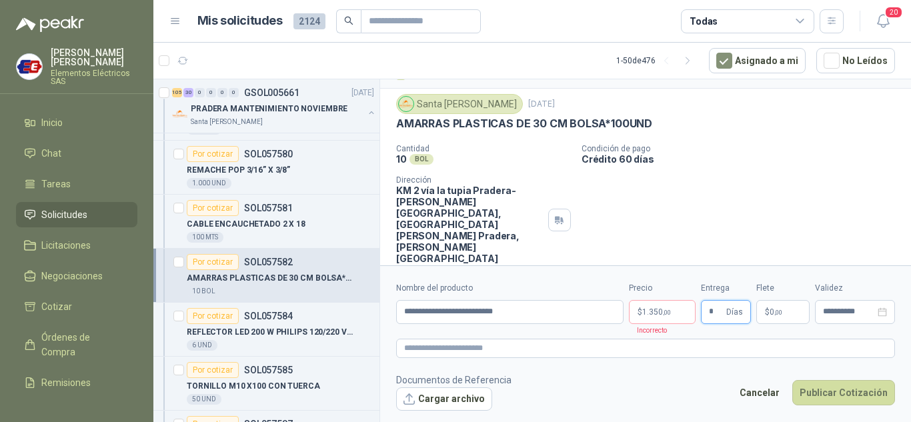
type input "*"
drag, startPoint x: 729, startPoint y: 195, endPoint x: 731, endPoint y: 212, distance: 16.8
click at [730, 205] on div "Cantidad 10 BOL  Condición de pago Crédito 60 días Dirección KM 2 vía la tupia…" at bounding box center [645, 204] width 499 height 120
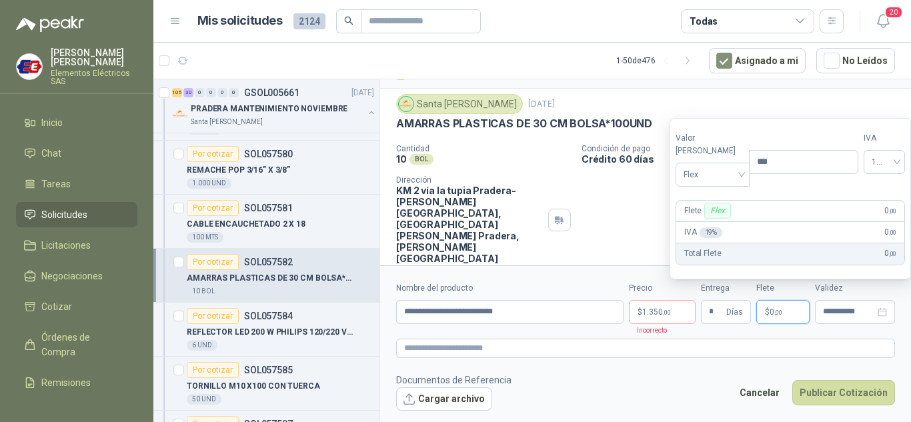
click at [774, 314] on span ",00" at bounding box center [778, 312] width 8 height 7
click at [719, 175] on span "Flex" at bounding box center [712, 175] width 58 height 20
drag, startPoint x: 707, startPoint y: 223, endPoint x: 658, endPoint y: 317, distance: 106.2
click at [707, 229] on div "Incluido" at bounding box center [709, 224] width 46 height 15
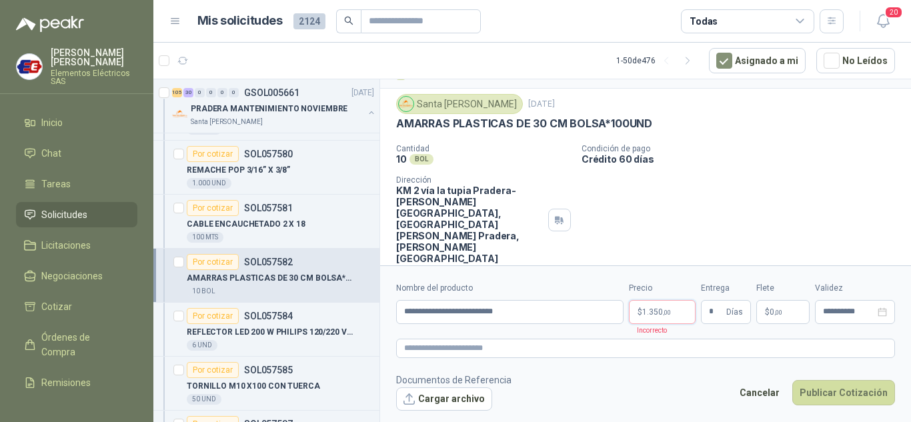
click at [655, 319] on p "$ 1.350 ,00" at bounding box center [662, 312] width 67 height 24
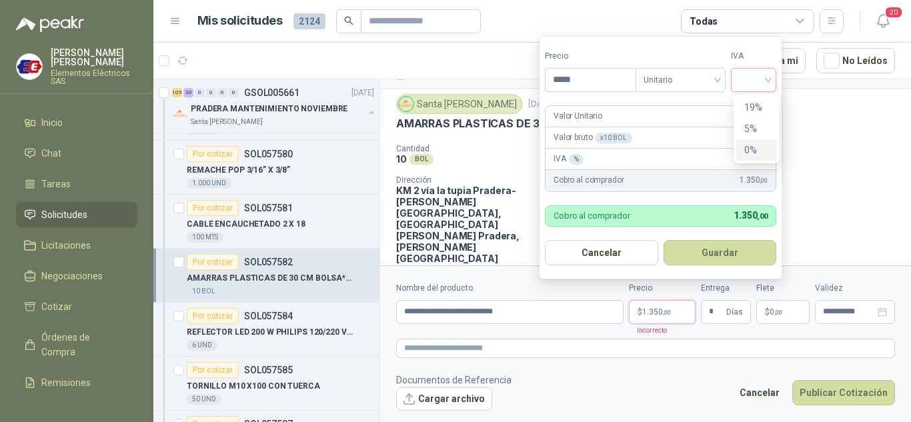
click at [768, 77] on input "search" at bounding box center [753, 79] width 29 height 20
drag, startPoint x: 754, startPoint y: 109, endPoint x: 761, endPoint y: 165, distance: 56.4
click at [754, 117] on div "19%" at bounding box center [756, 107] width 41 height 21
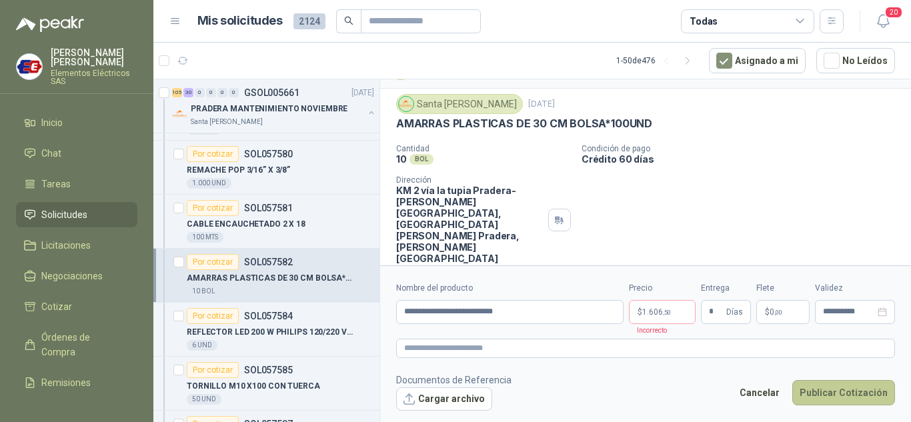
click at [828, 391] on button "Publicar Cotización" at bounding box center [843, 392] width 103 height 25
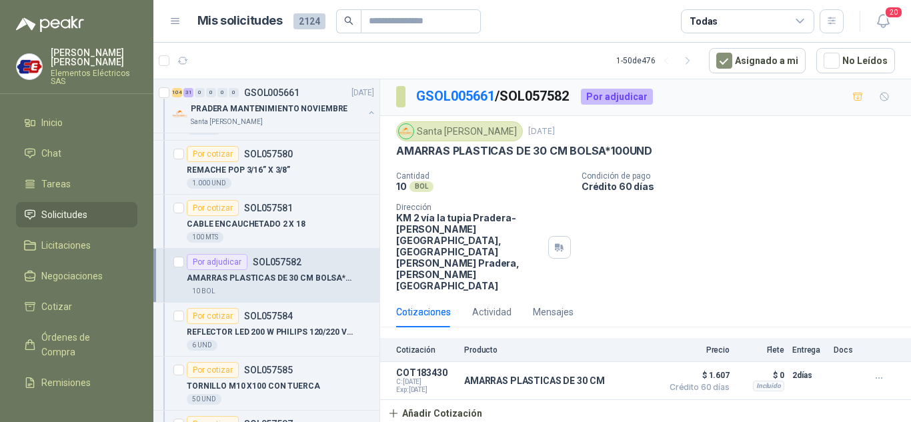
scroll to position [0, 0]
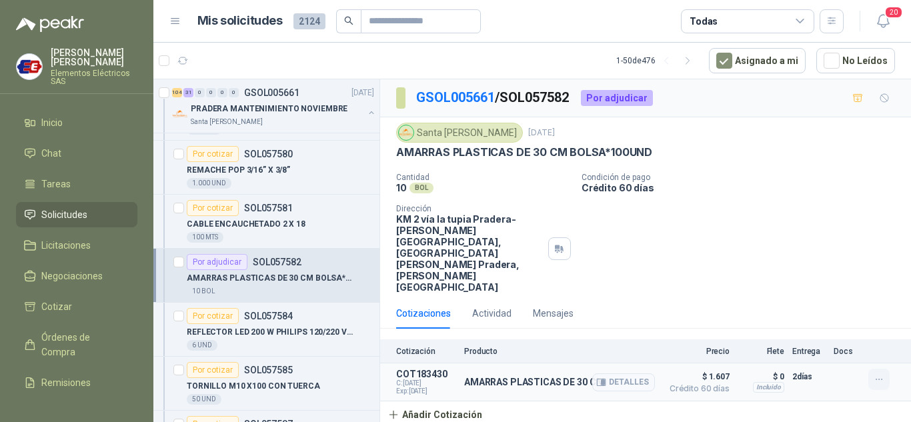
click at [881, 374] on icon "button" at bounding box center [878, 379] width 11 height 11
click at [823, 283] on button "Editar" at bounding box center [852, 280] width 107 height 21
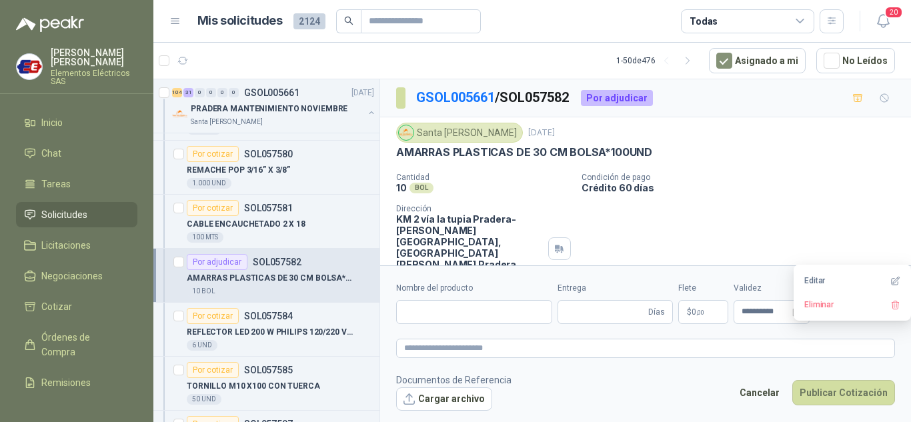
type input "**********"
type input "*"
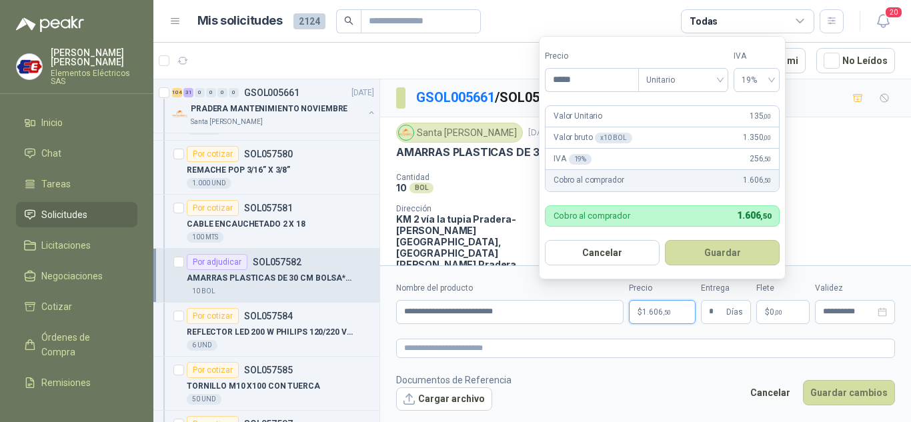
click at [649, 316] on span "1.606 ,50" at bounding box center [656, 312] width 29 height 8
type input "********"
click at [739, 258] on button "Guardar" at bounding box center [722, 252] width 115 height 25
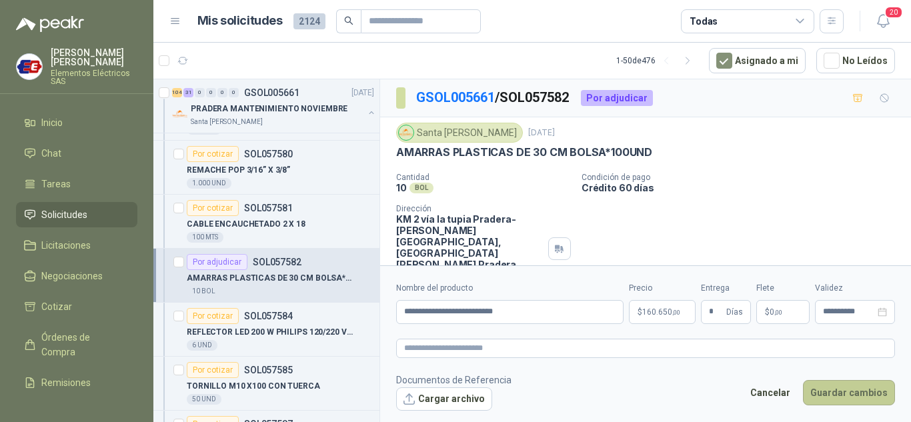
click at [839, 388] on button "Guardar cambios" at bounding box center [849, 392] width 92 height 25
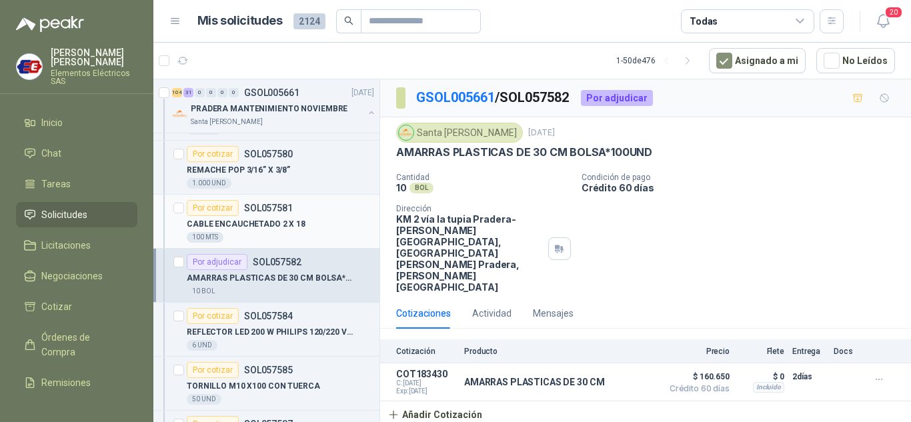
scroll to position [4934, 0]
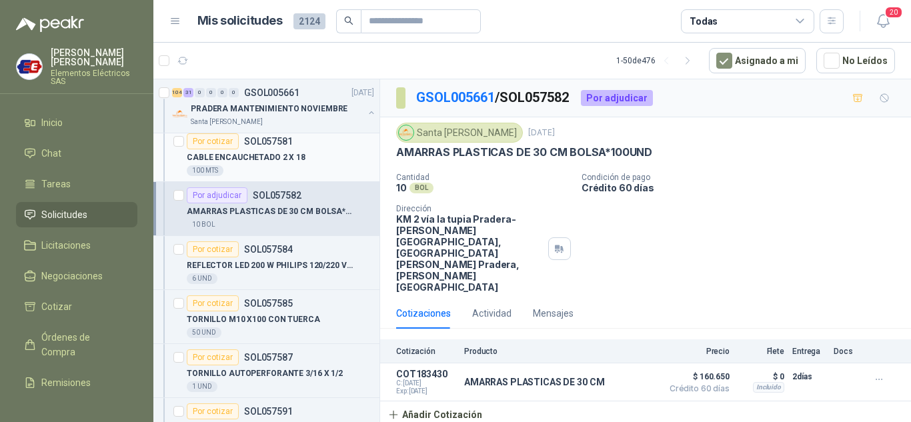
click at [209, 136] on div "Por cotizar" at bounding box center [213, 141] width 52 height 16
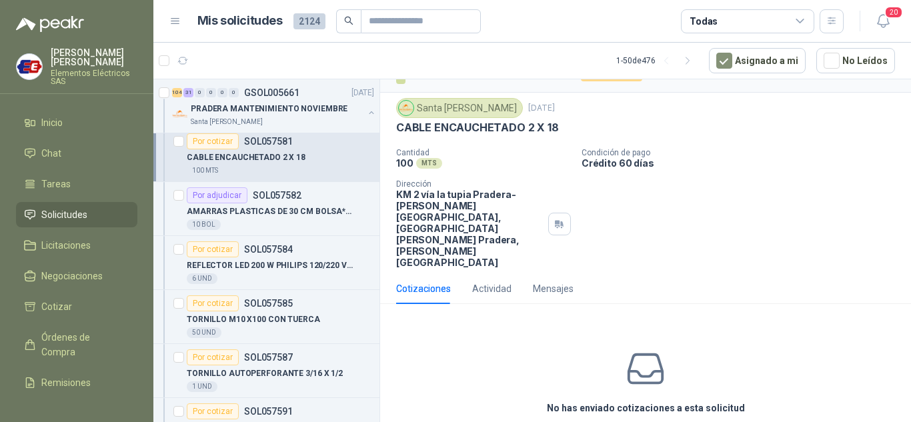
scroll to position [38, 0]
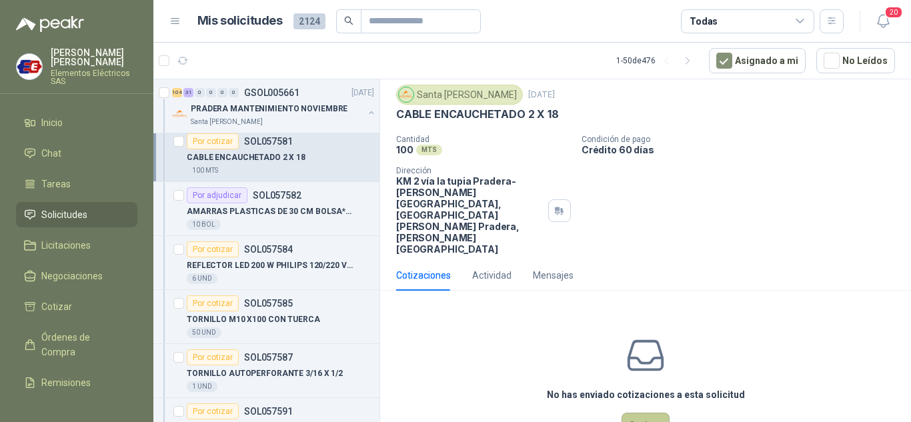
click at [625, 413] on button "Cotizar" at bounding box center [645, 425] width 48 height 25
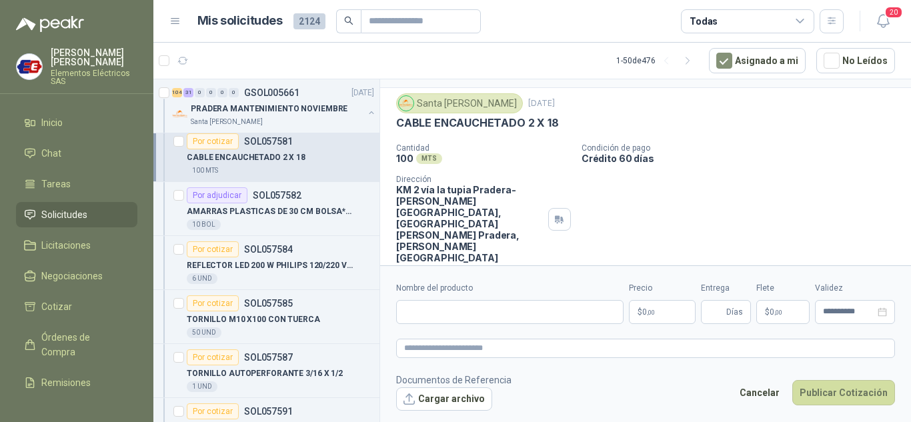
scroll to position [29, 0]
click at [428, 310] on input "Nombre del producto" at bounding box center [509, 312] width 227 height 24
drag, startPoint x: 493, startPoint y: 313, endPoint x: 516, endPoint y: 307, distance: 23.4
click at [494, 313] on input "**********" at bounding box center [509, 312] width 227 height 24
type input "**********"
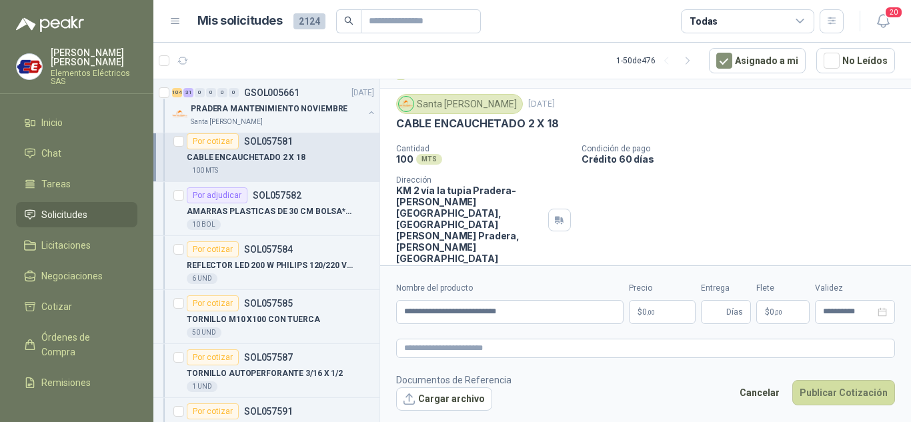
click at [655, 312] on span ",00" at bounding box center [651, 312] width 8 height 7
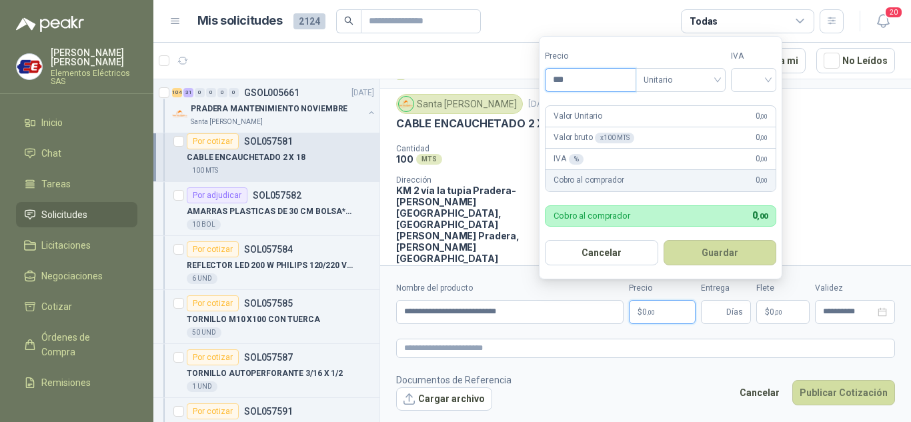
click at [577, 79] on input "***" at bounding box center [590, 80] width 90 height 23
type input "*******"
click at [760, 79] on input "search" at bounding box center [753, 79] width 29 height 20
drag, startPoint x: 749, startPoint y: 104, endPoint x: 724, endPoint y: 306, distance: 203.6
click at [747, 114] on div "19%" at bounding box center [756, 107] width 25 height 15
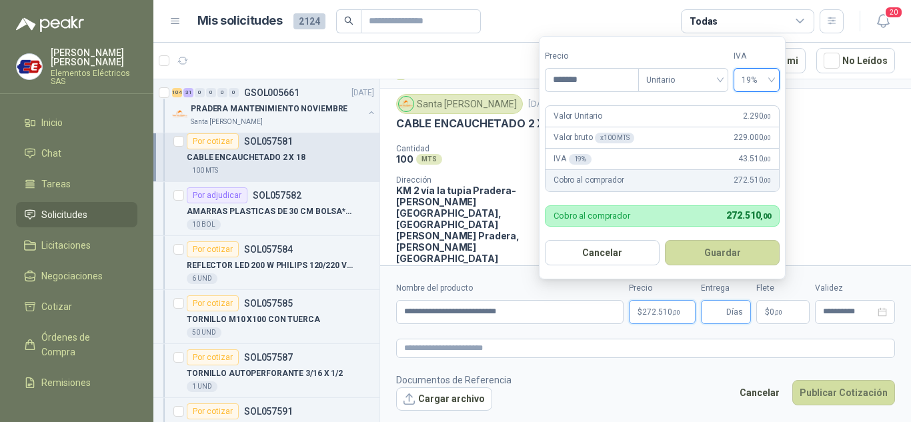
click at [723, 311] on input "Entrega" at bounding box center [716, 312] width 15 height 23
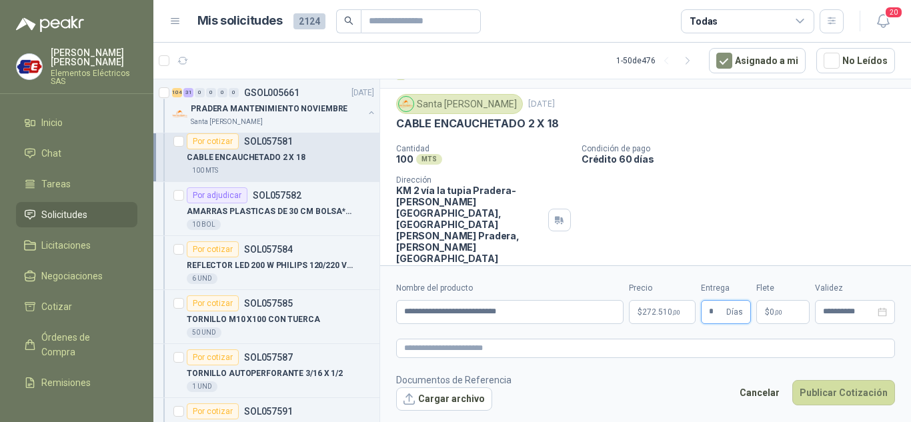
type input "*"
drag, startPoint x: 755, startPoint y: 183, endPoint x: 769, endPoint y: 275, distance: 93.0
click at [758, 195] on div "Cantidad 100 MTS  Condición de pago Crédito 60 días Dirección KM 2 vía la tupi…" at bounding box center [645, 204] width 499 height 120
click at [775, 310] on span ",00" at bounding box center [778, 312] width 8 height 7
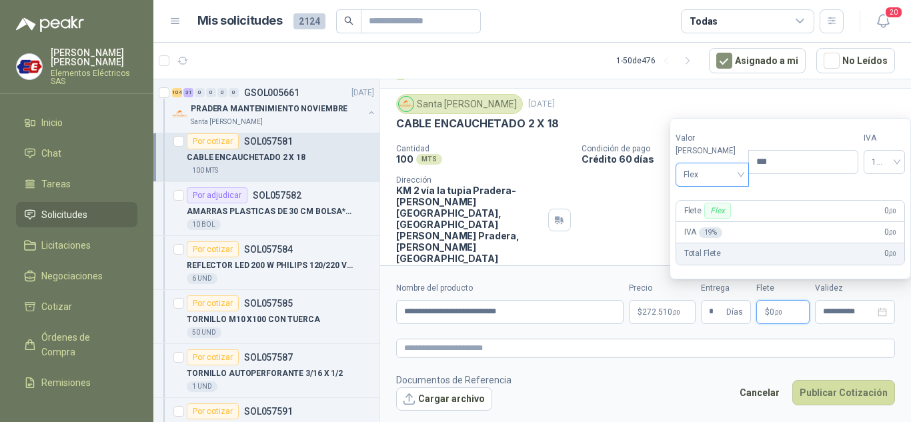
click at [708, 170] on span "Flex" at bounding box center [712, 175] width 58 height 20
drag, startPoint x: 699, startPoint y: 221, endPoint x: 787, endPoint y: 331, distance: 141.3
click at [701, 228] on div "Incluido" at bounding box center [709, 224] width 46 height 15
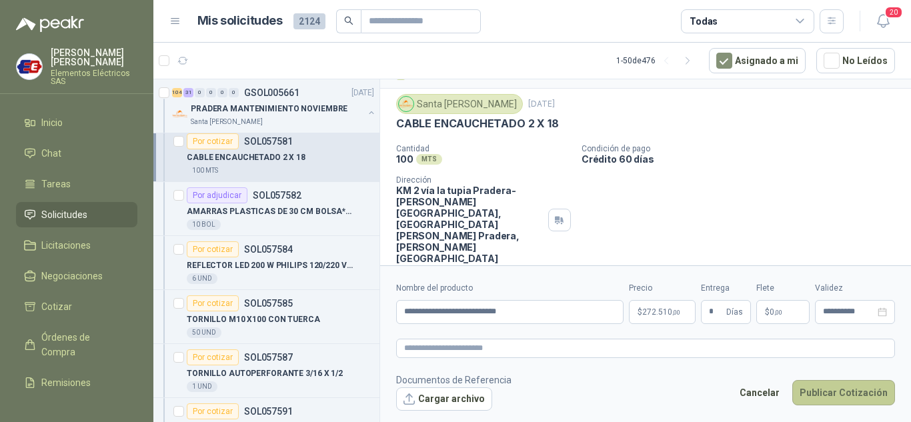
click at [823, 389] on button "Publicar Cotización" at bounding box center [843, 392] width 103 height 25
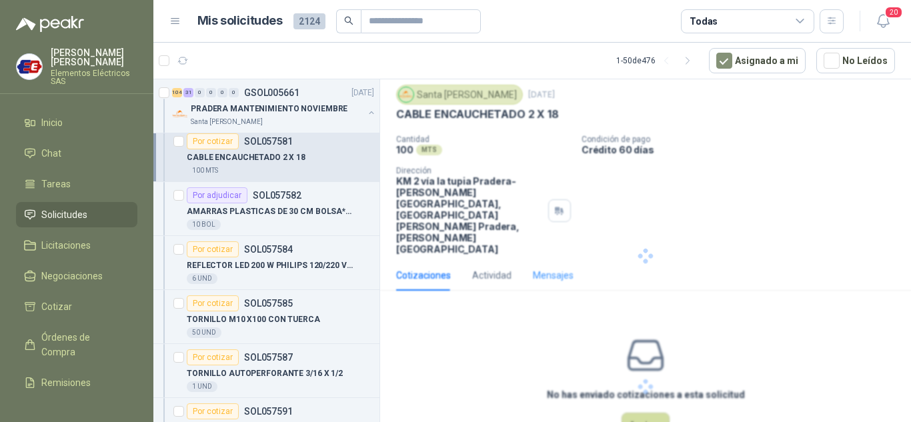
scroll to position [0, 0]
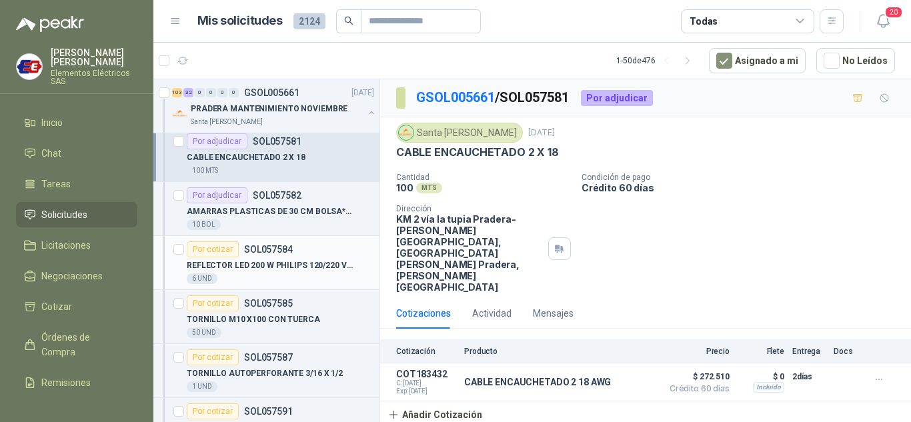
click at [205, 248] on div "Por cotizar" at bounding box center [213, 249] width 52 height 16
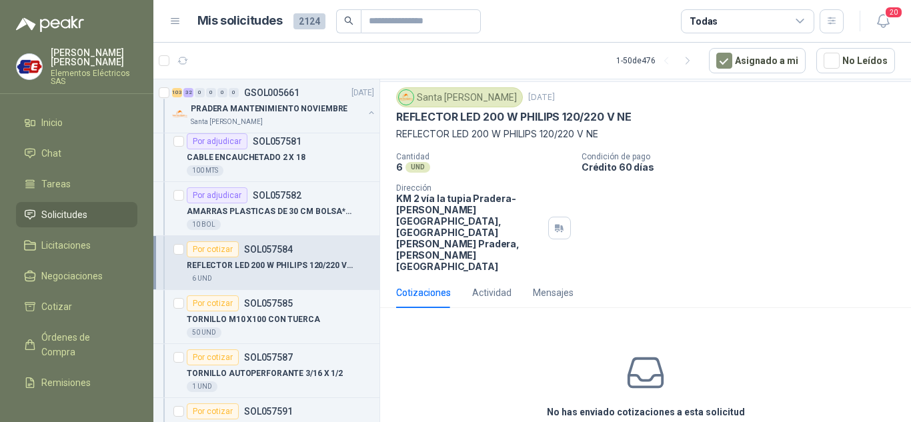
scroll to position [53, 0]
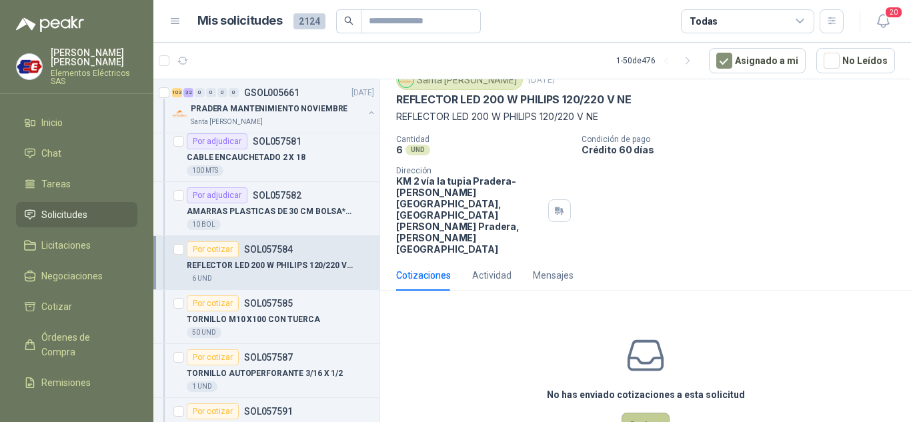
click at [653, 413] on button "Cotizar" at bounding box center [645, 425] width 48 height 25
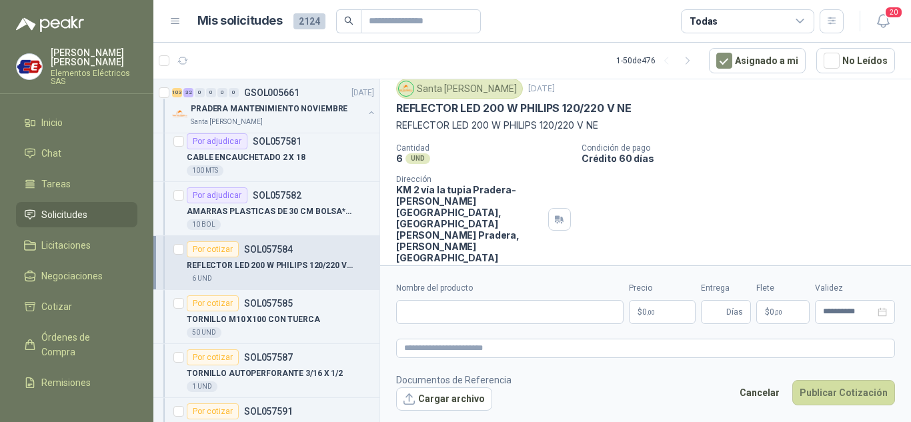
scroll to position [43, 0]
click at [424, 314] on input "Nombre del producto" at bounding box center [509, 312] width 227 height 24
type input "**********"
click at [658, 317] on p "$ 0 ,00" at bounding box center [662, 312] width 67 height 24
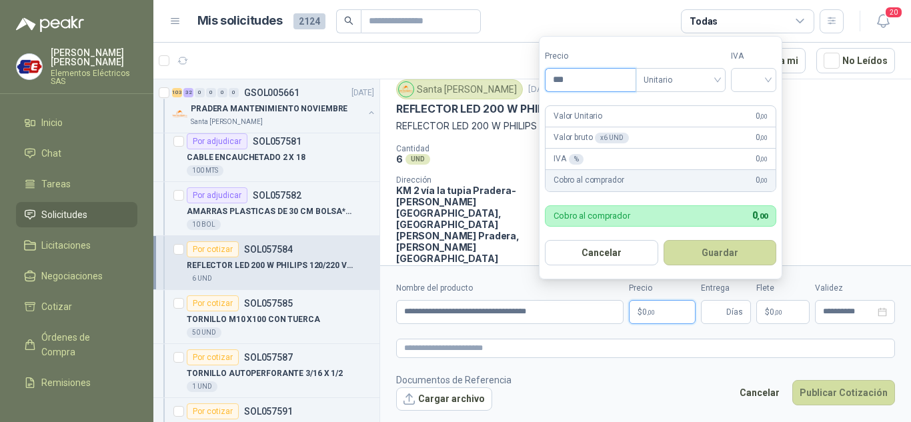
click at [568, 77] on input "***" at bounding box center [590, 80] width 90 height 23
type input "*********"
click at [761, 81] on input "search" at bounding box center [753, 79] width 29 height 20
click at [763, 101] on div "19%" at bounding box center [756, 107] width 25 height 15
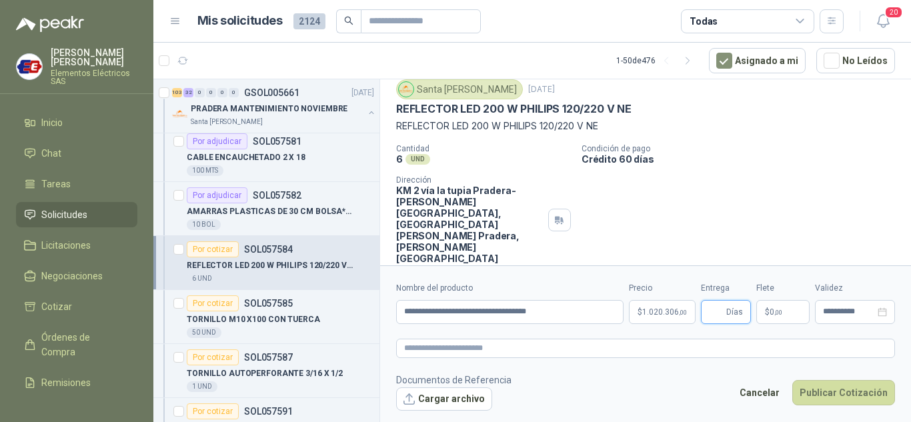
click at [715, 308] on input "Entrega" at bounding box center [716, 312] width 15 height 23
type input "*"
click at [757, 311] on p "$ 0 ,00" at bounding box center [782, 312] width 53 height 24
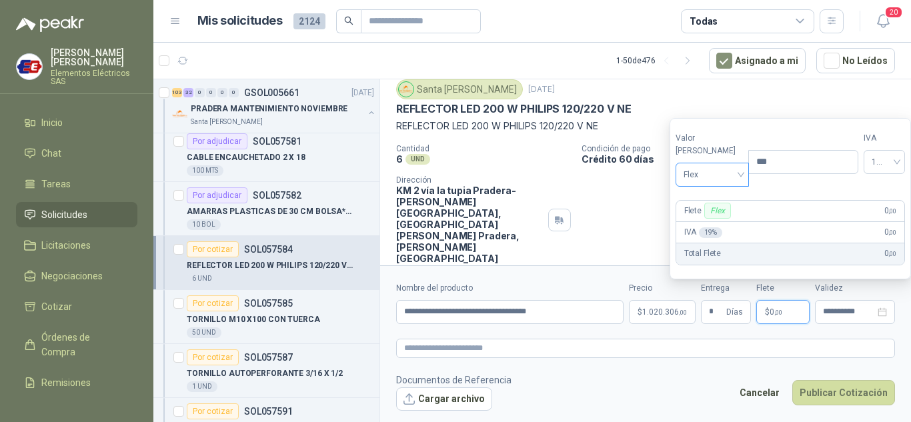
click at [695, 174] on span "Flex" at bounding box center [712, 175] width 58 height 20
drag, startPoint x: 697, startPoint y: 223, endPoint x: 708, endPoint y: 242, distance: 21.5
click at [698, 226] on div "Incluido" at bounding box center [709, 224] width 46 height 15
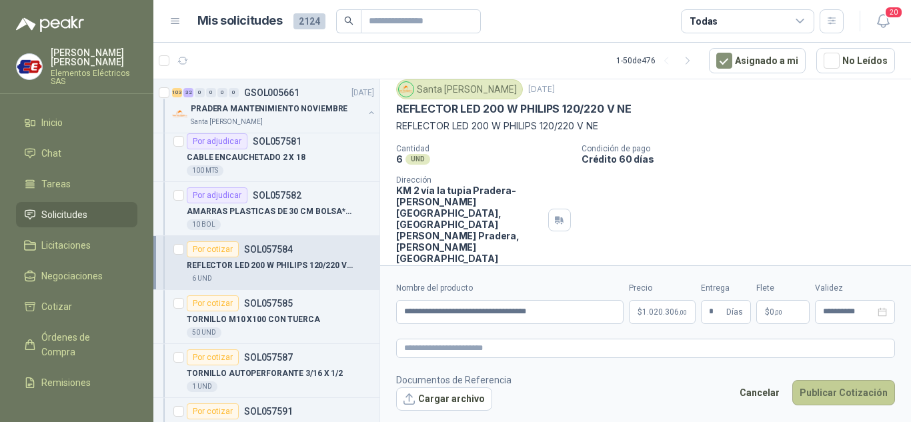
click at [813, 396] on button "Publicar Cotización" at bounding box center [843, 392] width 103 height 25
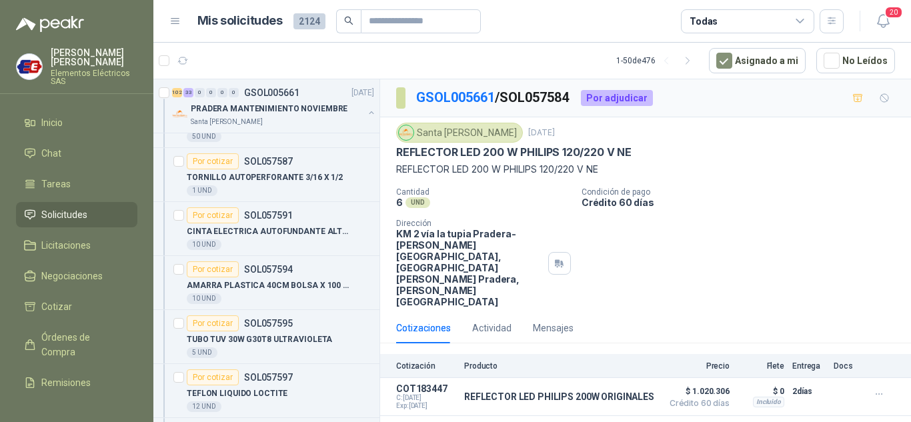
scroll to position [5134, 0]
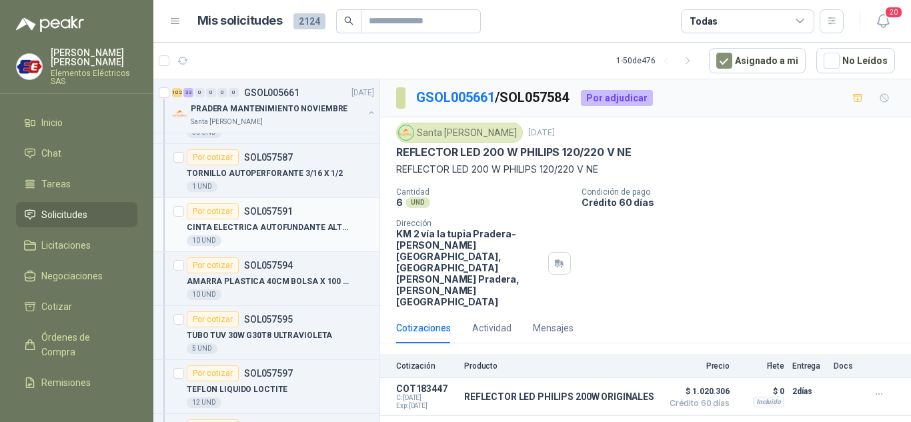
click at [220, 209] on div "Por cotizar" at bounding box center [213, 211] width 52 height 16
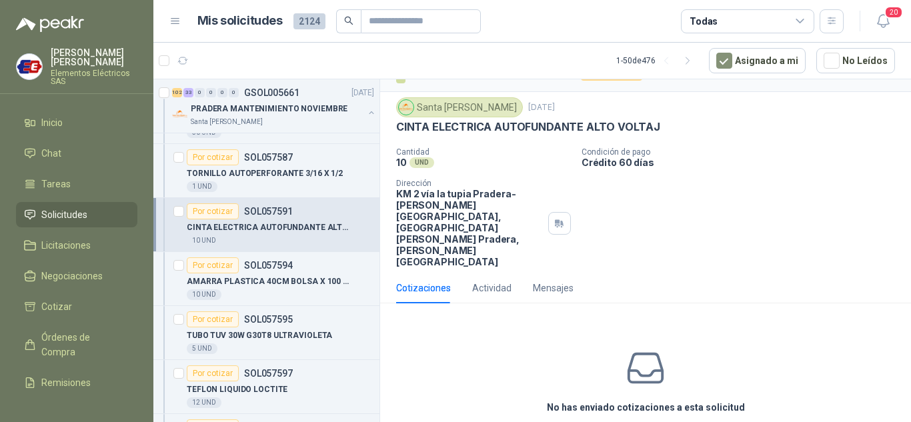
scroll to position [38, 0]
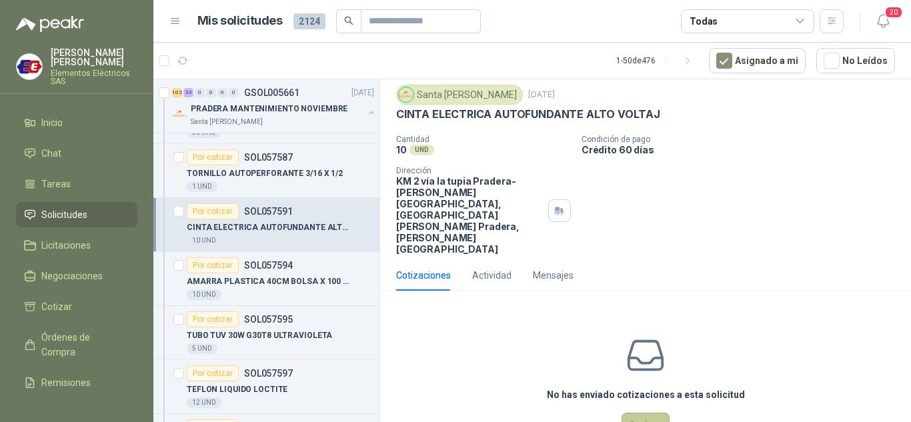
click at [635, 413] on button "Cotizar" at bounding box center [645, 425] width 48 height 25
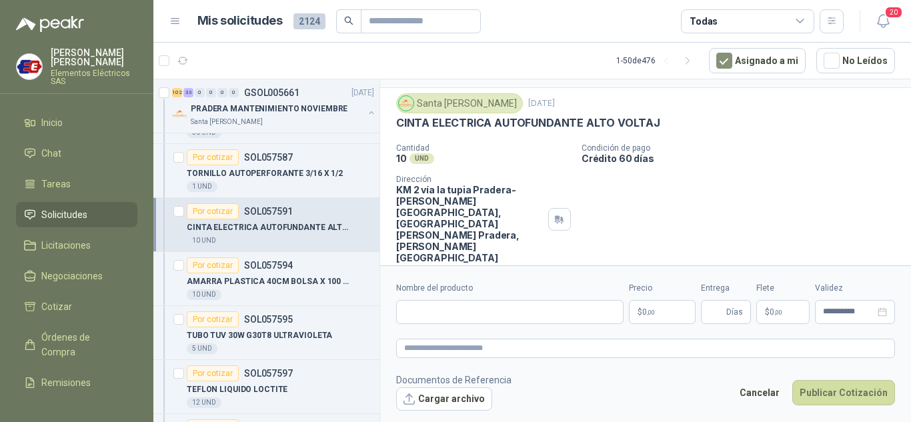
scroll to position [29, 0]
click at [435, 312] on input "Nombre del producto" at bounding box center [509, 312] width 227 height 24
type input "**********"
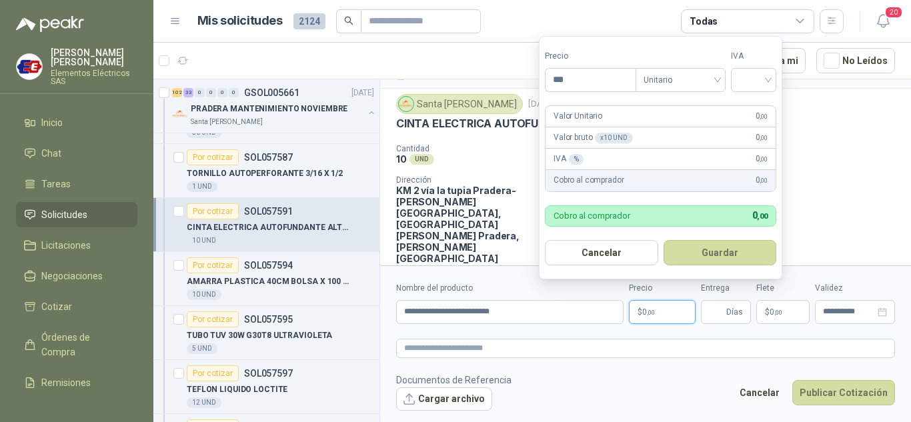
click at [663, 315] on p "$ 0 ,00" at bounding box center [662, 312] width 67 height 24
click at [577, 79] on input "***" at bounding box center [590, 80] width 90 height 23
type input "********"
drag, startPoint x: 753, startPoint y: 79, endPoint x: 747, endPoint y: 106, distance: 28.0
click at [753, 79] on input "search" at bounding box center [753, 79] width 29 height 20
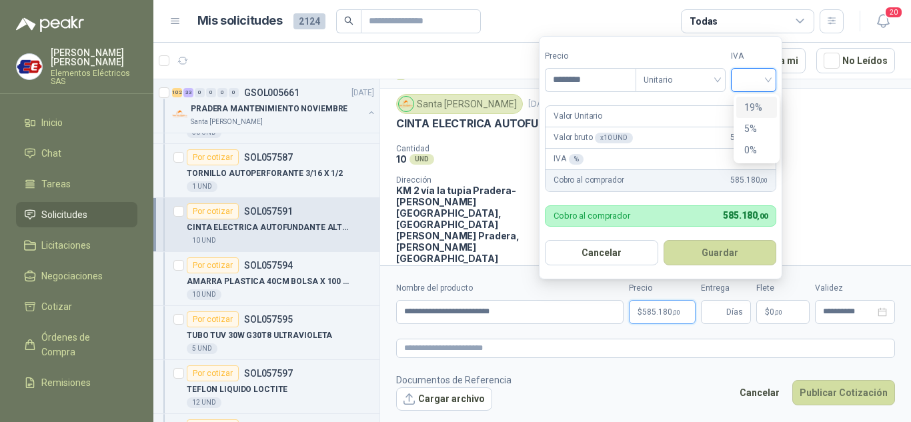
drag, startPoint x: 749, startPoint y: 107, endPoint x: 701, endPoint y: 286, distance: 185.2
click at [749, 109] on div "19%" at bounding box center [756, 107] width 25 height 15
click at [717, 313] on input "Entrega" at bounding box center [716, 312] width 15 height 23
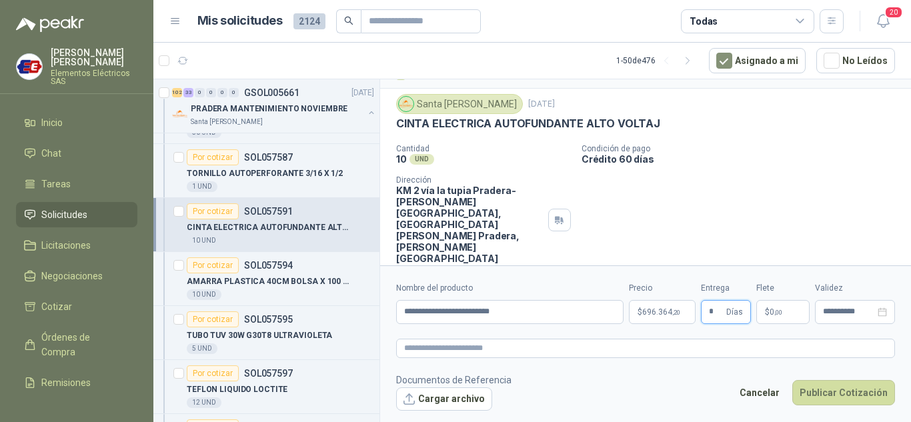
type input "*"
drag, startPoint x: 755, startPoint y: 185, endPoint x: 771, endPoint y: 248, distance: 64.7
click at [760, 195] on div "Cantidad 10 UND  Condición de pago Crédito 60 días Dirección KM 2 vía la tupia…" at bounding box center [645, 204] width 499 height 120
click at [770, 311] on span "0 ,00" at bounding box center [775, 312] width 13 height 8
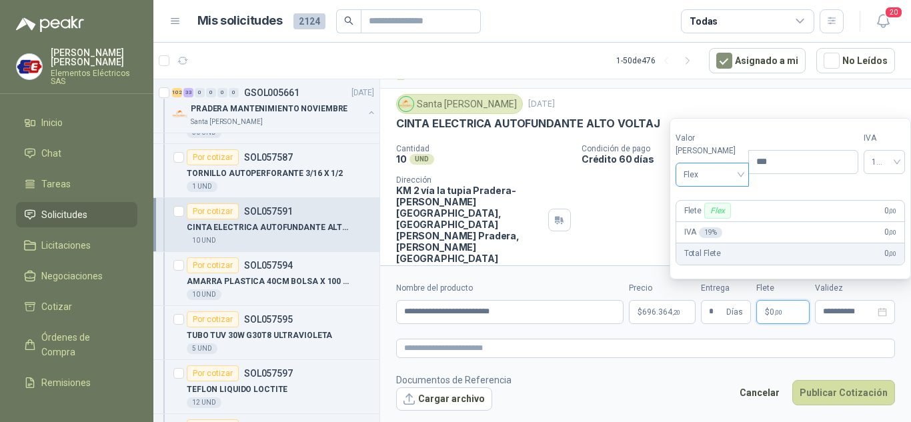
click at [718, 173] on span "Flex" at bounding box center [712, 175] width 58 height 20
drag, startPoint x: 703, startPoint y: 227, endPoint x: 718, endPoint y: 250, distance: 27.6
click at [703, 227] on div "Incluido" at bounding box center [709, 224] width 46 height 15
click at [850, 392] on button "Publicar Cotización" at bounding box center [843, 392] width 103 height 25
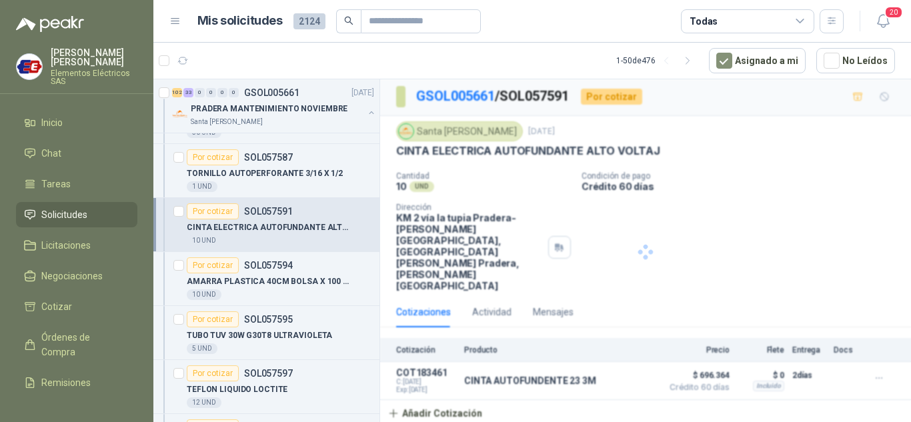
scroll to position [0, 0]
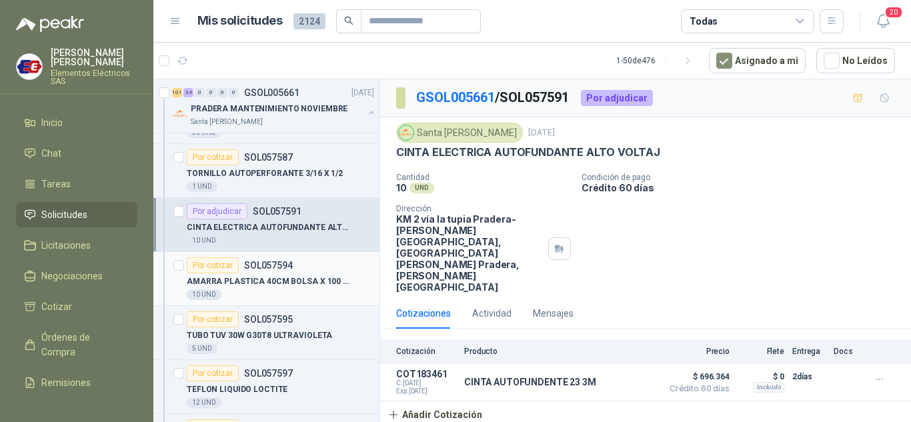
click at [214, 269] on div "Por cotizar" at bounding box center [213, 265] width 52 height 16
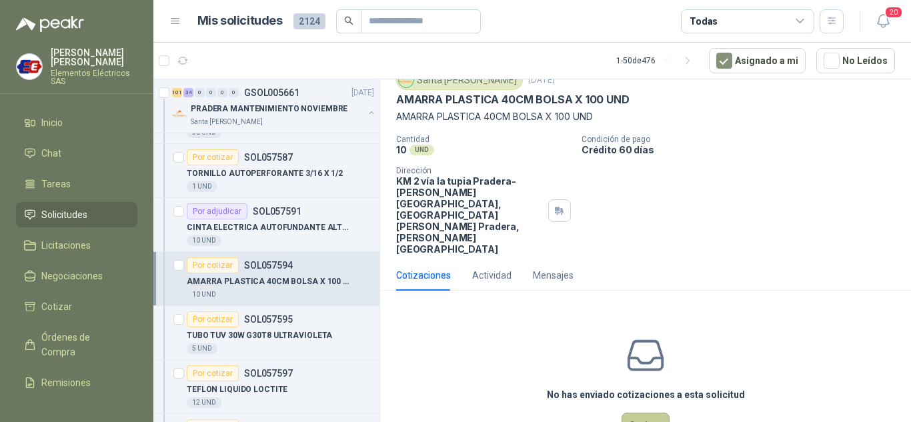
click at [641, 413] on button "Cotizar" at bounding box center [645, 425] width 48 height 25
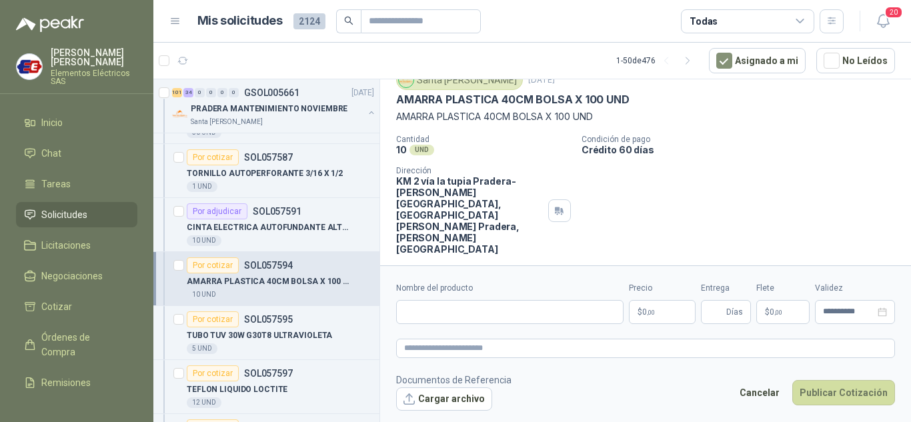
scroll to position [43, 0]
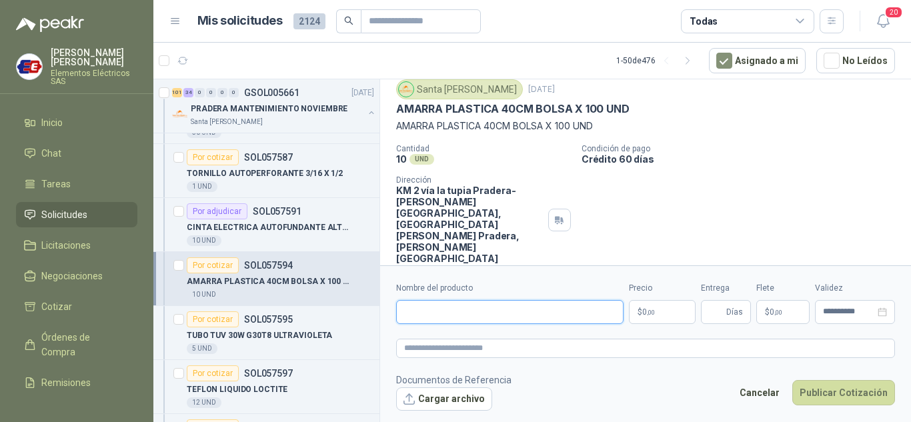
click at [425, 315] on input "Nombre del producto" at bounding box center [509, 312] width 227 height 24
type input "**********"
click at [645, 307] on p "$ 0 ,00" at bounding box center [662, 312] width 67 height 24
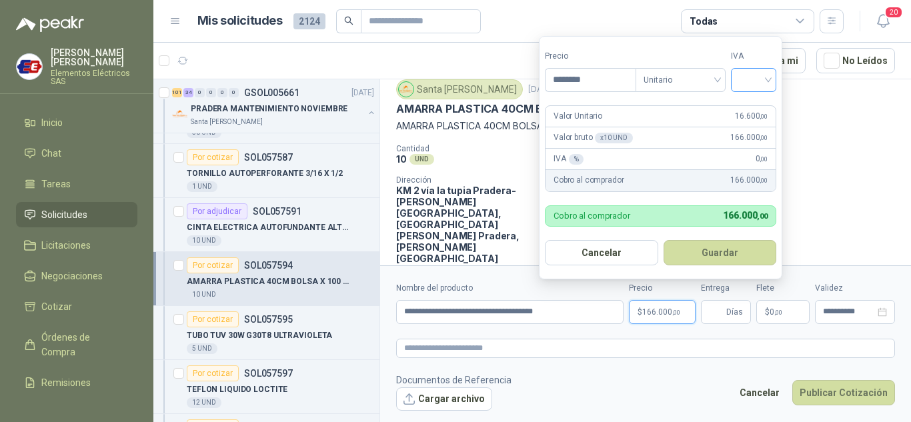
drag, startPoint x: 772, startPoint y: 78, endPoint x: 770, endPoint y: 85, distance: 7.6
click at [772, 78] on div at bounding box center [753, 80] width 45 height 24
type input "********"
click at [759, 104] on div "19%" at bounding box center [756, 107] width 25 height 15
click at [711, 306] on input "Entrega" at bounding box center [716, 312] width 15 height 23
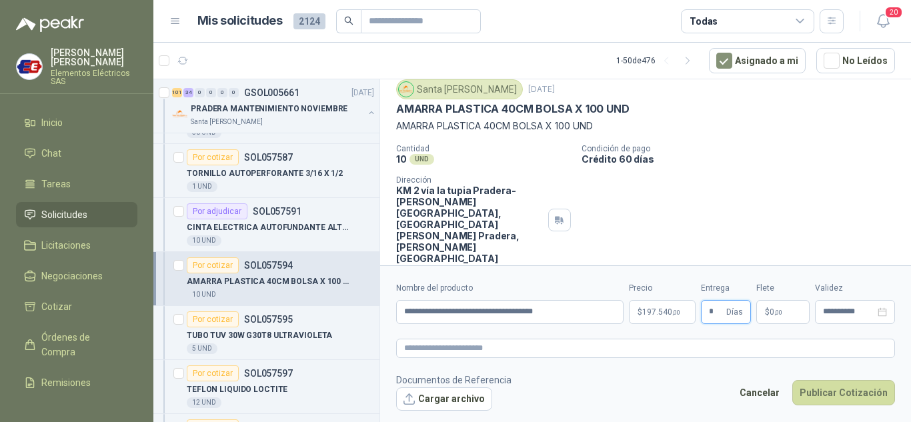
type input "*"
drag, startPoint x: 735, startPoint y: 179, endPoint x: 735, endPoint y: 205, distance: 26.0
click at [735, 189] on div "Cantidad 10 UND  Condición de pago Crédito 60 días Dirección KM 2 vía la tupia…" at bounding box center [645, 204] width 499 height 120
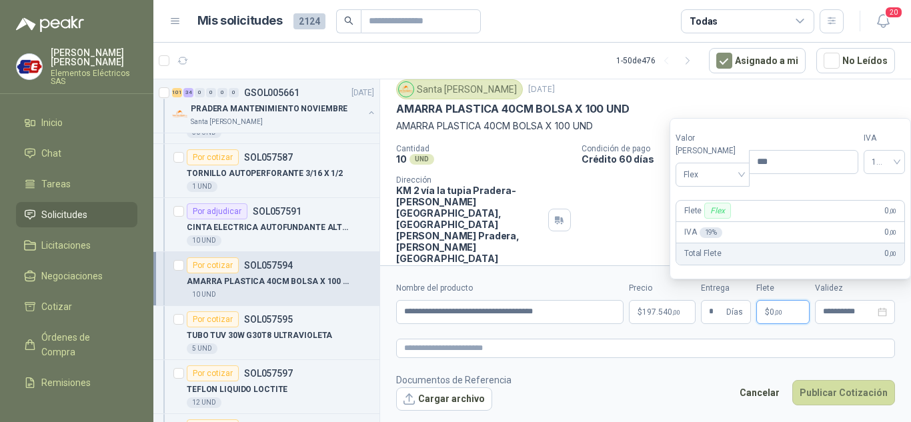
click at [767, 311] on span "$" at bounding box center [767, 312] width 5 height 8
click at [716, 171] on span "Flex" at bounding box center [712, 175] width 58 height 20
drag, startPoint x: 696, startPoint y: 223, endPoint x: 701, endPoint y: 229, distance: 7.6
click at [695, 223] on div "Incluido" at bounding box center [709, 224] width 46 height 15
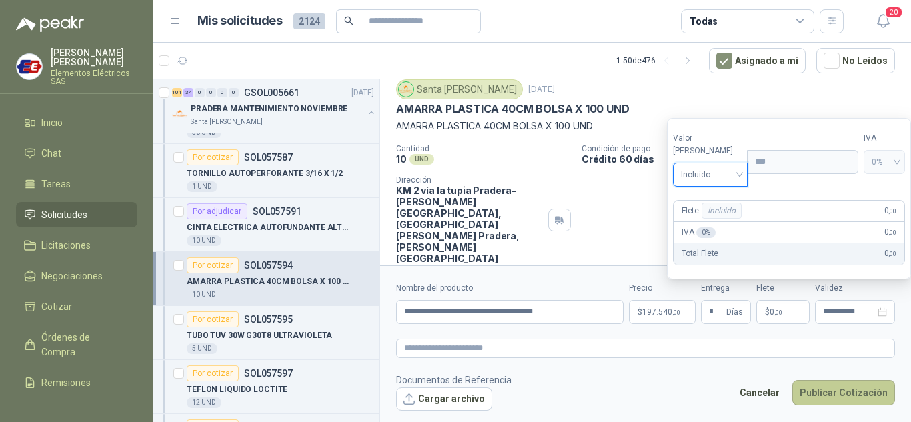
click at [835, 393] on button "Publicar Cotización" at bounding box center [843, 392] width 103 height 25
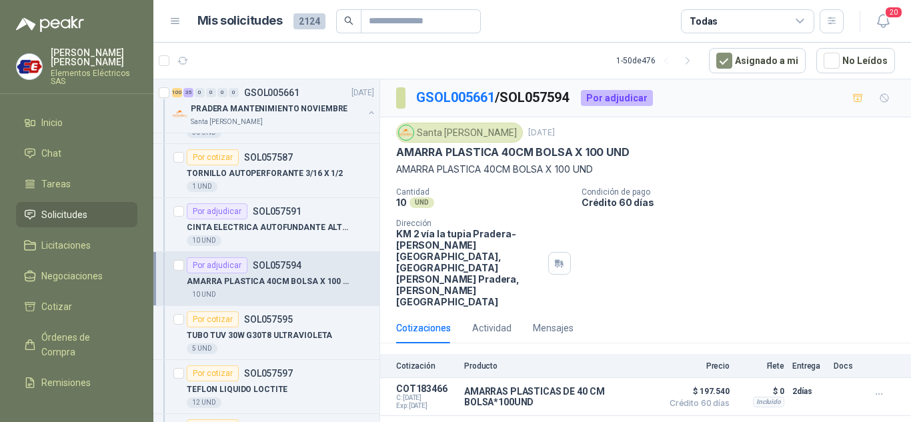
scroll to position [5200, 0]
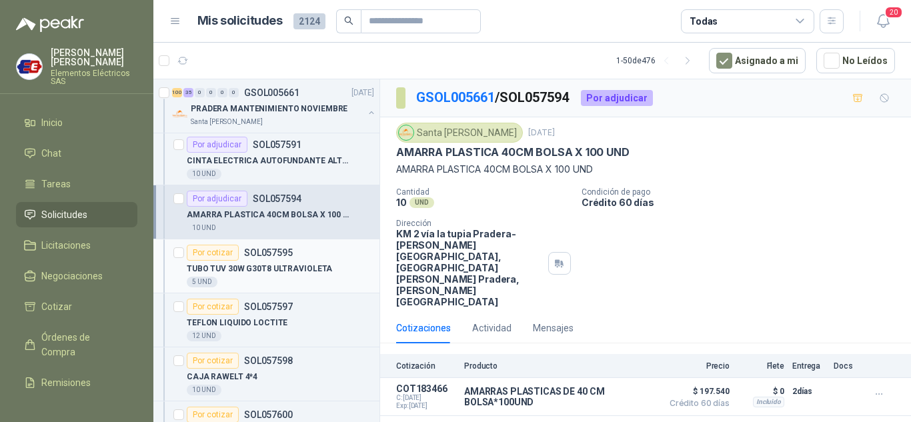
click at [215, 249] on div "Por cotizar" at bounding box center [213, 253] width 52 height 16
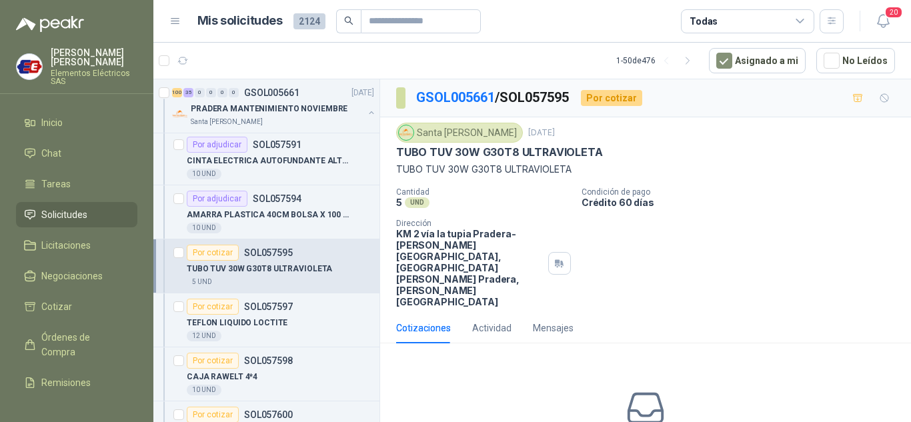
scroll to position [53, 0]
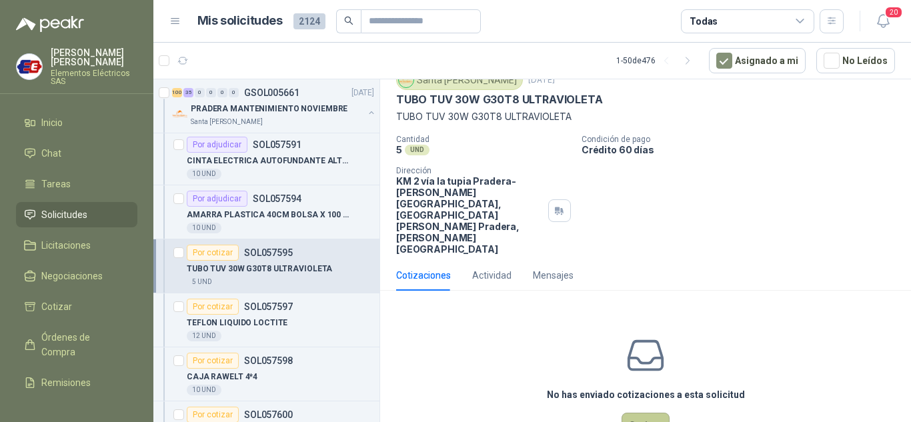
click at [631, 413] on button "Cotizar" at bounding box center [645, 425] width 48 height 25
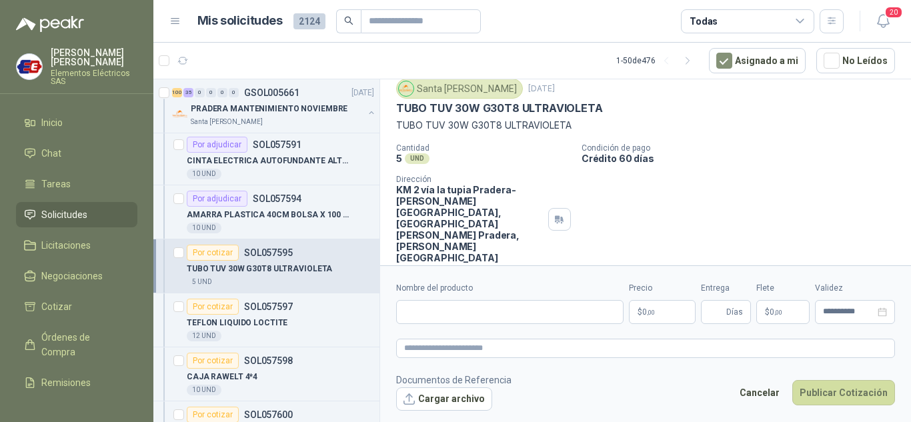
scroll to position [43, 0]
click at [420, 313] on input "Nombre del producto" at bounding box center [509, 312] width 227 height 24
type input "**********"
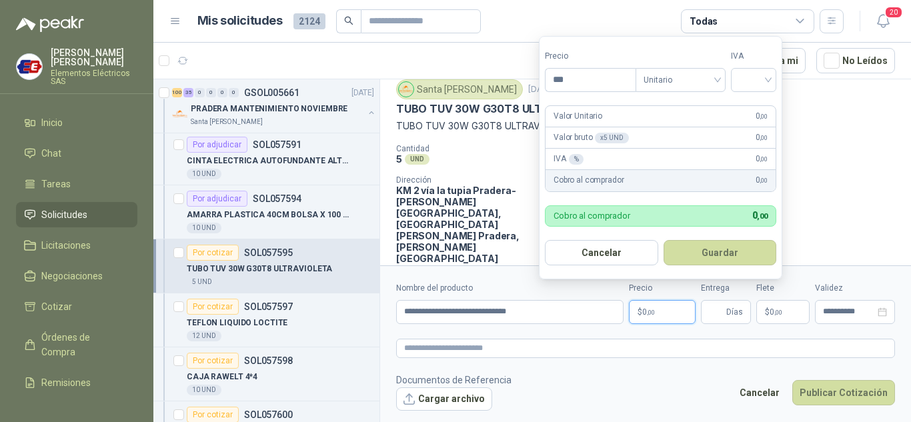
click at [661, 310] on p "$ 0 ,00" at bounding box center [662, 312] width 67 height 24
click at [565, 72] on input "***" at bounding box center [590, 80] width 90 height 23
type input "********"
click at [758, 76] on input "search" at bounding box center [753, 79] width 29 height 20
drag, startPoint x: 747, startPoint y: 107, endPoint x: 743, endPoint y: 267, distance: 160.7
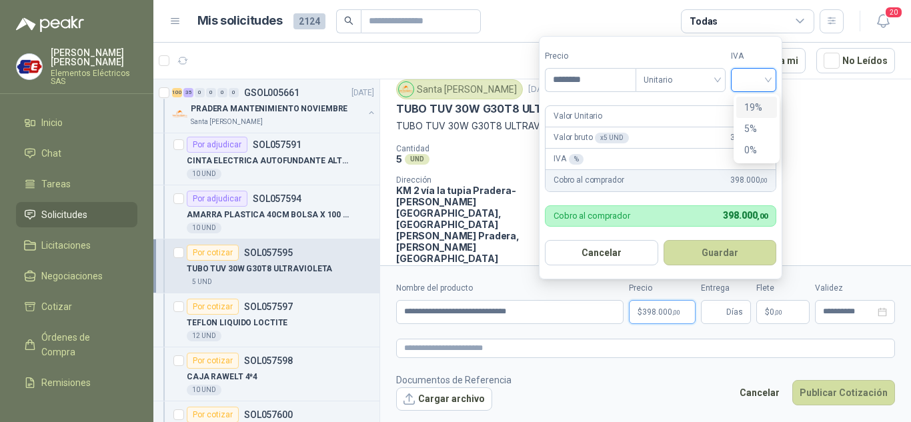
click at [748, 115] on div "19%" at bounding box center [756, 107] width 41 height 21
click at [721, 312] on input "Entrega" at bounding box center [716, 312] width 15 height 23
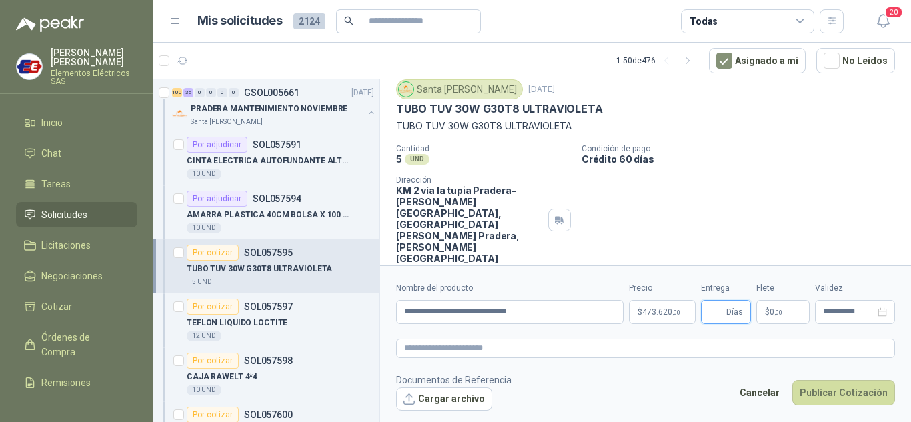
type input "*"
click at [770, 315] on span "0 ,00" at bounding box center [775, 312] width 13 height 8
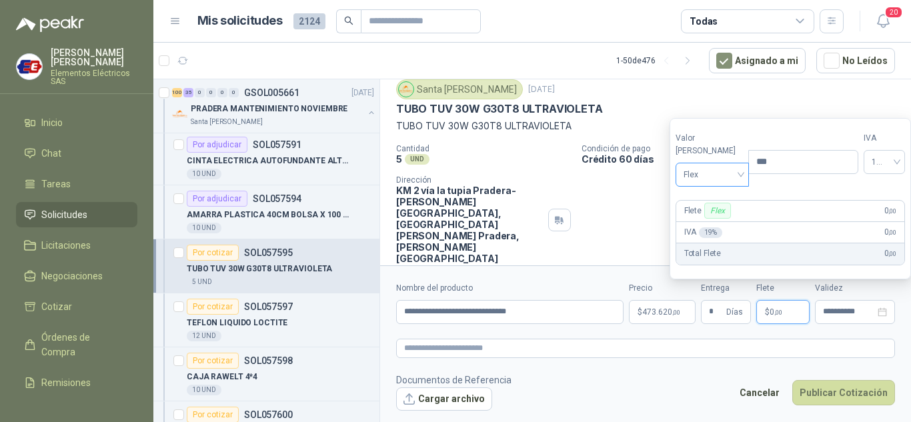
drag, startPoint x: 717, startPoint y: 175, endPoint x: 715, endPoint y: 189, distance: 13.5
click at [717, 177] on span "Flex" at bounding box center [712, 175] width 58 height 20
drag, startPoint x: 700, startPoint y: 226, endPoint x: 750, endPoint y: 299, distance: 88.8
click at [703, 230] on div "Incluido" at bounding box center [709, 224] width 46 height 15
click at [851, 389] on button "Publicar Cotización" at bounding box center [843, 392] width 103 height 25
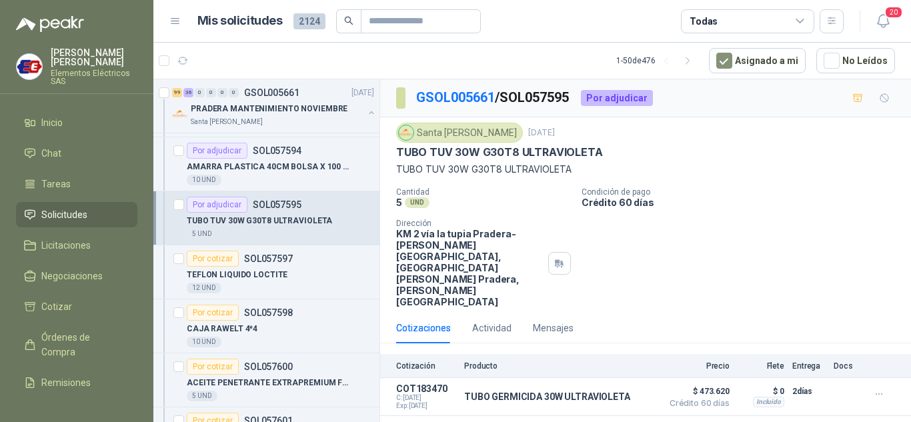
scroll to position [5334, 0]
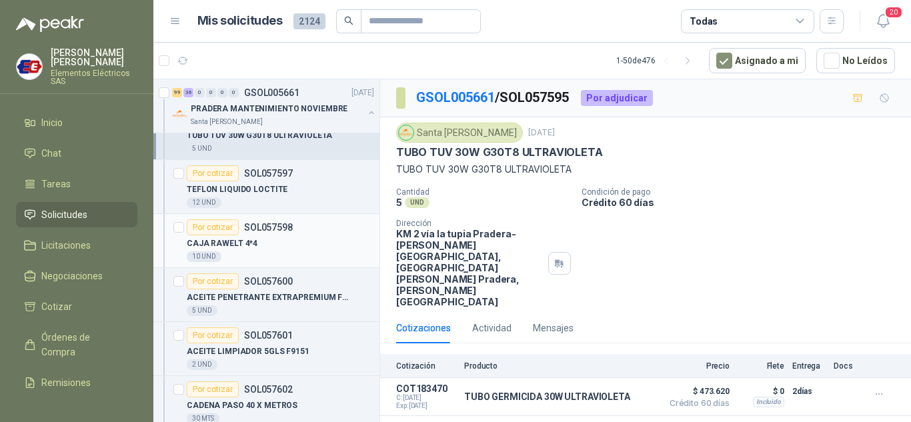
click at [195, 224] on div "Por cotizar" at bounding box center [213, 227] width 52 height 16
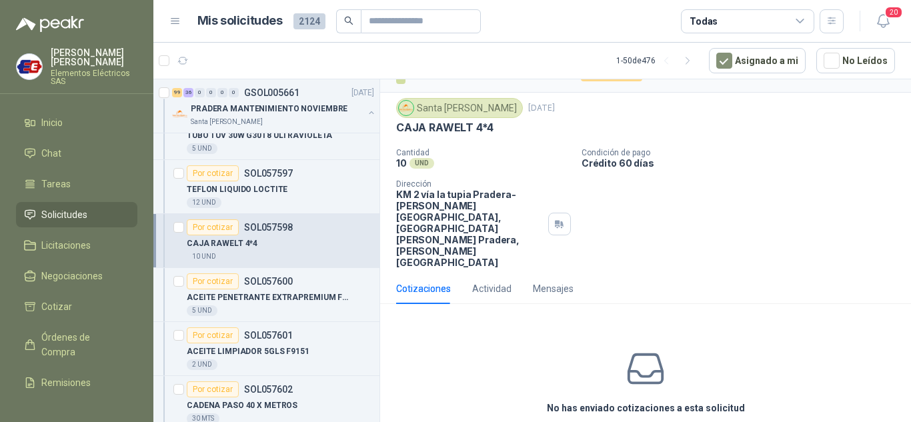
scroll to position [38, 0]
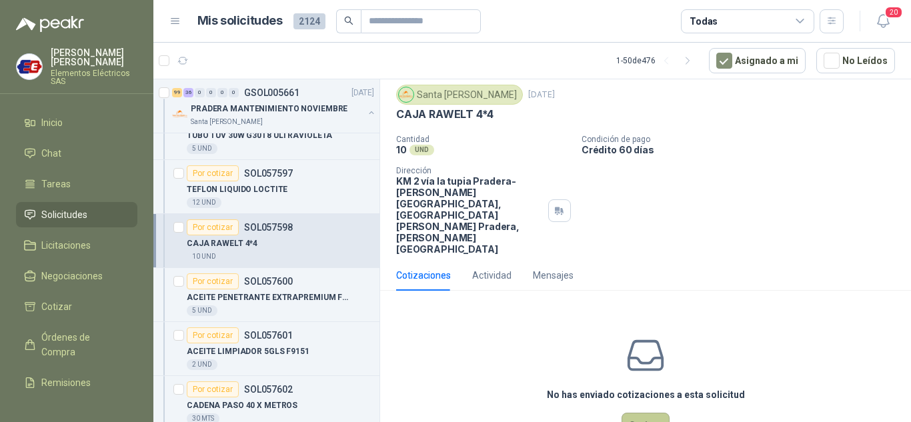
click at [645, 413] on button "Cotizar" at bounding box center [645, 425] width 48 height 25
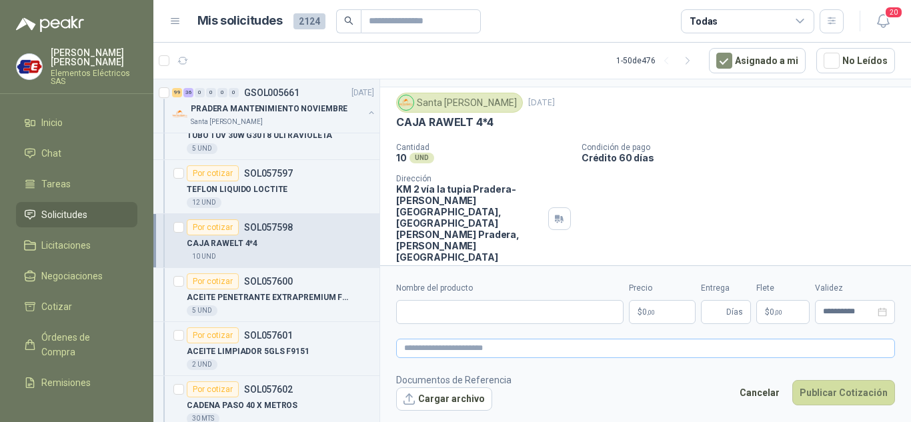
scroll to position [29, 0]
click at [417, 309] on input "Nombre del producto" at bounding box center [509, 312] width 227 height 24
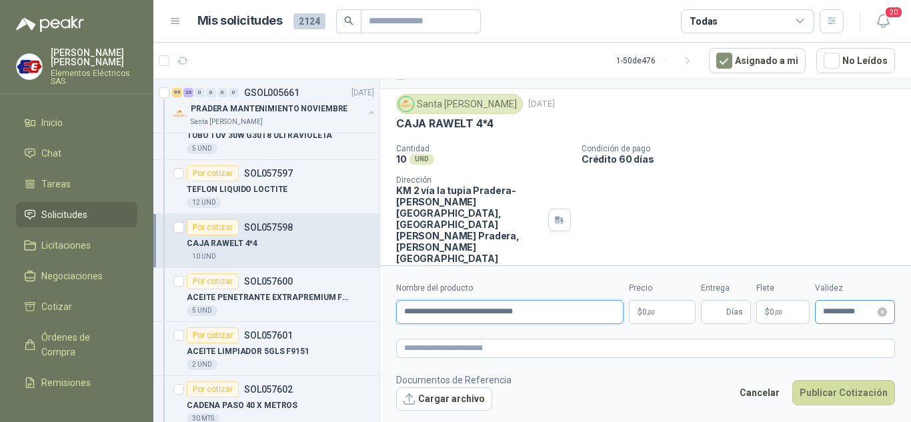
type input "**********"
click at [661, 311] on p "$ 0 ,00" at bounding box center [662, 312] width 67 height 24
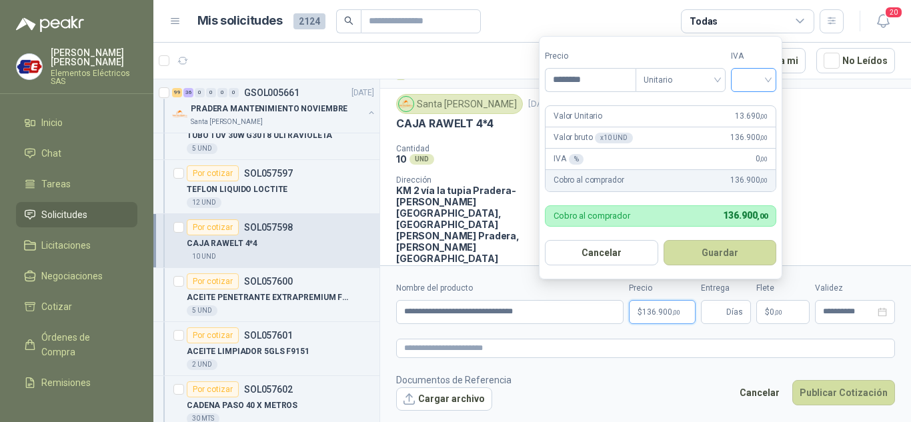
type input "********"
click at [768, 77] on input "search" at bounding box center [753, 79] width 29 height 20
drag, startPoint x: 753, startPoint y: 104, endPoint x: 734, endPoint y: 282, distance: 179.1
click at [753, 111] on div "19%" at bounding box center [756, 107] width 25 height 15
click at [721, 311] on input "Entrega" at bounding box center [716, 312] width 15 height 23
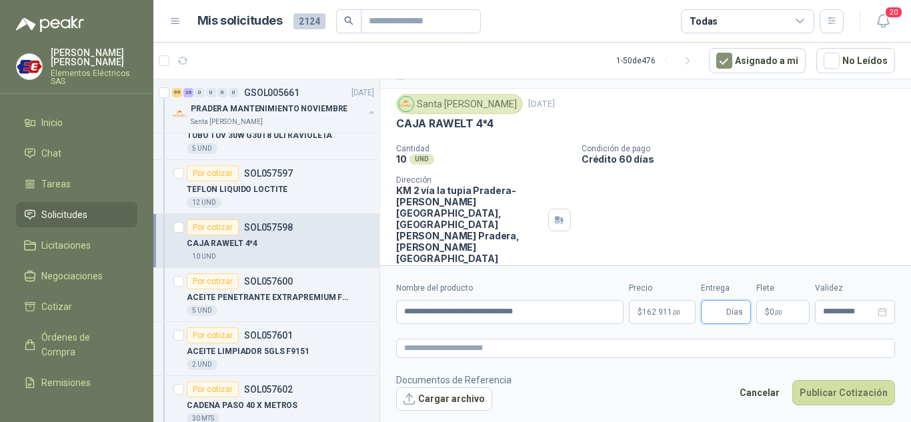
type input "*"
drag, startPoint x: 761, startPoint y: 217, endPoint x: 783, endPoint y: 279, distance: 64.9
click at [761, 219] on div "Cantidad 10 UND  Condición de pago Crédito 60 días Dirección KM 2 vía la tupia…" at bounding box center [645, 204] width 499 height 120
click at [768, 311] on span "$" at bounding box center [767, 312] width 5 height 8
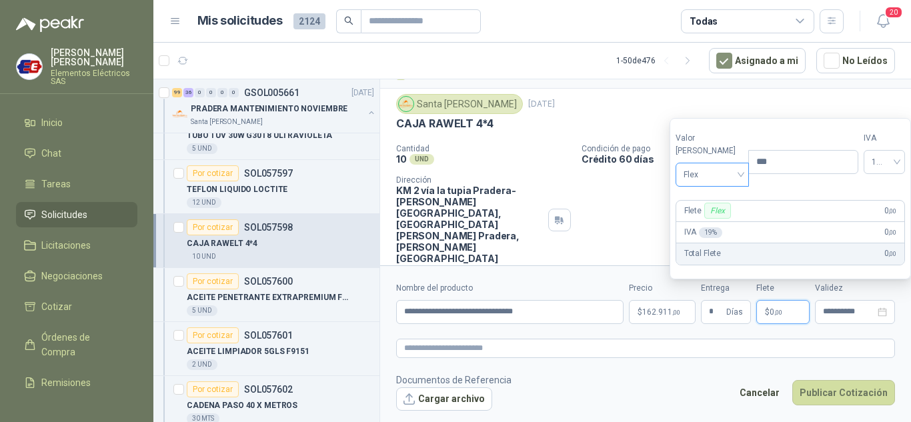
click at [705, 176] on span "Flex" at bounding box center [712, 175] width 58 height 20
drag, startPoint x: 713, startPoint y: 222, endPoint x: 802, endPoint y: 375, distance: 177.5
click at [713, 225] on div "Incluido" at bounding box center [709, 224] width 46 height 15
click at [819, 393] on button "Publicar Cotización" at bounding box center [843, 392] width 103 height 25
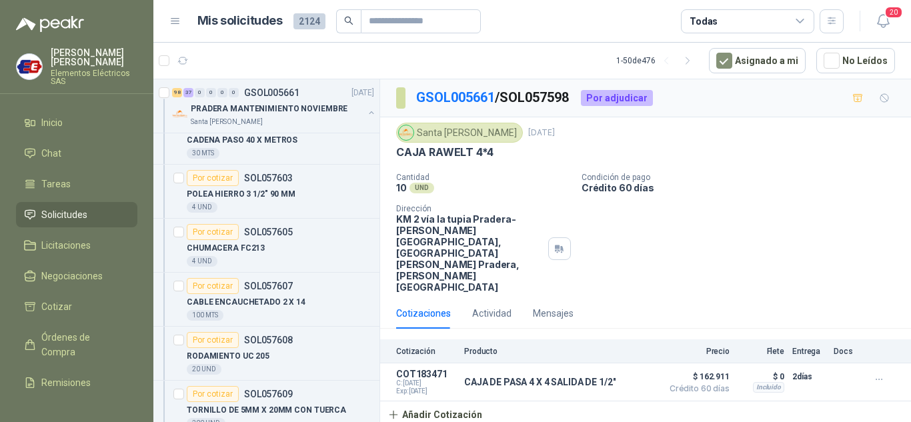
scroll to position [5600, 0]
click at [210, 284] on div "Por cotizar" at bounding box center [213, 285] width 52 height 16
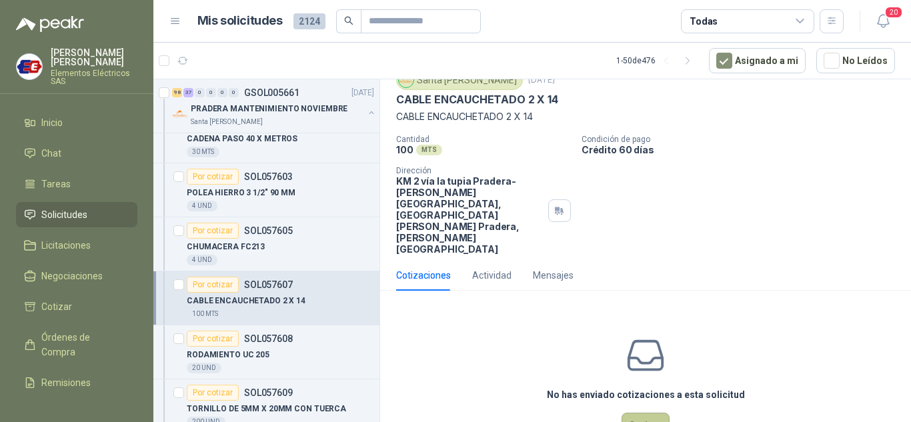
click at [638, 413] on button "Cotizar" at bounding box center [645, 425] width 48 height 25
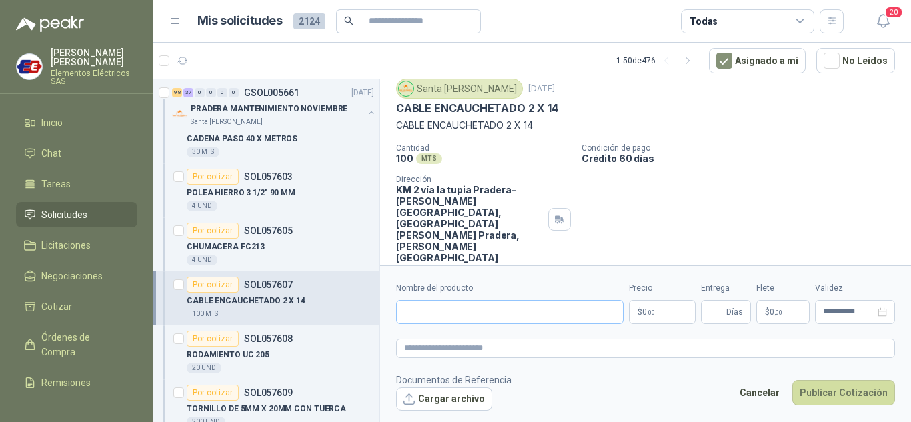
scroll to position [43, 0]
click at [459, 317] on input "Nombre del producto" at bounding box center [509, 312] width 227 height 24
type input "**********"
click at [666, 314] on p "$ 0 ,00" at bounding box center [662, 312] width 67 height 24
click at [829, 171] on div "Cantidad 100 MTS  Condición de pago Crédito 60 días Dirección KM 2 vía la tupi…" at bounding box center [645, 204] width 499 height 120
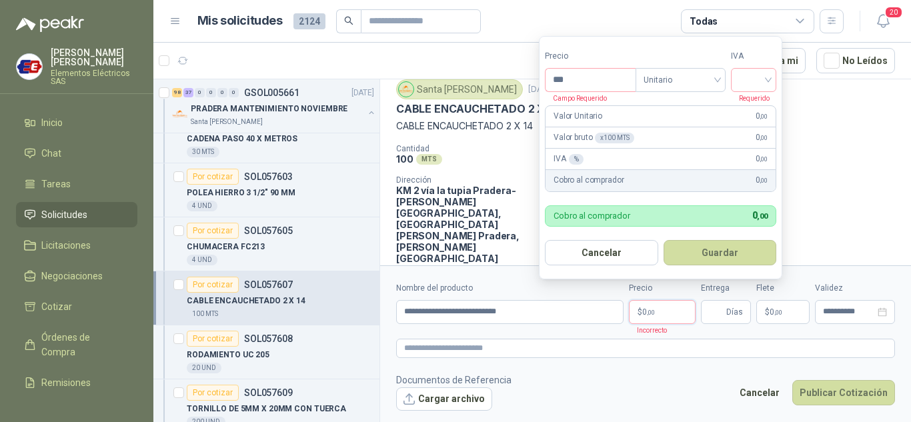
click at [638, 307] on p "$ 0 ,00" at bounding box center [662, 312] width 67 height 24
click at [569, 77] on input "***" at bounding box center [590, 80] width 90 height 23
type input "*******"
click at [747, 80] on input "search" at bounding box center [753, 79] width 29 height 20
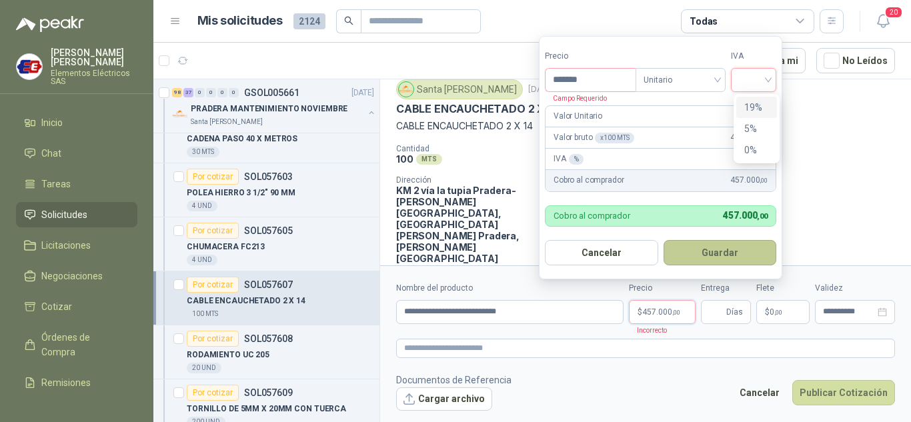
drag, startPoint x: 753, startPoint y: 103, endPoint x: 735, endPoint y: 241, distance: 139.2
click at [753, 131] on div "19% 5% 0%" at bounding box center [756, 129] width 41 height 64
click at [725, 312] on span "Días" at bounding box center [726, 312] width 50 height 24
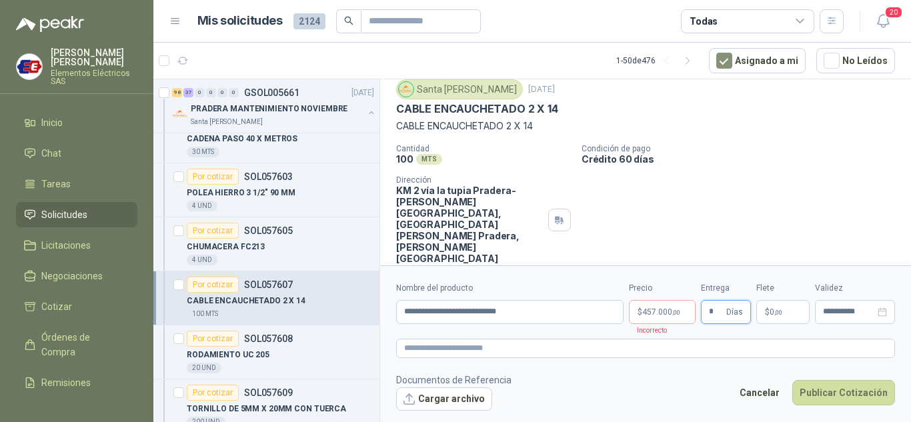
type input "*"
drag, startPoint x: 652, startPoint y: 310, endPoint x: 725, endPoint y: 245, distance: 97.7
click at [661, 307] on p "$ 457.000 ,00" at bounding box center [662, 312] width 67 height 24
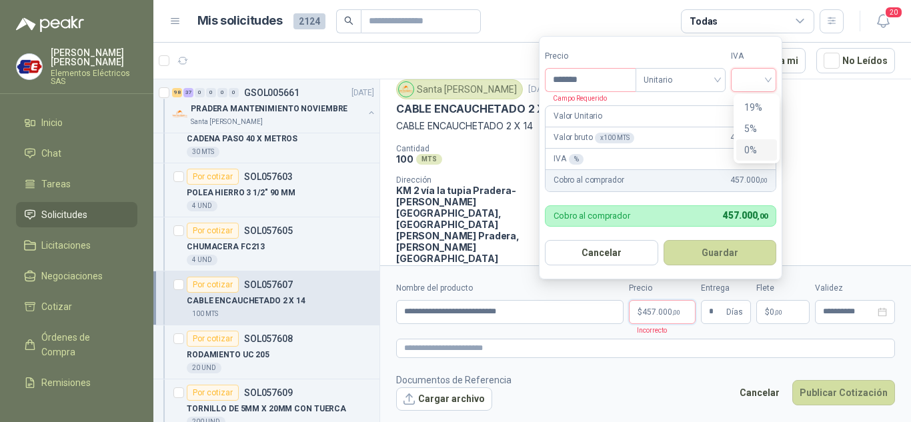
click at [761, 77] on input "search" at bounding box center [753, 79] width 29 height 20
click at [760, 105] on div "19%" at bounding box center [756, 107] width 25 height 15
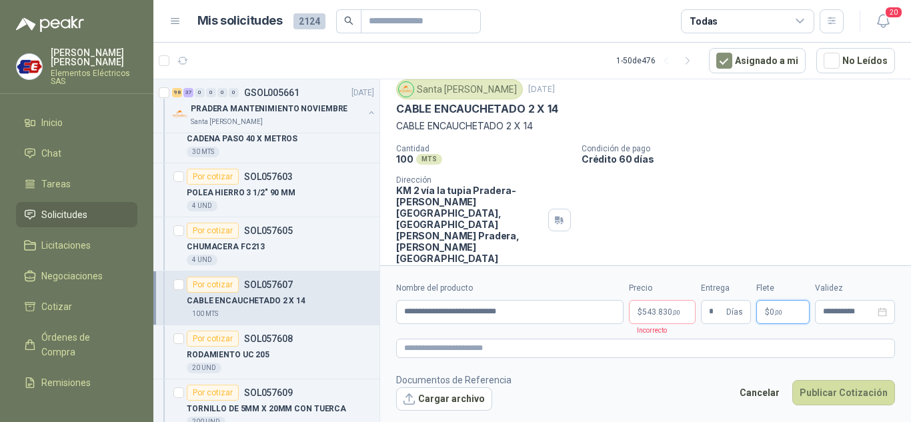
click at [777, 316] on p "$ 0 ,00" at bounding box center [782, 312] width 53 height 24
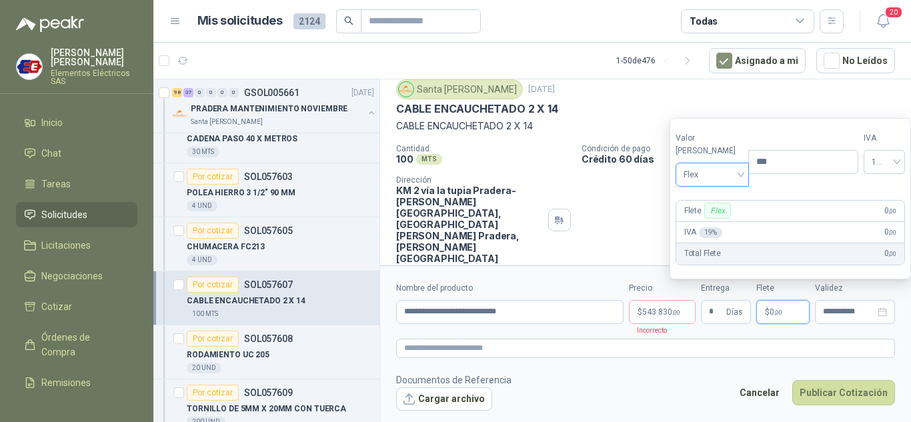
drag, startPoint x: 695, startPoint y: 173, endPoint x: 699, endPoint y: 181, distance: 8.9
click at [698, 179] on span "Flex" at bounding box center [712, 175] width 58 height 20
drag, startPoint x: 719, startPoint y: 219, endPoint x: 770, endPoint y: 301, distance: 96.2
click at [720, 221] on div "Incluido" at bounding box center [709, 224] width 46 height 15
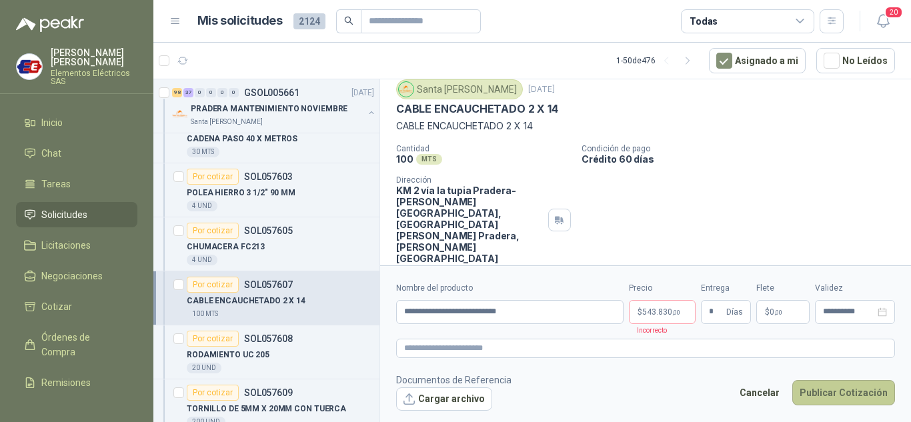
click at [827, 392] on button "Publicar Cotización" at bounding box center [843, 392] width 103 height 25
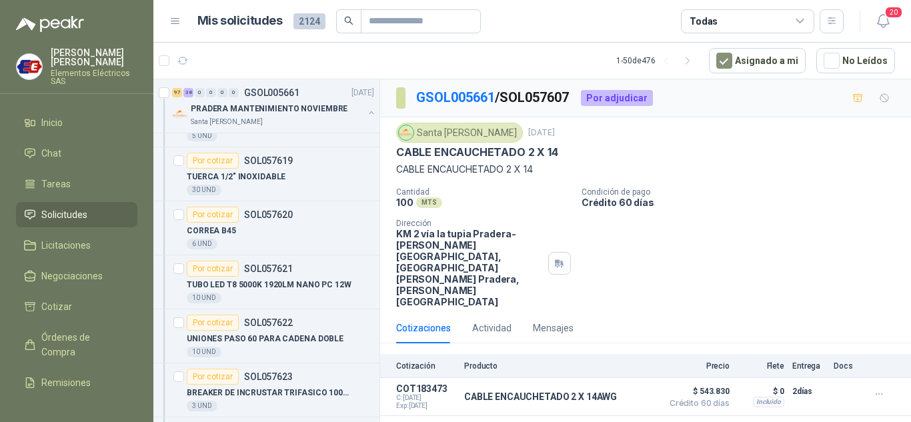
scroll to position [6067, 0]
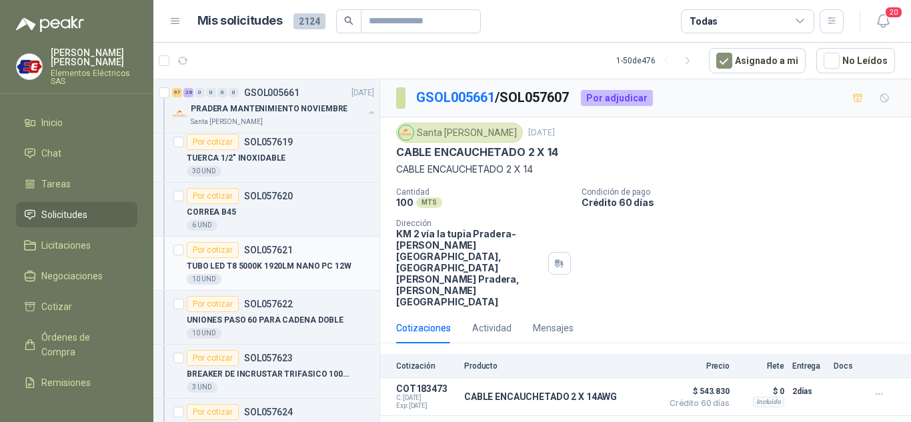
click at [206, 249] on div "Por cotizar" at bounding box center [213, 250] width 52 height 16
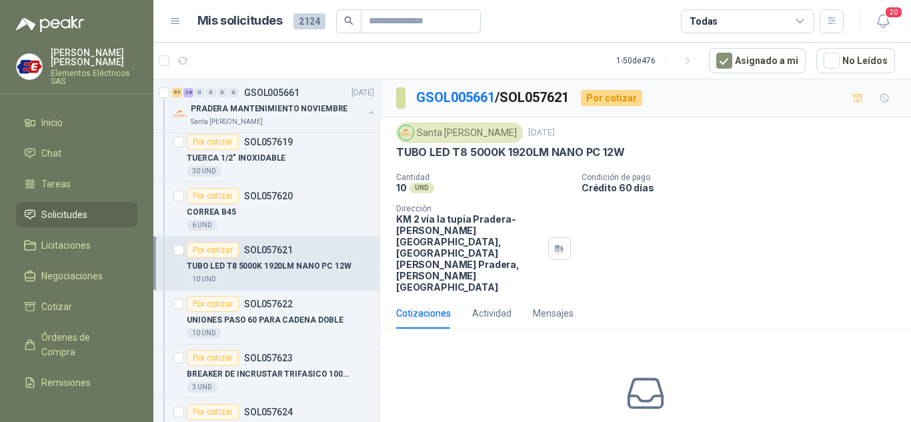
scroll to position [6134, 0]
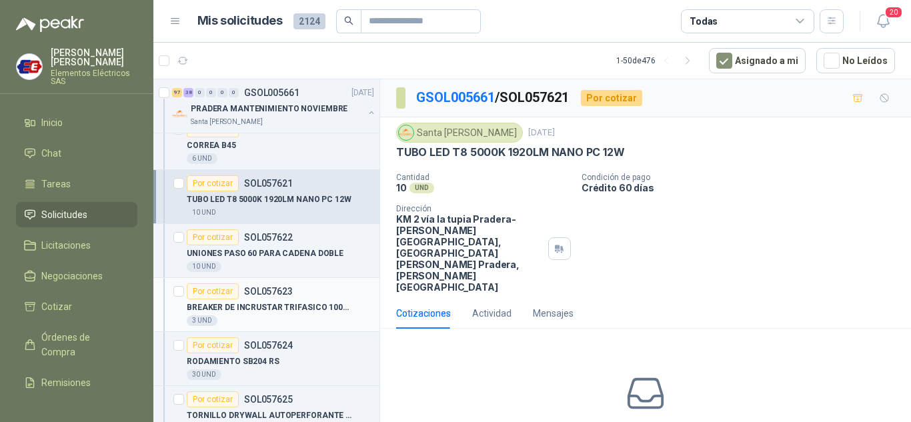
click at [205, 289] on div "Por cotizar" at bounding box center [213, 291] width 52 height 16
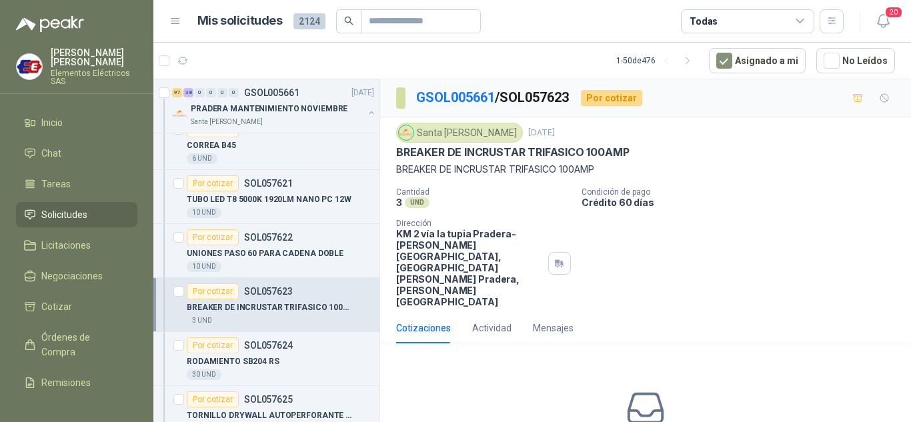
scroll to position [53, 0]
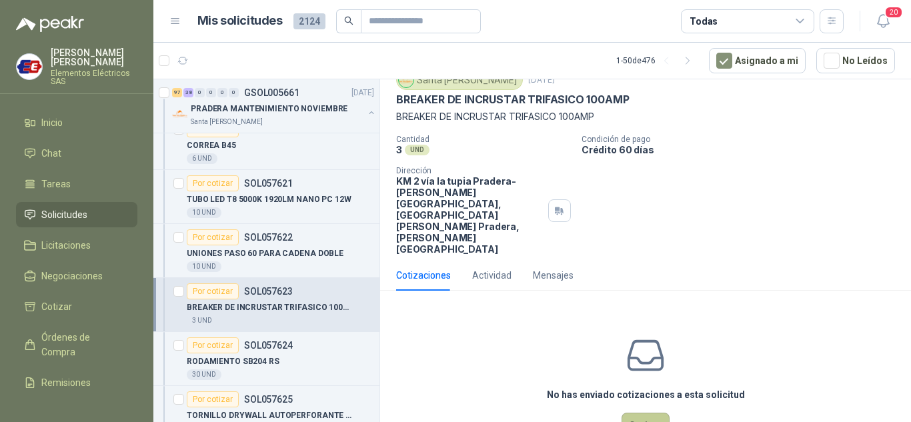
click at [638, 413] on button "Cotizar" at bounding box center [645, 425] width 48 height 25
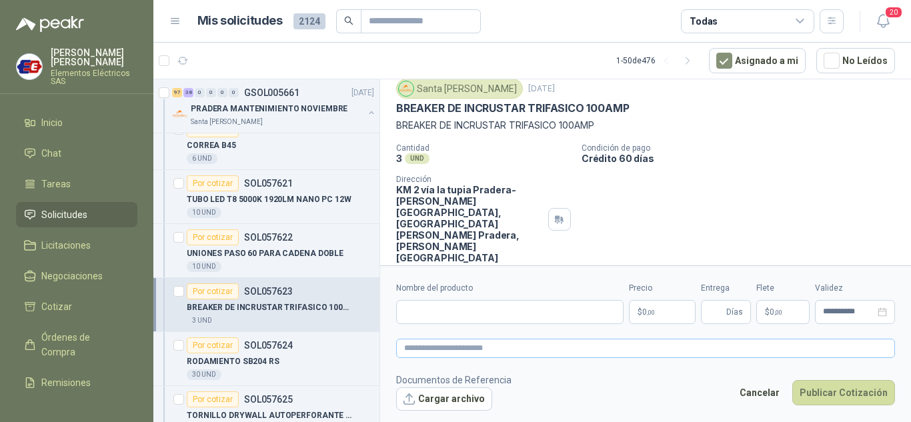
scroll to position [43, 0]
click at [405, 307] on input "Nombre del producto" at bounding box center [509, 312] width 227 height 24
drag, startPoint x: 403, startPoint y: 123, endPoint x: 513, endPoint y: 283, distance: 194.4
click at [611, 133] on p "BREAKER DE INCRUSTAR TRIFASICO 100AMP" at bounding box center [645, 126] width 499 height 15
copy p "BREAKER DE INCRUSTAR TRIFASICO 100AMP"
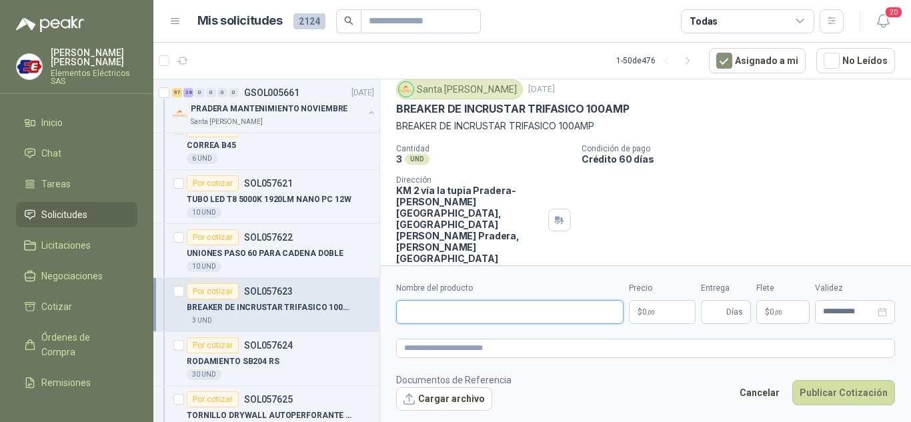
paste input "**********"
type input "**********"
click at [656, 311] on p "$ 0 ,00" at bounding box center [662, 312] width 67 height 24
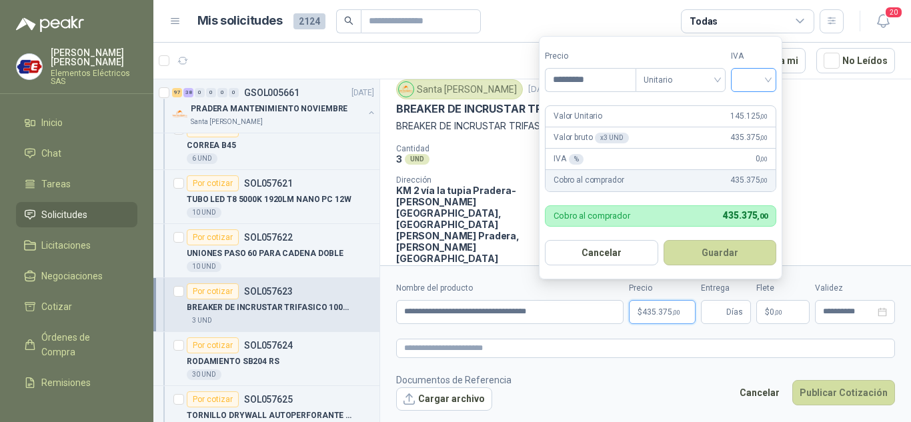
type input "*********"
click at [762, 75] on input "search" at bounding box center [753, 79] width 29 height 20
drag, startPoint x: 748, startPoint y: 107, endPoint x: 716, endPoint y: 203, distance: 101.8
click at [748, 107] on div "19%" at bounding box center [756, 107] width 25 height 15
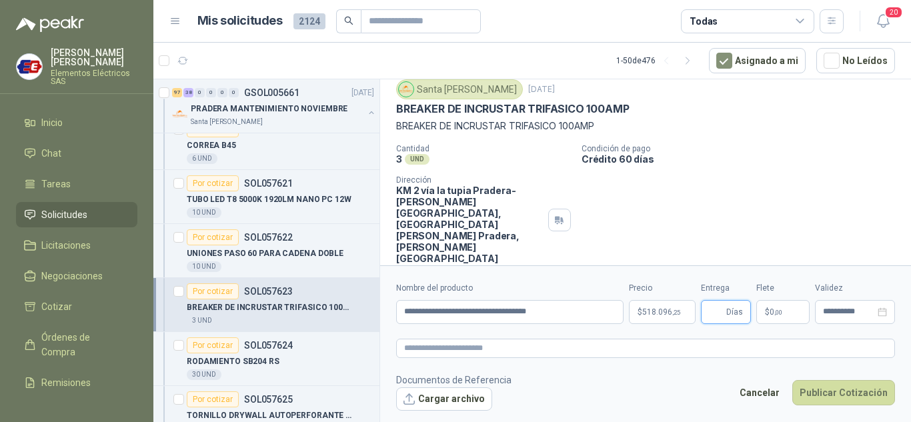
click at [722, 305] on input "Entrega" at bounding box center [716, 312] width 15 height 23
type input "*"
drag, startPoint x: 731, startPoint y: 163, endPoint x: 761, endPoint y: 223, distance: 66.2
click at [742, 187] on div "Cantidad 3 UND  Condición de pago Crédito 60 días Dirección KM 2 vía la tupia …" at bounding box center [645, 204] width 499 height 120
click at [783, 309] on p "$ 0 ,00" at bounding box center [782, 312] width 53 height 24
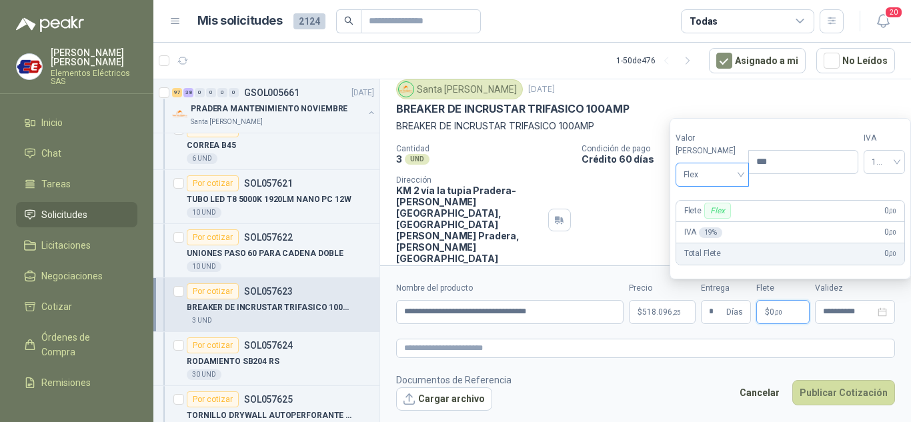
click at [702, 163] on input "search" at bounding box center [712, 173] width 58 height 20
click at [705, 227] on div "Incluido" at bounding box center [709, 224] width 46 height 15
click at [849, 395] on button "Publicar Cotización" at bounding box center [843, 392] width 103 height 25
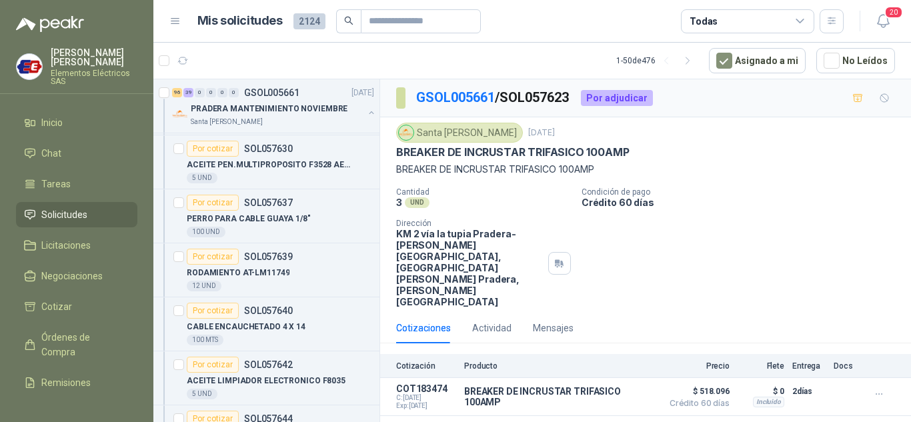
scroll to position [6667, 0]
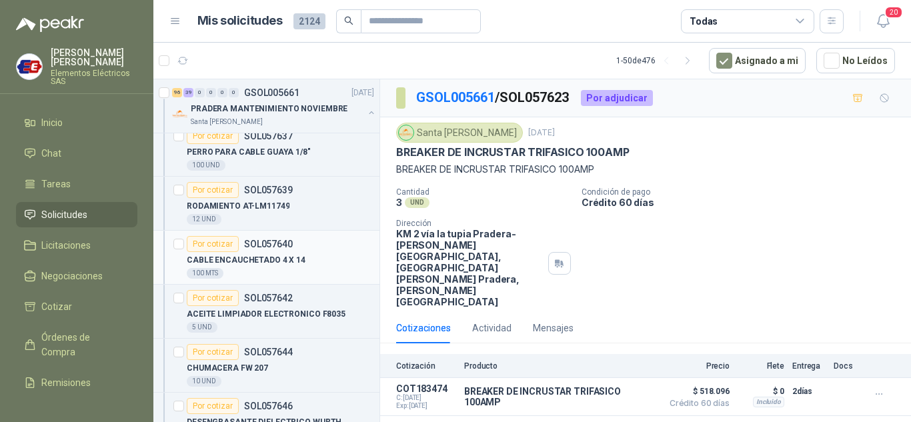
click at [210, 244] on div "Por cotizar" at bounding box center [213, 244] width 52 height 16
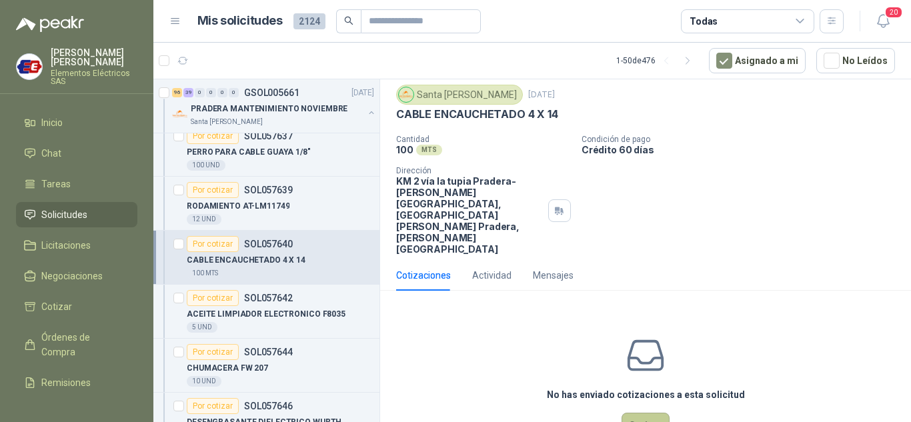
click at [643, 413] on button "Cotizar" at bounding box center [645, 425] width 48 height 25
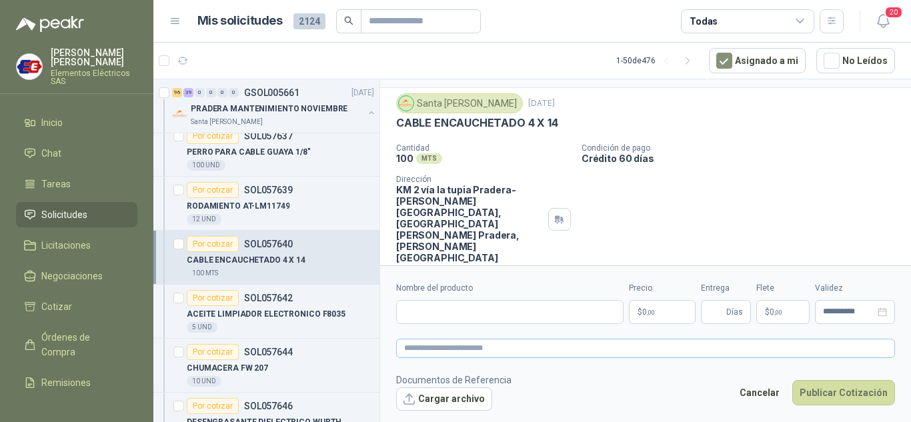
scroll to position [29, 0]
click at [427, 306] on input "Nombre del producto" at bounding box center [509, 312] width 227 height 24
type input "**********"
click at [655, 309] on span ",00" at bounding box center [651, 312] width 8 height 7
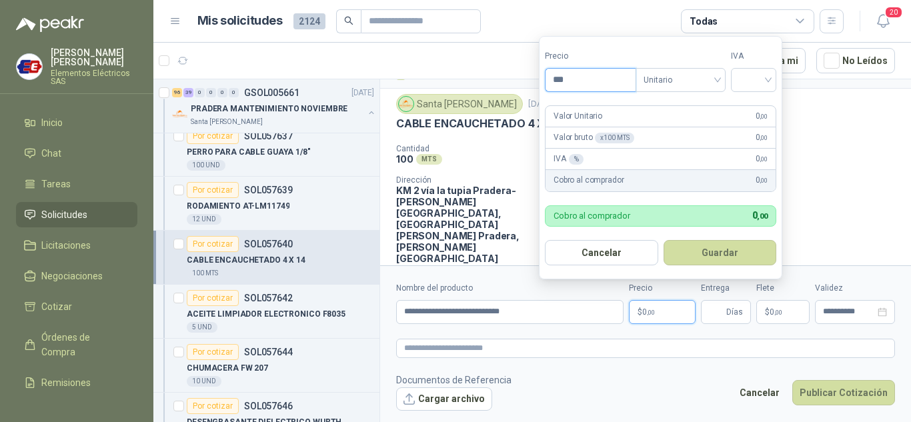
click at [567, 78] on input "***" at bounding box center [590, 80] width 90 height 23
type input "*******"
click at [767, 74] on input "search" at bounding box center [753, 79] width 29 height 20
click at [754, 106] on div "19%" at bounding box center [756, 107] width 25 height 15
click at [730, 305] on span "Días" at bounding box center [734, 312] width 17 height 23
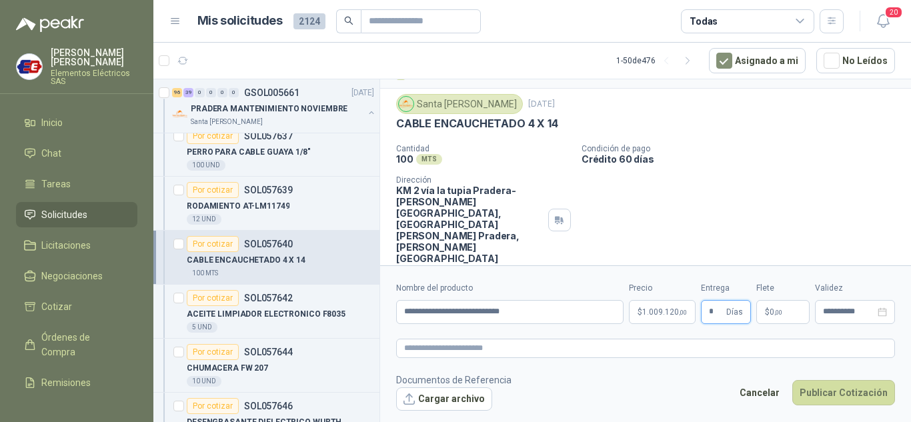
type input "*"
drag, startPoint x: 715, startPoint y: 172, endPoint x: 722, endPoint y: 187, distance: 16.7
click at [719, 178] on div "Cantidad 100 MTS  Condición de pago Crédito 60 días Dirección KM 2 vía la tupi…" at bounding box center [645, 204] width 499 height 120
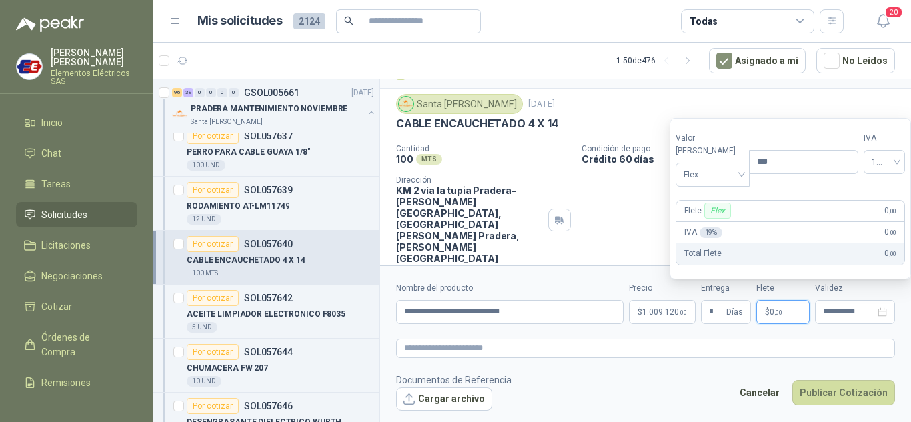
click at [769, 309] on span "0 ,00" at bounding box center [775, 312] width 13 height 8
click at [720, 172] on span "Flex" at bounding box center [712, 175] width 58 height 20
click at [696, 223] on div "Incluido" at bounding box center [709, 224] width 46 height 15
click at [821, 391] on button "Publicar Cotización" at bounding box center [843, 392] width 103 height 25
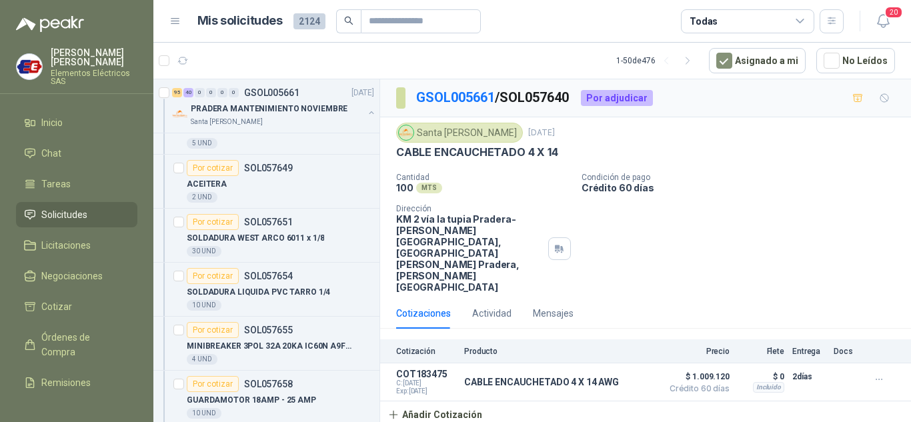
scroll to position [7134, 0]
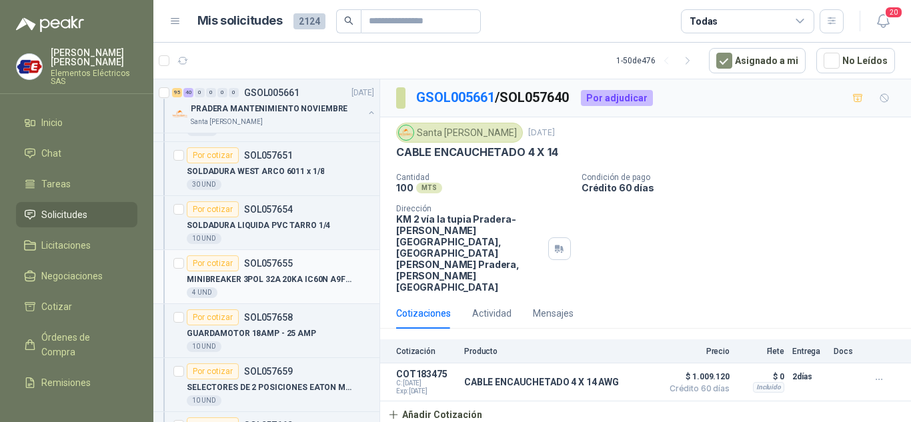
click at [221, 262] on div "Por cotizar" at bounding box center [213, 263] width 52 height 16
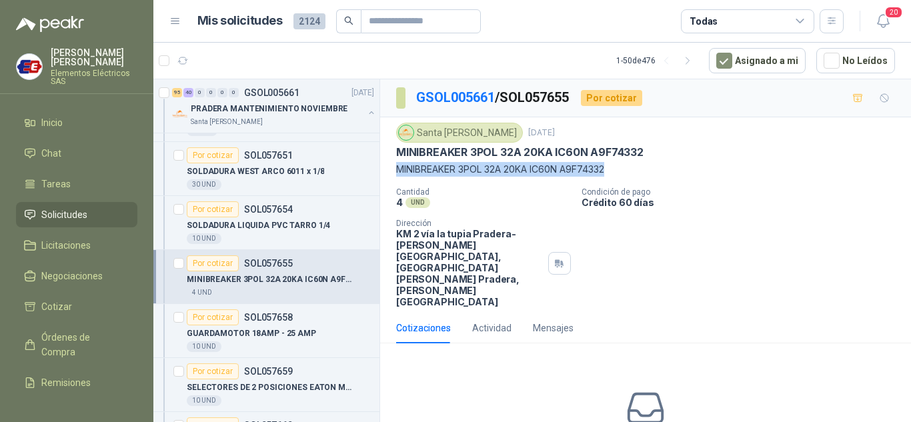
drag, startPoint x: 395, startPoint y: 169, endPoint x: 567, endPoint y: 176, distance: 171.5
click at [639, 166] on div "Santa Anita Napoles 25 sept, 2025 MINIBREAKER 3POL 32A 20KA IC60N A9F74332 MINI…" at bounding box center [645, 214] width 531 height 195
copy p "MINIBREAKER 3POL 32A 20KA IC60N A9F74332"
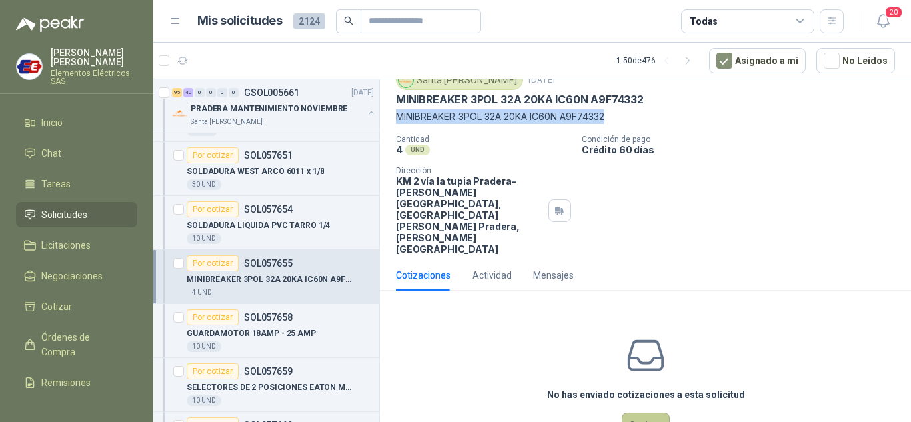
click at [641, 413] on button "Cotizar" at bounding box center [645, 425] width 48 height 25
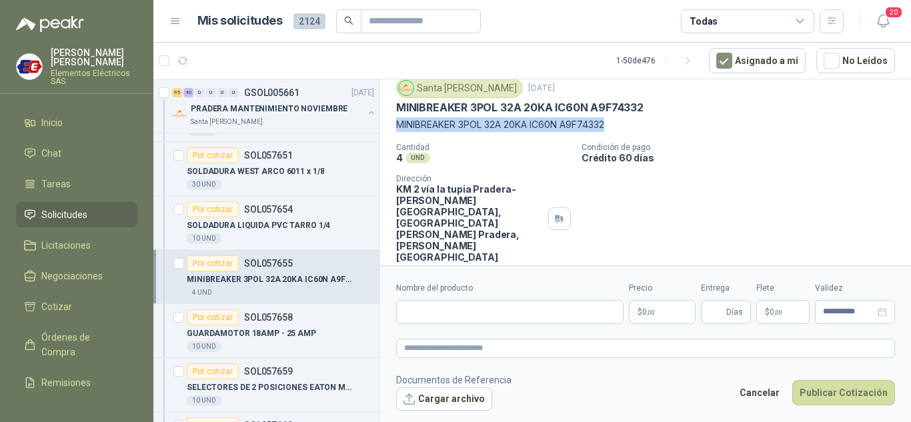
click at [641, 381] on footer "Documentos de Referencia Cargar archivo Cancelar Publicar Cotización" at bounding box center [645, 392] width 499 height 39
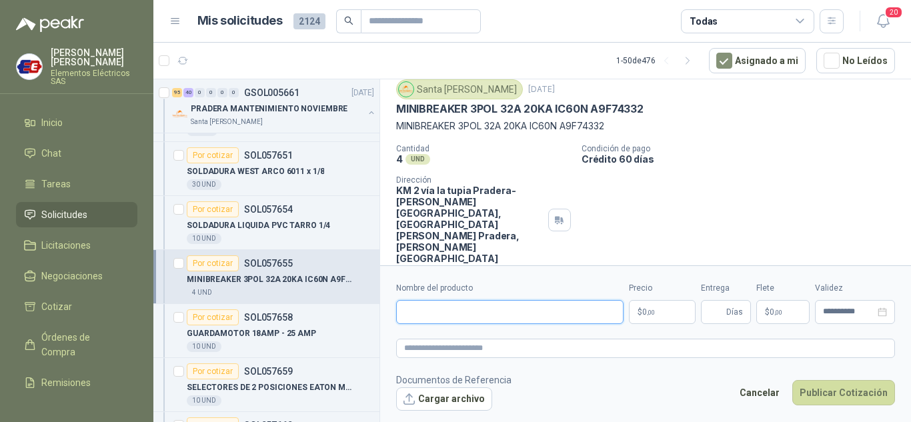
paste input "**********"
type input "**********"
click at [650, 311] on span ",00" at bounding box center [651, 312] width 8 height 7
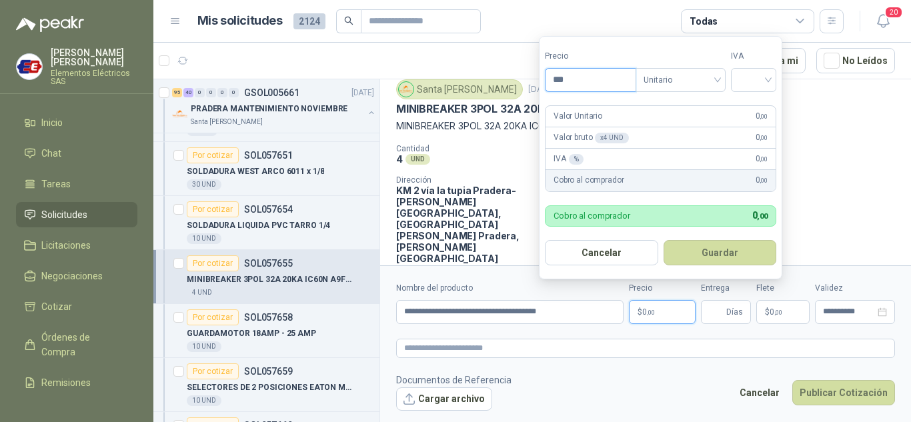
click at [561, 81] on input "***" at bounding box center [590, 80] width 90 height 23
type input "*********"
click at [764, 75] on input "search" at bounding box center [753, 79] width 29 height 20
click at [747, 107] on div "19%" at bounding box center [756, 107] width 25 height 15
click at [729, 314] on span "Días" at bounding box center [734, 312] width 17 height 23
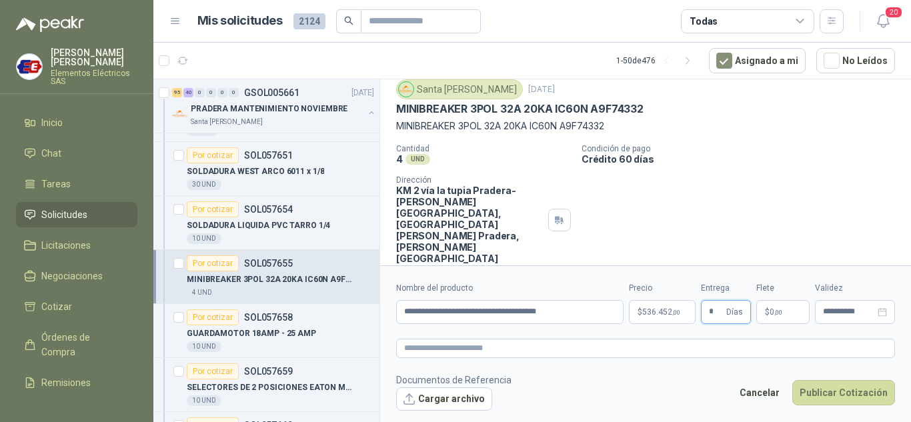
type input "*"
drag, startPoint x: 718, startPoint y: 187, endPoint x: 741, endPoint y: 234, distance: 52.8
click at [729, 214] on div "Cantidad 4 UND  Condición de pago Crédito 60 días Dirección KM 2 vía la tupia …" at bounding box center [645, 204] width 499 height 120
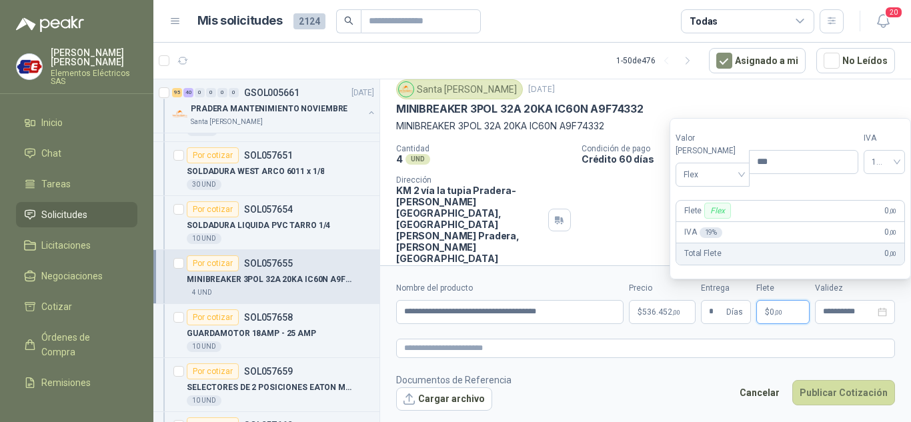
click at [781, 317] on p "$ 0 ,00" at bounding box center [782, 312] width 53 height 24
click at [712, 167] on span "Flex" at bounding box center [712, 175] width 58 height 20
click at [703, 226] on div "Incluido" at bounding box center [709, 224] width 46 height 15
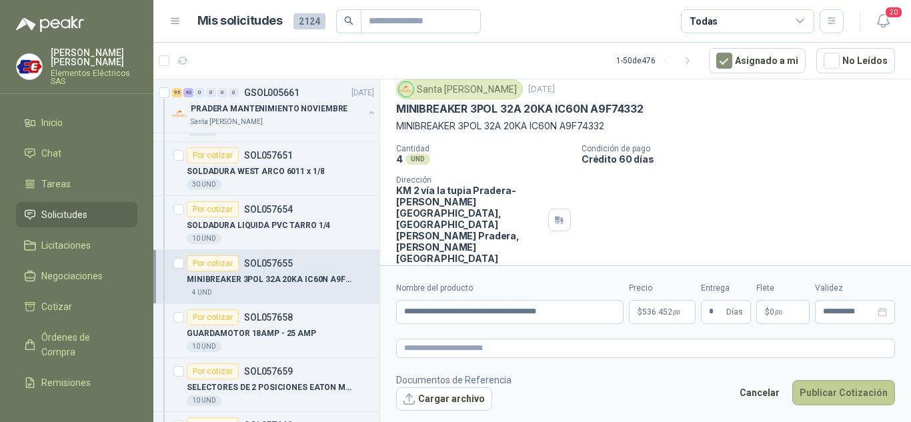
click at [828, 393] on button "Publicar Cotización" at bounding box center [843, 392] width 103 height 25
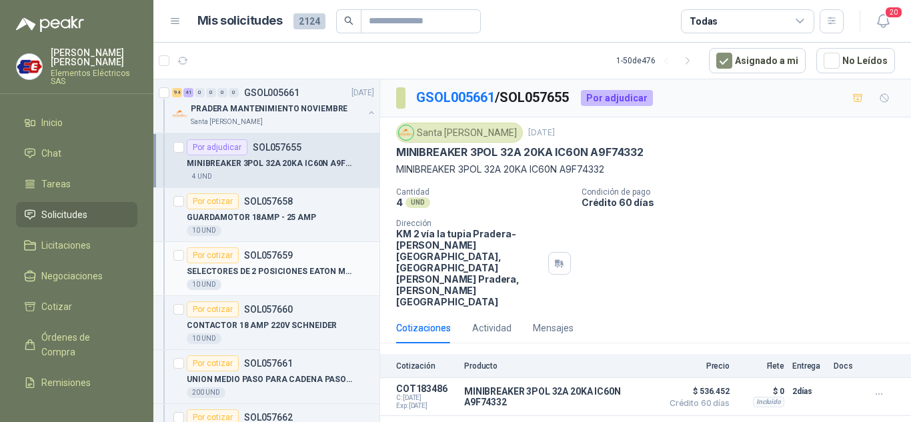
scroll to position [7267, 0]
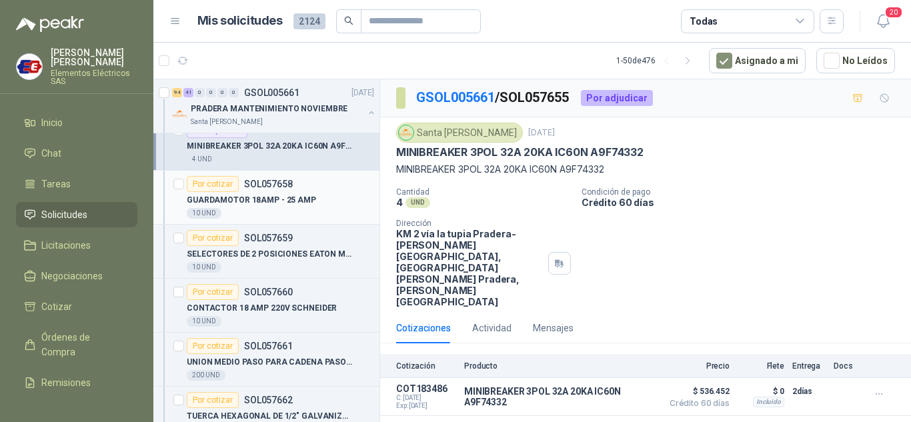
click at [211, 184] on div "Por cotizar" at bounding box center [213, 184] width 52 height 16
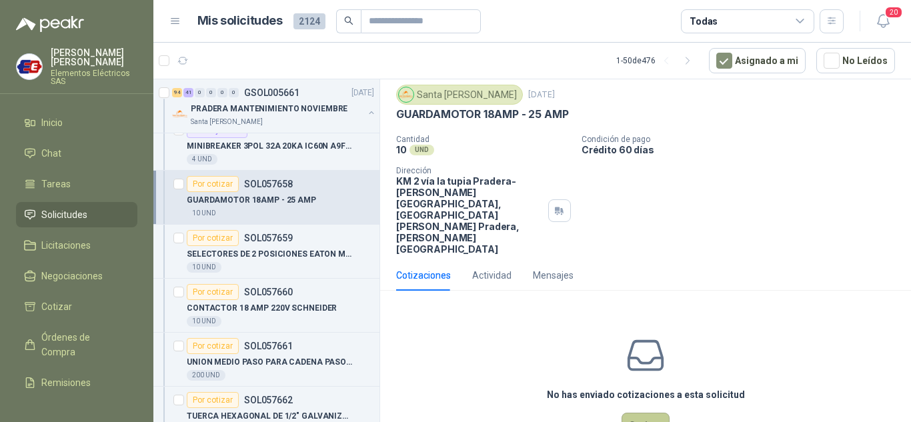
click at [635, 413] on button "Cotizar" at bounding box center [645, 425] width 48 height 25
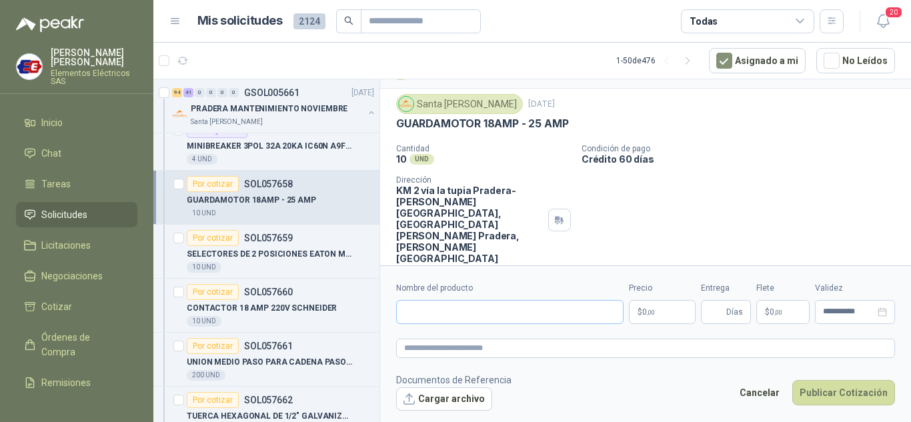
scroll to position [29, 0]
click at [435, 311] on input "Nombre del producto" at bounding box center [509, 312] width 227 height 24
click at [498, 304] on input "**********" at bounding box center [509, 312] width 227 height 24
drag, startPoint x: 496, startPoint y: 308, endPoint x: 503, endPoint y: 304, distance: 7.8
click at [499, 308] on input "**********" at bounding box center [509, 312] width 227 height 24
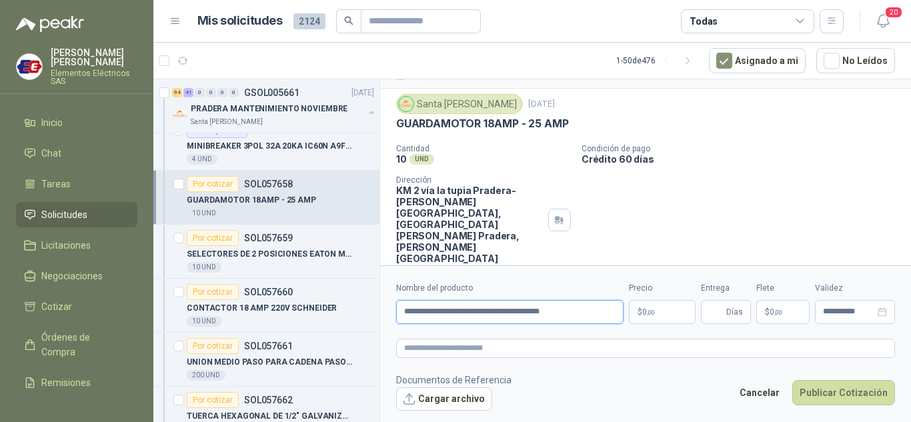
type input "**********"
click at [651, 309] on span ",00" at bounding box center [651, 312] width 8 height 7
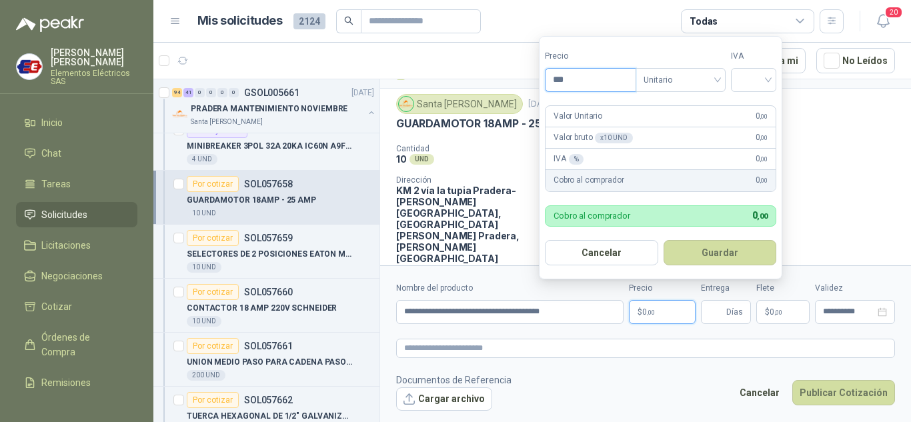
click at [563, 79] on input "***" at bounding box center [590, 80] width 90 height 23
type input "*********"
click at [767, 76] on input "search" at bounding box center [753, 79] width 29 height 20
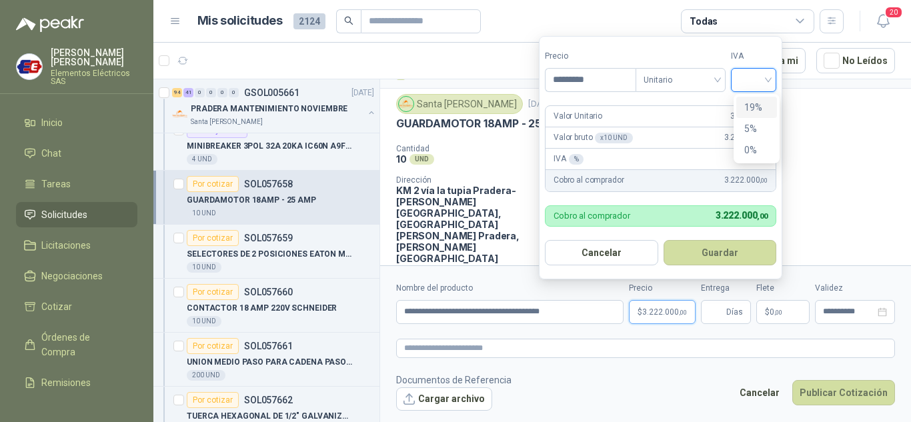
drag, startPoint x: 761, startPoint y: 104, endPoint x: 676, endPoint y: 191, distance: 121.6
click at [759, 113] on div "19%" at bounding box center [756, 107] width 25 height 15
click at [720, 309] on input "Entrega" at bounding box center [716, 312] width 15 height 23
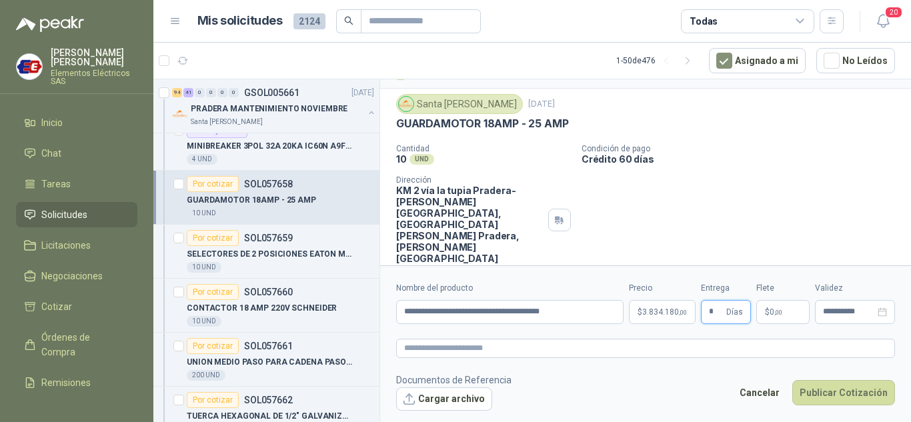
type input "*"
drag, startPoint x: 738, startPoint y: 180, endPoint x: 789, endPoint y: 288, distance: 119.6
click at [755, 207] on div "Cantidad 10 UND  Condición de pago Crédito 60 días Dirección KM 2 vía la tupia…" at bounding box center [645, 204] width 499 height 120
click at [777, 314] on span ",00" at bounding box center [778, 312] width 8 height 7
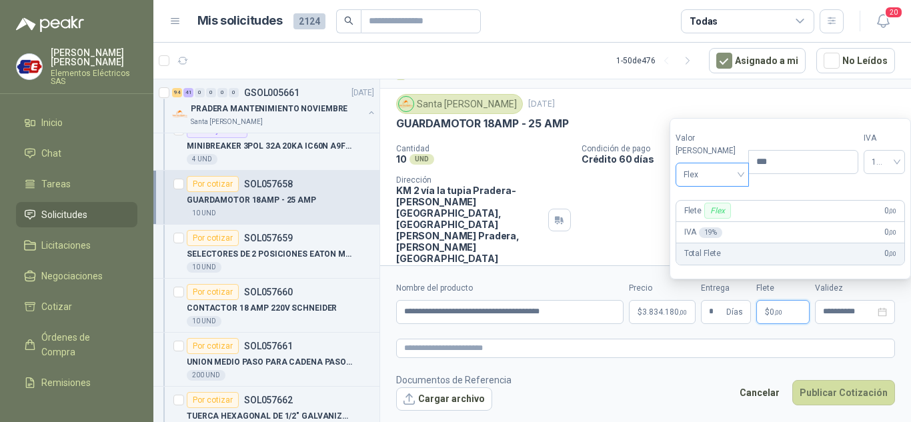
click at [716, 167] on span "Flex" at bounding box center [712, 175] width 58 height 20
click at [705, 220] on div "Incluido" at bounding box center [709, 224] width 46 height 15
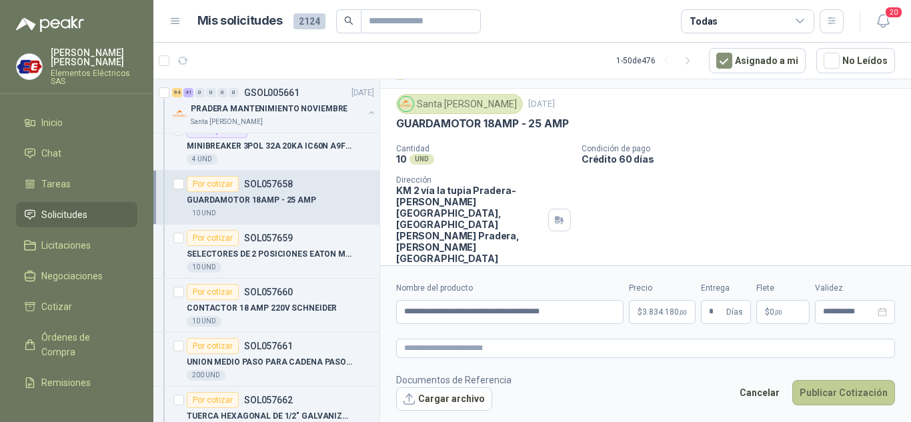
click at [841, 391] on button "Publicar Cotización" at bounding box center [843, 392] width 103 height 25
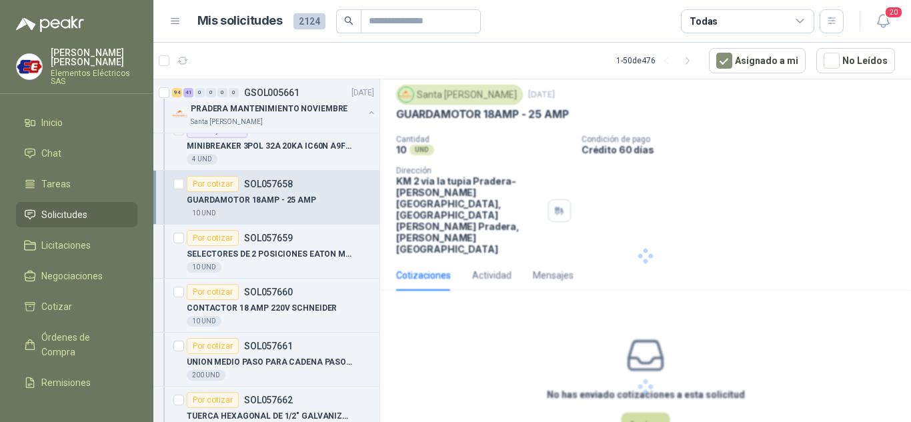
scroll to position [0, 0]
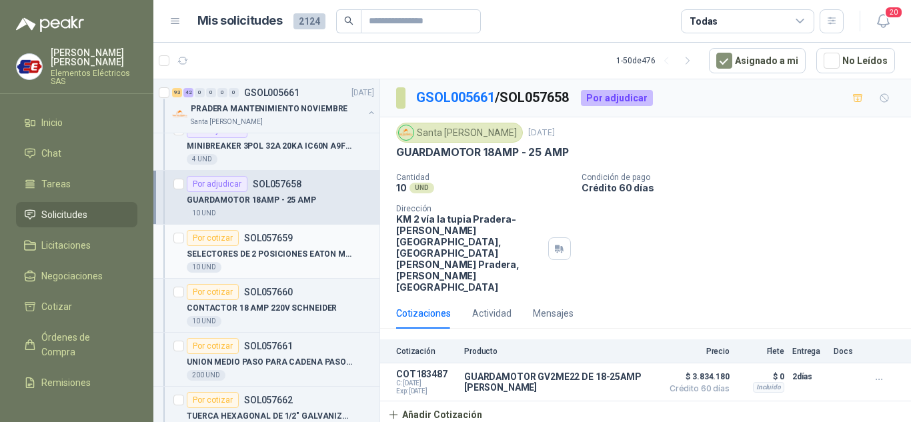
click at [214, 237] on div "Por cotizar" at bounding box center [213, 238] width 52 height 16
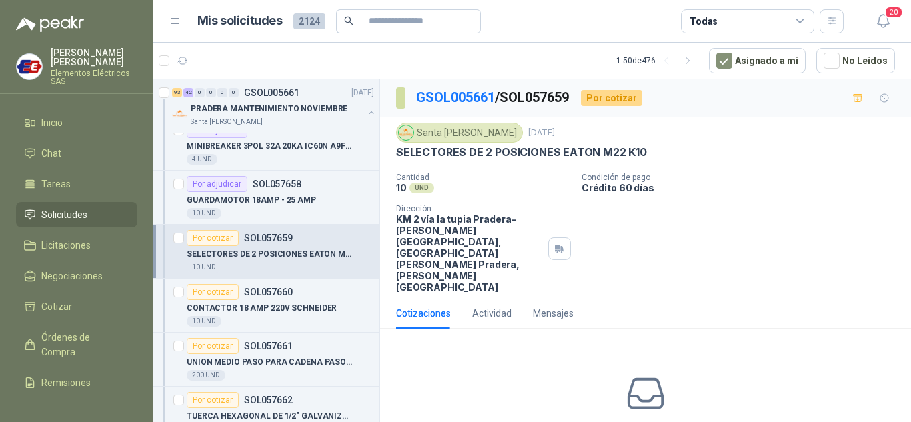
scroll to position [38, 0]
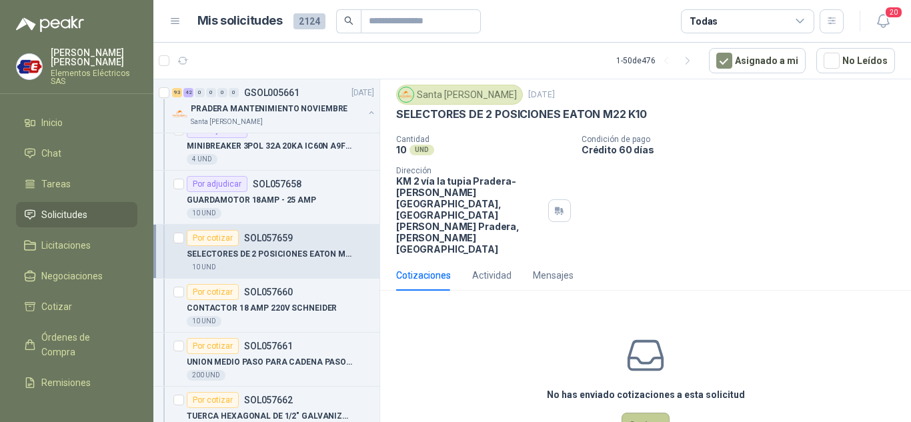
click at [629, 413] on button "Cotizar" at bounding box center [645, 425] width 48 height 25
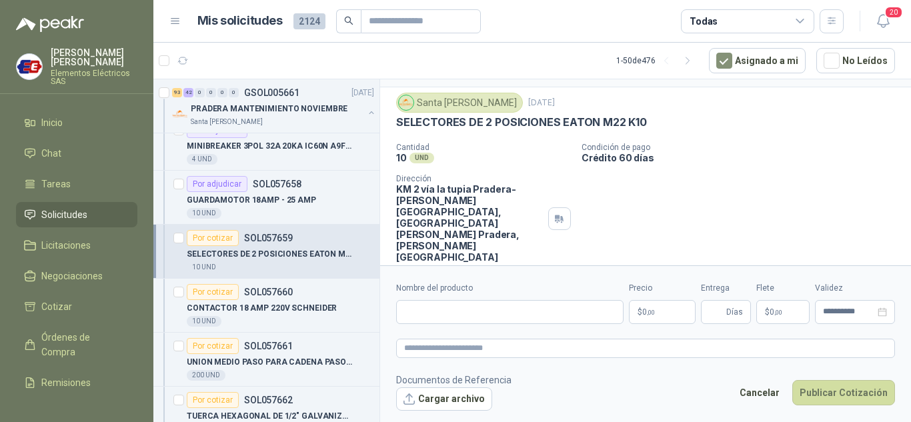
scroll to position [29, 0]
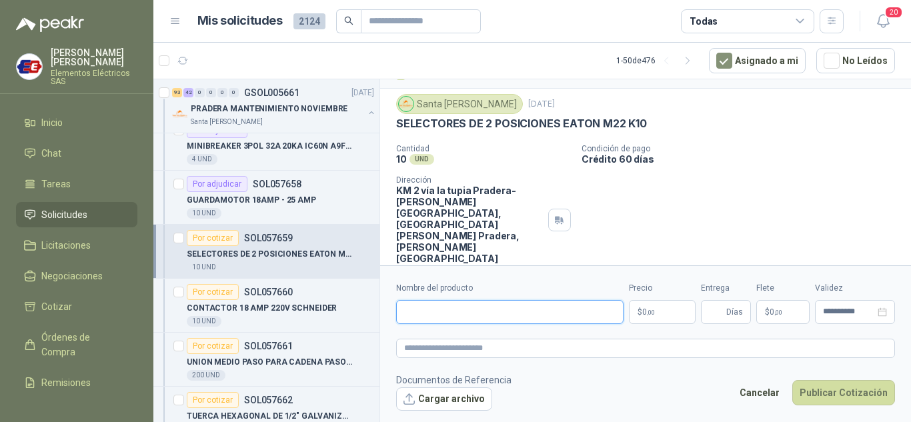
click at [421, 313] on input "Nombre del producto" at bounding box center [509, 312] width 227 height 24
type input "**********"
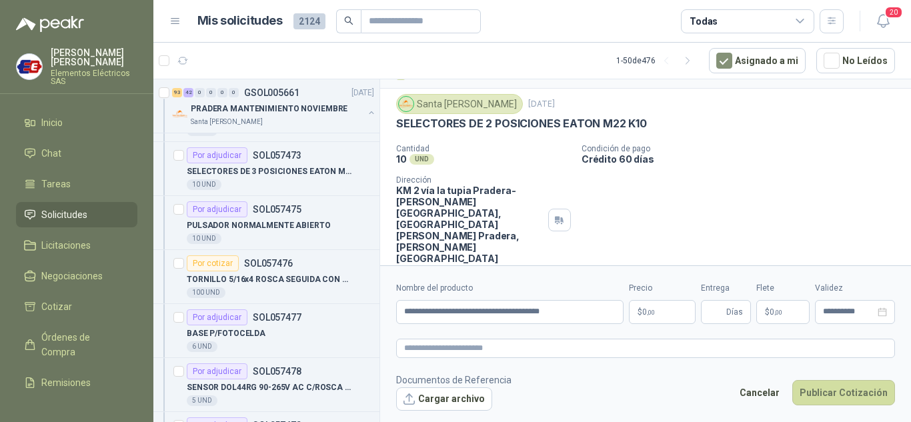
scroll to position [1667, 0]
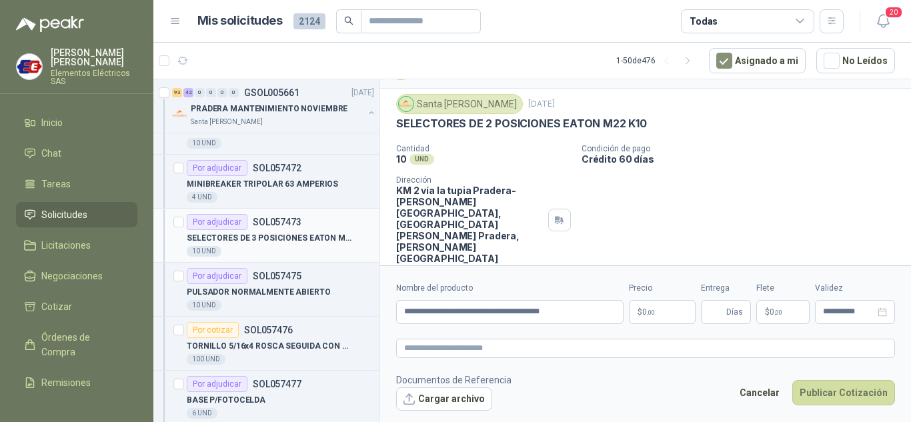
click at [215, 219] on div "Por adjudicar" at bounding box center [217, 222] width 61 height 16
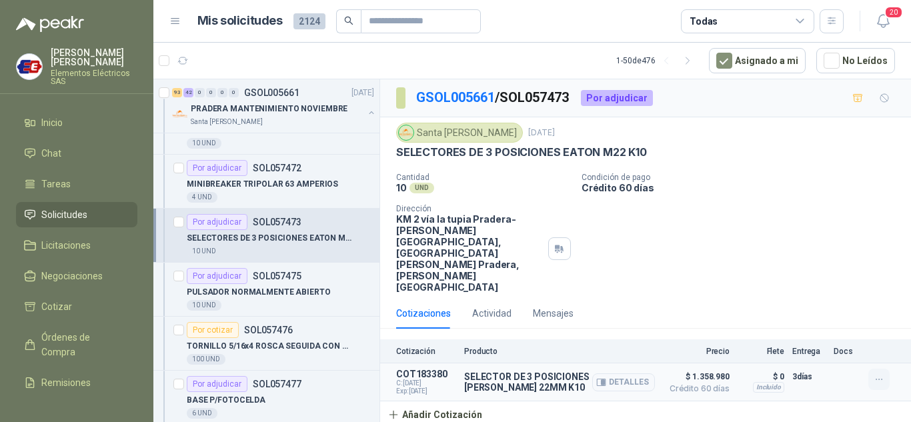
click at [880, 374] on icon "button" at bounding box center [878, 379] width 11 height 11
click at [809, 279] on button "Editar" at bounding box center [852, 280] width 107 height 21
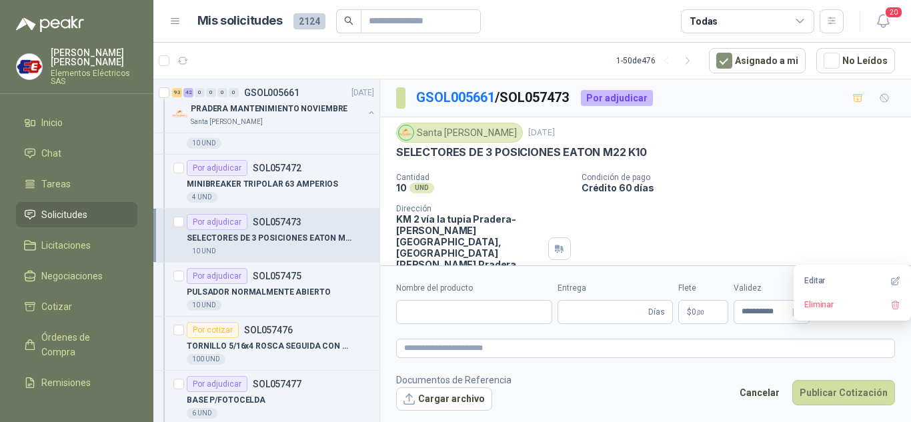
type input "**********"
type input "*"
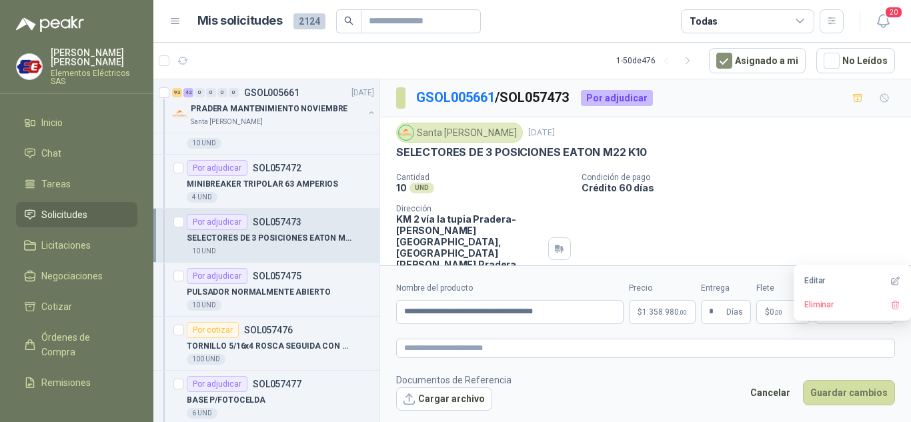
click at [651, 312] on span "1.358.980 ,00" at bounding box center [664, 312] width 45 height 8
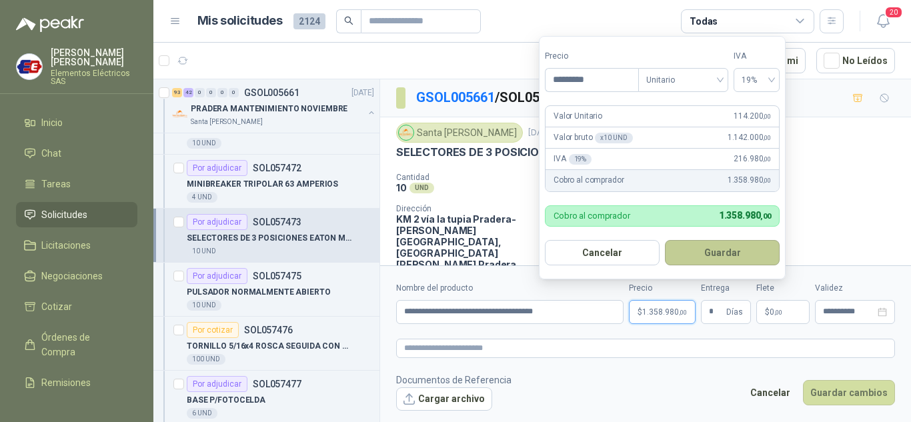
drag, startPoint x: 711, startPoint y: 258, endPoint x: 817, endPoint y: 349, distance: 140.4
click at [715, 261] on button "Guardar" at bounding box center [722, 252] width 115 height 25
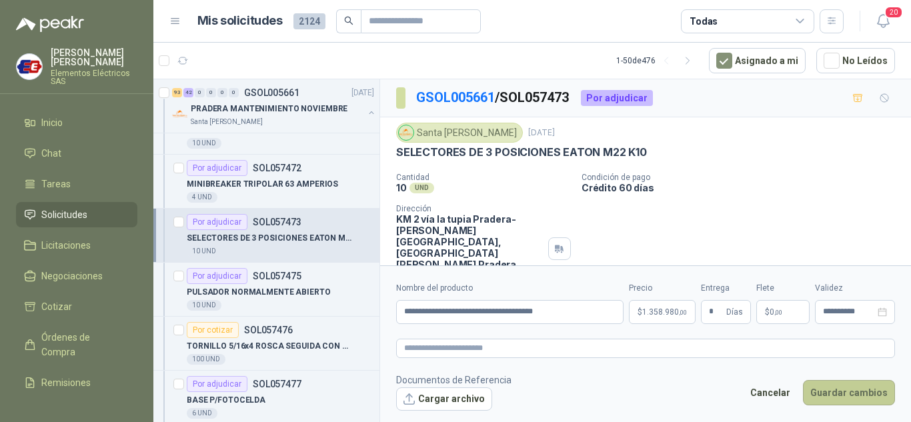
click at [846, 387] on button "Guardar cambios" at bounding box center [849, 392] width 92 height 25
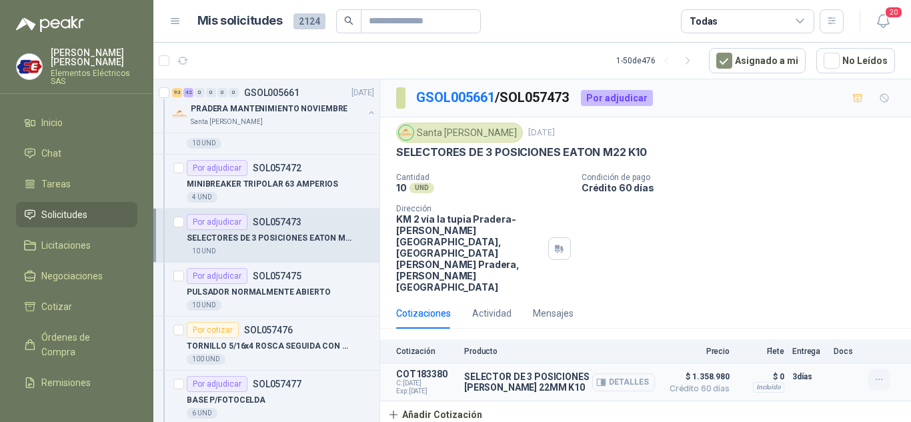
click at [875, 379] on icon "button" at bounding box center [878, 379] width 6 height 1
click at [805, 273] on button "Editar" at bounding box center [852, 280] width 107 height 21
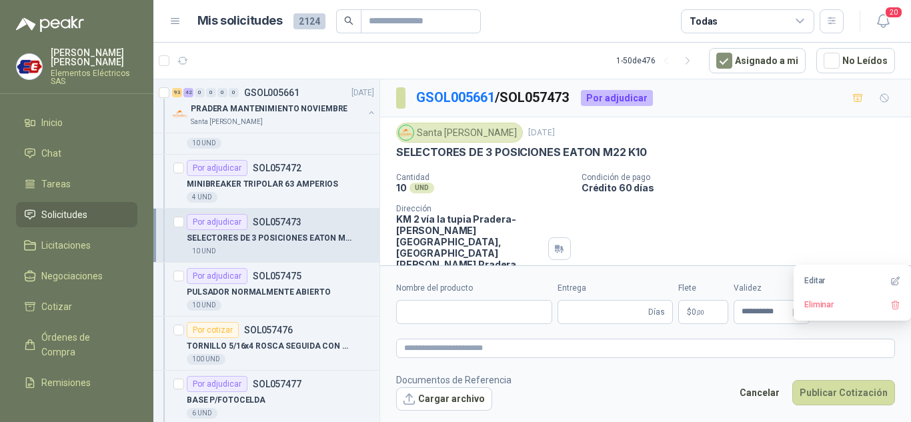
type input "**********"
type input "*"
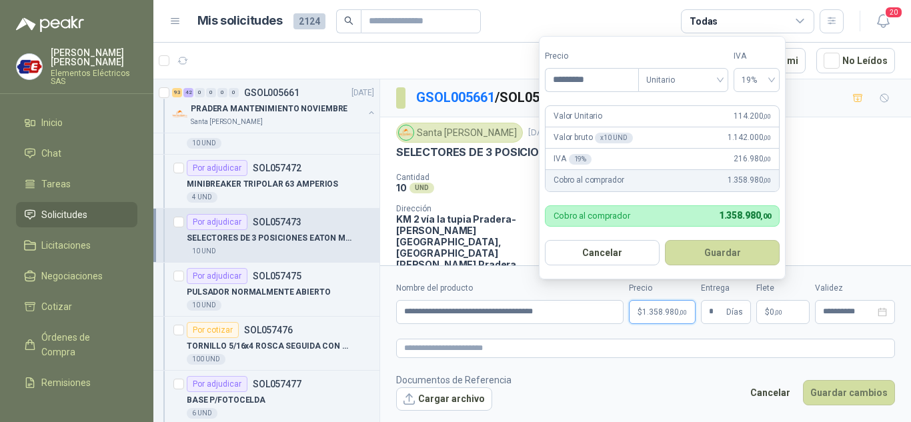
click at [659, 313] on span "1.358.980 ,00" at bounding box center [664, 312] width 45 height 8
click at [843, 390] on button "Guardar cambios" at bounding box center [849, 392] width 92 height 25
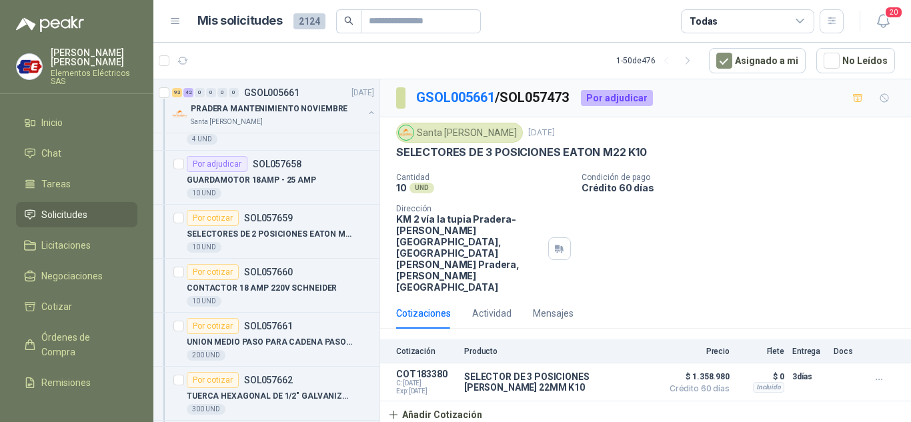
scroll to position [7267, 0]
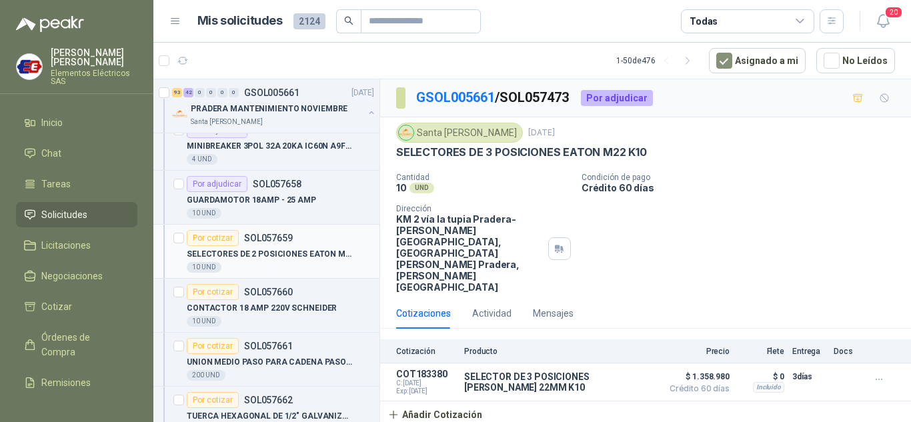
click at [221, 235] on div "Por cotizar" at bounding box center [213, 238] width 52 height 16
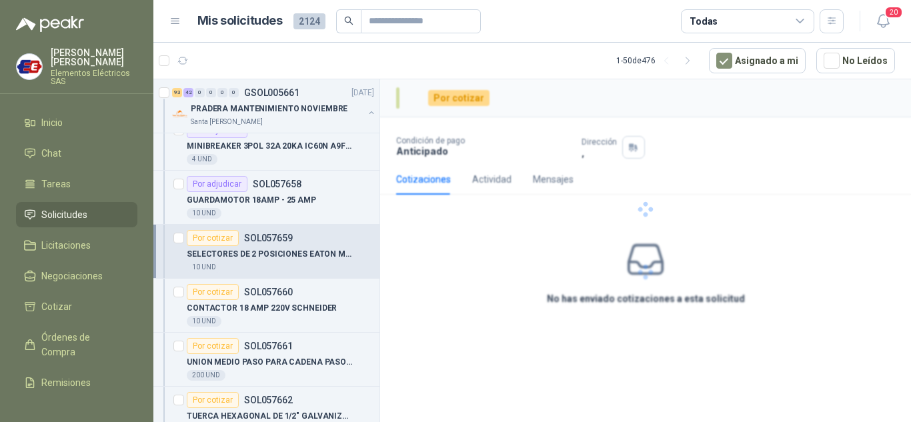
click at [221, 235] on div "Por cotizar" at bounding box center [213, 238] width 52 height 16
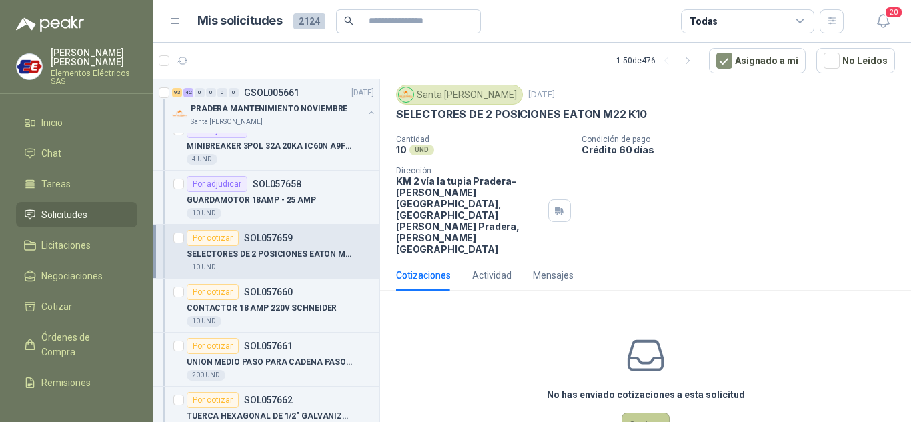
click at [626, 413] on button "Cotizar" at bounding box center [645, 425] width 48 height 25
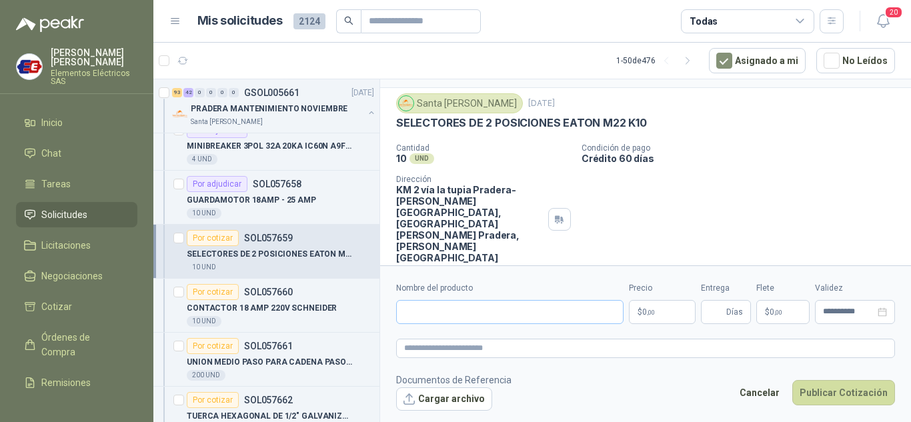
scroll to position [29, 0]
click at [443, 315] on input "Nombre del producto" at bounding box center [509, 312] width 227 height 24
type input "**********"
click at [648, 306] on p "$ 0 ,00" at bounding box center [662, 312] width 67 height 24
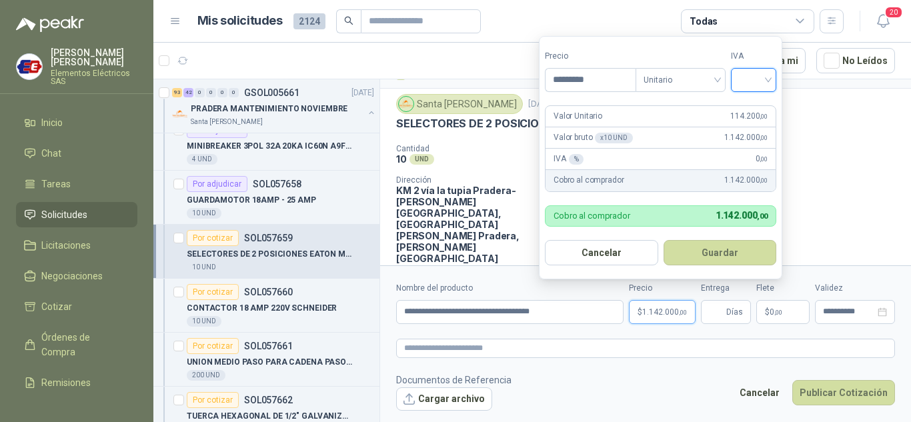
click at [768, 71] on input "search" at bounding box center [753, 79] width 29 height 20
drag, startPoint x: 747, startPoint y: 105, endPoint x: 742, endPoint y: 181, distance: 75.5
click at [746, 115] on div "19%" at bounding box center [756, 107] width 41 height 21
click at [721, 313] on input "Entrega" at bounding box center [716, 312] width 15 height 23
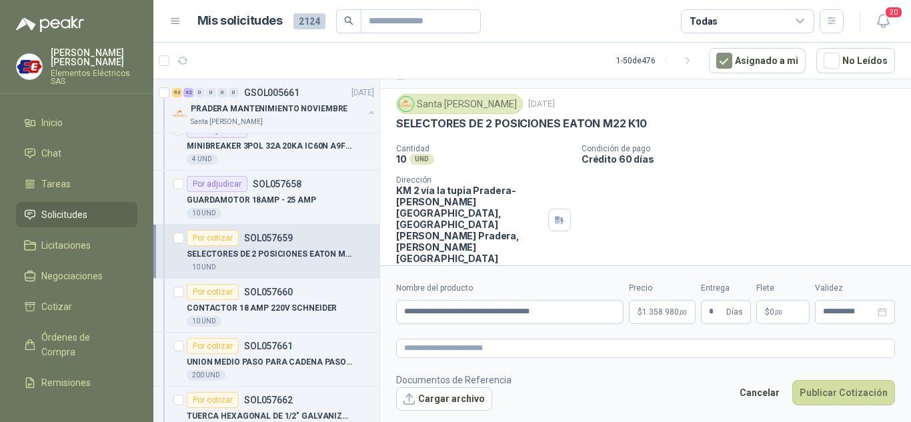
drag, startPoint x: 753, startPoint y: 195, endPoint x: 753, endPoint y: 282, distance: 86.7
click at [753, 200] on div "Cantidad 10 UND  Condición de pago Crédito 60 días Dirección KM 2 vía la tupia…" at bounding box center [645, 204] width 499 height 120
click at [761, 312] on p "$ 0 ,00" at bounding box center [782, 312] width 53 height 24
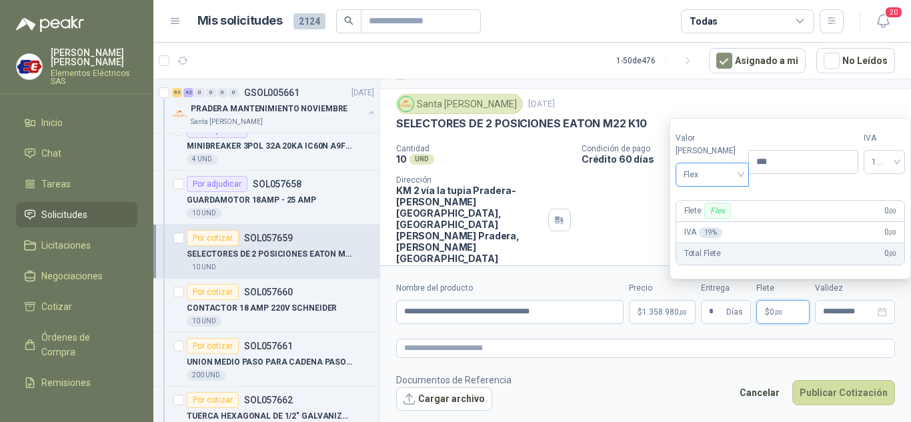
click at [713, 176] on span "Flex" at bounding box center [712, 175] width 58 height 20
drag, startPoint x: 699, startPoint y: 225, endPoint x: 797, endPoint y: 307, distance: 128.7
click at [715, 231] on div "Incluido" at bounding box center [709, 223] width 62 height 21
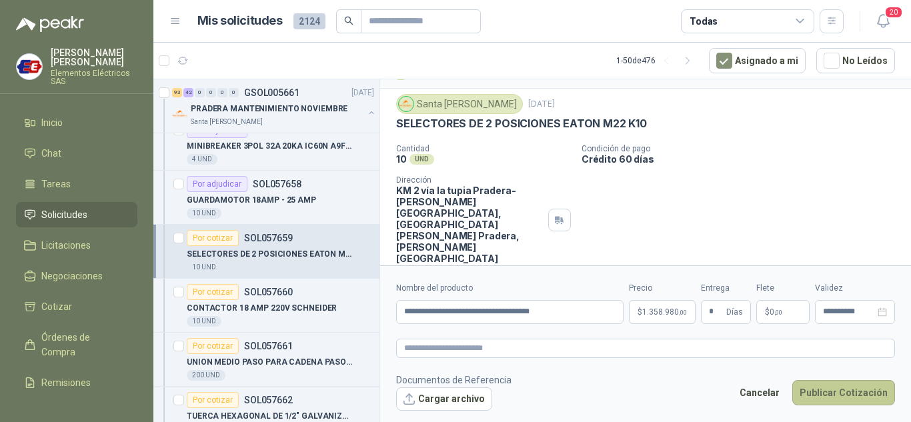
click at [821, 392] on button "Publicar Cotización" at bounding box center [843, 392] width 103 height 25
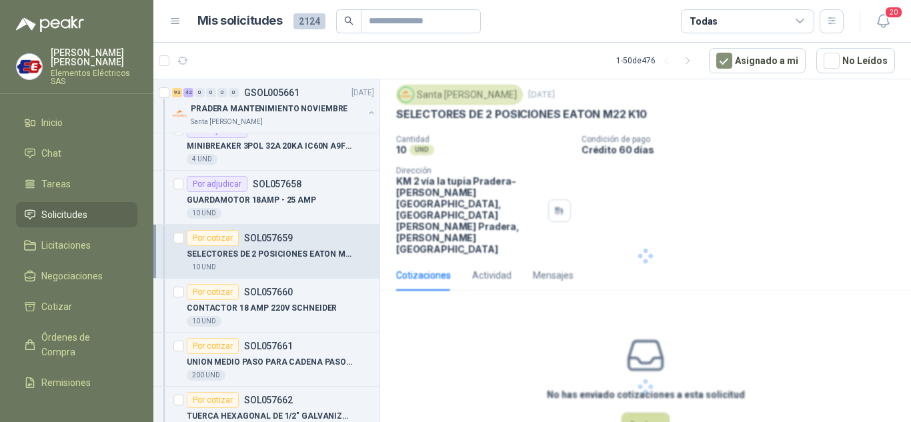
scroll to position [0, 0]
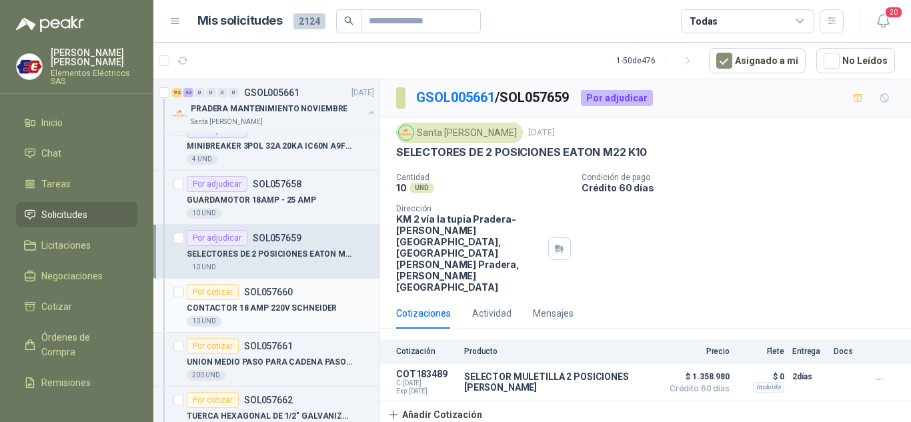
click at [209, 293] on div "Por cotizar" at bounding box center [213, 292] width 52 height 16
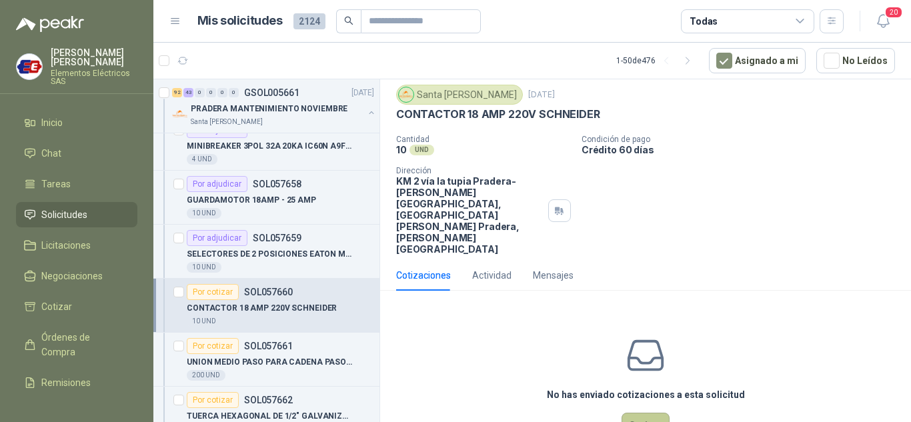
click at [641, 413] on button "Cotizar" at bounding box center [645, 425] width 48 height 25
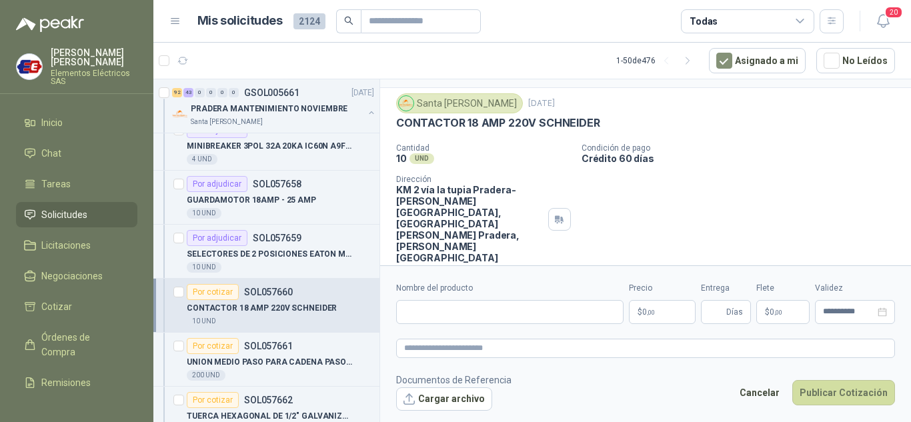
scroll to position [29, 0]
drag, startPoint x: 427, startPoint y: 311, endPoint x: 482, endPoint y: 316, distance: 54.9
click at [427, 311] on input "Nombre del producto" at bounding box center [509, 312] width 227 height 24
click at [433, 315] on input "Nombre del producto" at bounding box center [509, 312] width 227 height 24
click at [657, 316] on p "$ 0 ,00" at bounding box center [662, 312] width 67 height 24
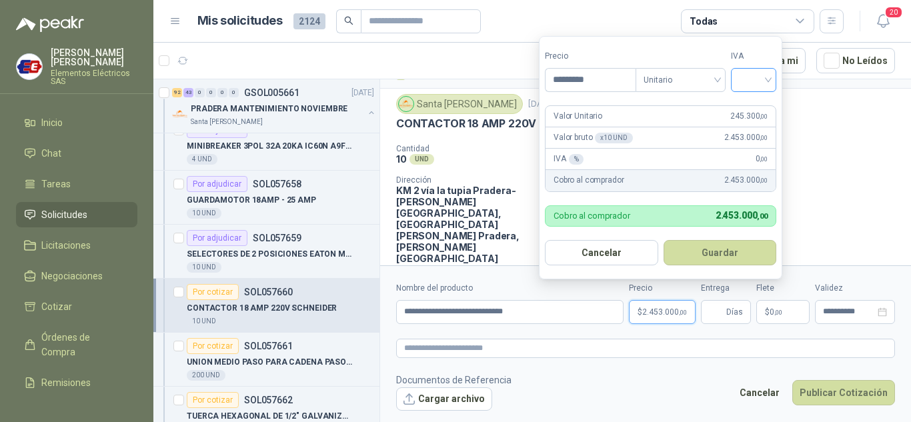
drag, startPoint x: 769, startPoint y: 72, endPoint x: 761, endPoint y: 91, distance: 20.3
click at [768, 73] on input "search" at bounding box center [753, 79] width 29 height 20
drag, startPoint x: 756, startPoint y: 108, endPoint x: 760, endPoint y: 185, distance: 76.8
click at [756, 107] on div "19%" at bounding box center [756, 107] width 25 height 15
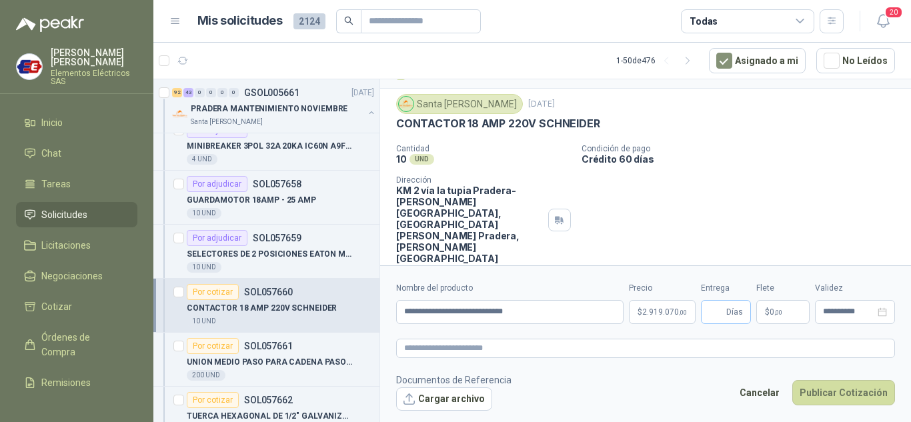
click at [725, 317] on span "Días" at bounding box center [726, 312] width 50 height 24
drag, startPoint x: 734, startPoint y: 194, endPoint x: 783, endPoint y: 257, distance: 79.8
click at [750, 217] on div "Cantidad 10 UND  Condición de pago Crédito 60 días Dirección KM 2 vía la tupia…" at bounding box center [645, 204] width 499 height 120
click at [787, 317] on p "$ 0 ,00" at bounding box center [782, 312] width 53 height 24
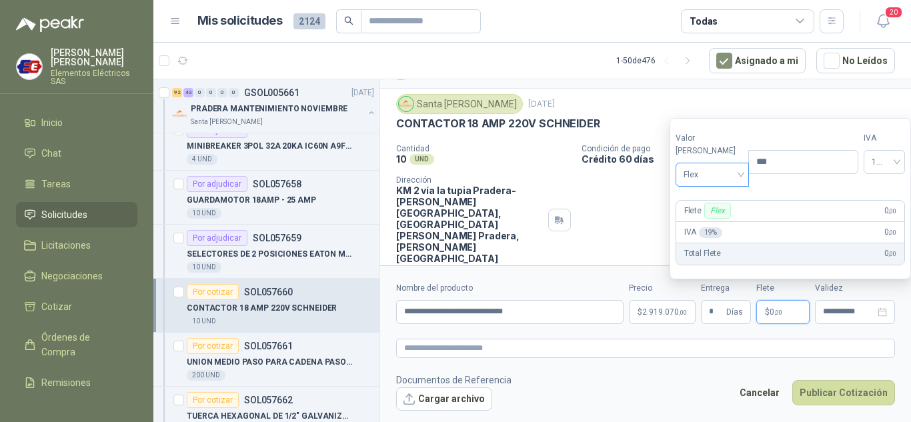
click at [698, 183] on span "Flex" at bounding box center [712, 175] width 58 height 20
click at [716, 220] on div "Incluido" at bounding box center [709, 224] width 46 height 15
click at [835, 394] on button "Publicar Cotización" at bounding box center [843, 392] width 103 height 25
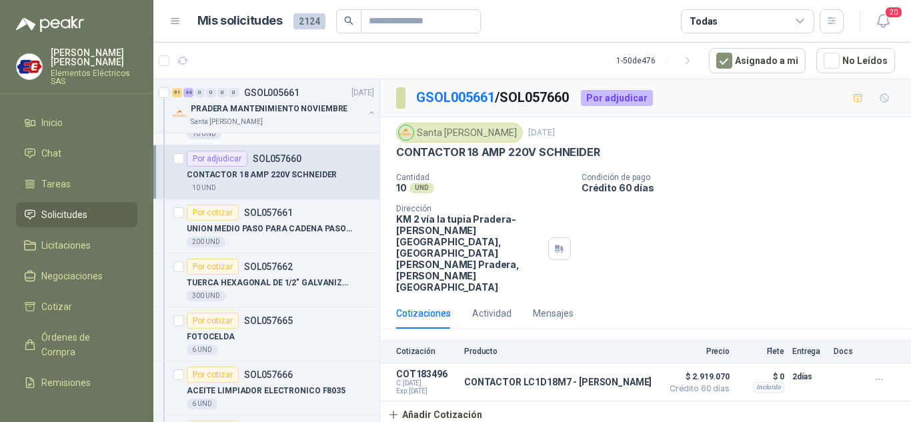
scroll to position [7467, 0]
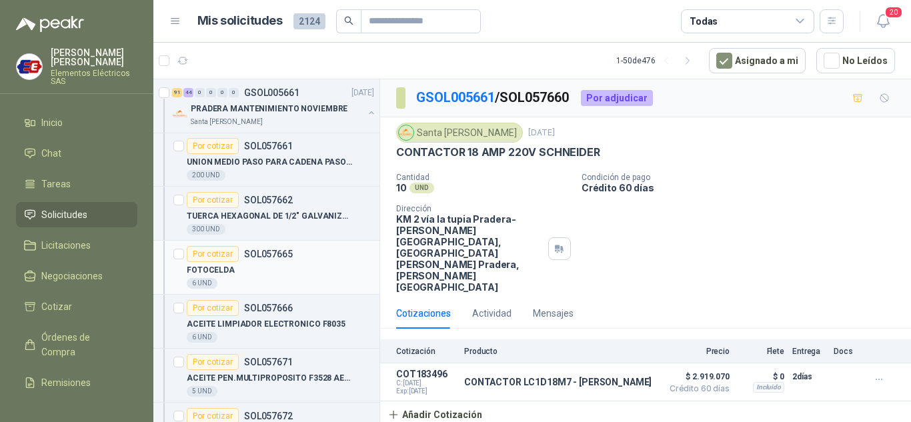
click at [207, 259] on div "Por cotizar" at bounding box center [213, 254] width 52 height 16
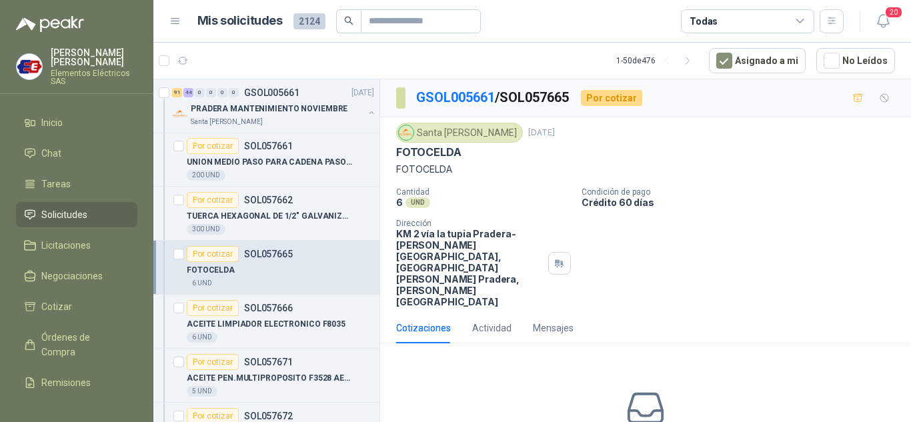
scroll to position [53, 0]
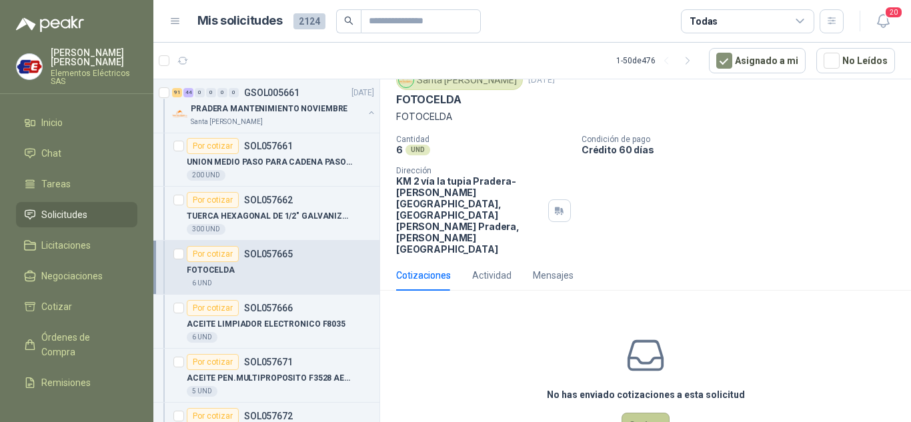
click at [635, 413] on button "Cotizar" at bounding box center [645, 425] width 48 height 25
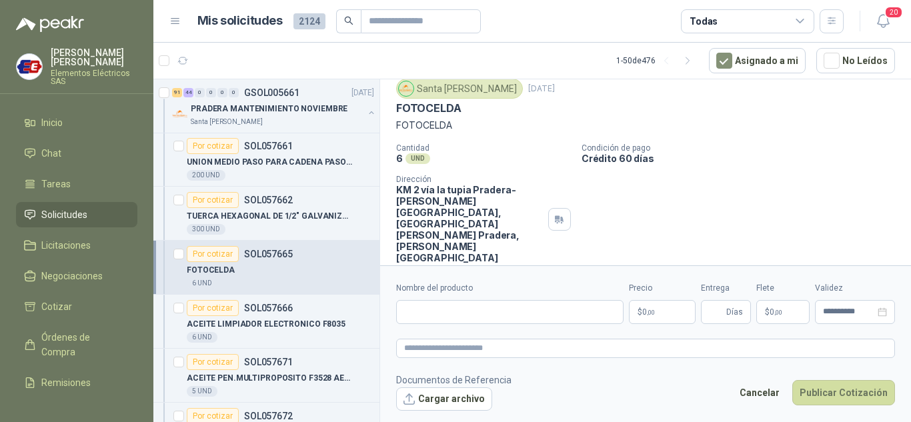
scroll to position [43, 0]
click at [429, 313] on input "Nombre del producto" at bounding box center [509, 312] width 227 height 24
drag, startPoint x: 656, startPoint y: 308, endPoint x: 755, endPoint y: 283, distance: 102.5
click at [702, 295] on div "**********" at bounding box center [645, 303] width 499 height 42
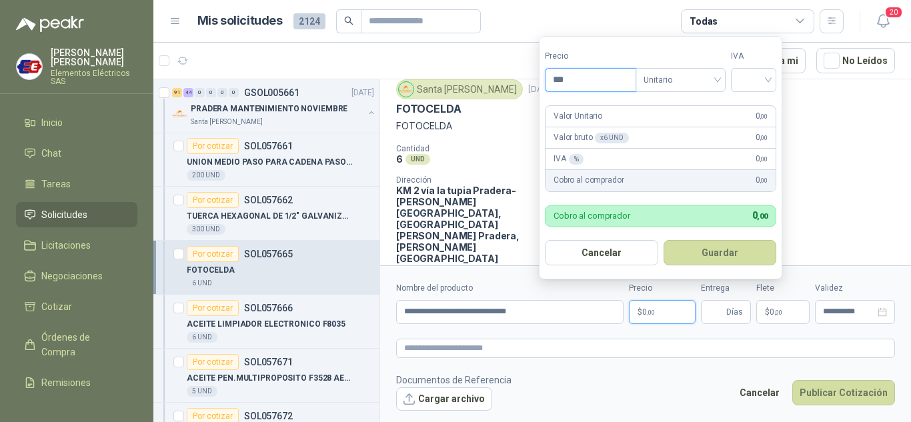
click at [561, 81] on input "***" at bounding box center [590, 80] width 90 height 23
click at [765, 77] on input "search" at bounding box center [753, 79] width 29 height 20
click at [755, 101] on div "19%" at bounding box center [756, 107] width 25 height 15
click at [723, 315] on input "Entrega" at bounding box center [716, 312] width 15 height 23
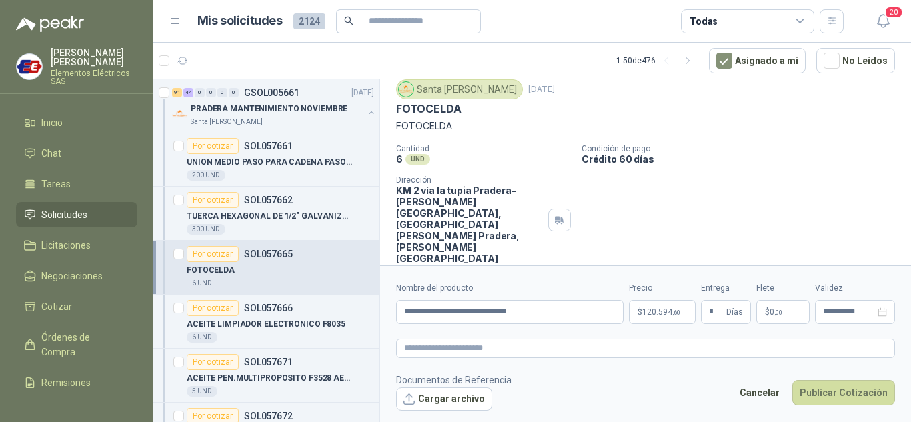
drag, startPoint x: 755, startPoint y: 203, endPoint x: 765, endPoint y: 259, distance: 56.2
click at [755, 213] on div "Cantidad 6 UND  Condición de pago Crédito 60 días Dirección KM 2 vía la tupia …" at bounding box center [645, 204] width 499 height 120
click at [774, 311] on span ",00" at bounding box center [778, 312] width 8 height 7
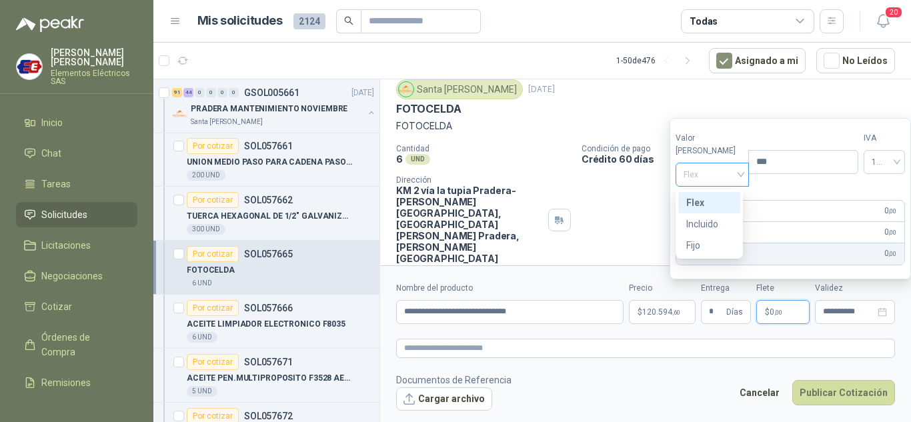
drag, startPoint x: 717, startPoint y: 172, endPoint x: 713, endPoint y: 199, distance: 27.1
click at [717, 173] on span "Flex" at bounding box center [712, 175] width 58 height 20
drag, startPoint x: 705, startPoint y: 225, endPoint x: 753, endPoint y: 262, distance: 60.9
click at [709, 229] on div "Incluido" at bounding box center [709, 224] width 46 height 15
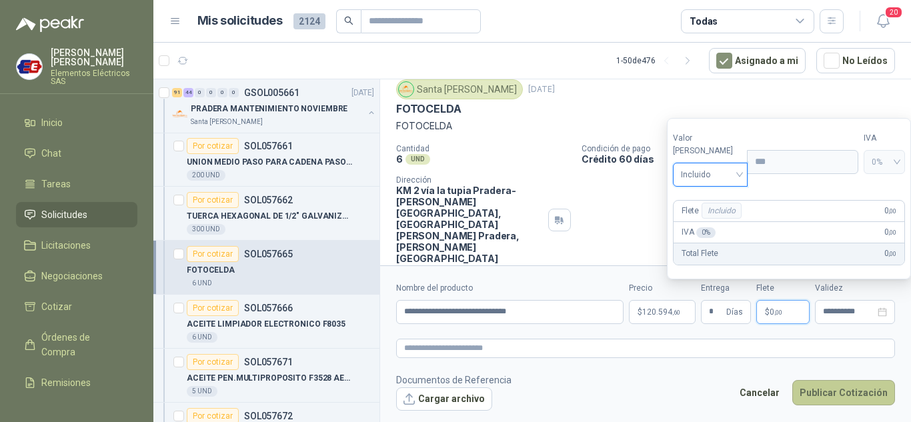
click at [831, 390] on button "Publicar Cotización" at bounding box center [843, 392] width 103 height 25
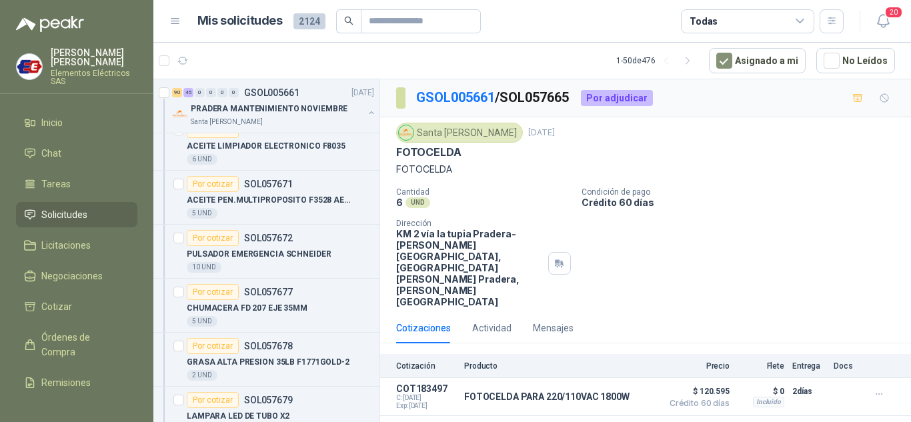
scroll to position [7667, 0]
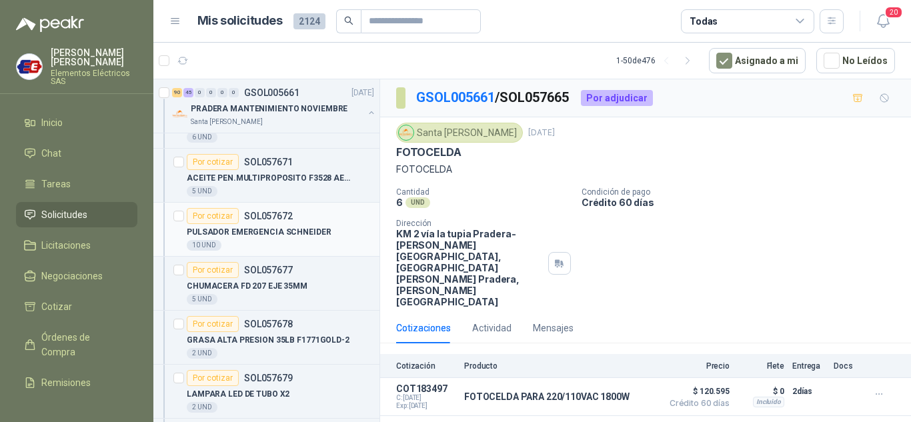
click at [202, 215] on div "Por cotizar" at bounding box center [213, 216] width 52 height 16
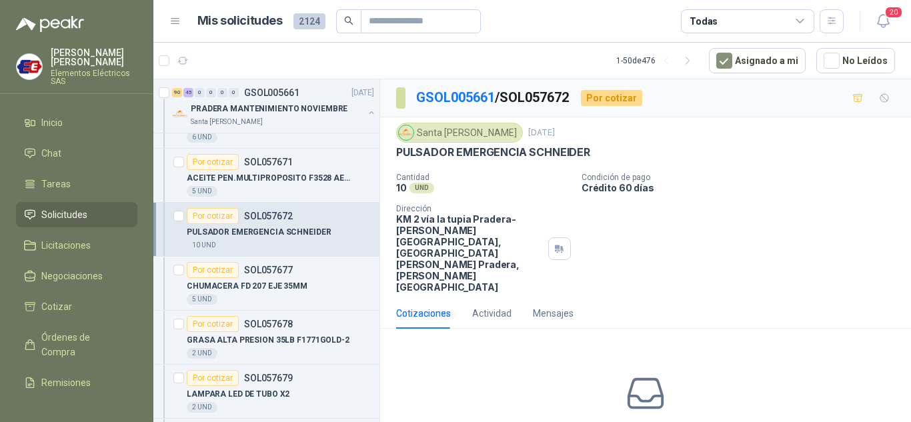
scroll to position [38, 0]
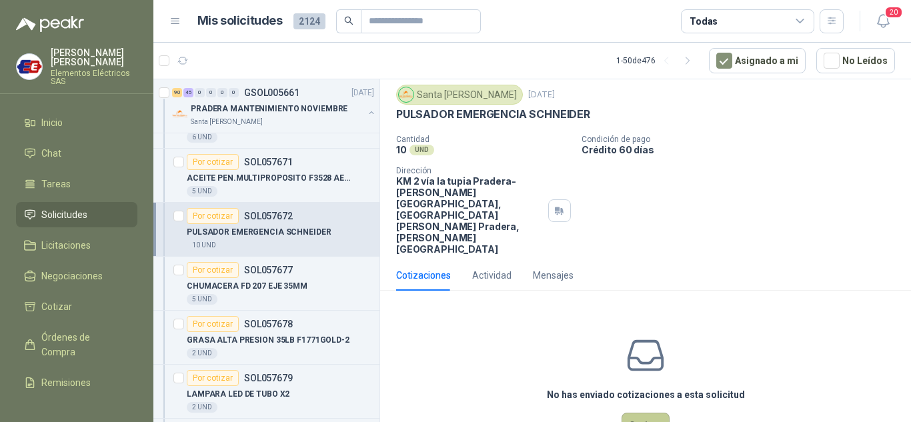
click at [630, 413] on button "Cotizar" at bounding box center [645, 425] width 48 height 25
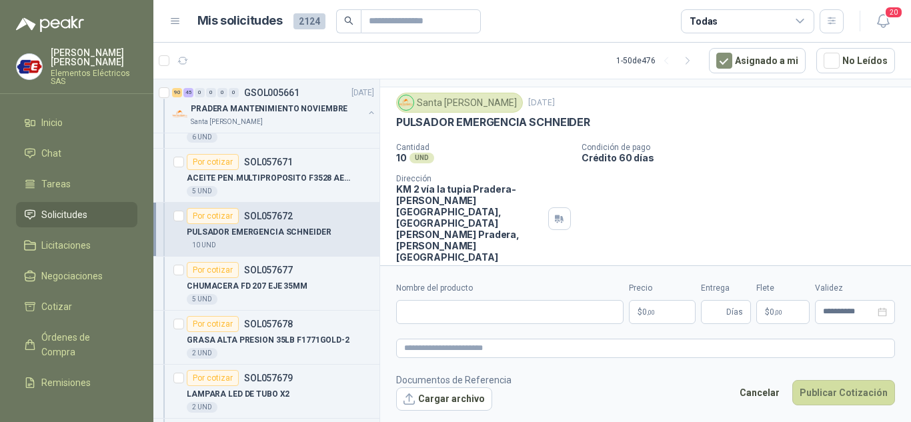
scroll to position [29, 0]
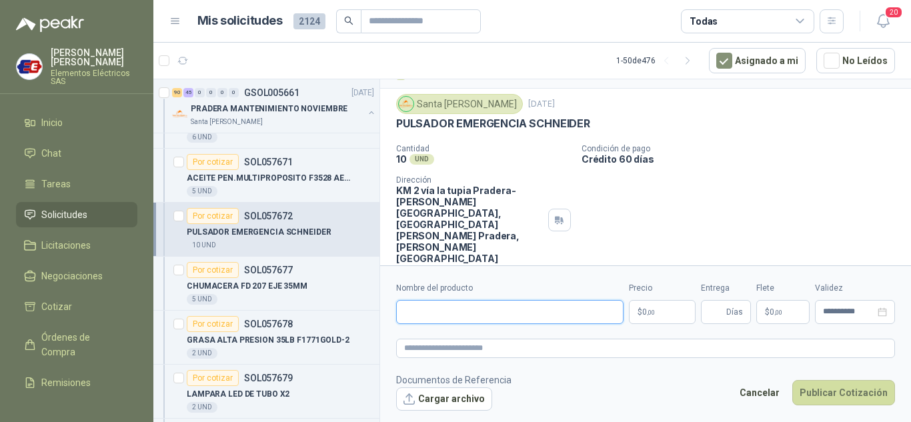
click at [412, 306] on input "Nombre del producto" at bounding box center [509, 312] width 227 height 24
click at [651, 313] on span ",00" at bounding box center [651, 312] width 8 height 7
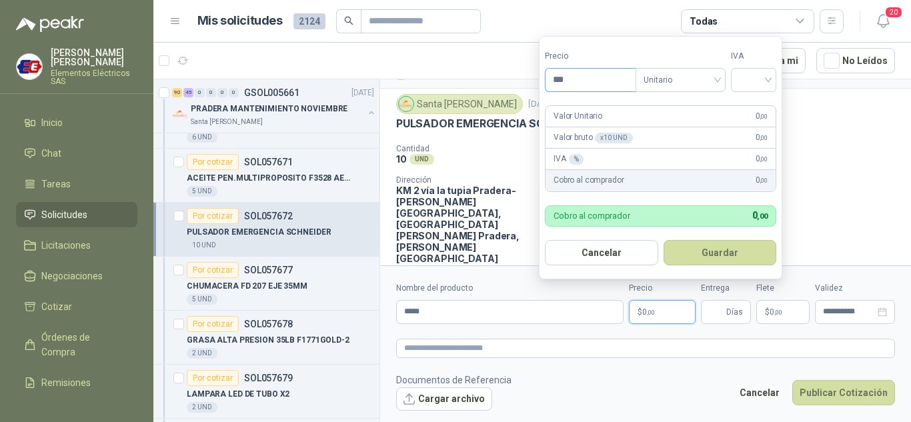
click at [585, 81] on input "***" at bounding box center [590, 80] width 90 height 23
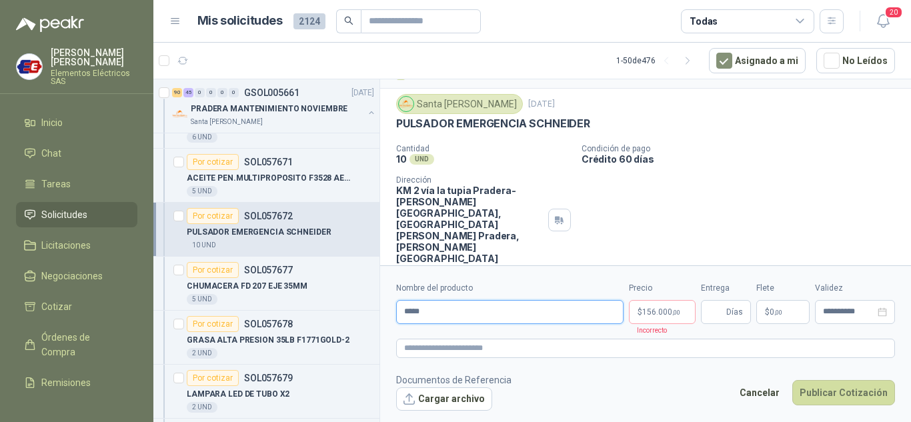
click at [429, 313] on input "*****" at bounding box center [509, 312] width 227 height 24
click at [729, 323] on span "Días" at bounding box center [734, 312] width 17 height 23
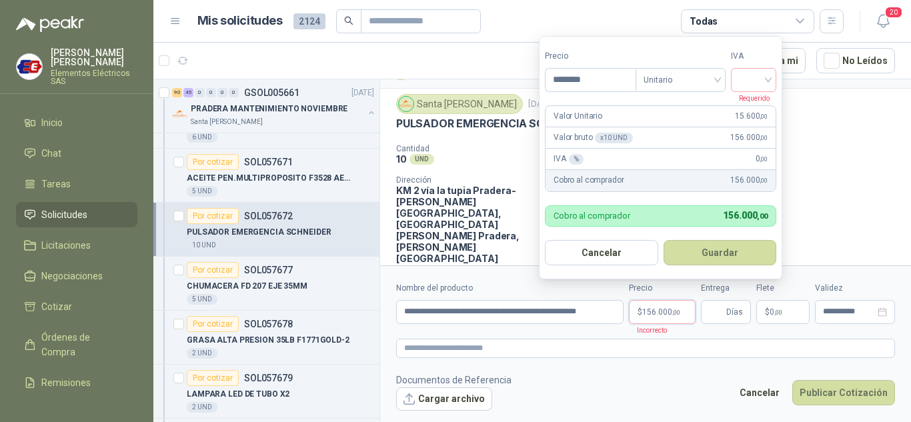
drag, startPoint x: 675, startPoint y: 305, endPoint x: 747, endPoint y: 198, distance: 128.7
click at [676, 304] on p "$ 156.000 ,00" at bounding box center [662, 312] width 67 height 24
click at [764, 77] on input "search" at bounding box center [753, 79] width 29 height 20
click at [752, 109] on div "19%" at bounding box center [756, 107] width 25 height 15
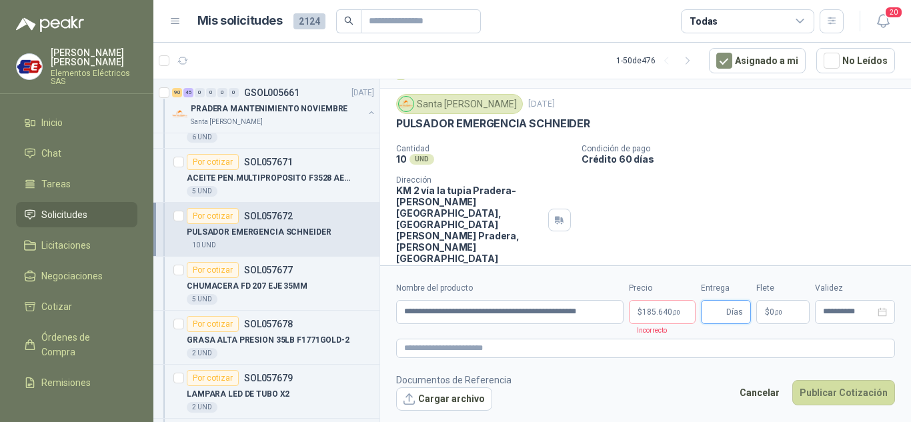
click at [717, 315] on input "Entrega" at bounding box center [716, 312] width 15 height 23
drag, startPoint x: 748, startPoint y: 211, endPoint x: 768, endPoint y: 284, distance: 76.0
click at [757, 228] on div "GSOL005661 / SOL057672 Por cotizar Santa Anita Napoles 25 sept, 2025 PULSADOR E…" at bounding box center [645, 181] width 531 height 260
click at [768, 309] on span "$" at bounding box center [767, 312] width 5 height 8
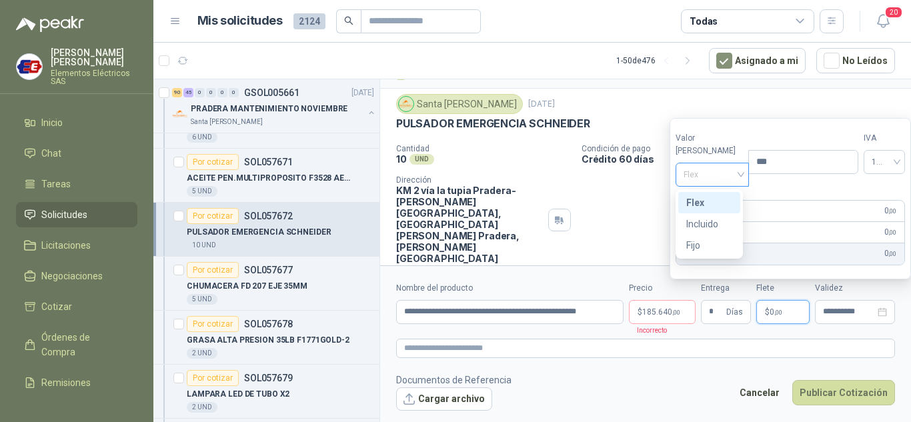
drag, startPoint x: 719, startPoint y: 174, endPoint x: 721, endPoint y: 199, distance: 25.4
click at [719, 175] on span "Flex" at bounding box center [712, 175] width 58 height 20
click at [700, 224] on div "Incluido" at bounding box center [709, 224] width 46 height 15
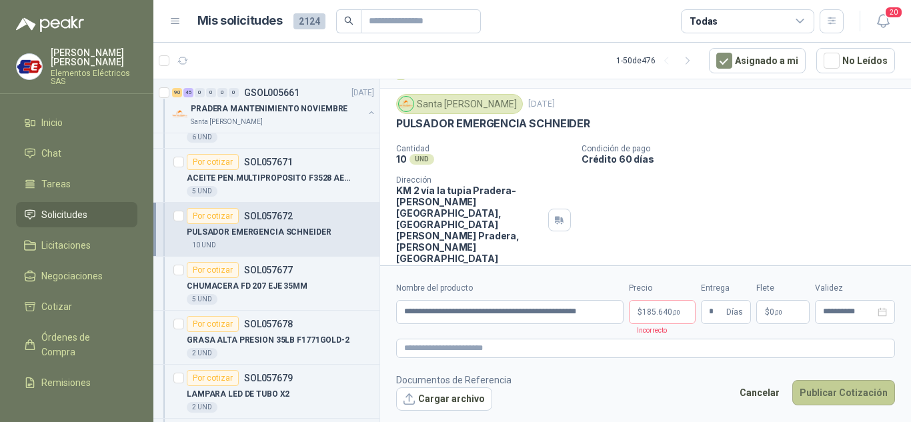
click at [830, 393] on button "Publicar Cotización" at bounding box center [843, 392] width 103 height 25
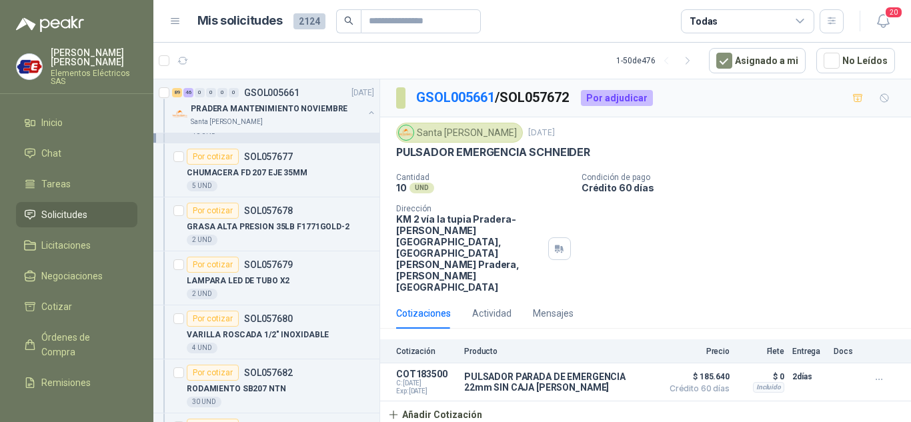
scroll to position [7801, 0]
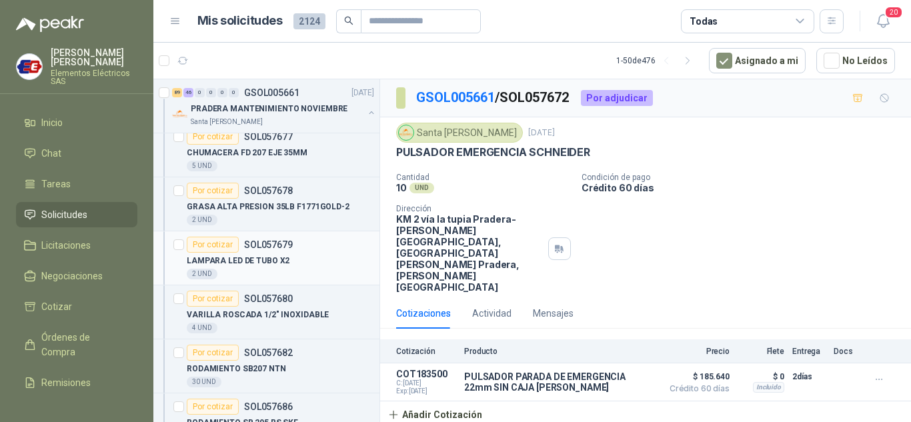
click at [215, 243] on div "Por cotizar" at bounding box center [213, 245] width 52 height 16
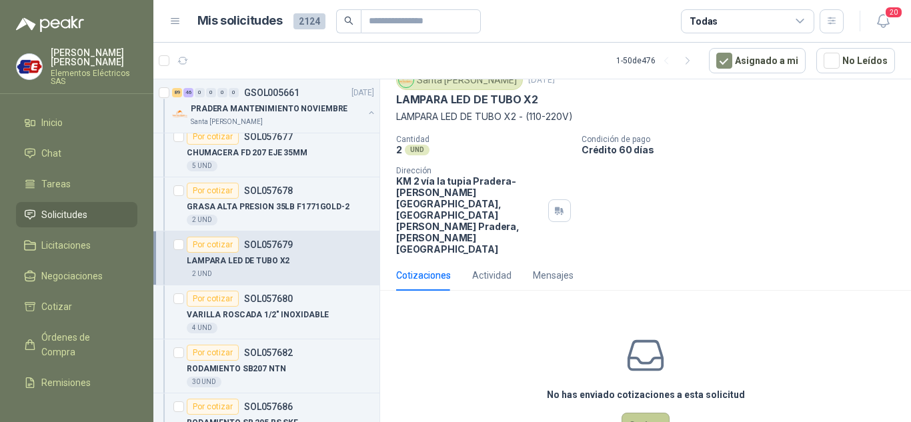
click at [647, 413] on button "Cotizar" at bounding box center [645, 425] width 48 height 25
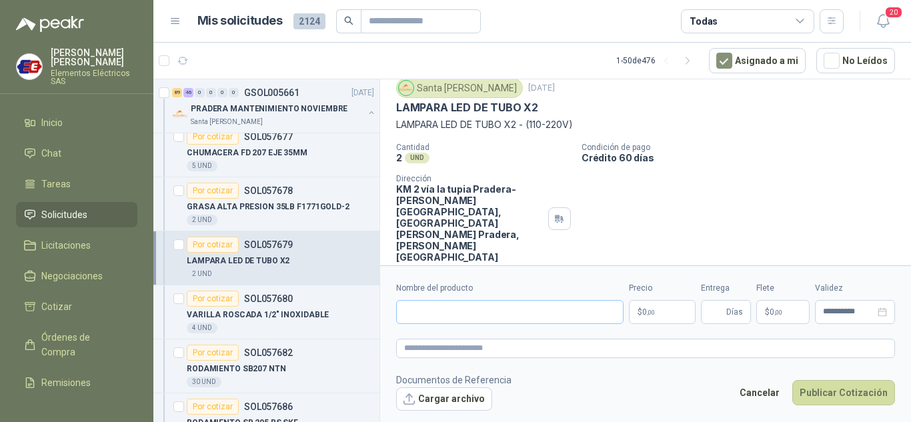
scroll to position [43, 0]
click at [419, 307] on input "Nombre del producto" at bounding box center [509, 312] width 227 height 24
click at [647, 312] on span ",00" at bounding box center [651, 312] width 8 height 7
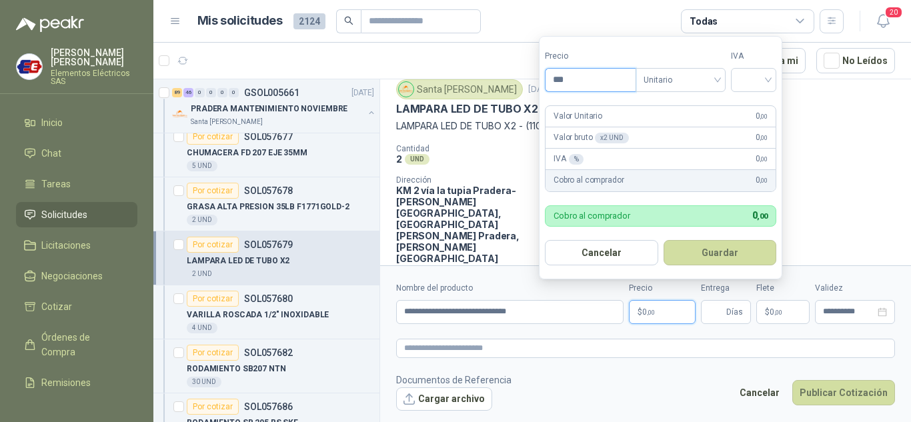
drag, startPoint x: 562, startPoint y: 76, endPoint x: 582, endPoint y: 73, distance: 20.3
click at [566, 76] on input "***" at bounding box center [590, 80] width 90 height 23
click at [764, 79] on input "search" at bounding box center [753, 79] width 29 height 20
drag, startPoint x: 755, startPoint y: 101, endPoint x: 750, endPoint y: 277, distance: 175.4
click at [757, 143] on div "19% 5% 0%" at bounding box center [756, 129] width 41 height 64
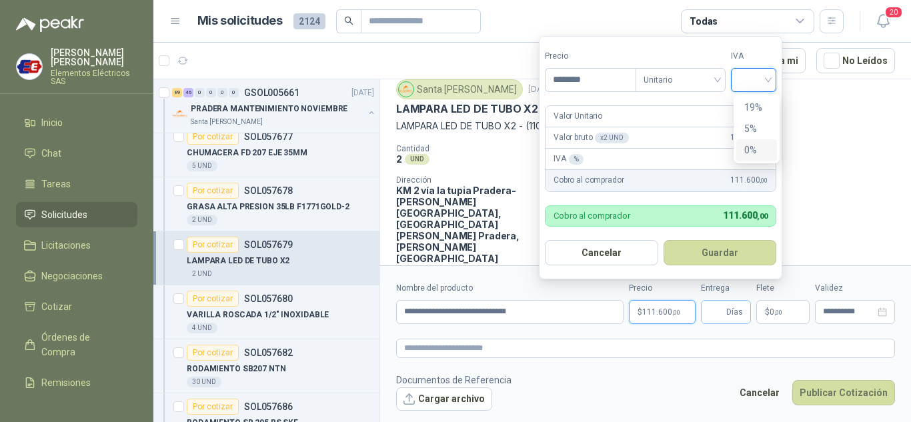
click at [725, 311] on span "Días" at bounding box center [726, 312] width 50 height 24
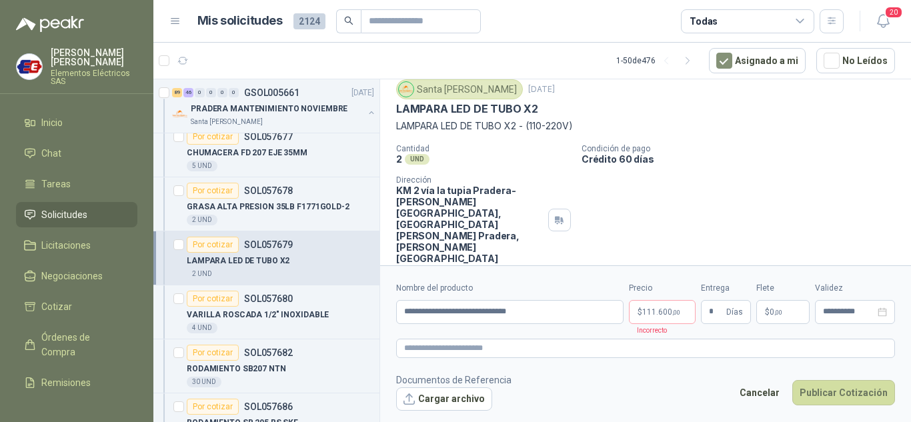
drag, startPoint x: 755, startPoint y: 208, endPoint x: 765, endPoint y: 239, distance: 32.9
click at [765, 235] on div "GSOL005661 / SOL057679 Por cotizar Santa Anita Napoles 25 sept, 2025 LAMPARA LE…" at bounding box center [645, 173] width 531 height 275
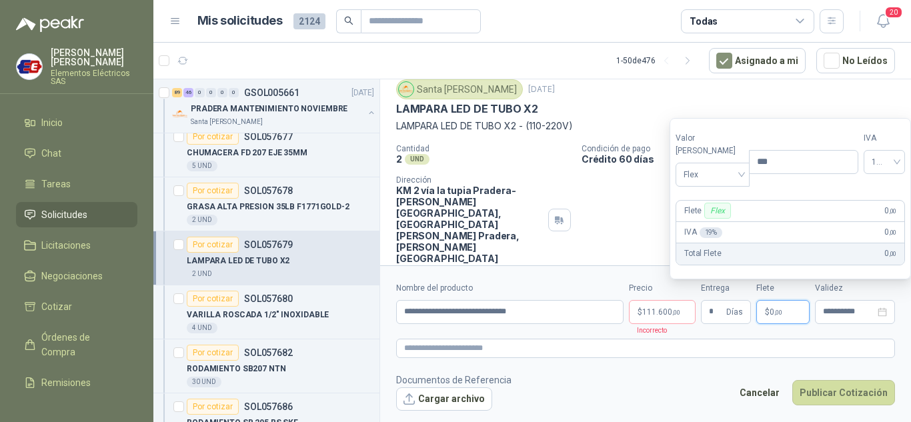
click at [777, 318] on p "$ 0 ,00" at bounding box center [782, 312] width 53 height 24
drag, startPoint x: 723, startPoint y: 175, endPoint x: 721, endPoint y: 189, distance: 14.9
click at [723, 175] on span "Flex" at bounding box center [712, 175] width 58 height 20
click at [705, 217] on div "Incluido" at bounding box center [709, 224] width 46 height 15
click at [878, 172] on span "0%" at bounding box center [883, 162] width 25 height 20
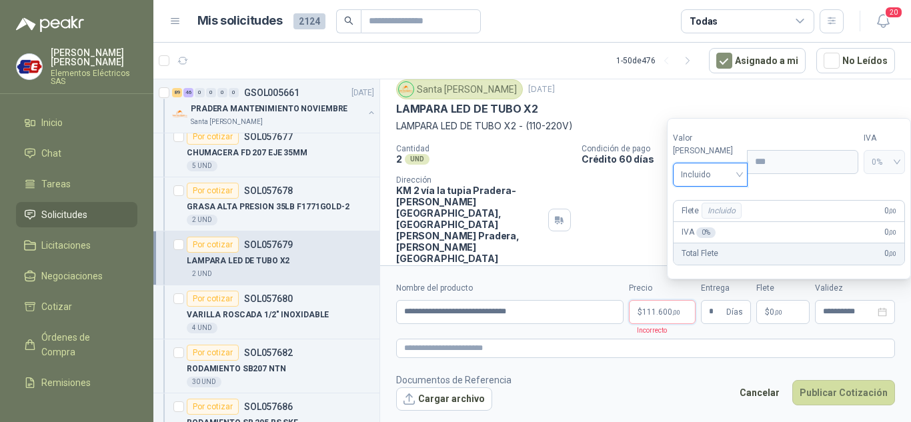
click at [640, 308] on p "$ 111.600 ,00" at bounding box center [662, 312] width 67 height 24
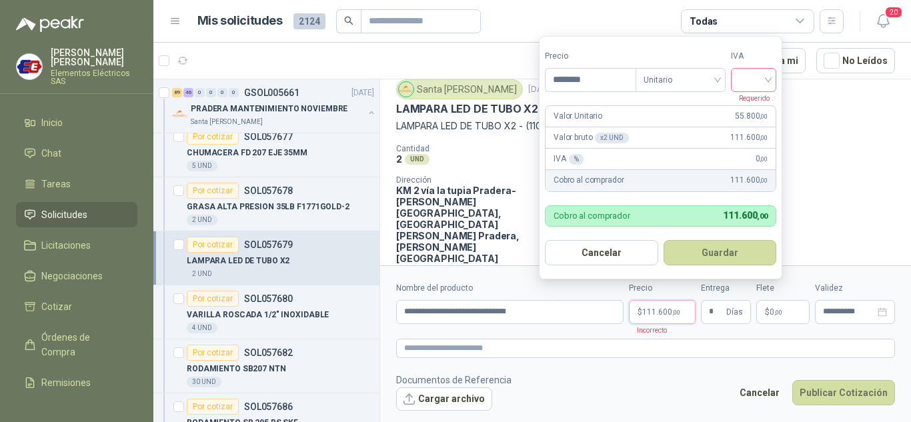
click at [761, 79] on input "search" at bounding box center [753, 79] width 29 height 20
drag, startPoint x: 754, startPoint y: 111, endPoint x: 764, endPoint y: 275, distance: 165.0
click at [754, 112] on div "19%" at bounding box center [756, 107] width 25 height 15
click at [841, 382] on button "Publicar Cotización" at bounding box center [843, 392] width 103 height 25
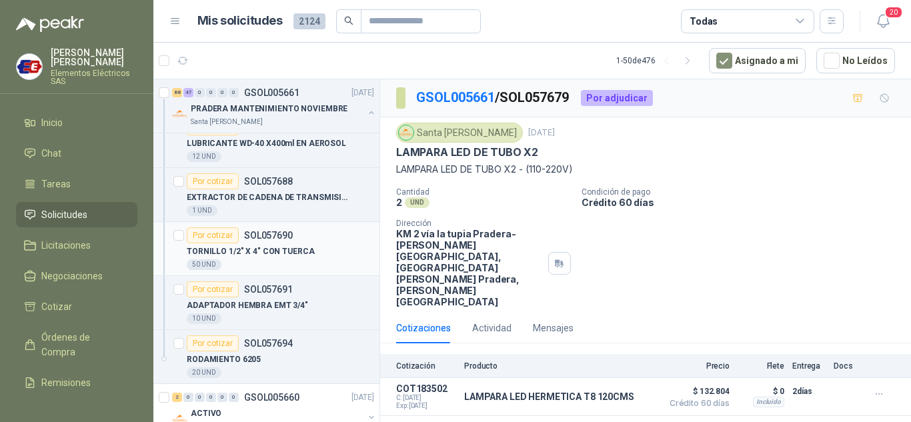
scroll to position [8201, 0]
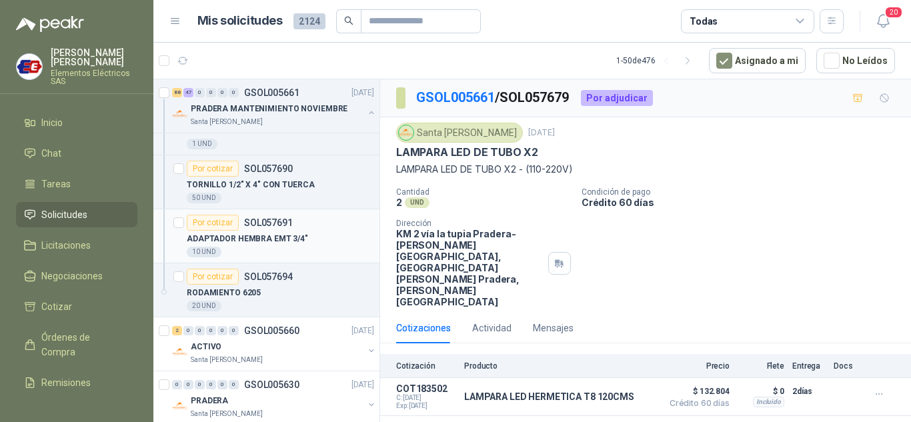
click at [215, 218] on div "Por cotizar" at bounding box center [213, 223] width 52 height 16
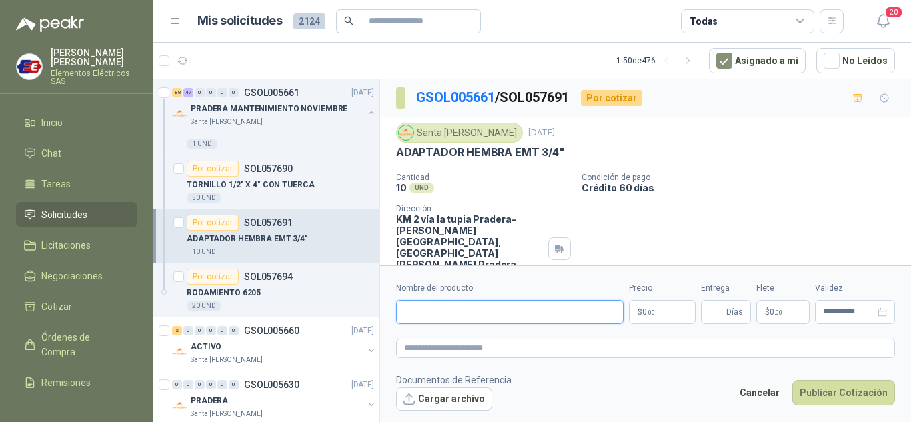
click at [421, 315] on input "Nombre del producto" at bounding box center [509, 312] width 227 height 24
click at [661, 313] on p "$ 0 ,00" at bounding box center [662, 312] width 67 height 24
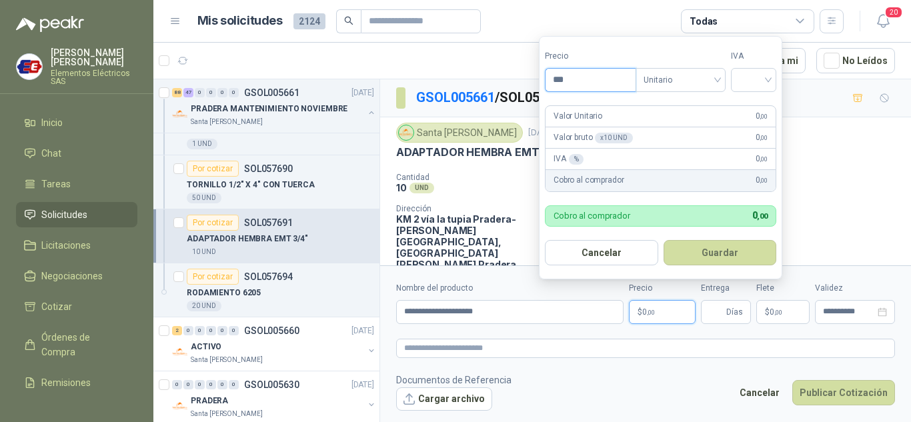
click at [576, 74] on input "***" at bounding box center [590, 80] width 90 height 23
click at [756, 76] on input "search" at bounding box center [753, 79] width 29 height 20
drag, startPoint x: 753, startPoint y: 104, endPoint x: 750, endPoint y: 117, distance: 12.9
click at [751, 109] on div "19%" at bounding box center [756, 107] width 25 height 15
click at [715, 313] on input "Entrega" at bounding box center [716, 312] width 15 height 23
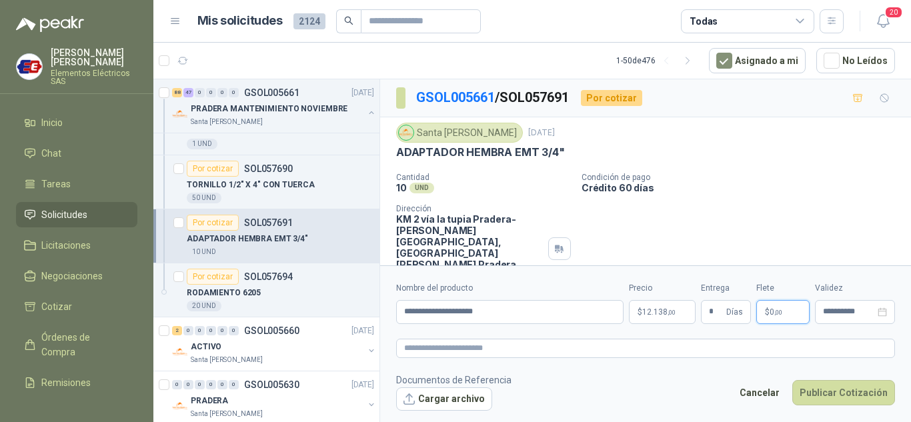
drag, startPoint x: 776, startPoint y: 312, endPoint x: 728, endPoint y: 246, distance: 81.6
click at [775, 312] on span ",00" at bounding box center [778, 312] width 8 height 7
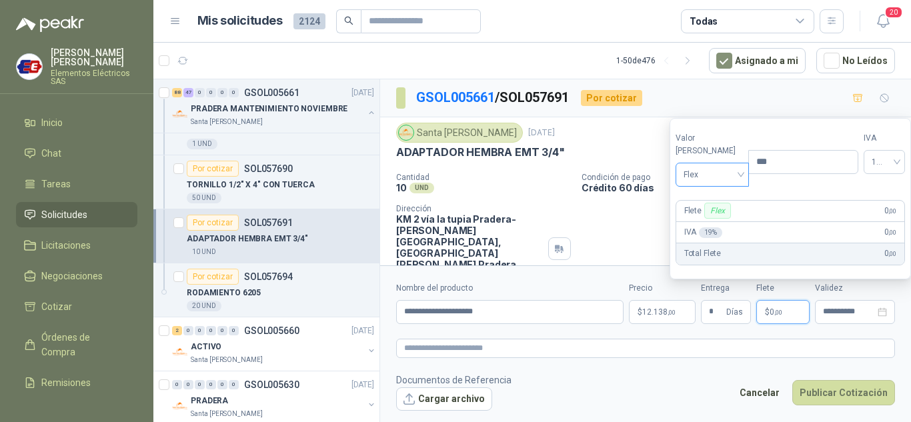
click at [730, 177] on span "Flex" at bounding box center [712, 175] width 58 height 20
click at [701, 204] on div "Flex" at bounding box center [709, 202] width 46 height 15
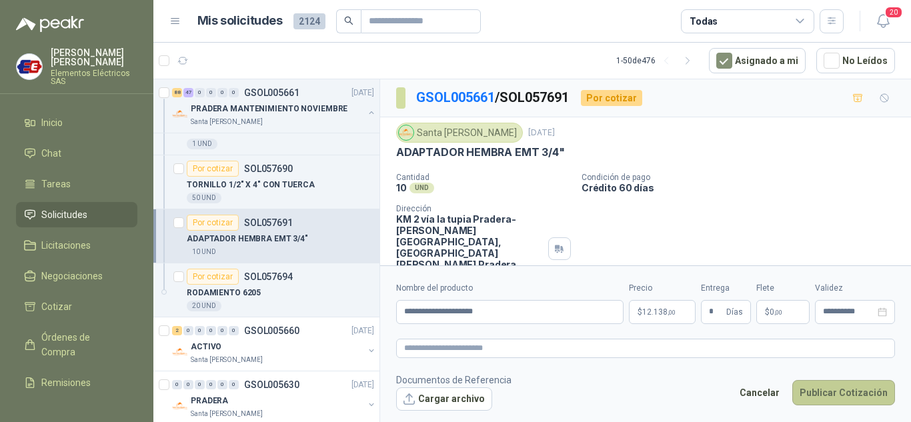
click at [843, 385] on button "Publicar Cotización" at bounding box center [843, 392] width 103 height 25
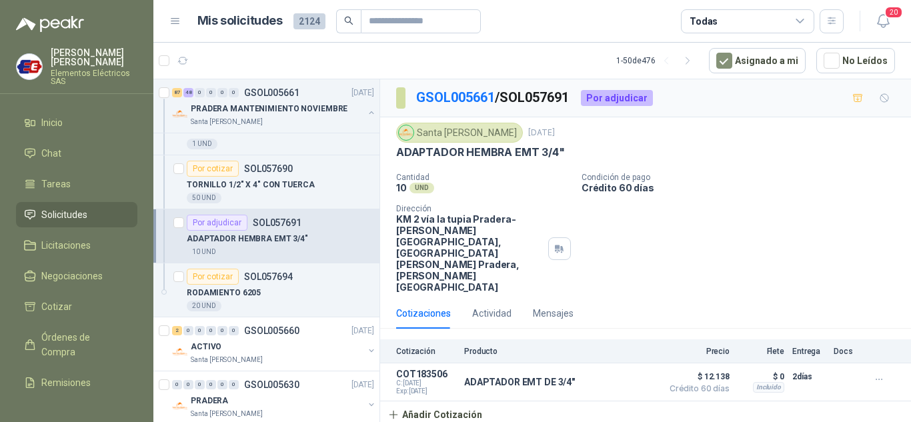
scroll to position [8267, 0]
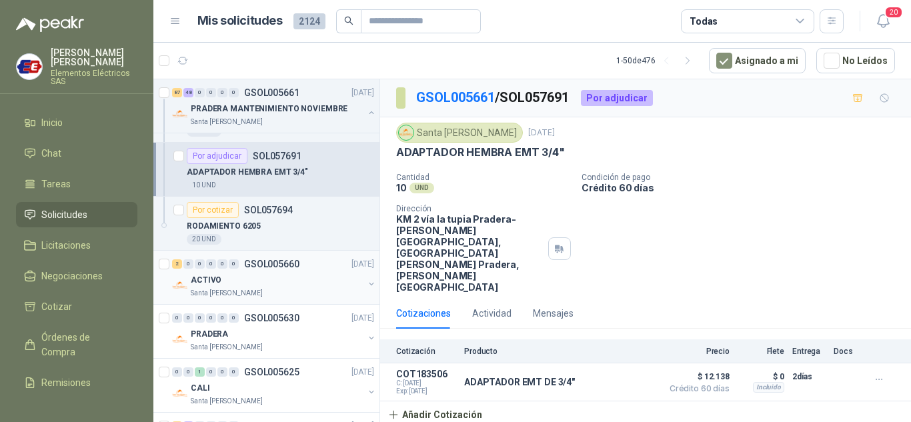
click at [211, 270] on div "2 0 0 0 0 0 GSOL005660 25/09/25" at bounding box center [274, 264] width 205 height 16
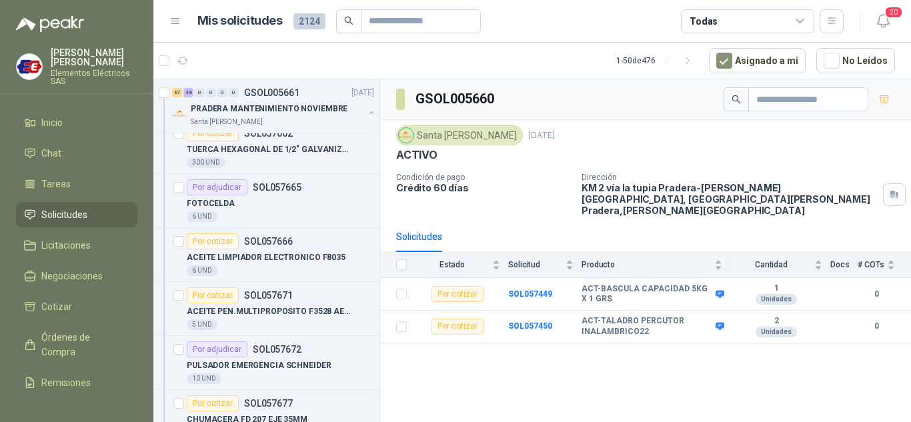
scroll to position [7134, 0]
